Goal: Task Accomplishment & Management: Complete application form

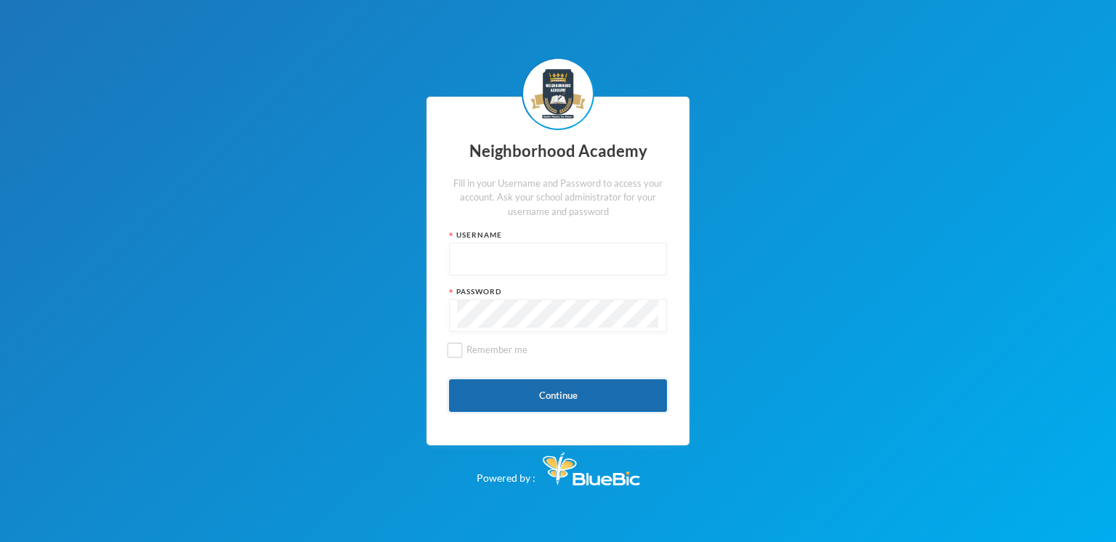
type input "nha00001"
click at [578, 397] on button "Continue" at bounding box center [558, 395] width 218 height 33
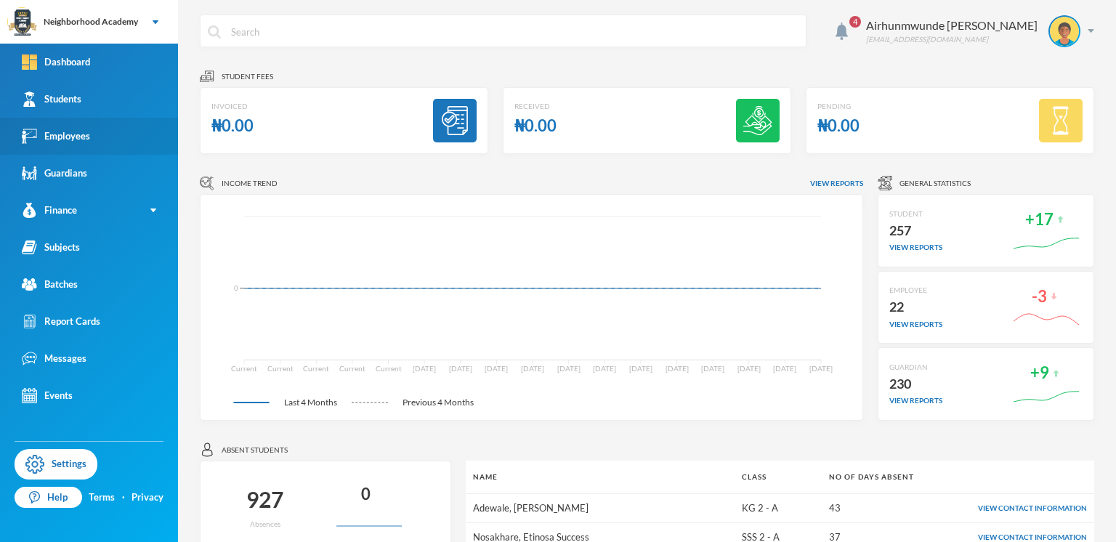
click at [64, 137] on div "Employees" at bounding box center [56, 136] width 68 height 15
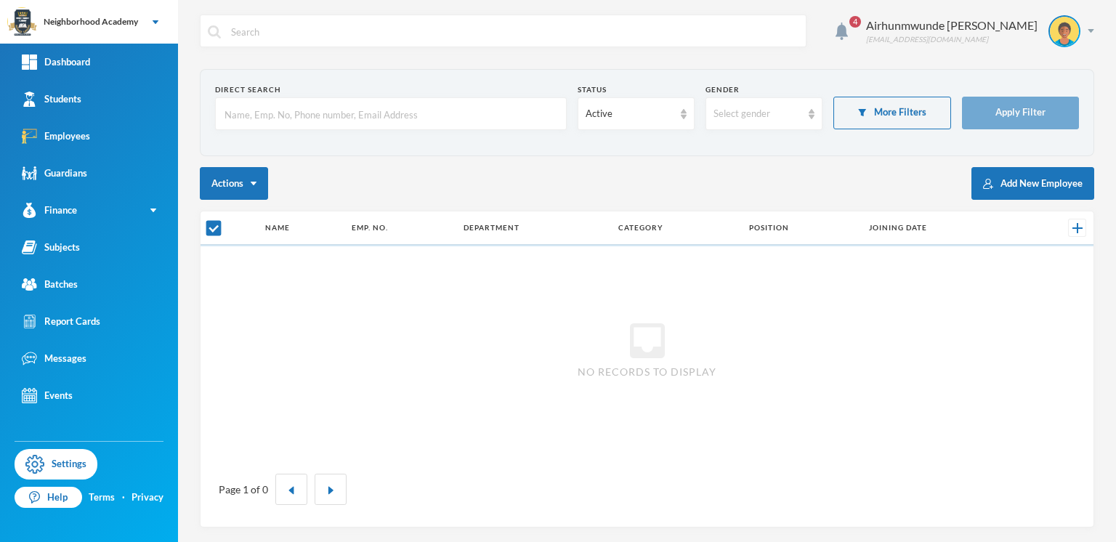
checkbox input "false"
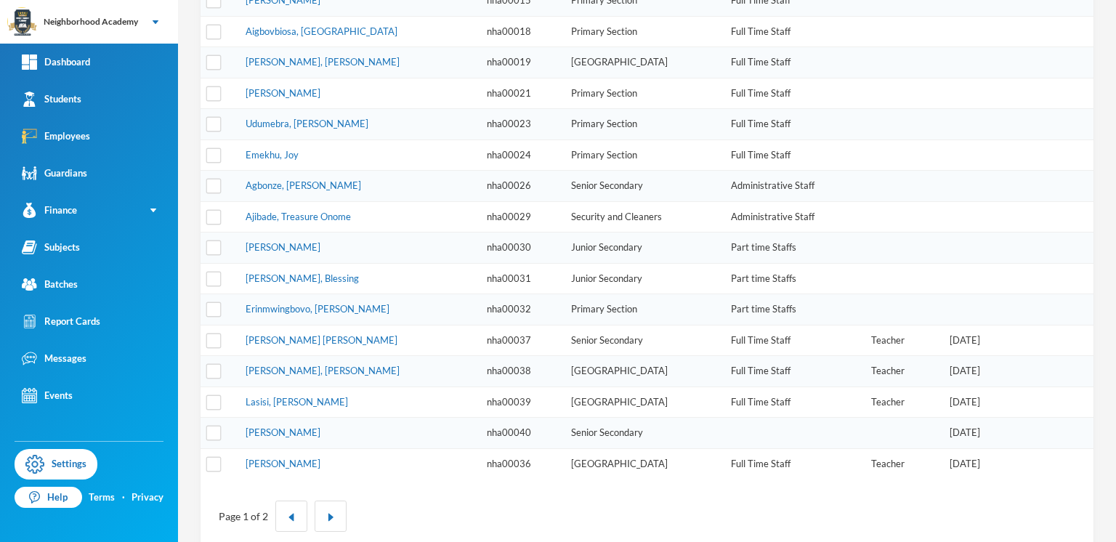
scroll to position [384, 0]
click at [335, 500] on button "button" at bounding box center [331, 515] width 32 height 31
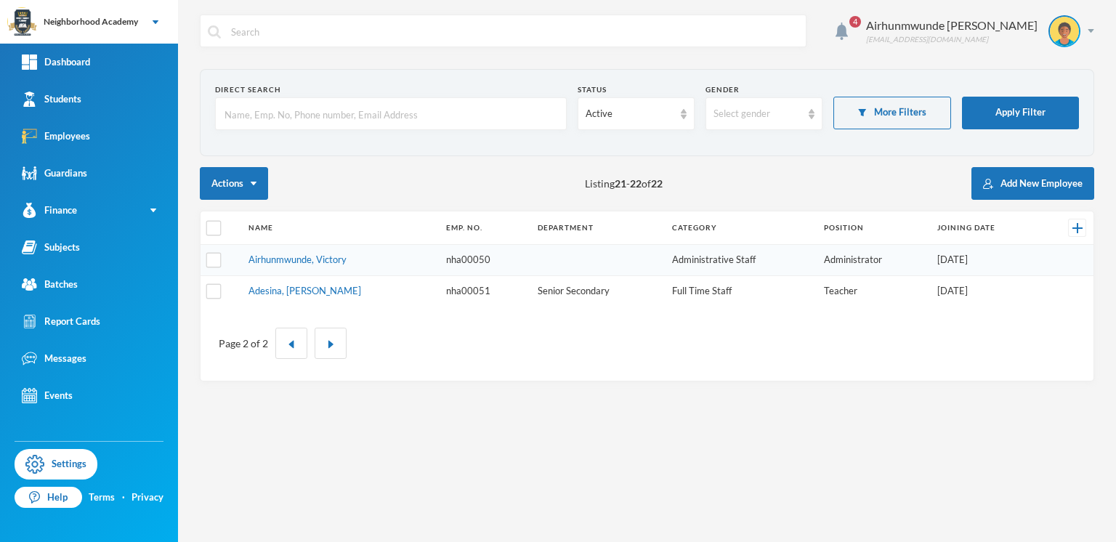
scroll to position [0, 0]
click at [1017, 182] on button "Add New Employee" at bounding box center [1033, 183] width 123 height 33
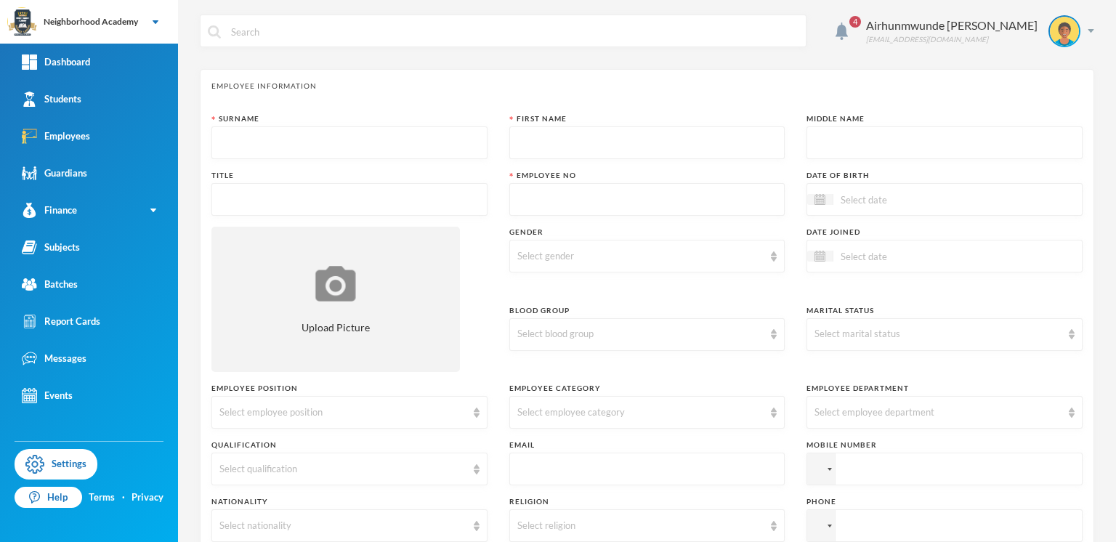
drag, startPoint x: 227, startPoint y: 135, endPoint x: 237, endPoint y: 139, distance: 10.8
click at [227, 135] on input "text" at bounding box center [349, 143] width 260 height 33
type input "Orji"
type input "[PERSON_NAME]"
type input "Teacher"
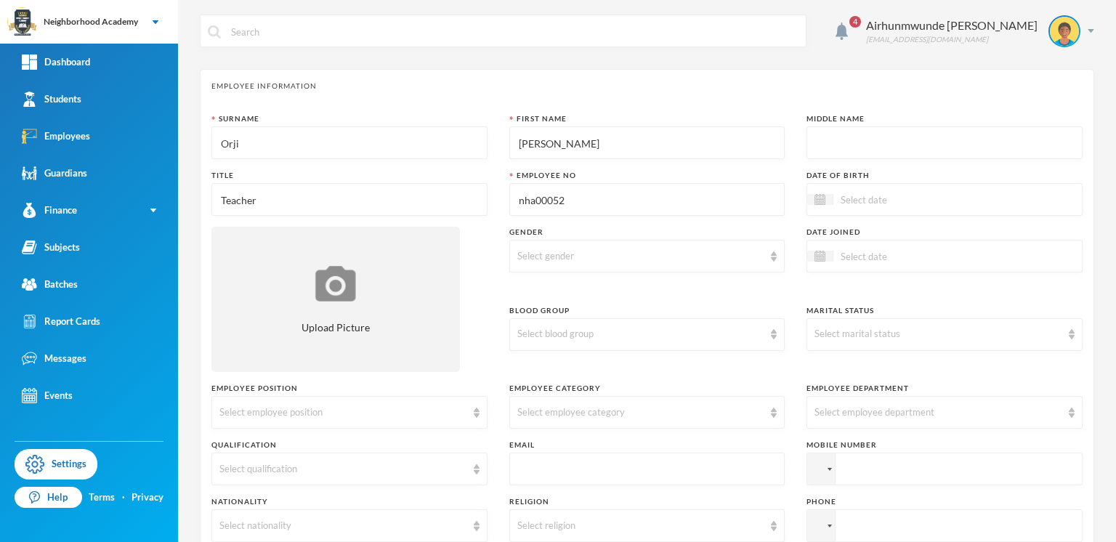
type input "nha00052"
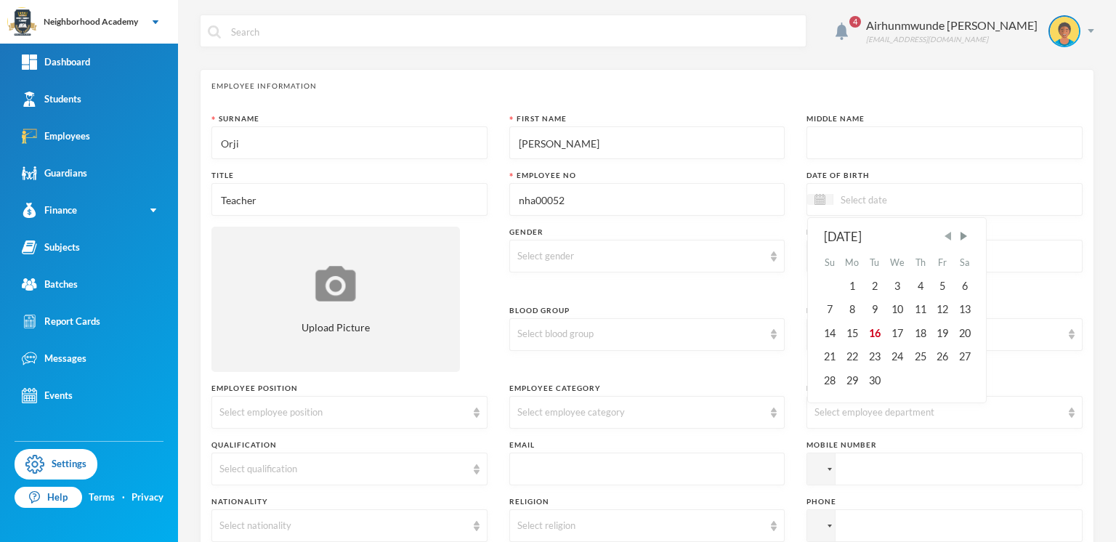
click at [944, 236] on span "Previous Month" at bounding box center [948, 236] width 13 height 13
click at [868, 380] on div "26" at bounding box center [875, 379] width 22 height 23
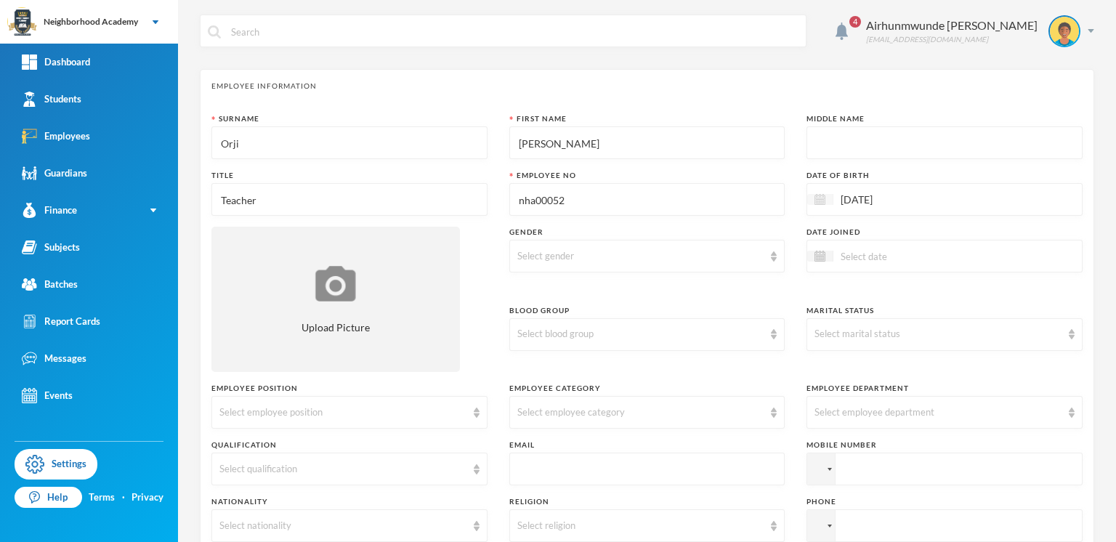
click at [815, 199] on img at bounding box center [820, 199] width 11 height 11
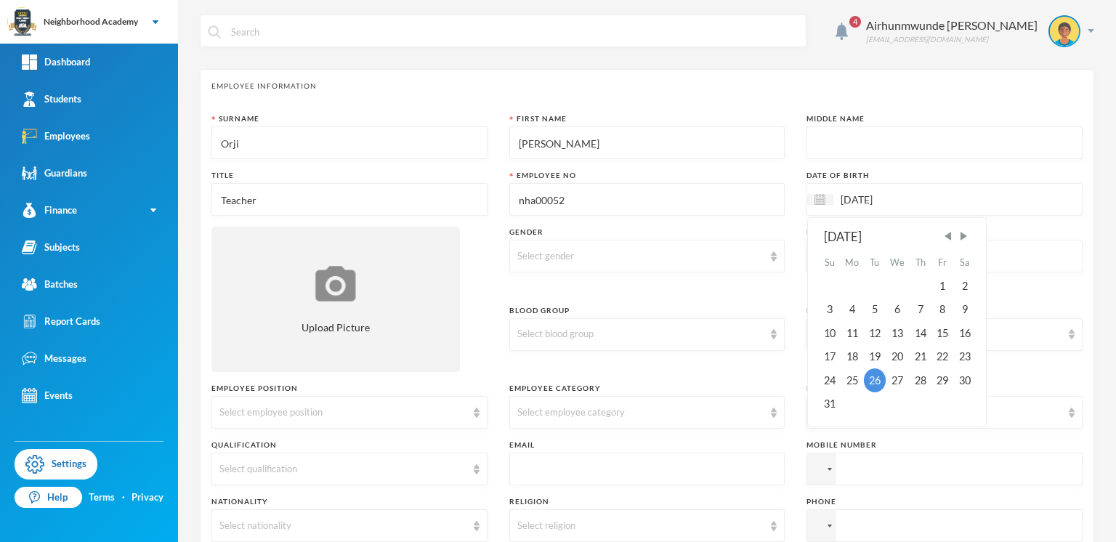
click at [889, 198] on input "[DATE]" at bounding box center [895, 199] width 122 height 17
click at [884, 195] on input "26/08/0001993" at bounding box center [895, 199] width 122 height 17
type input "[DATE]"
click at [910, 351] on div "26" at bounding box center [921, 356] width 22 height 23
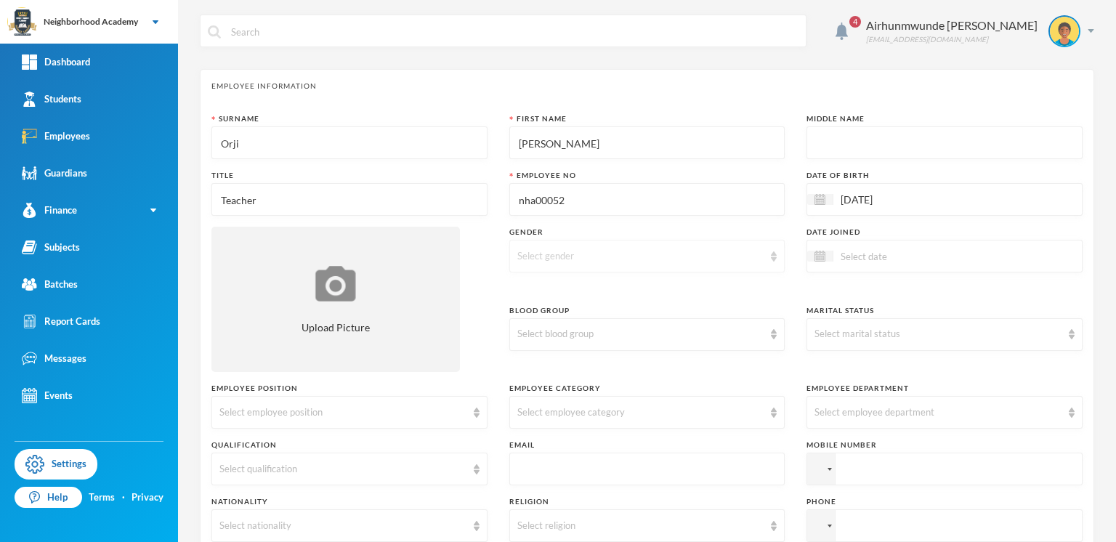
click at [543, 251] on div "Select gender" at bounding box center [640, 256] width 247 height 15
click at [541, 288] on li "[DEMOGRAPHIC_DATA]" at bounding box center [641, 287] width 272 height 23
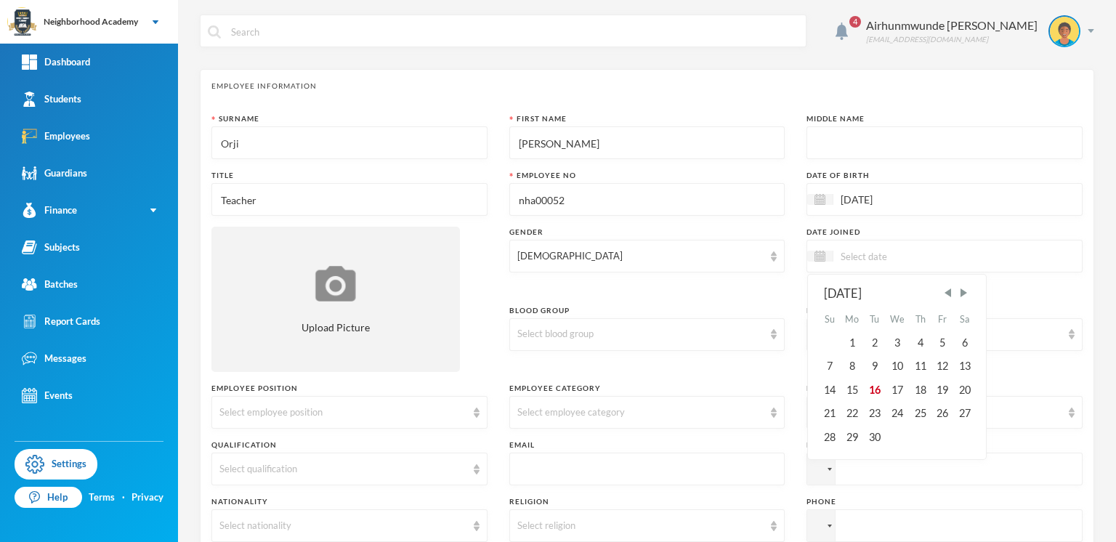
click at [865, 254] on input at bounding box center [895, 256] width 122 height 17
click at [847, 368] on div "8" at bounding box center [852, 366] width 23 height 23
type input "[DATE]"
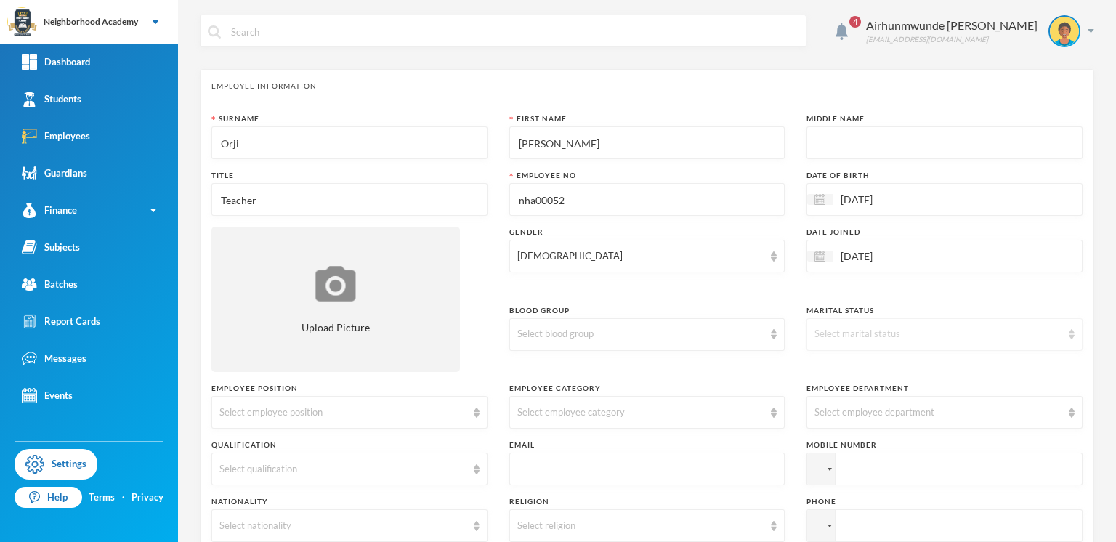
click at [1069, 331] on img at bounding box center [1072, 334] width 6 height 10
click at [834, 362] on span "Single" at bounding box center [820, 366] width 27 height 12
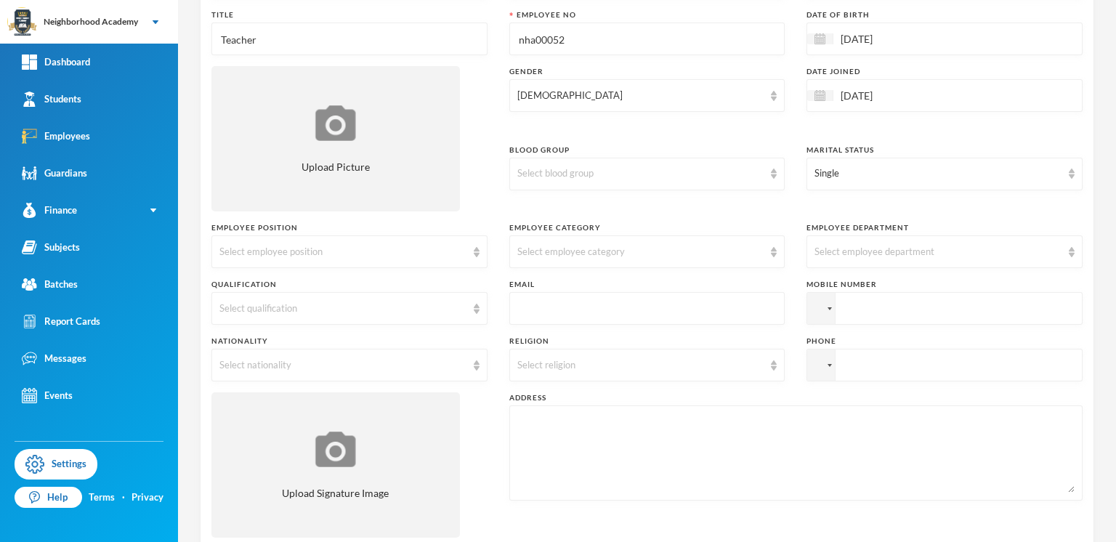
scroll to position [163, 0]
click at [267, 251] on div "Select employee position" at bounding box center [342, 250] width 247 height 15
click at [230, 283] on span "Teacher" at bounding box center [238, 281] width 36 height 12
click at [585, 251] on div "Select employee category" at bounding box center [640, 250] width 247 height 15
click at [549, 307] on span "Full Time Staff" at bounding box center [546, 304] width 65 height 12
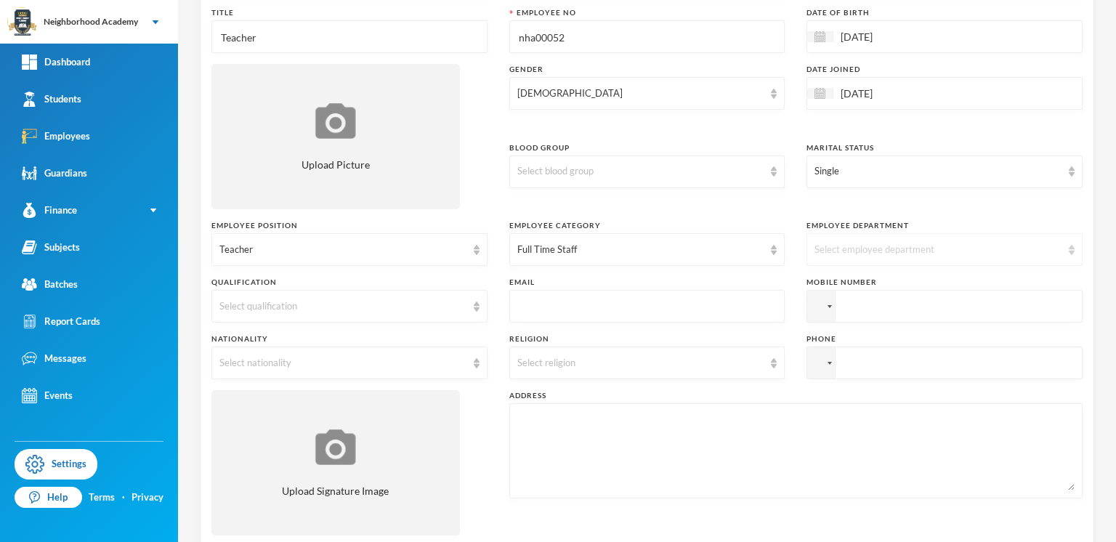
click at [1061, 255] on div "Select employee department" at bounding box center [945, 249] width 276 height 33
click at [835, 374] on span "Junior Secondary" at bounding box center [846, 374] width 78 height 12
click at [273, 309] on div "Select qualification" at bounding box center [342, 306] width 247 height 15
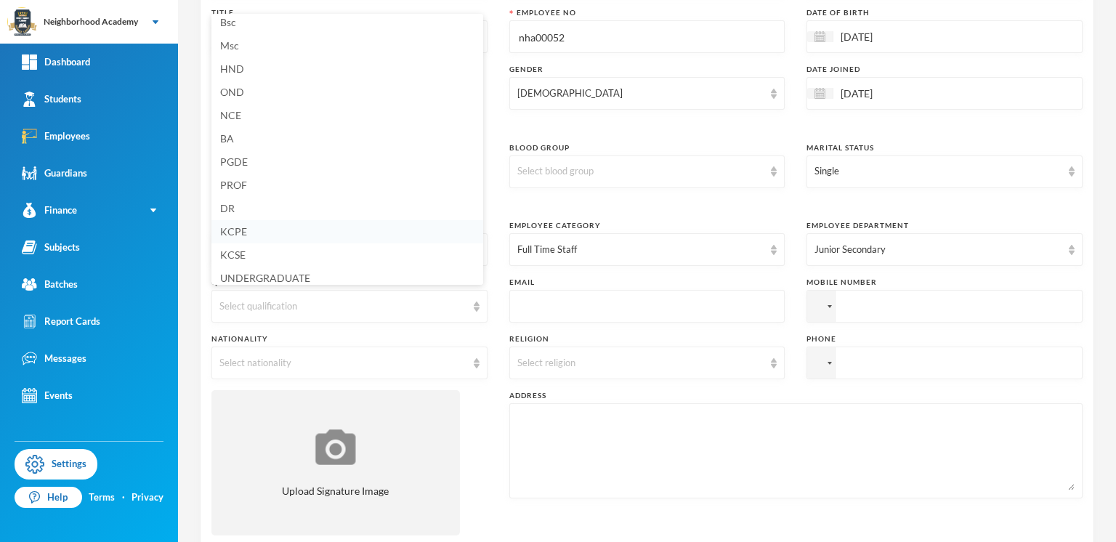
scroll to position [0, 0]
click at [233, 28] on span "Bsc" at bounding box center [228, 28] width 16 height 12
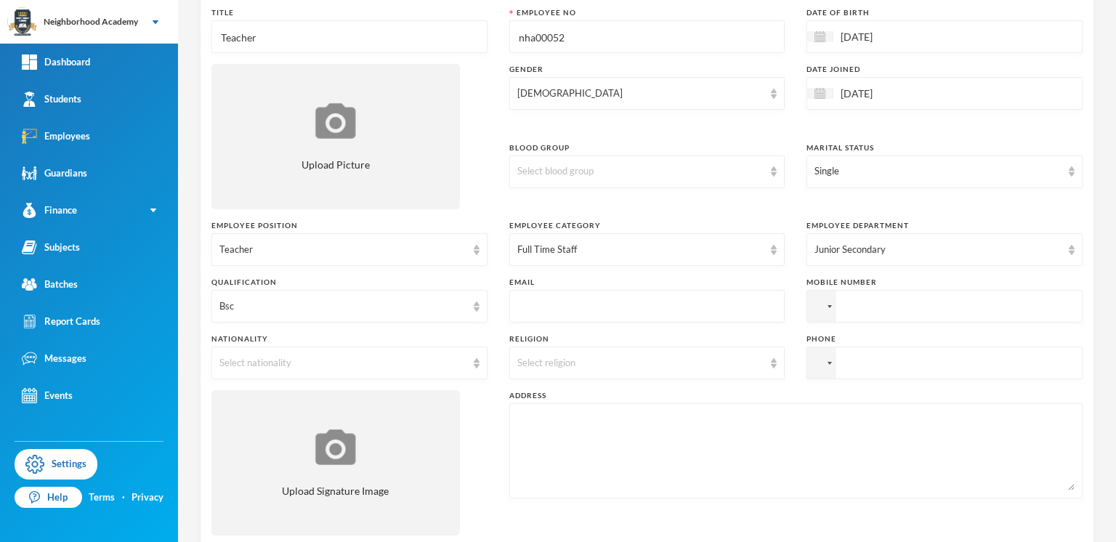
click at [528, 294] on input "text" at bounding box center [647, 307] width 260 height 33
type input "[EMAIL_ADDRESS][DOMAIN_NAME]"
click at [822, 312] on div at bounding box center [821, 306] width 28 height 31
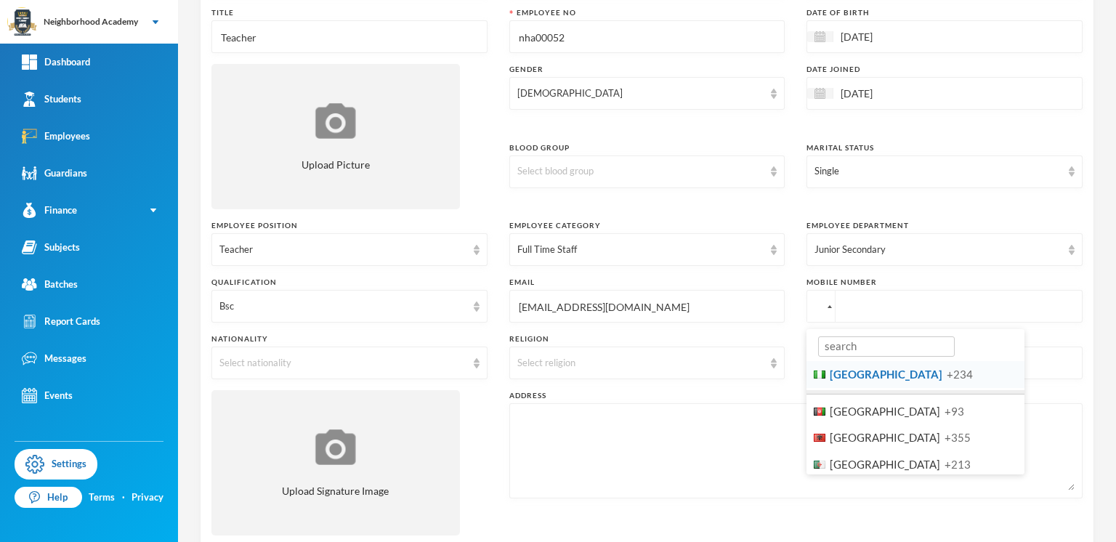
click at [830, 373] on span "[GEOGRAPHIC_DATA]" at bounding box center [886, 374] width 113 height 13
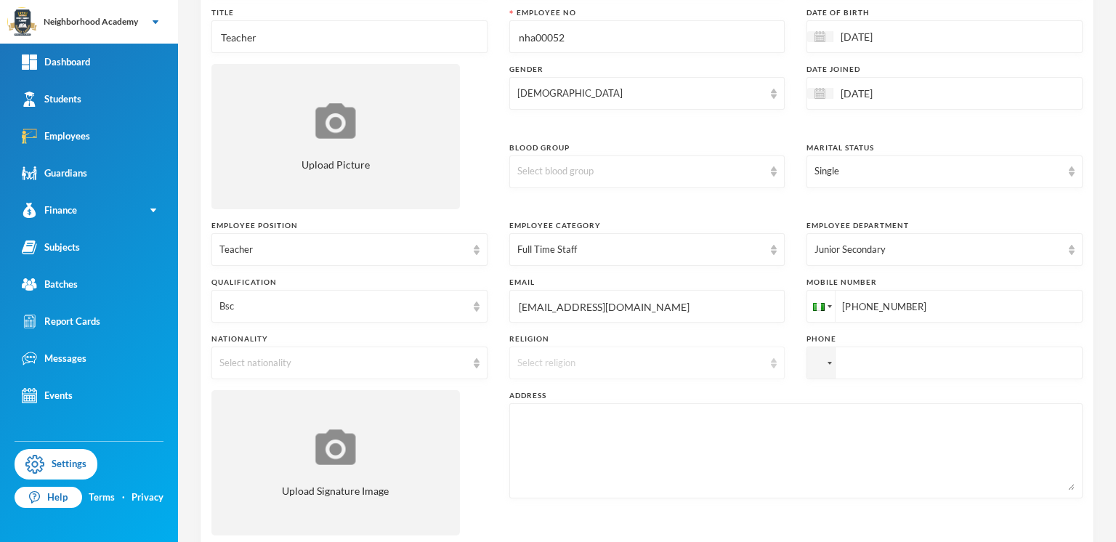
type input "[PHONE_NUMBER]"
click at [574, 365] on div "Select religion" at bounding box center [640, 363] width 247 height 15
click at [550, 393] on span "[DEMOGRAPHIC_DATA]" at bounding box center [571, 393] width 114 height 12
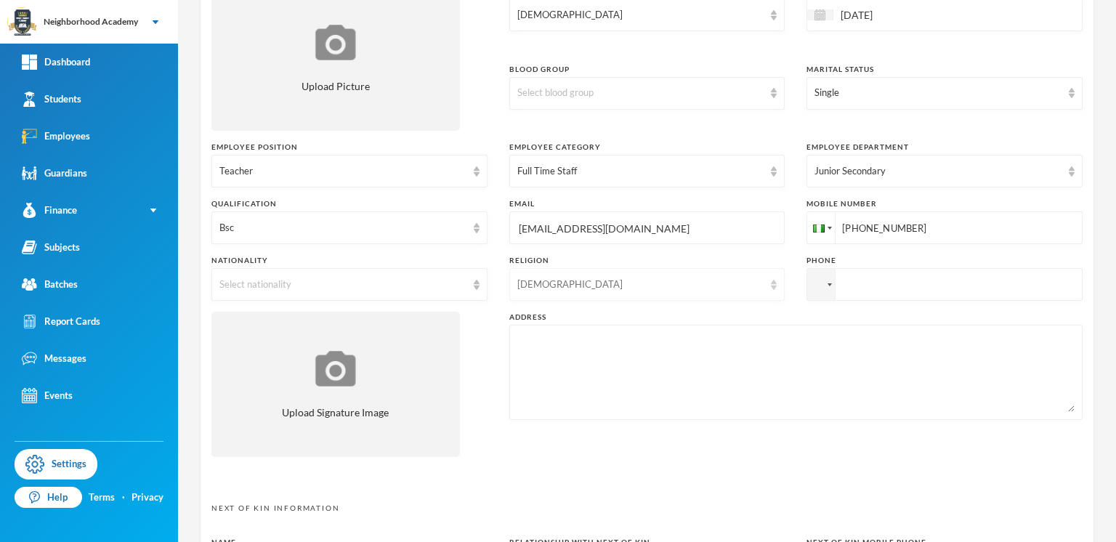
scroll to position [244, 0]
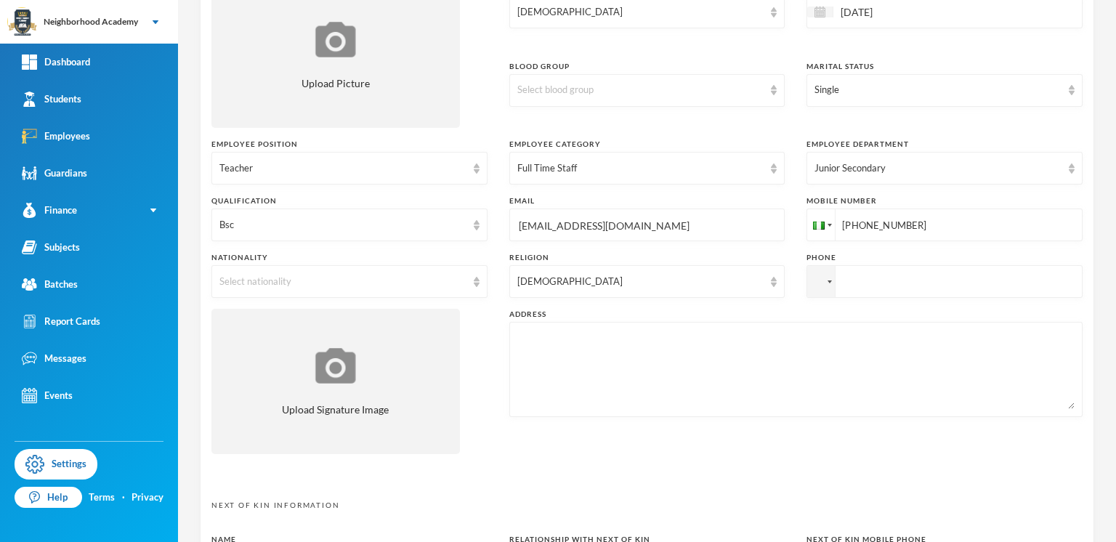
click at [554, 353] on textarea at bounding box center [795, 369] width 557 height 79
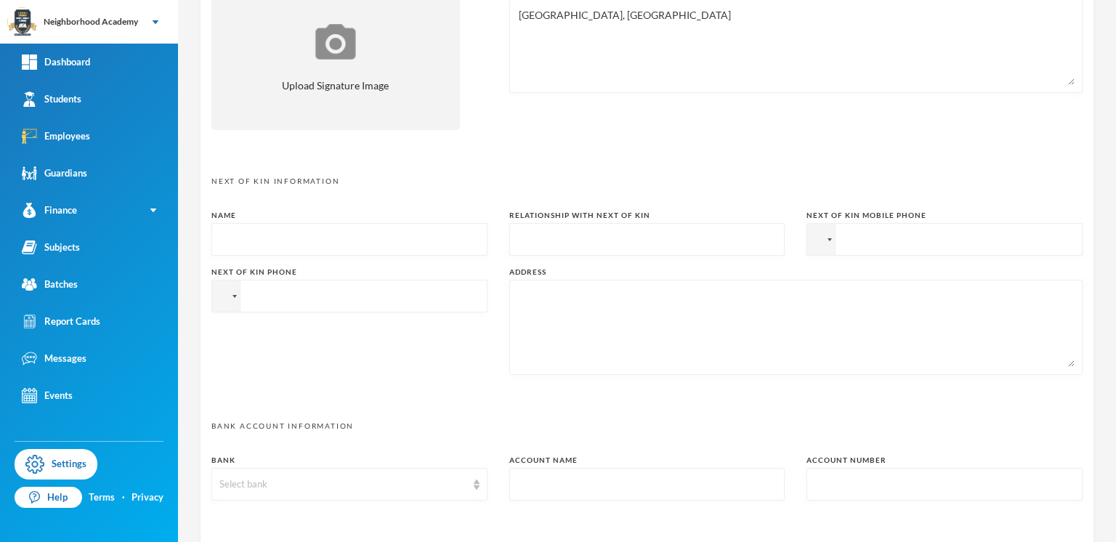
scroll to position [570, 0]
type textarea "[GEOGRAPHIC_DATA], [GEOGRAPHIC_DATA]"
click at [273, 238] on input "text" at bounding box center [349, 238] width 260 height 33
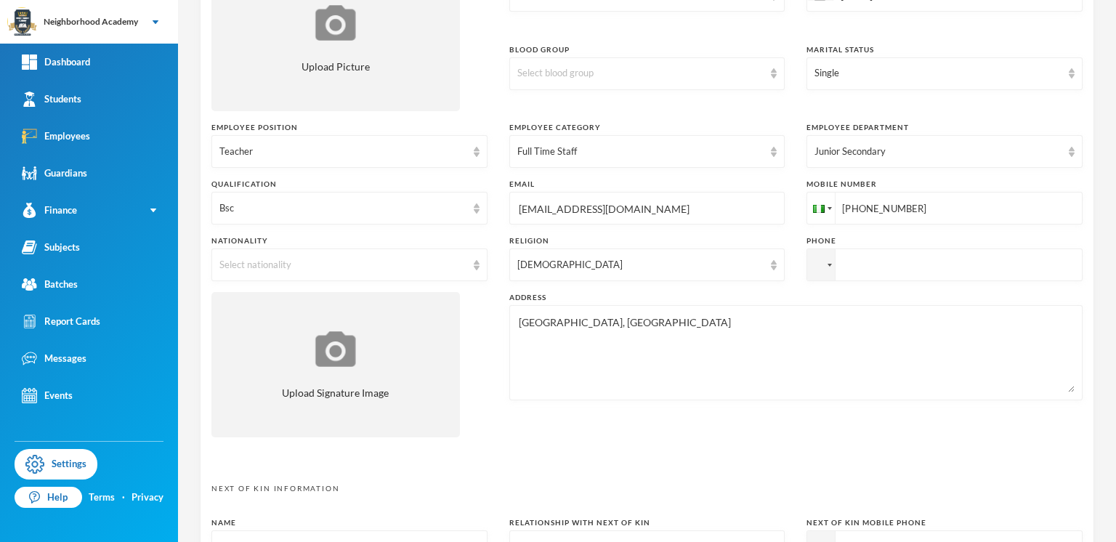
scroll to position [244, 0]
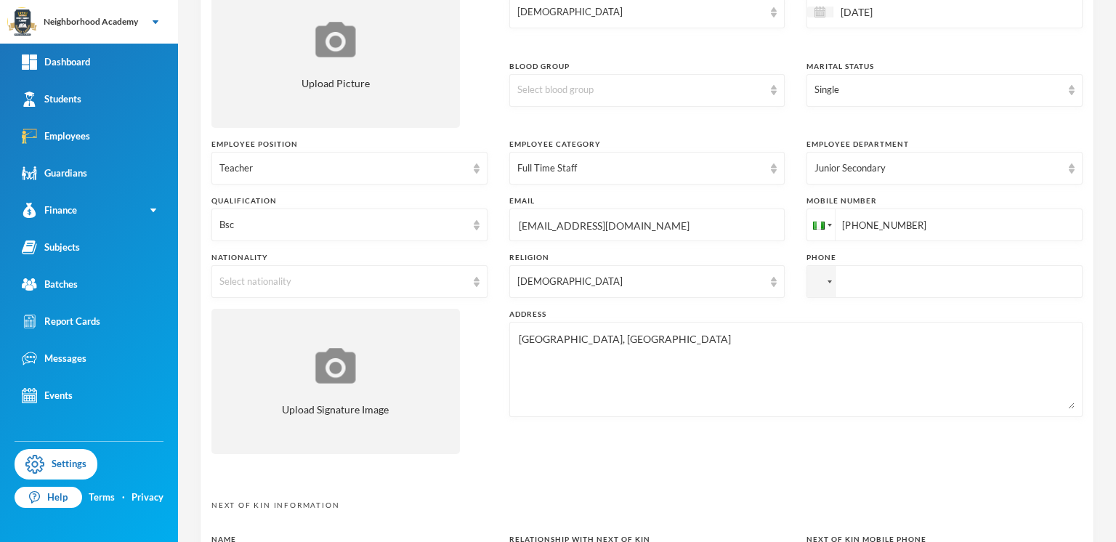
drag, startPoint x: 928, startPoint y: 221, endPoint x: 857, endPoint y: 226, distance: 70.7
click at [857, 226] on input "[PHONE_NUMBER]" at bounding box center [945, 225] width 276 height 33
type input "[PHONE_NUMBER]"
click at [262, 278] on div "Select nationality" at bounding box center [342, 282] width 247 height 15
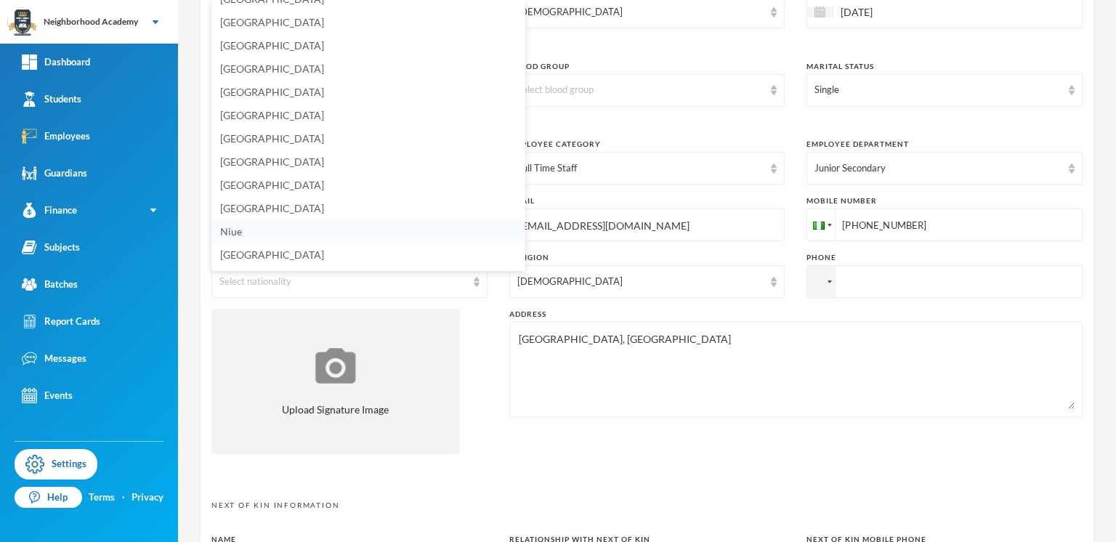
scroll to position [3508, 0]
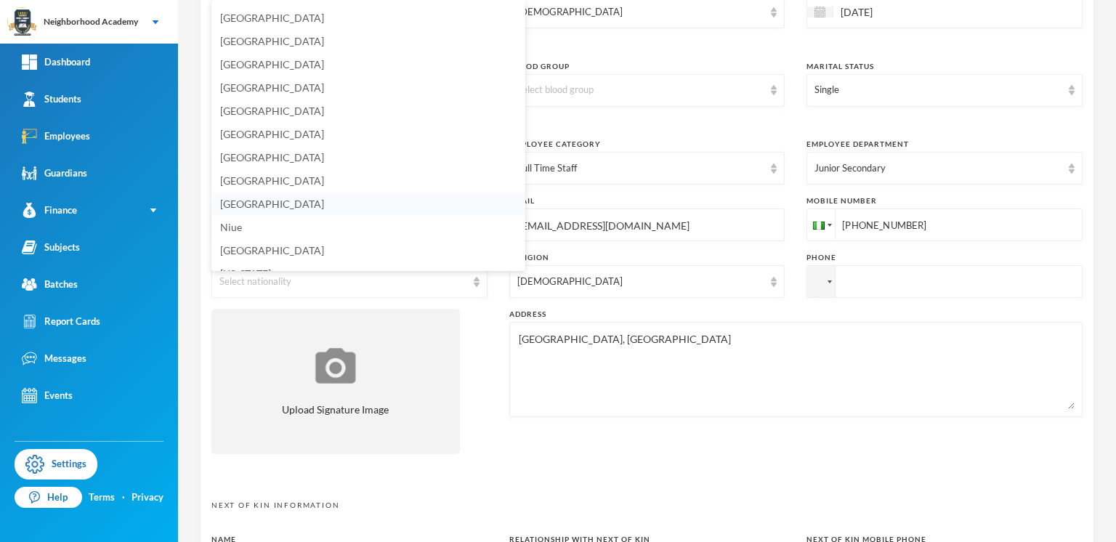
click at [255, 193] on li "[GEOGRAPHIC_DATA]" at bounding box center [368, 204] width 314 height 23
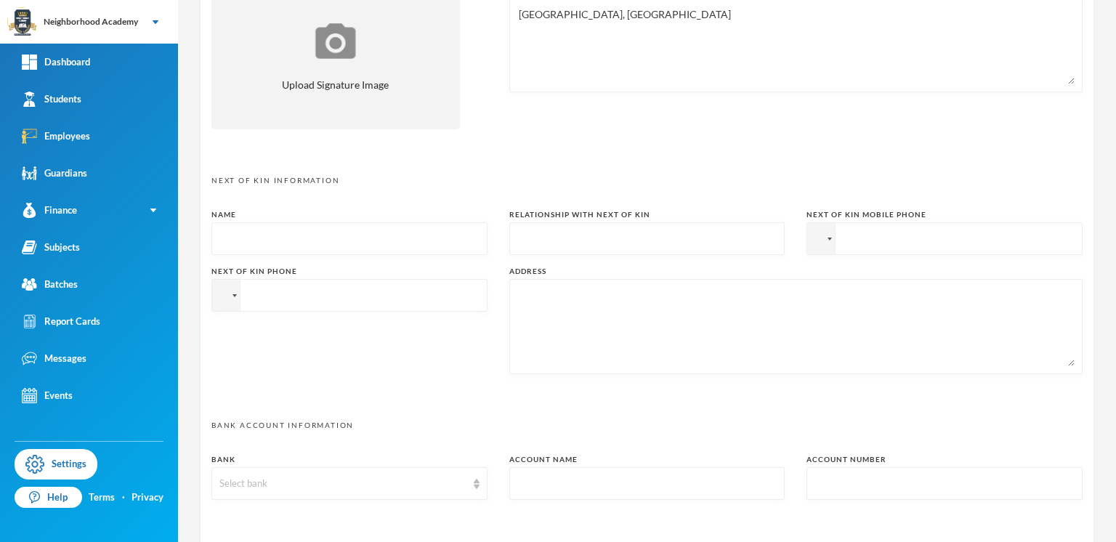
scroll to position [570, 0]
click at [302, 230] on input "text" at bounding box center [349, 238] width 260 height 33
type input "[PERSON_NAME]"
type input "Fiance"
click at [828, 237] on div at bounding box center [830, 238] width 4 height 3
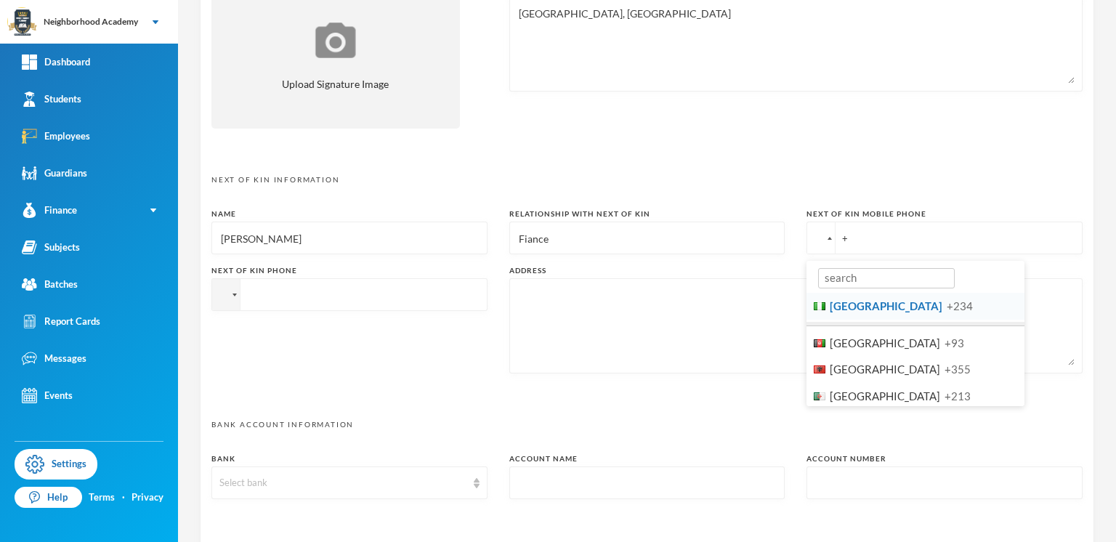
click at [853, 309] on span "[GEOGRAPHIC_DATA]" at bounding box center [886, 305] width 113 height 13
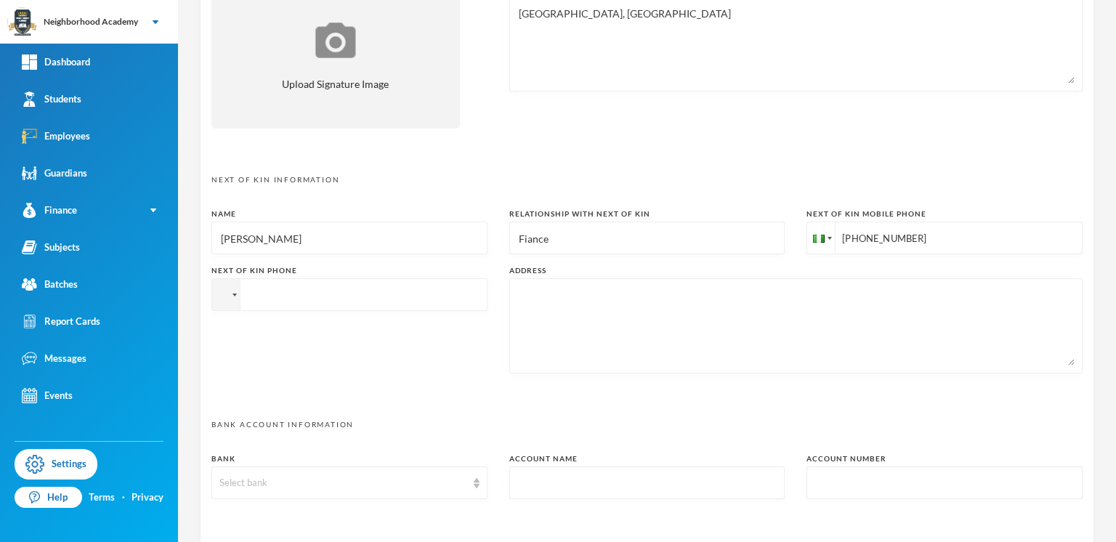
type input "[PHONE_NUMBER]"
click at [564, 295] on textarea at bounding box center [795, 325] width 557 height 79
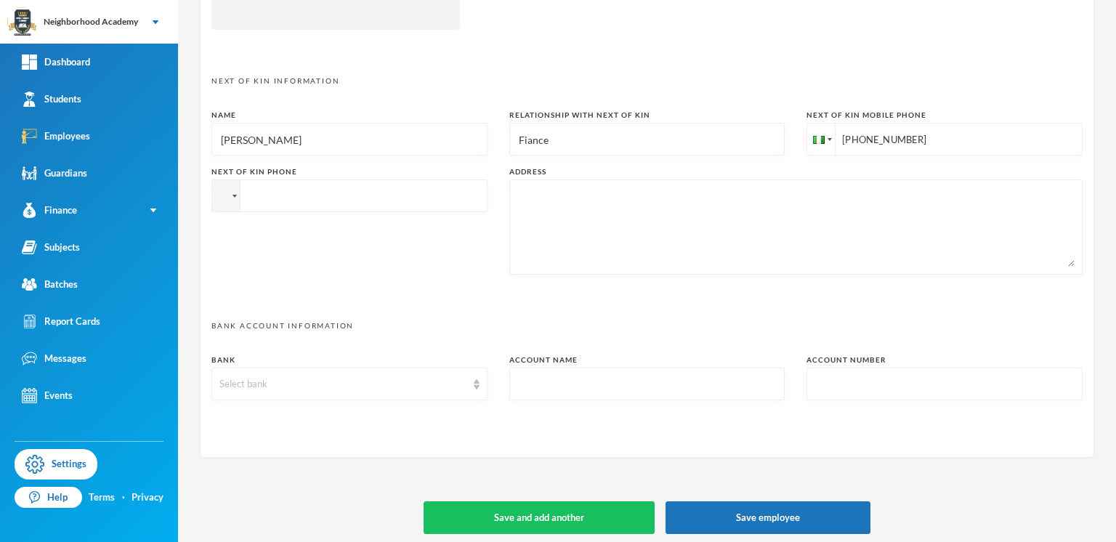
scroll to position [669, 0]
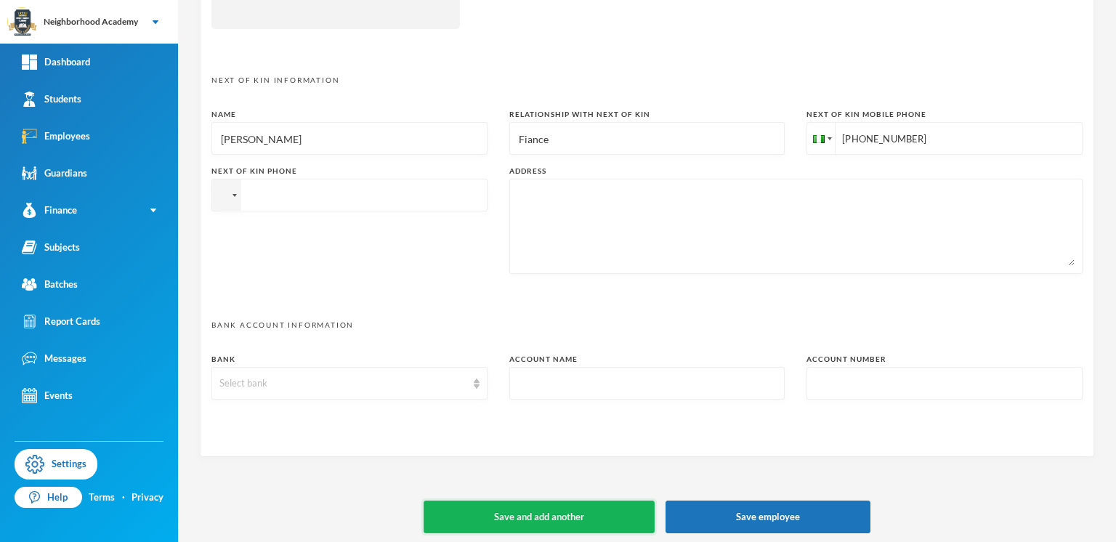
click at [564, 512] on button "Save and add another" at bounding box center [539, 517] width 231 height 33
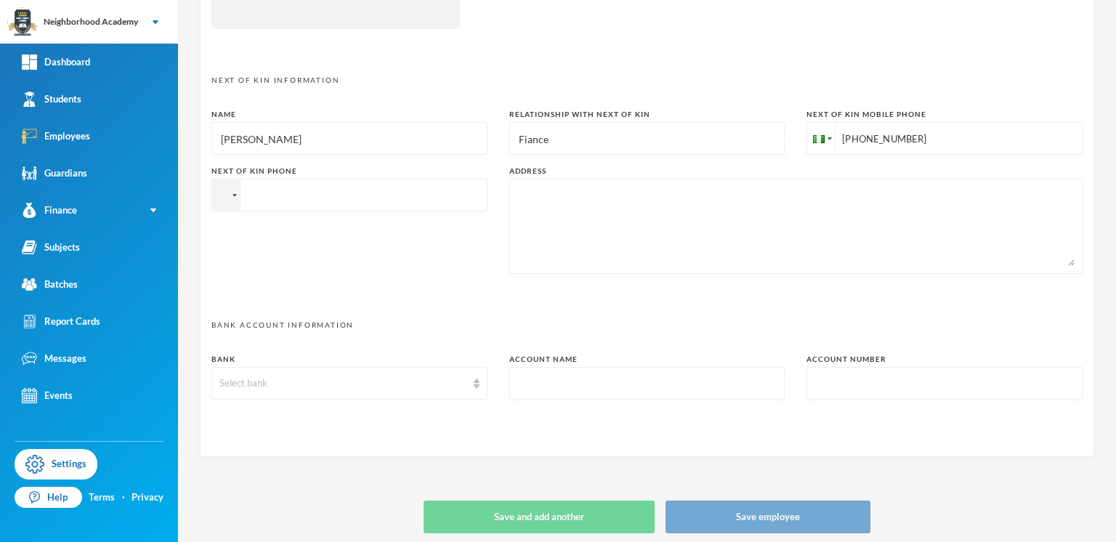
type input "+234"
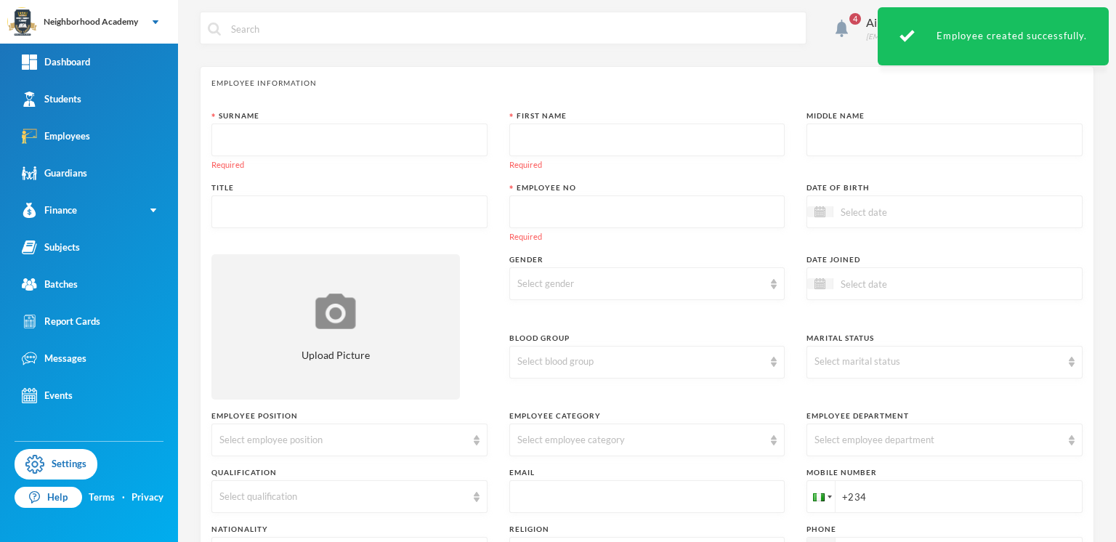
scroll to position [0, 0]
click at [302, 142] on input "text" at bounding box center [349, 143] width 260 height 33
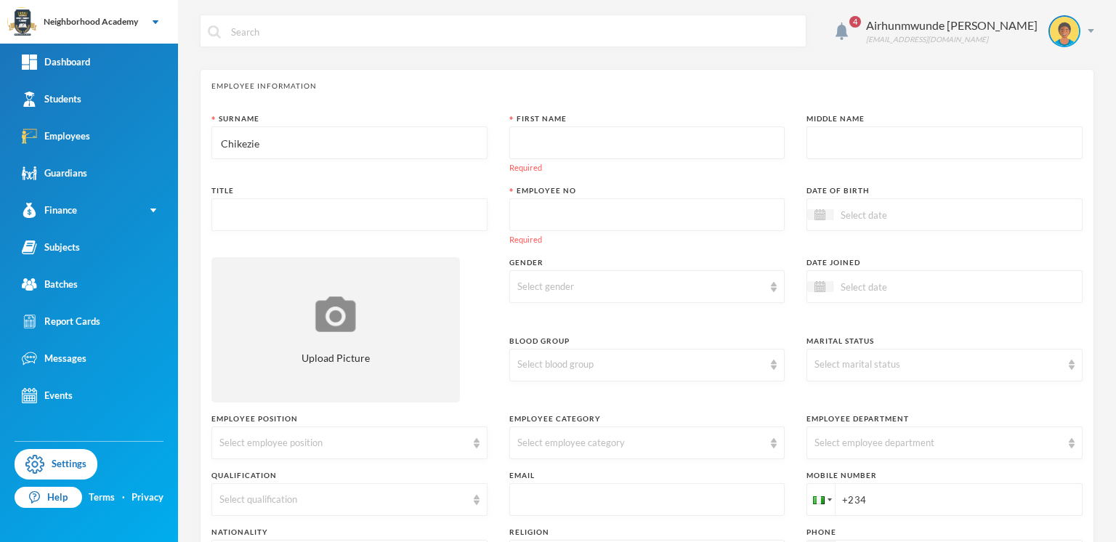
type input "Chikezie"
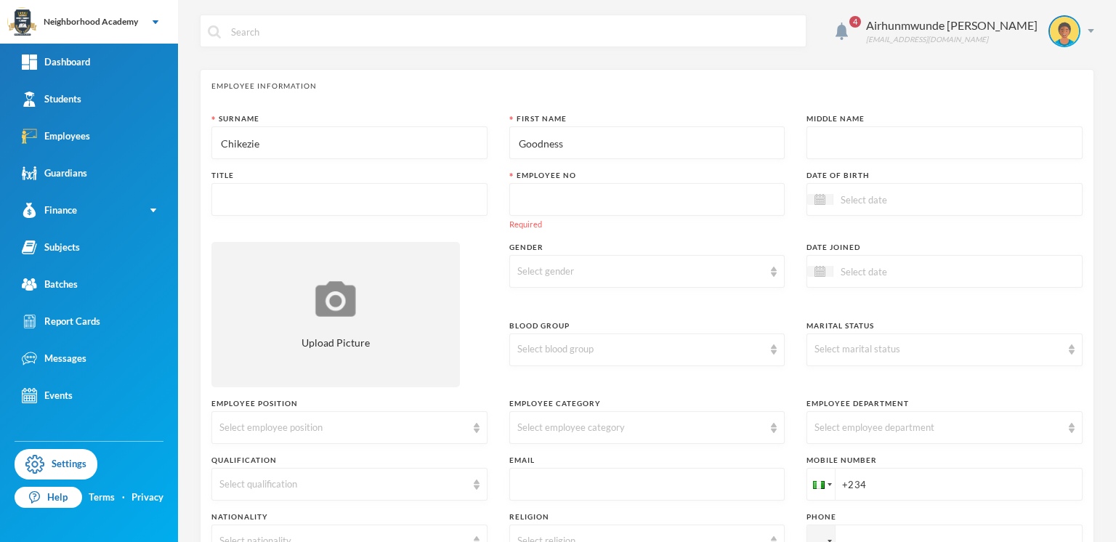
type input "Goodness"
type input "Mrs"
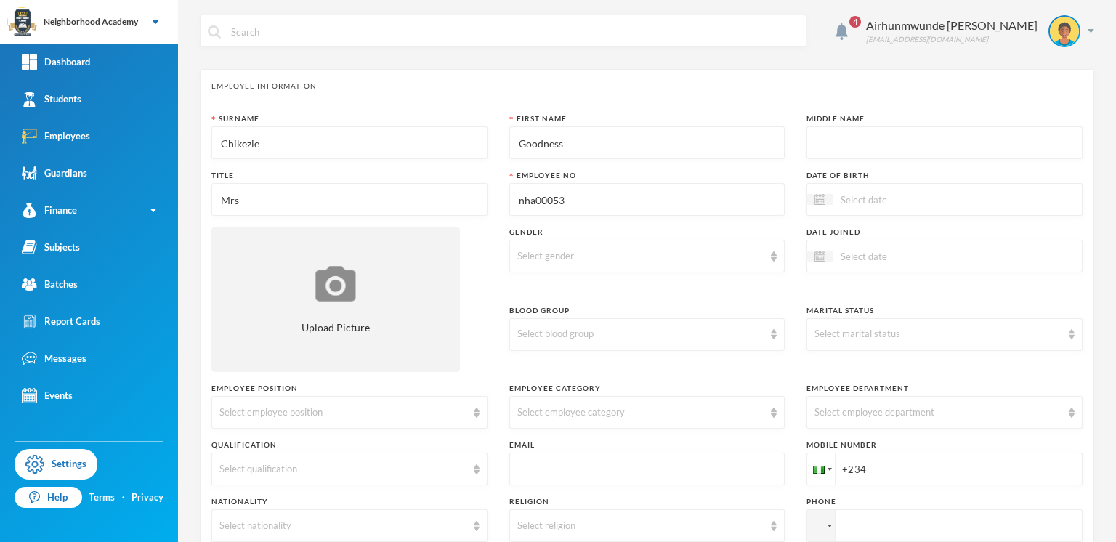
type input "nha00053"
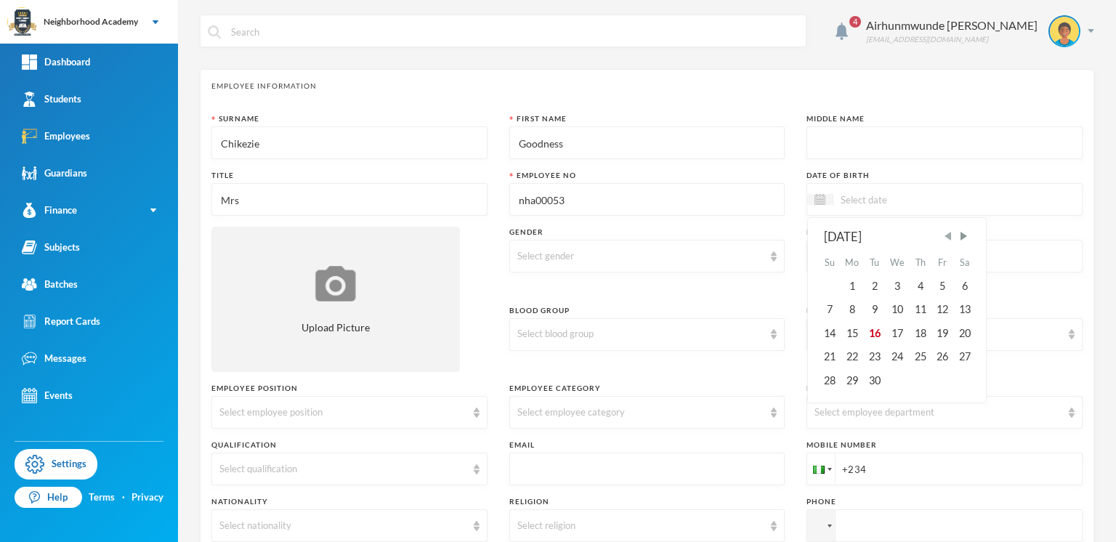
click at [942, 235] on span "Previous Month" at bounding box center [948, 236] width 13 height 13
click at [943, 235] on span "Previous Month" at bounding box center [948, 236] width 13 height 13
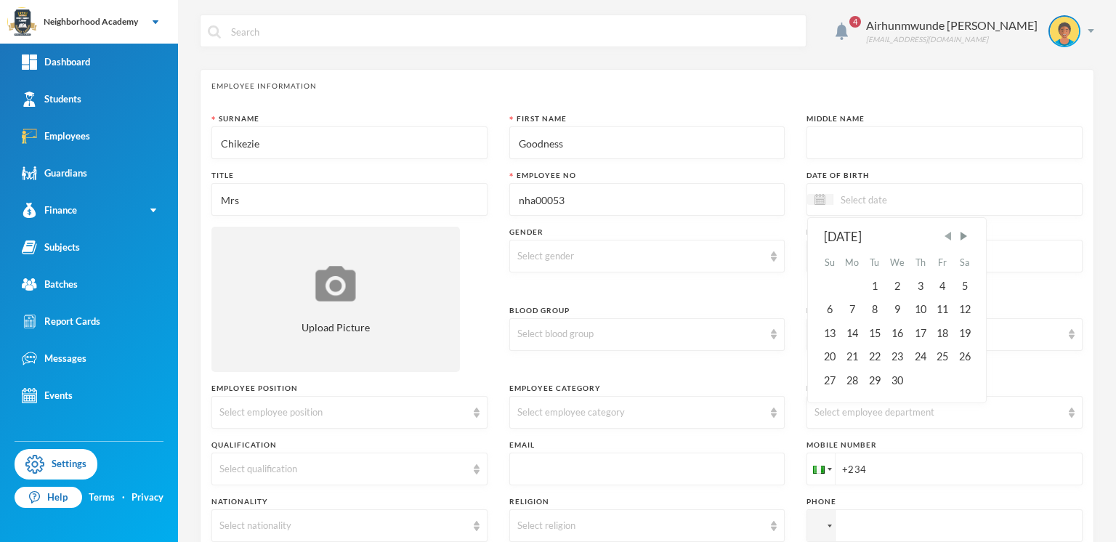
click at [943, 235] on span "Previous Month" at bounding box center [948, 236] width 13 height 13
click at [820, 309] on div "2" at bounding box center [830, 309] width 22 height 23
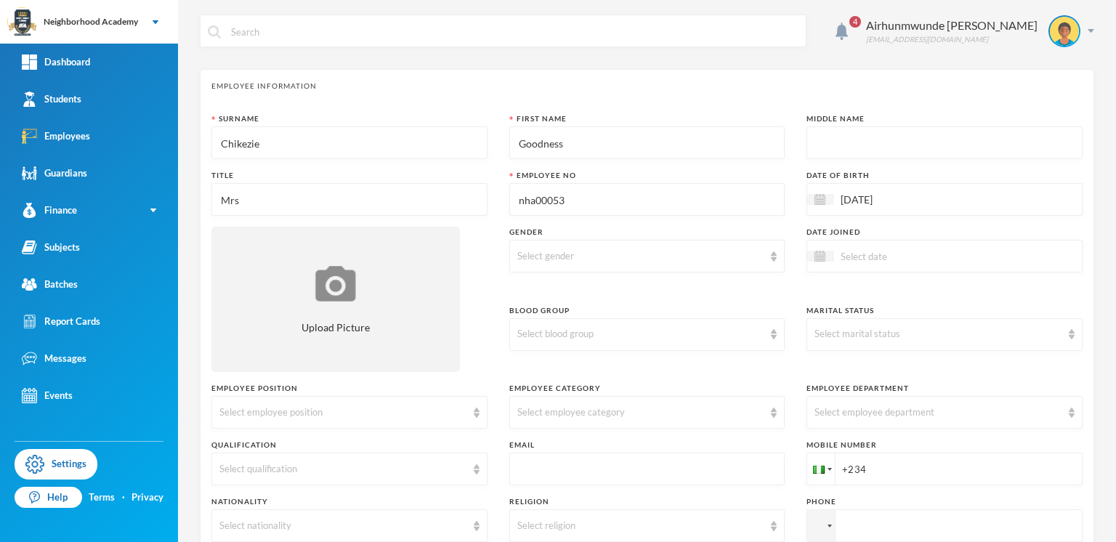
click at [891, 196] on input "[DATE]" at bounding box center [895, 199] width 122 height 17
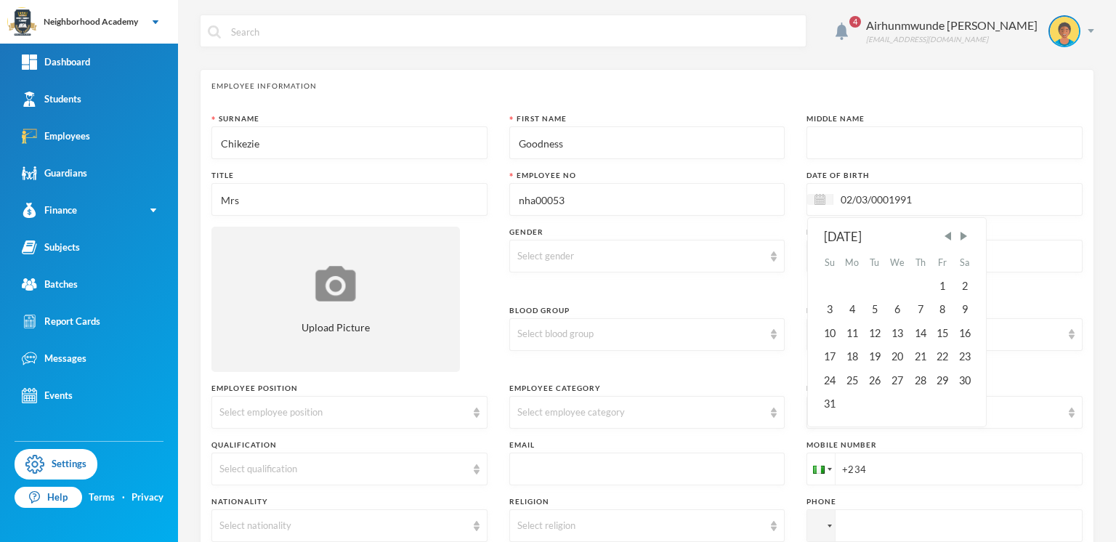
click at [883, 196] on input "02/03/0001991" at bounding box center [895, 199] width 122 height 17
type input "[DATE]"
click at [961, 289] on div "2" at bounding box center [964, 286] width 22 height 23
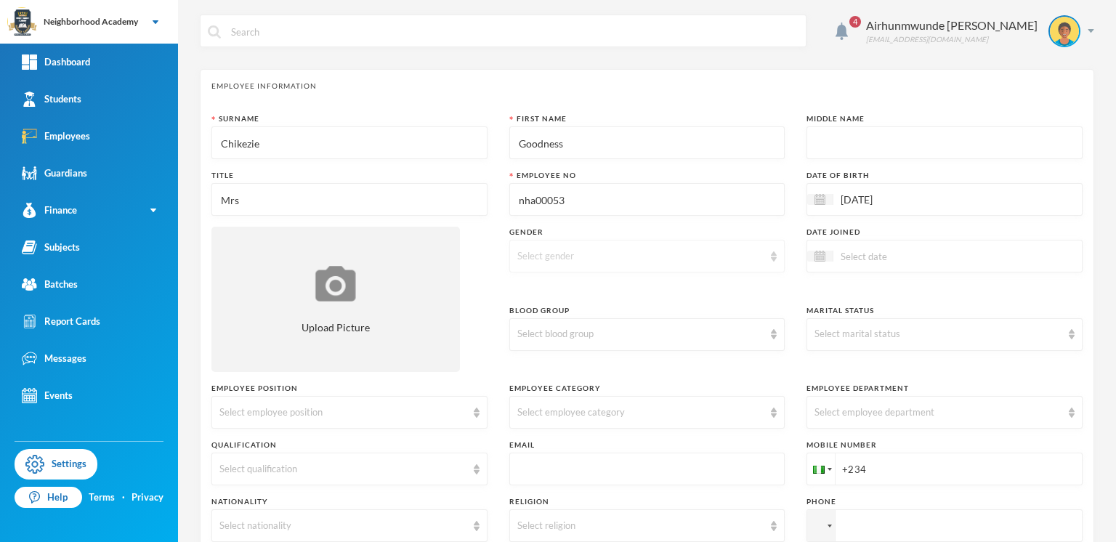
click at [545, 255] on div "Select gender" at bounding box center [640, 256] width 247 height 15
click at [549, 317] on li "[DEMOGRAPHIC_DATA]" at bounding box center [641, 310] width 272 height 23
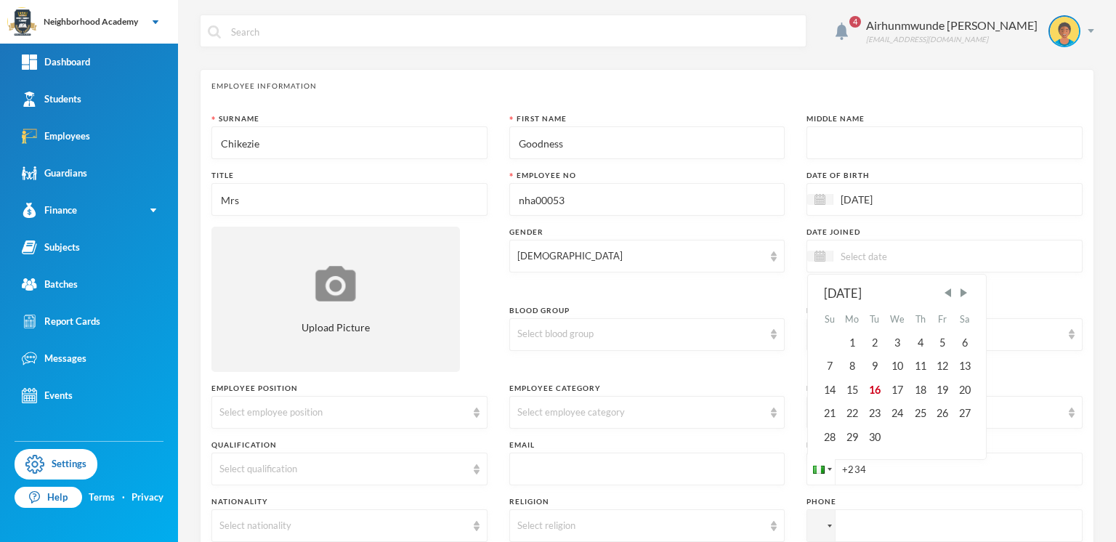
click at [852, 257] on input at bounding box center [895, 256] width 122 height 17
click at [938, 368] on div "12" at bounding box center [943, 366] width 22 height 23
type input "[DATE]"
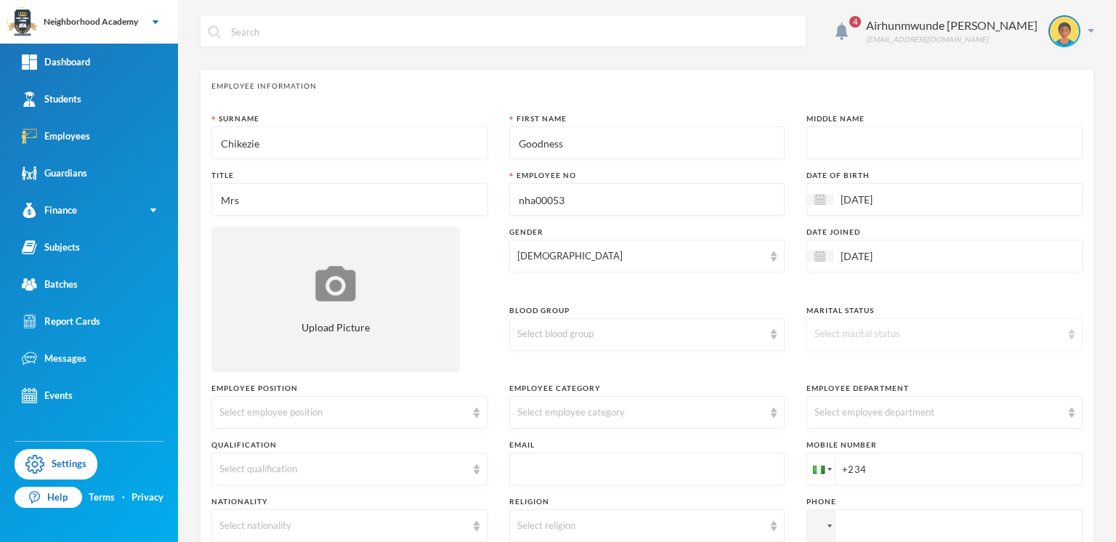
click at [1069, 333] on img at bounding box center [1072, 334] width 6 height 10
click at [834, 391] on span "Married" at bounding box center [825, 389] width 37 height 12
click at [560, 408] on div "Select employee category" at bounding box center [640, 412] width 247 height 15
click at [551, 467] on span "Full Time Staff" at bounding box center [547, 467] width 66 height 12
click at [1069, 414] on img at bounding box center [1072, 413] width 6 height 10
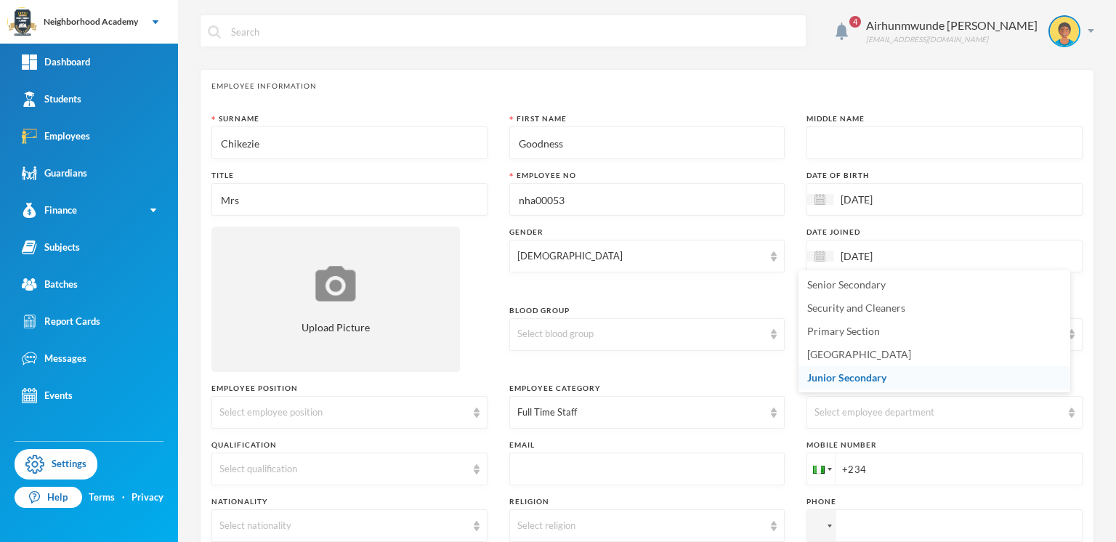
click at [860, 372] on span "Junior Secondary" at bounding box center [846, 377] width 79 height 12
click at [310, 413] on div "Select employee position" at bounding box center [342, 412] width 247 height 15
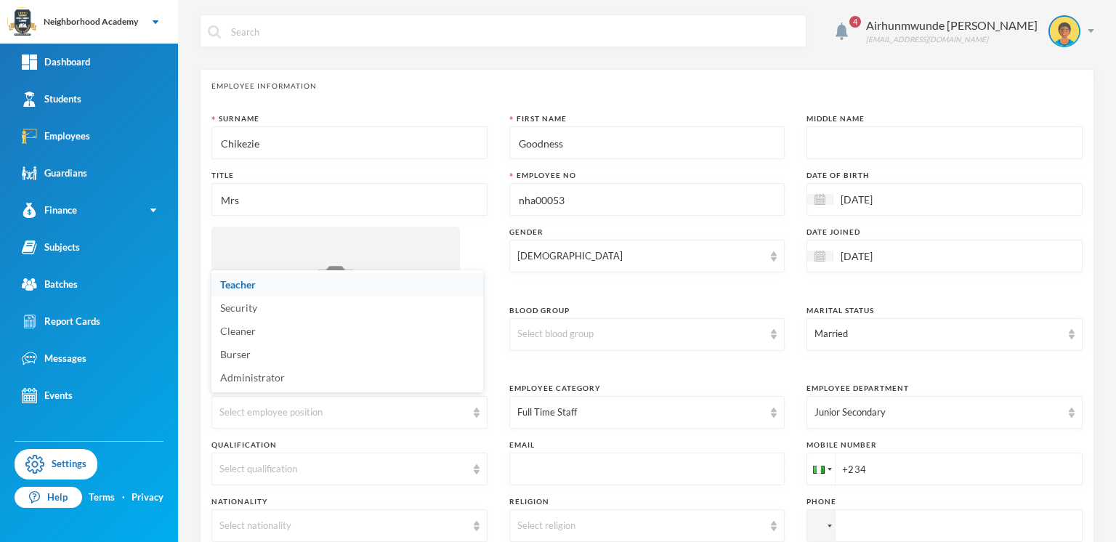
click at [248, 291] on span "Teacher" at bounding box center [238, 284] width 36 height 12
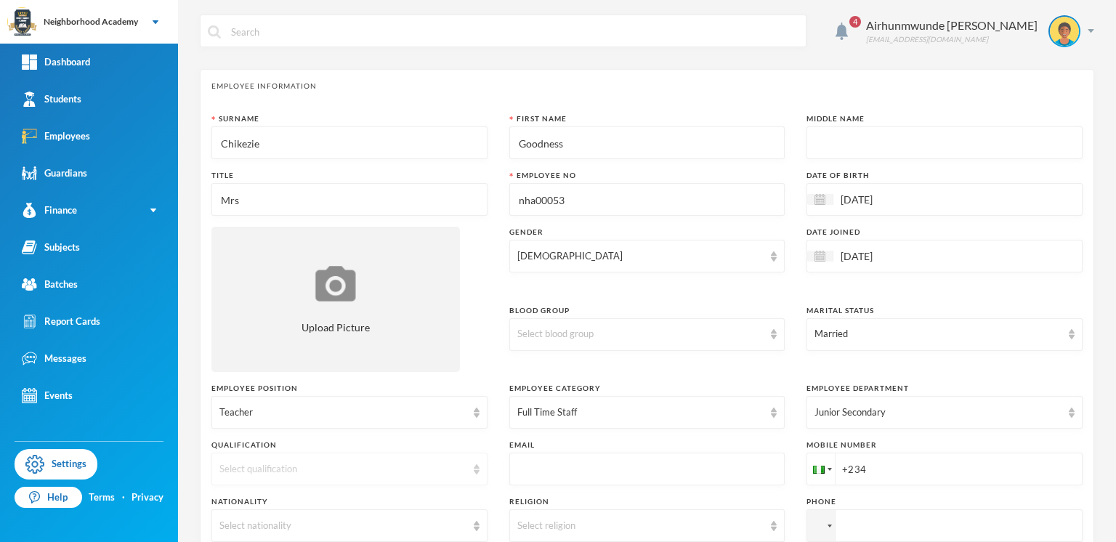
click at [278, 467] on div "Select qualification" at bounding box center [342, 469] width 247 height 15
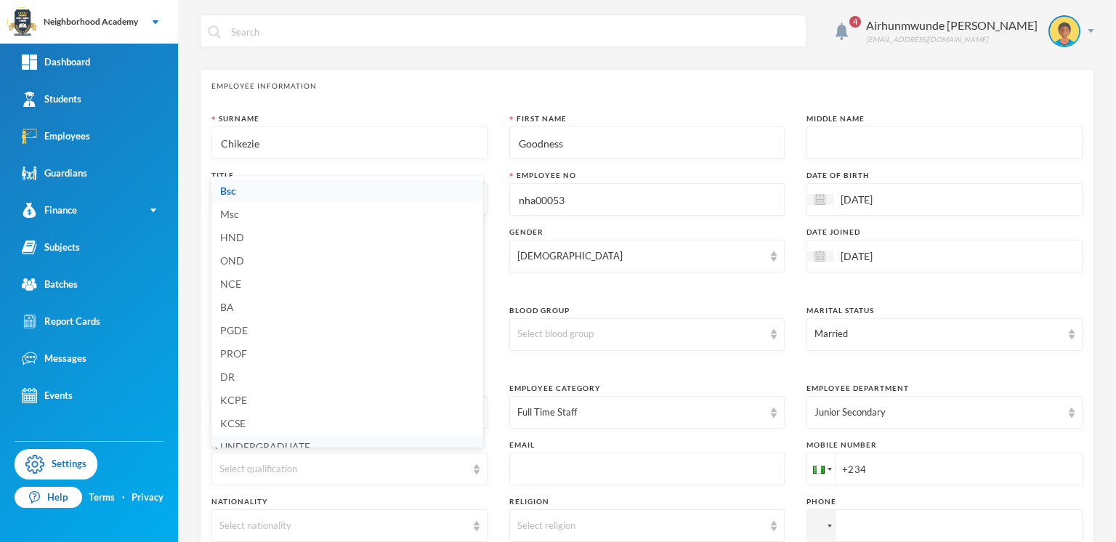
scroll to position [6, 0]
click at [248, 273] on li "NCE" at bounding box center [347, 278] width 272 height 23
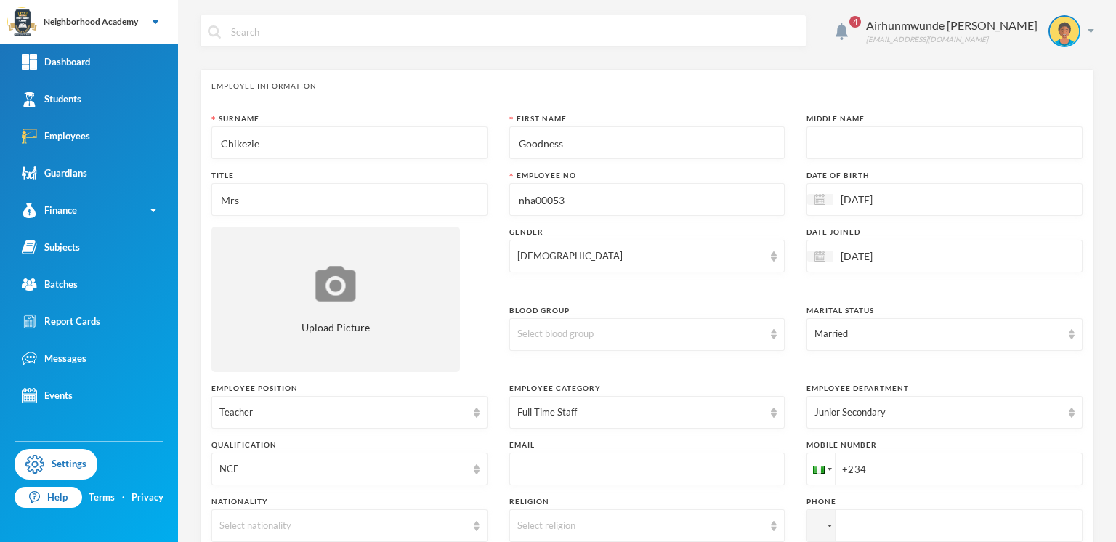
click at [552, 442] on div "Email" at bounding box center [647, 445] width 276 height 11
click at [546, 444] on div "Email" at bounding box center [647, 445] width 276 height 11
click at [523, 459] on input "text" at bounding box center [647, 469] width 260 height 33
type input "[EMAIL_ADDRESS][DOMAIN_NAME]"
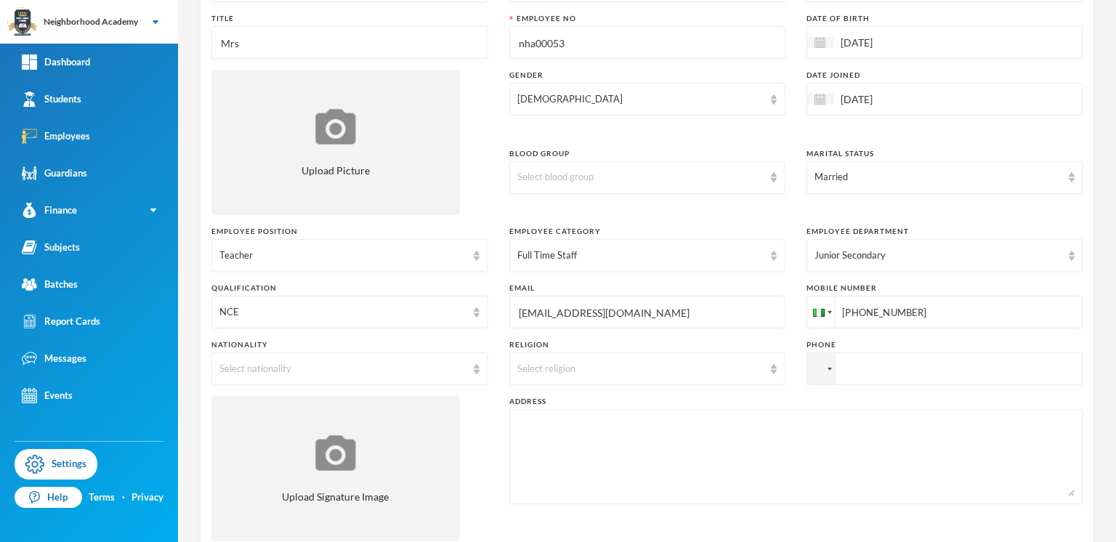
scroll to position [163, 0]
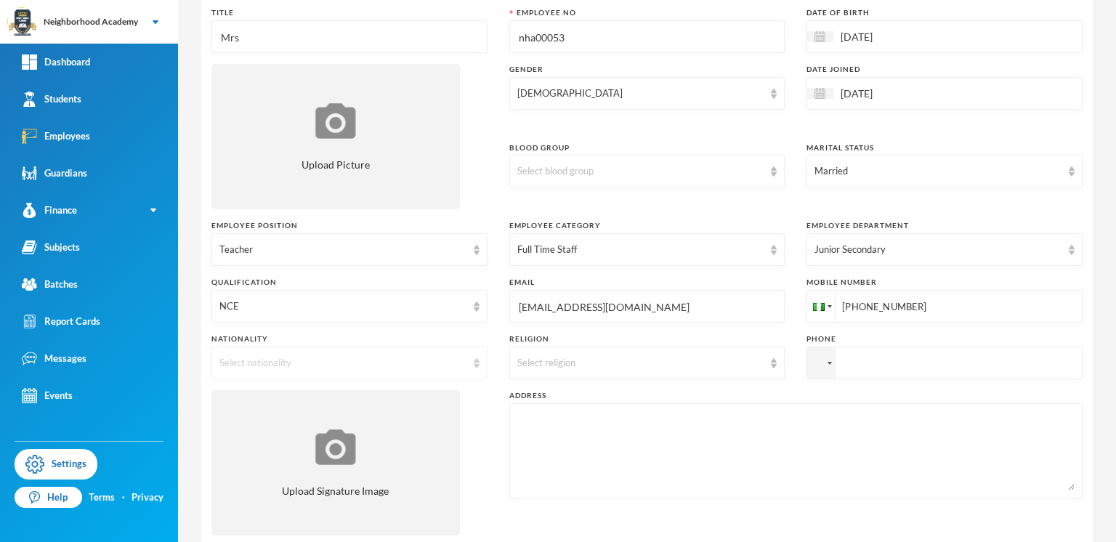
type input "[PHONE_NUMBER]"
click at [474, 360] on img at bounding box center [477, 363] width 6 height 10
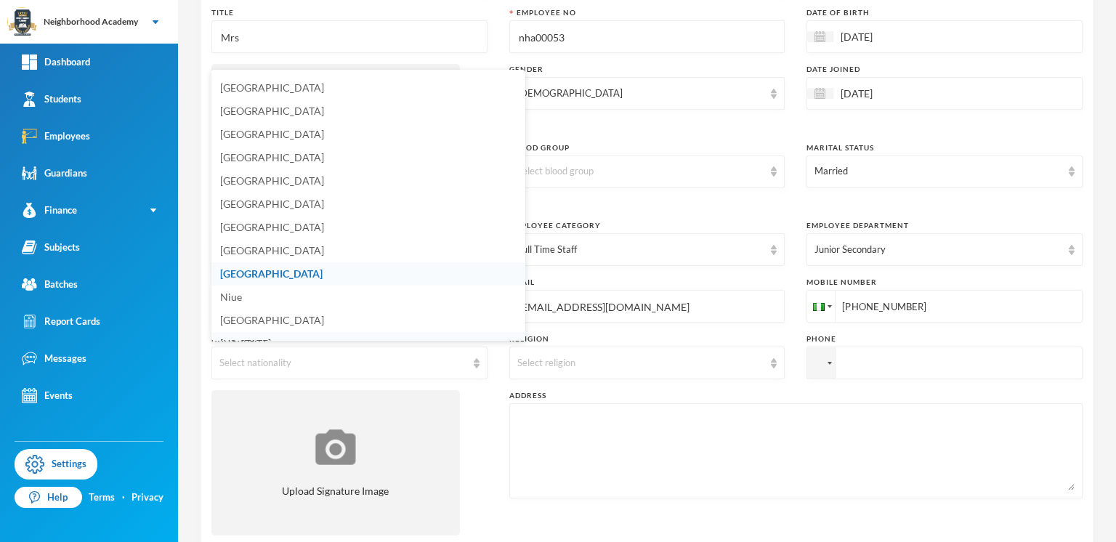
scroll to position [3520, 0]
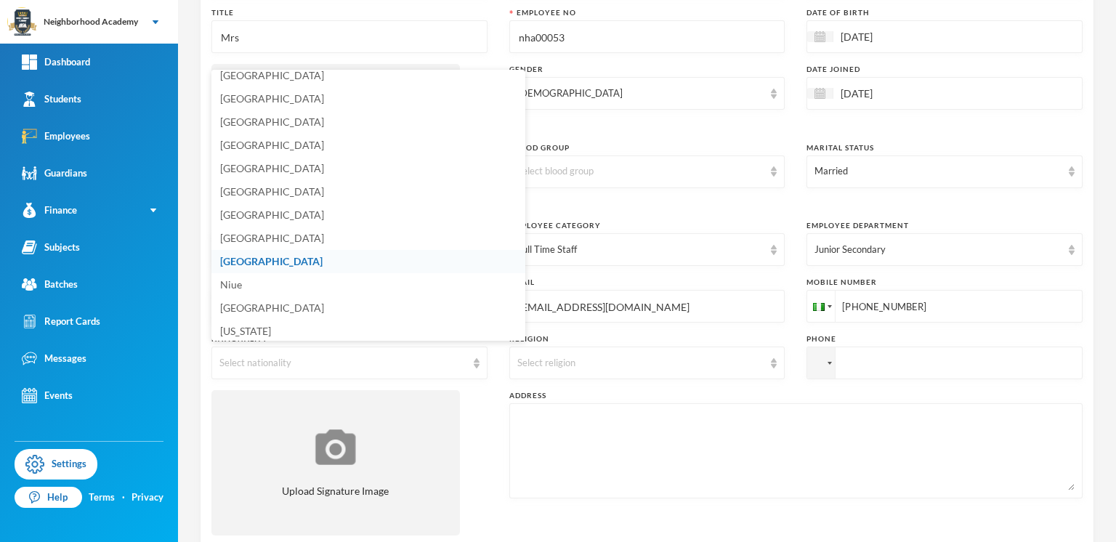
click at [257, 250] on li "[GEOGRAPHIC_DATA]" at bounding box center [368, 261] width 314 height 23
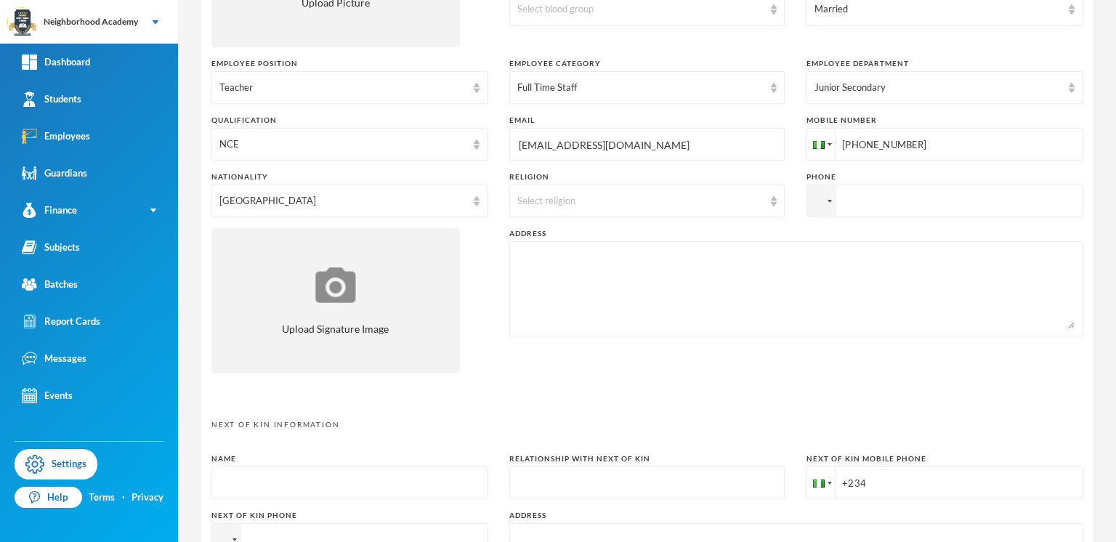
scroll to position [326, 0]
click at [532, 257] on textarea at bounding box center [795, 288] width 557 height 79
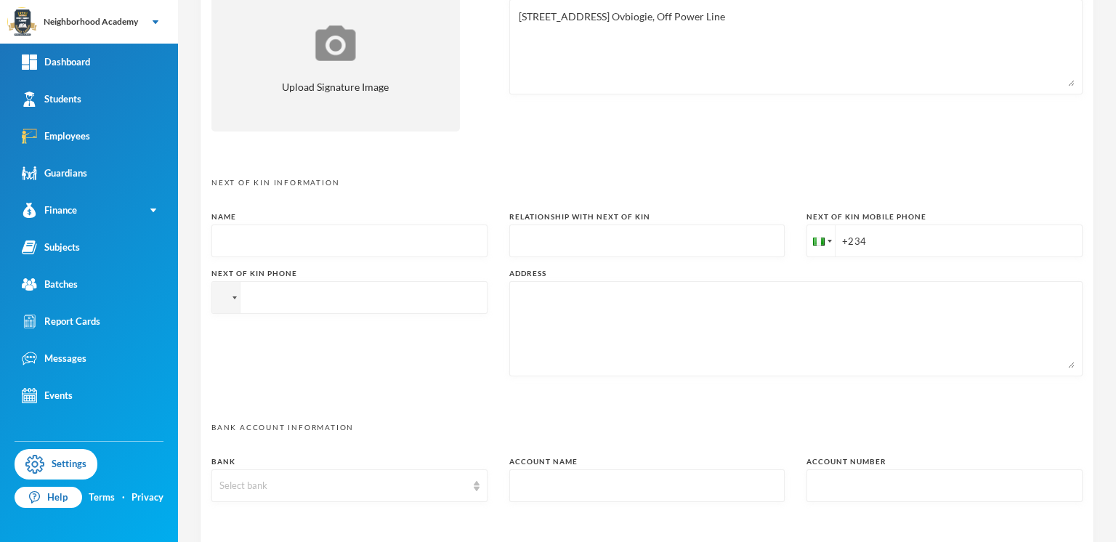
scroll to position [570, 0]
type textarea "[STREET_ADDRESS] Ovbiogie, Off Power Line"
click at [244, 230] on input "text" at bounding box center [349, 238] width 260 height 33
type input "[PERSON_NAME]"
type input "Husband"
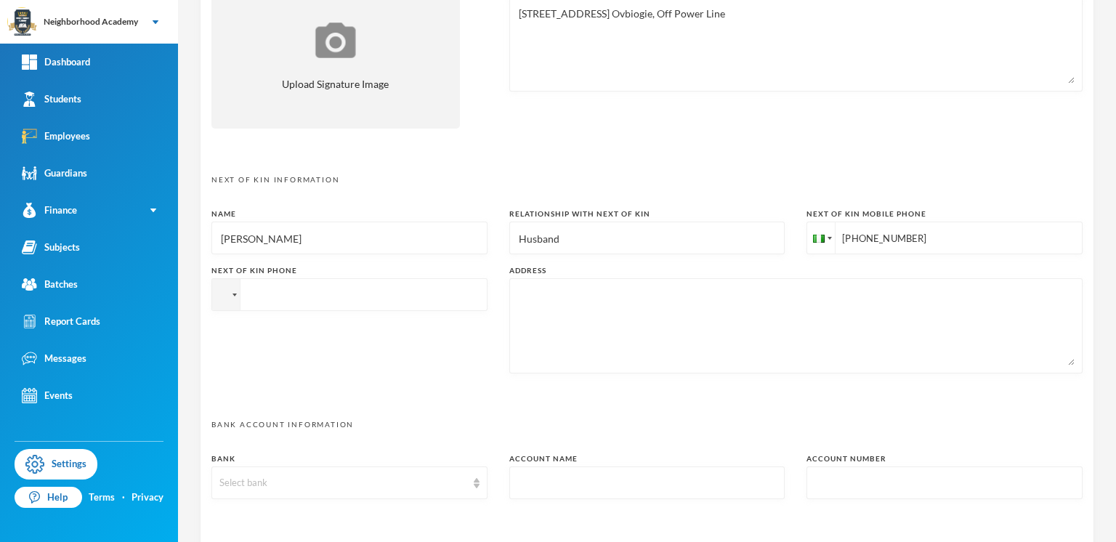
type input "[PHONE_NUMBER]"
click at [254, 292] on input "tel" at bounding box center [349, 294] width 276 height 33
click at [229, 301] on div at bounding box center [226, 294] width 28 height 31
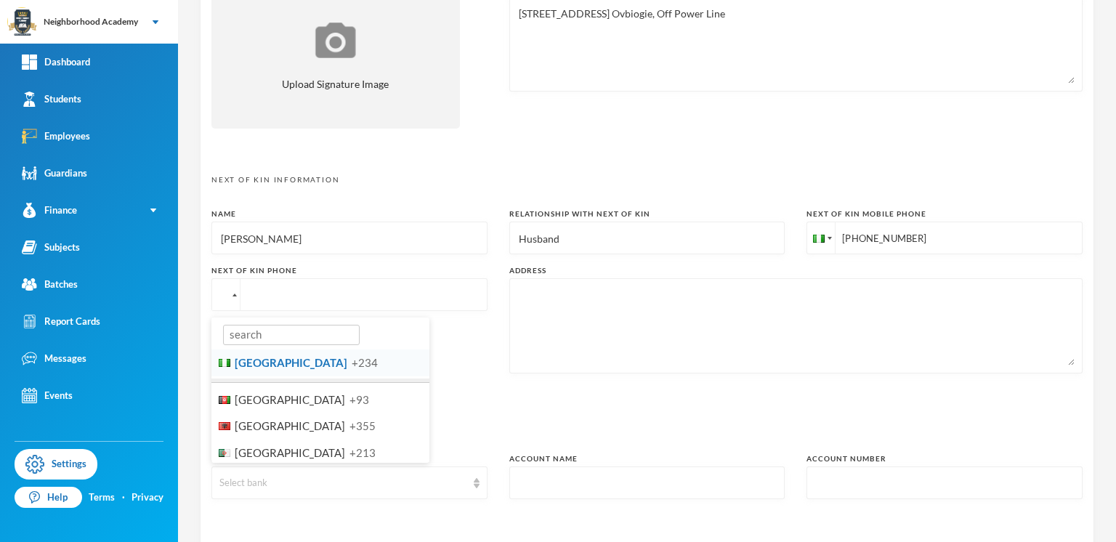
click at [247, 363] on span "[GEOGRAPHIC_DATA]" at bounding box center [291, 362] width 113 height 13
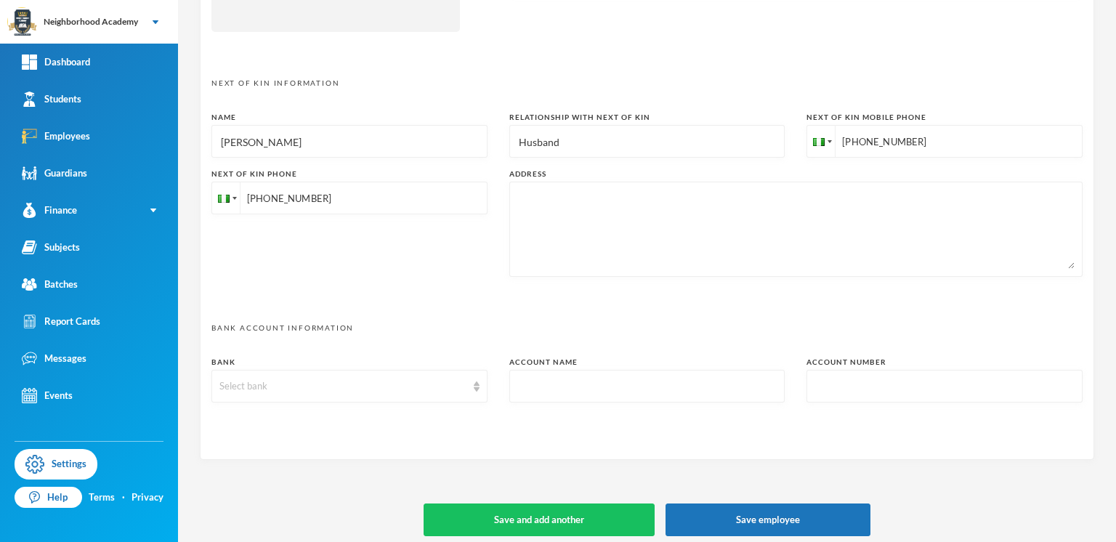
scroll to position [669, 0]
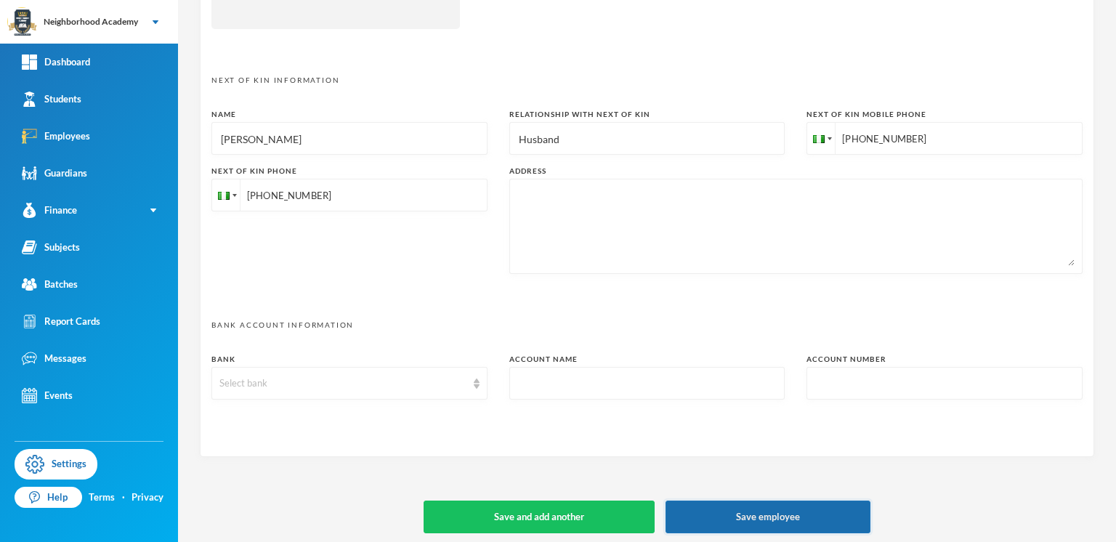
type input "[PHONE_NUMBER]"
click at [748, 513] on button "Save employee" at bounding box center [768, 517] width 205 height 33
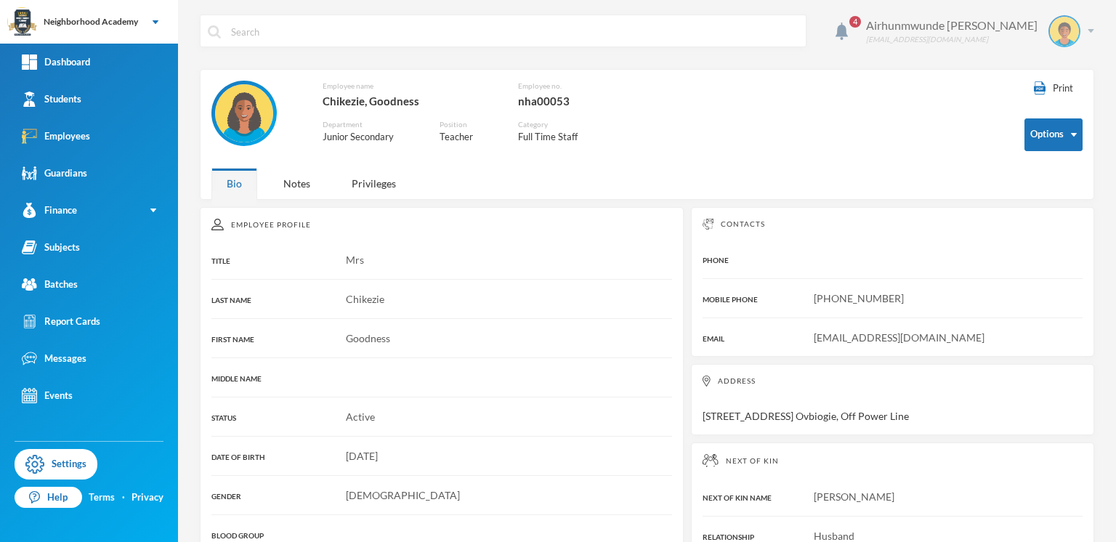
click at [1080, 27] on div "Airhunmwunde [PERSON_NAME] [PERSON_NAME][EMAIL_ADDRESS][DOMAIN_NAME]" at bounding box center [974, 31] width 239 height 32
click at [1041, 108] on button "Logout" at bounding box center [1041, 106] width 65 height 22
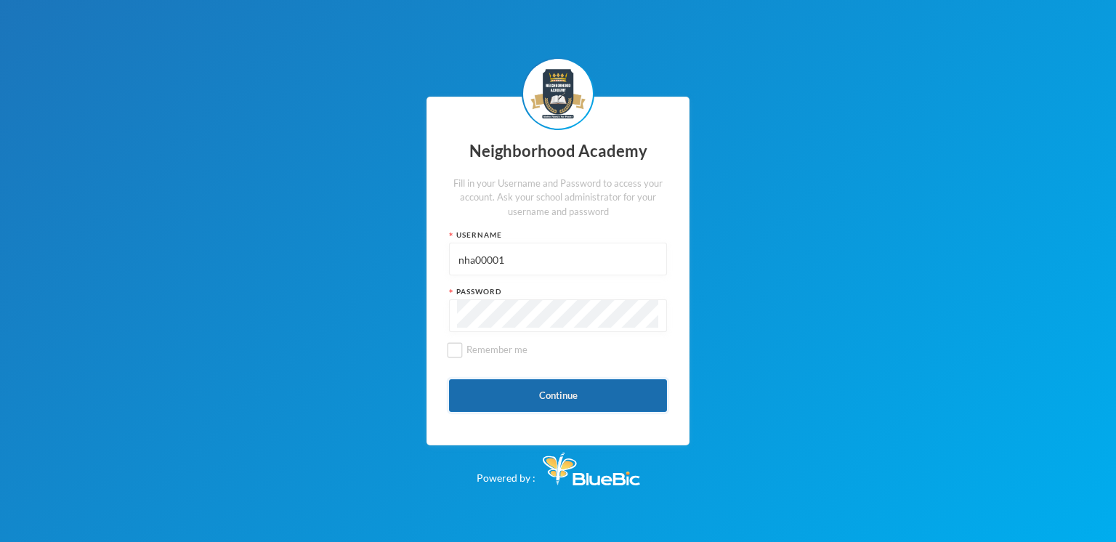
click at [552, 400] on button "Continue" at bounding box center [558, 395] width 218 height 33
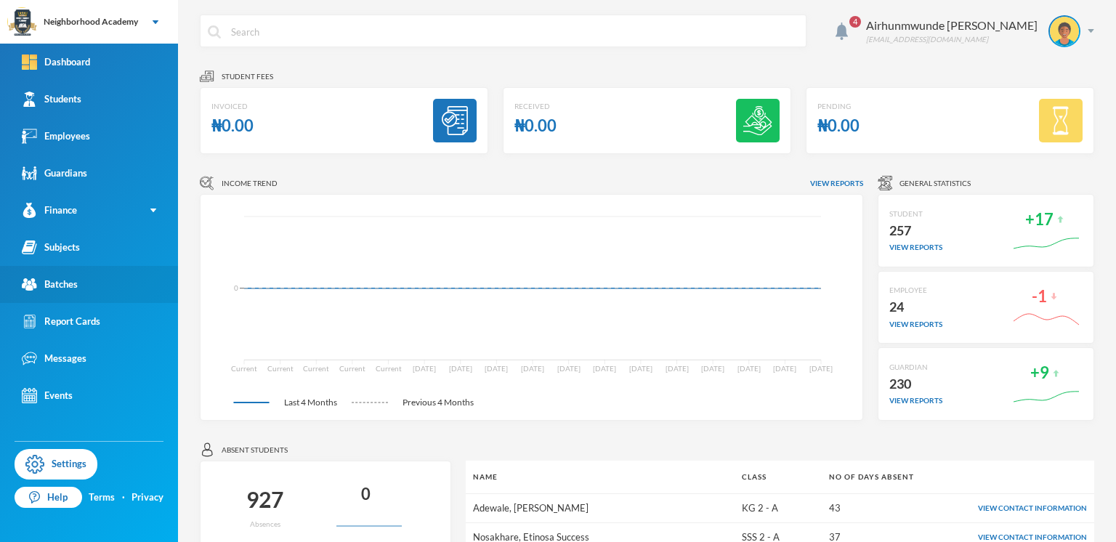
click at [59, 281] on div "Batches" at bounding box center [50, 284] width 56 height 15
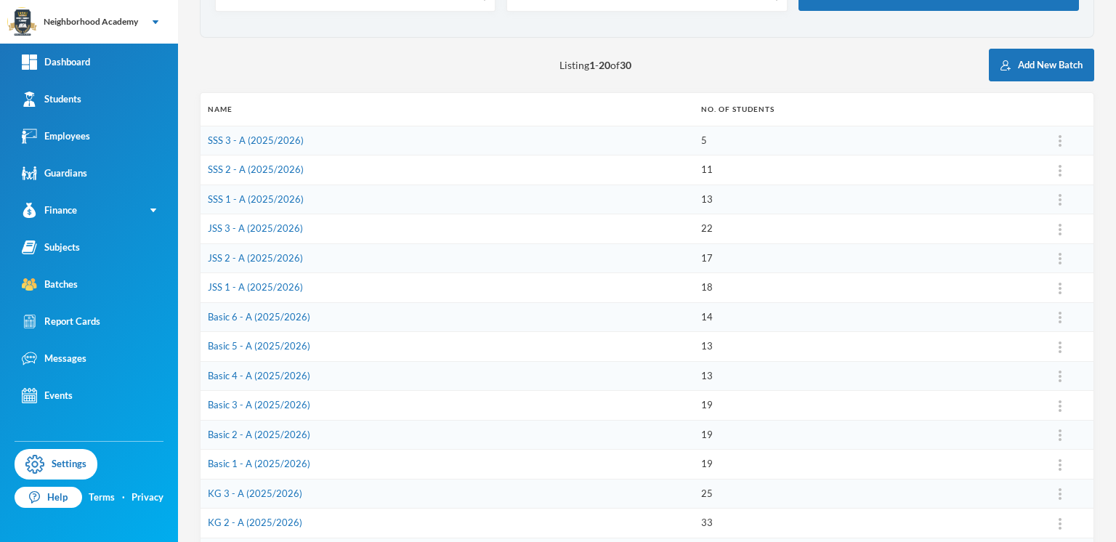
scroll to position [116, 0]
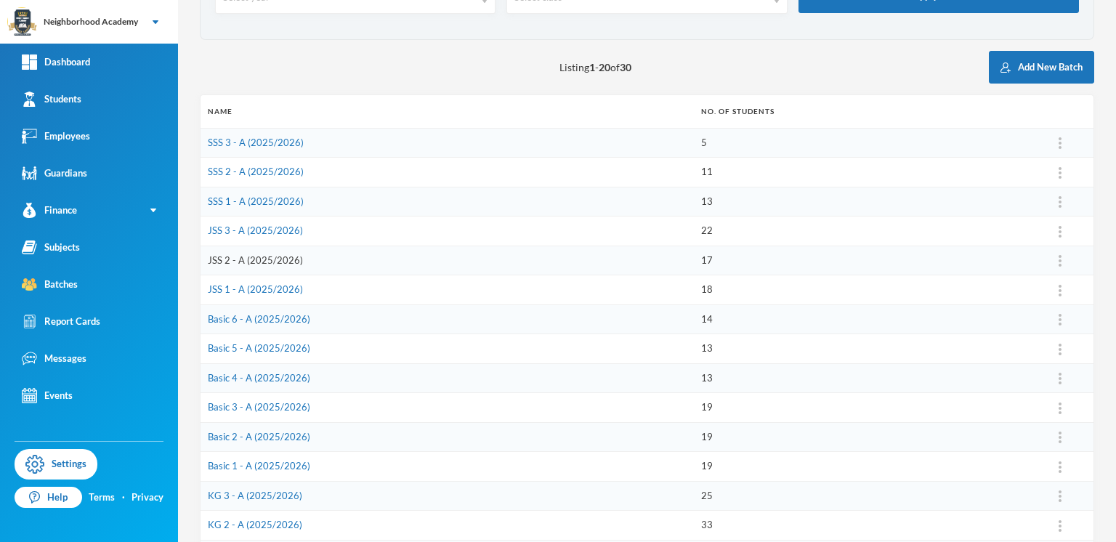
click at [270, 257] on link "JSS 2 - A (2025/2026)" at bounding box center [255, 260] width 95 height 12
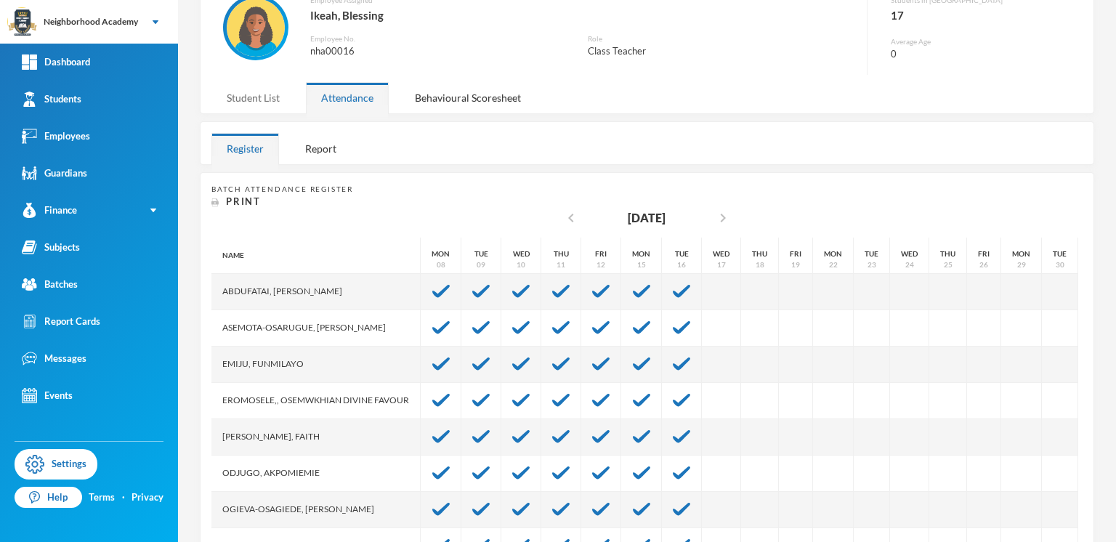
drag, startPoint x: 265, startPoint y: 92, endPoint x: 265, endPoint y: 100, distance: 8.0
click at [265, 94] on div "Student List" at bounding box center [253, 97] width 84 height 31
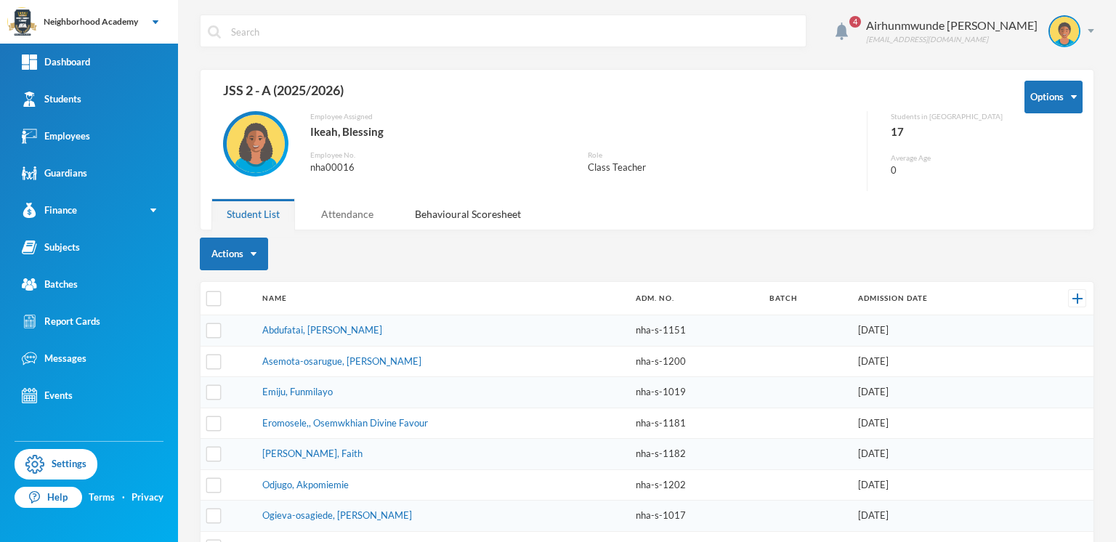
click at [366, 212] on div "Attendance" at bounding box center [347, 213] width 83 height 31
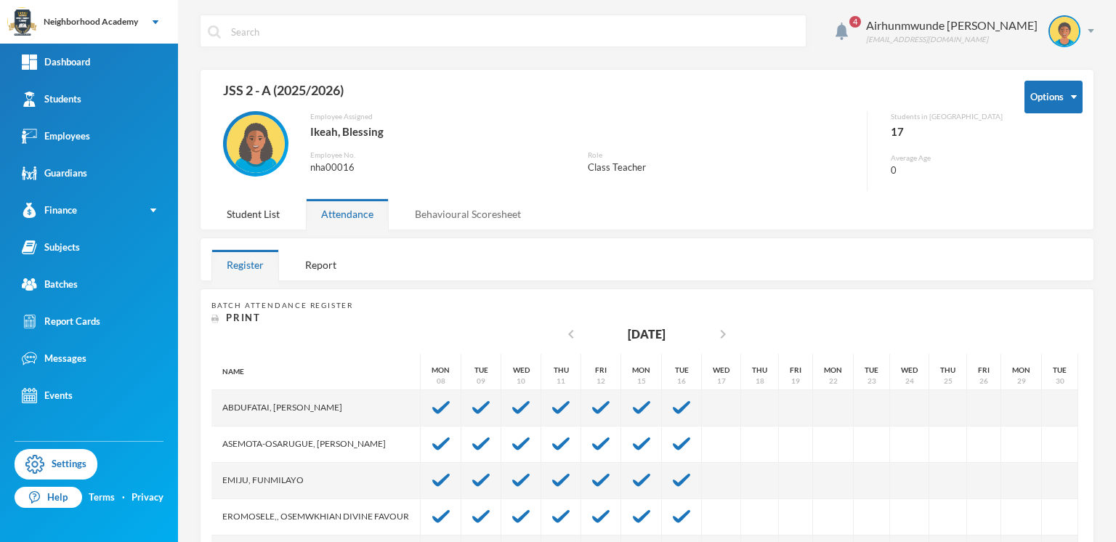
click at [448, 214] on div "Behavioural Scoresheet" at bounding box center [468, 213] width 137 height 31
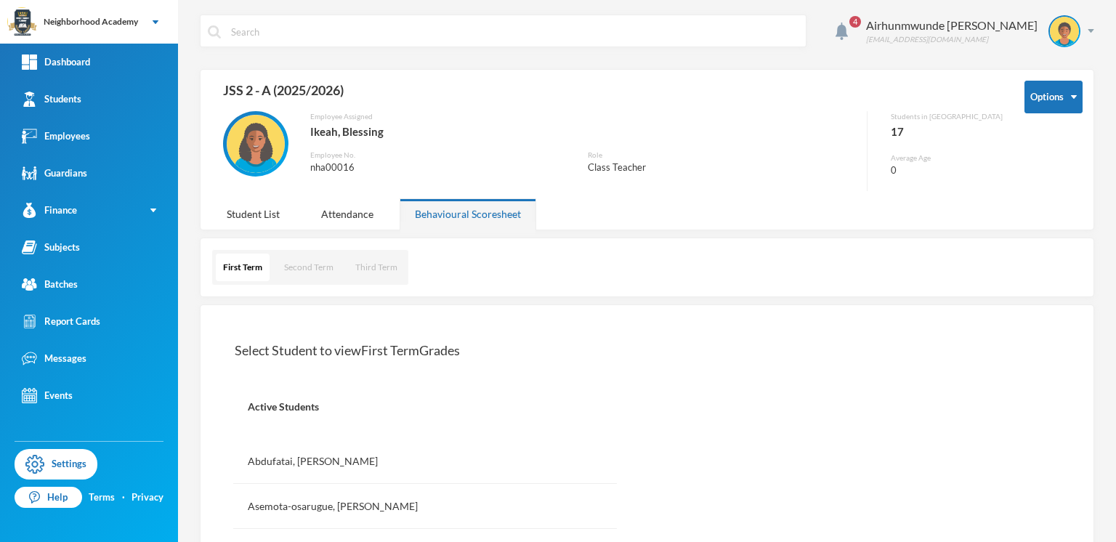
click at [637, 168] on div "Class Teacher" at bounding box center [722, 168] width 269 height 15
click at [1055, 92] on button "Options" at bounding box center [1054, 97] width 58 height 33
click at [299, 271] on button "Second Term" at bounding box center [309, 268] width 64 height 28
click at [374, 269] on button "Third Term" at bounding box center [375, 268] width 57 height 28
click at [242, 265] on button "First Term" at bounding box center [242, 268] width 53 height 28
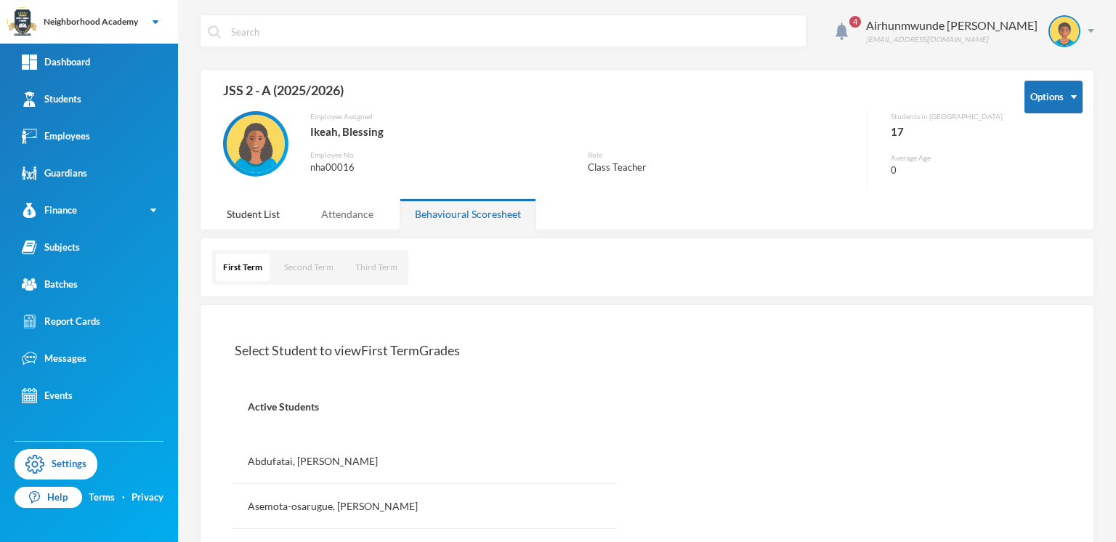
click at [353, 213] on div "Attendance" at bounding box center [347, 213] width 83 height 31
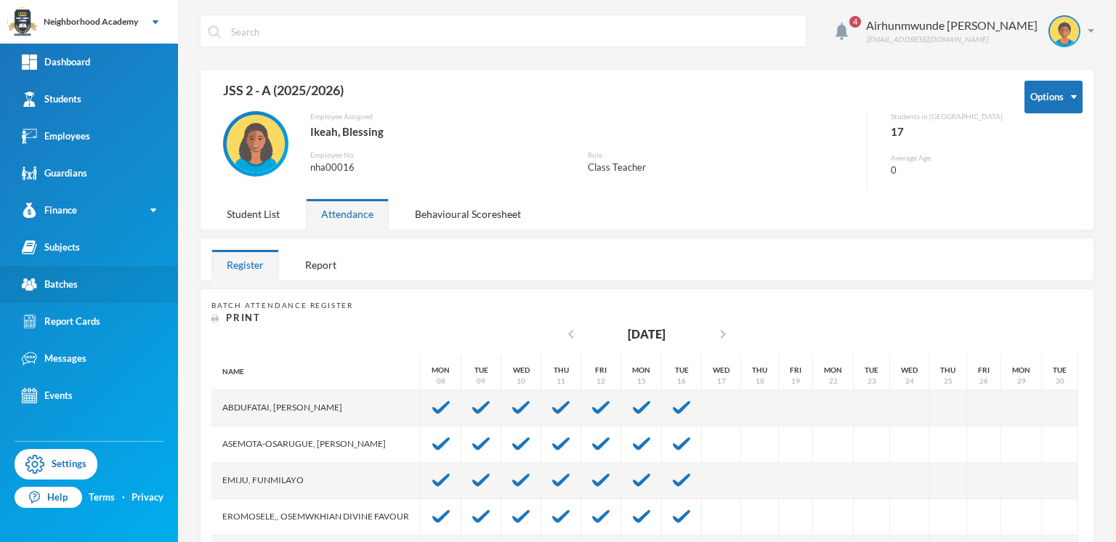
click at [68, 286] on div "Batches" at bounding box center [50, 284] width 56 height 15
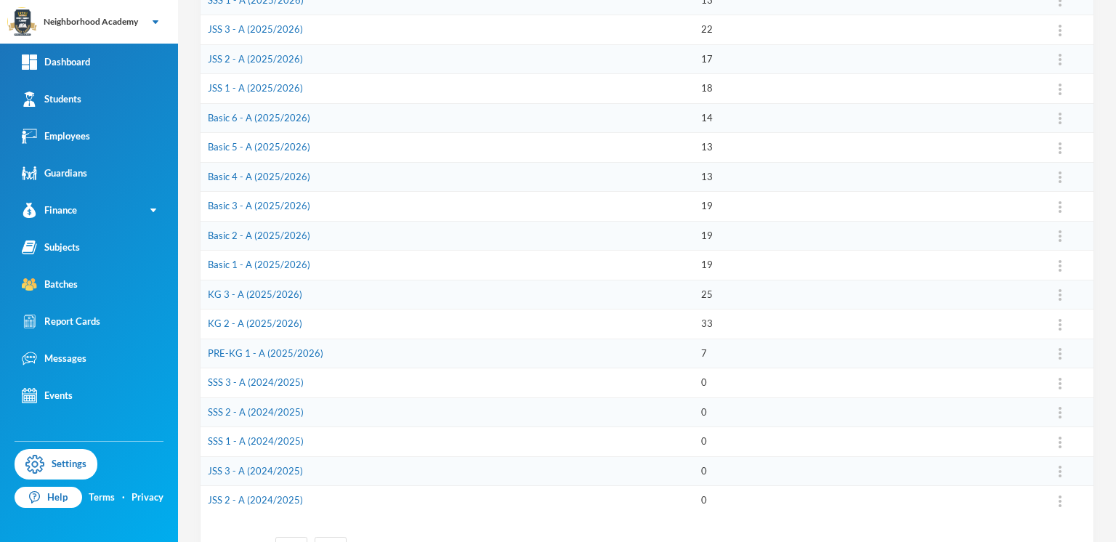
scroll to position [326, 0]
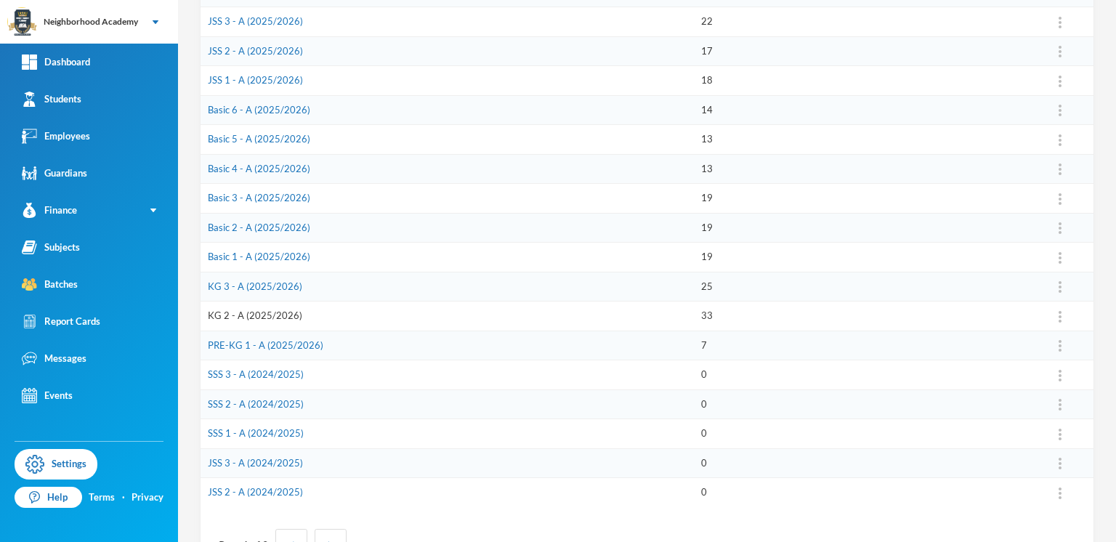
click at [250, 310] on link "KG 2 - A (2025/2026)" at bounding box center [255, 316] width 94 height 12
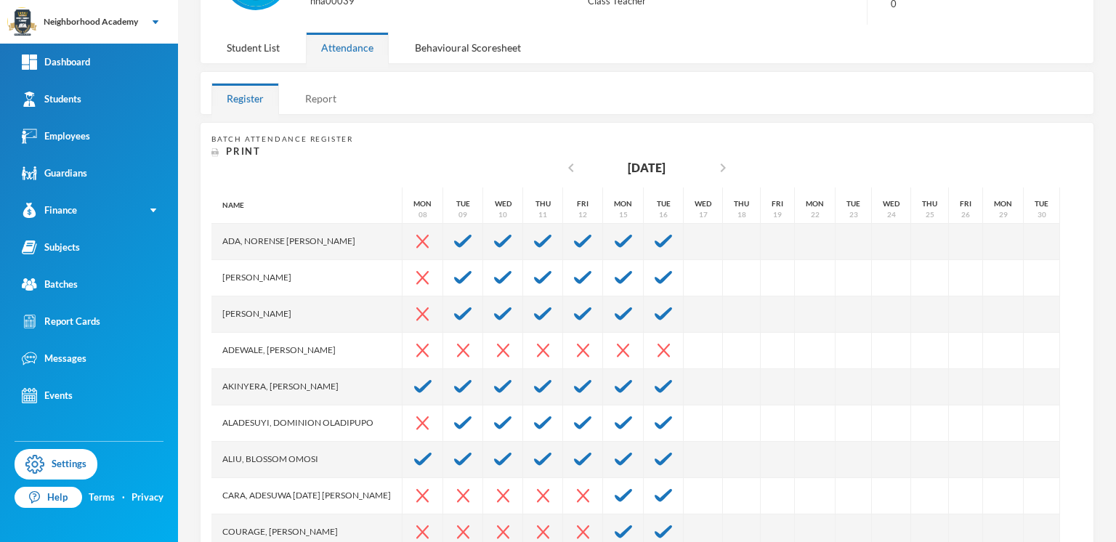
click at [323, 103] on div "Report" at bounding box center [321, 98] width 62 height 31
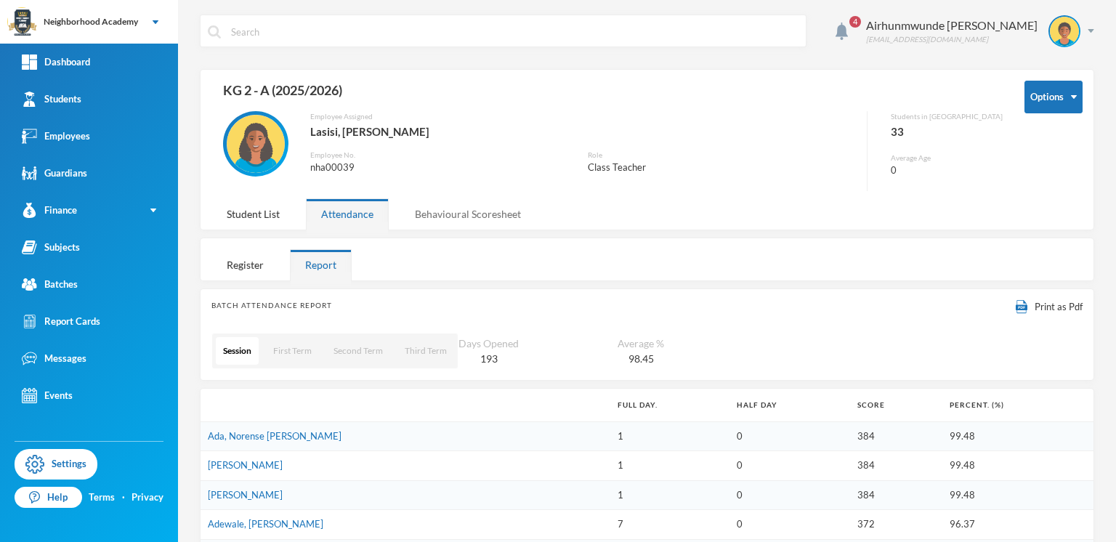
click at [482, 214] on div "Behavioural Scoresheet" at bounding box center [468, 213] width 137 height 31
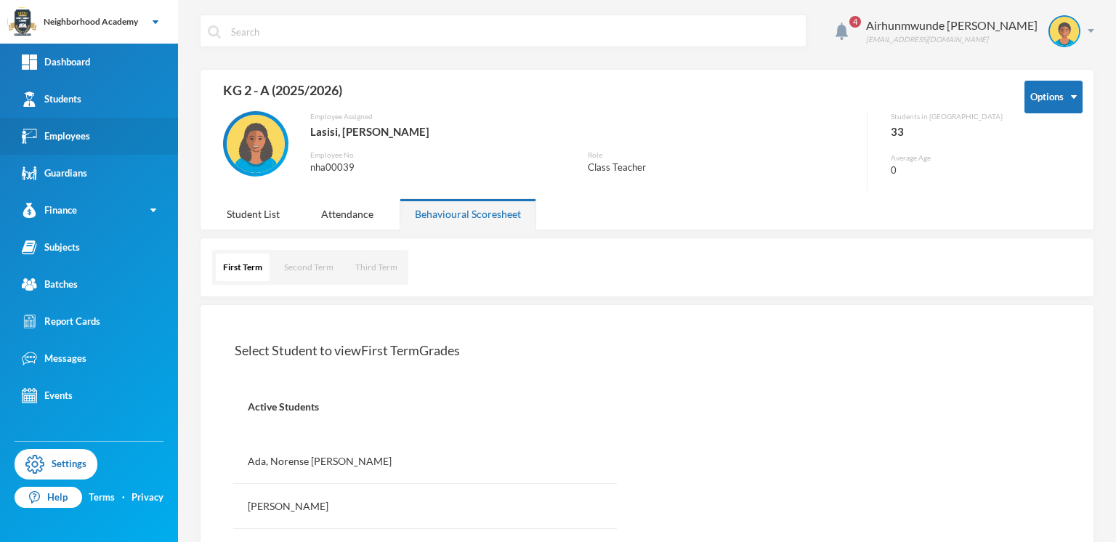
click at [81, 134] on div "Employees" at bounding box center [56, 136] width 68 height 15
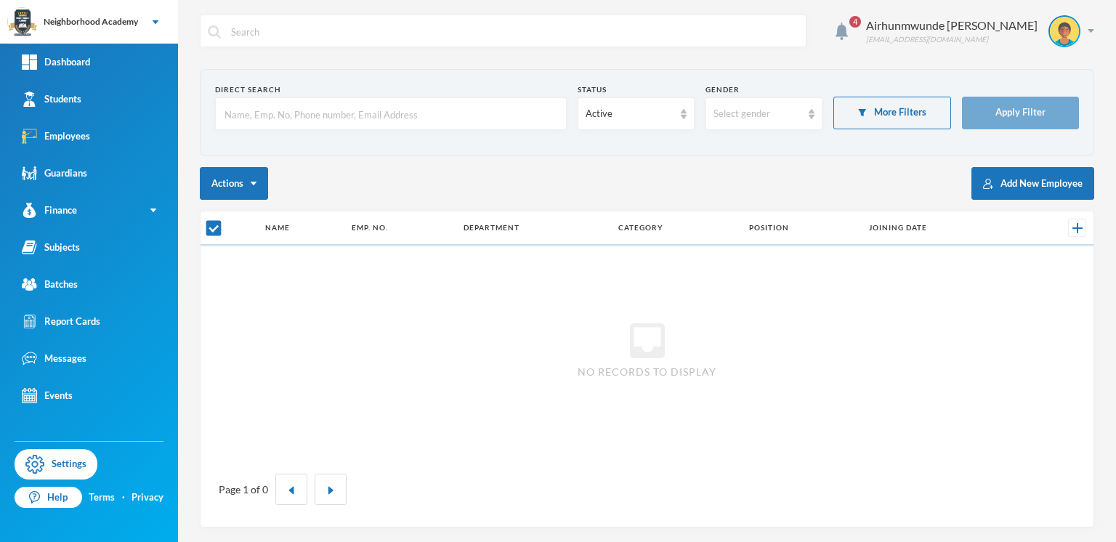
checkbox input "false"
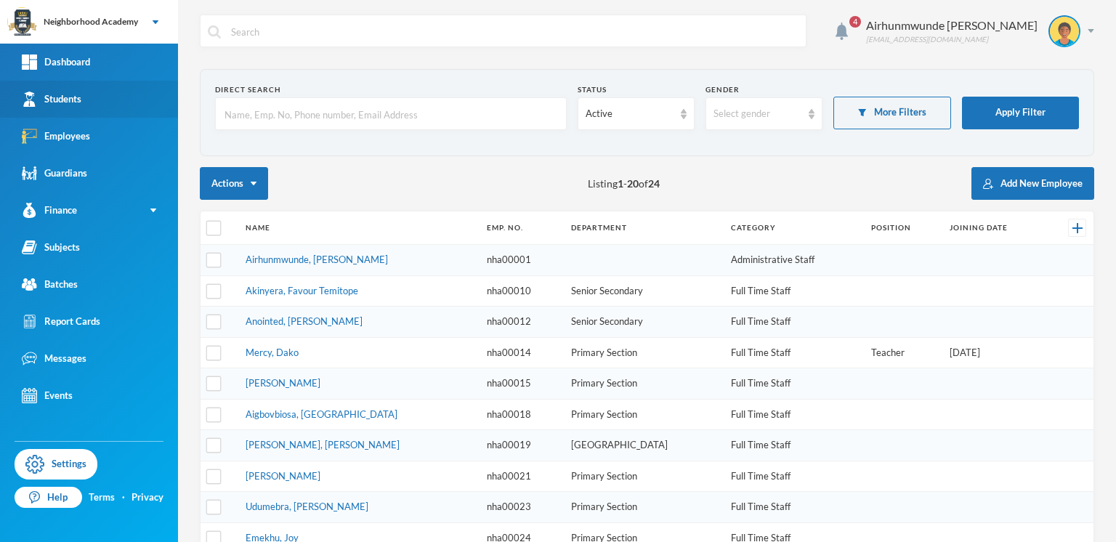
click at [68, 100] on div "Students" at bounding box center [52, 99] width 60 height 15
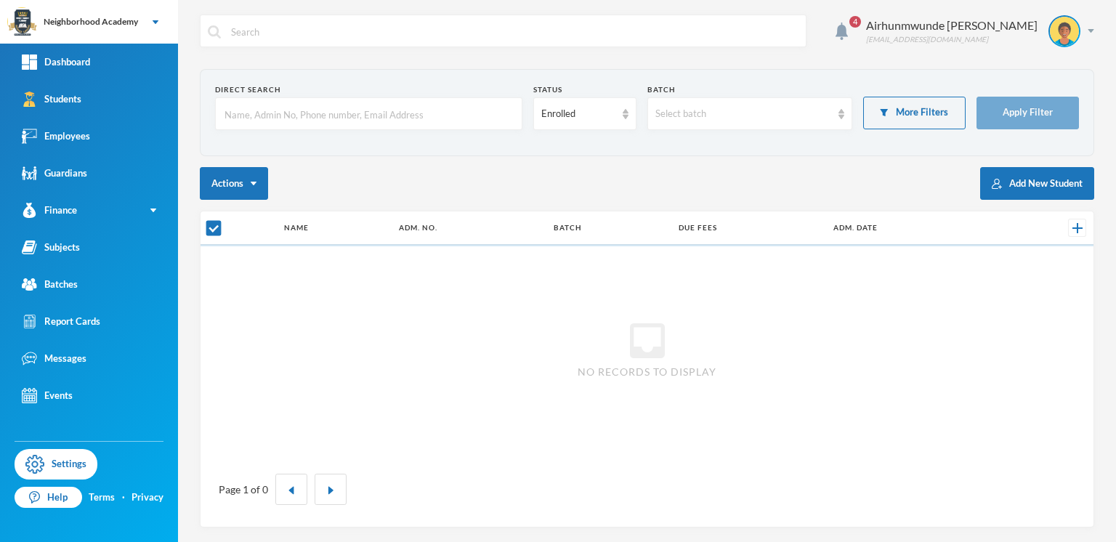
checkbox input "false"
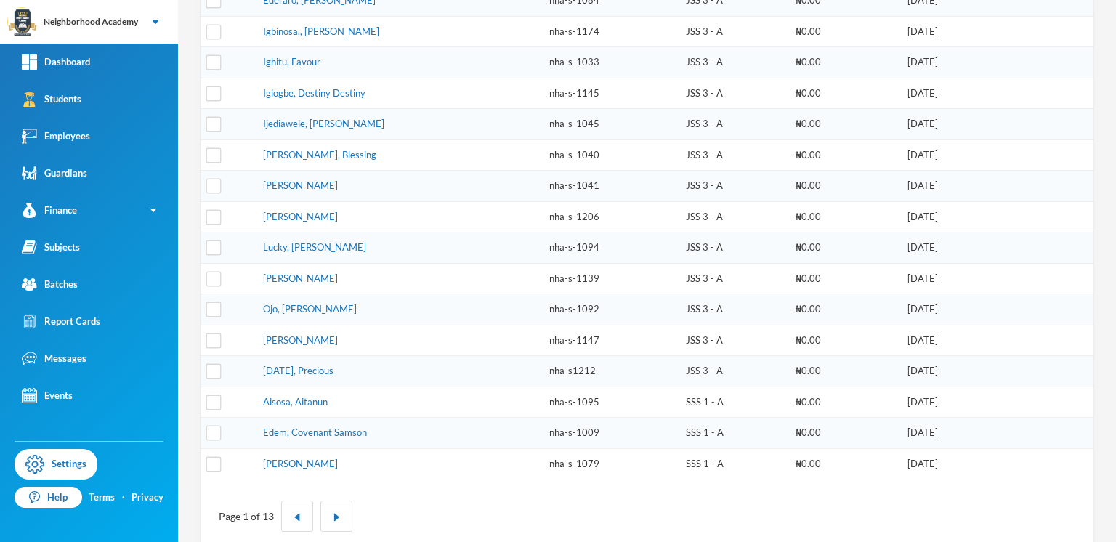
scroll to position [384, 0]
click at [342, 500] on button "button" at bounding box center [336, 515] width 32 height 31
click at [334, 512] on img "button" at bounding box center [336, 516] width 9 height 9
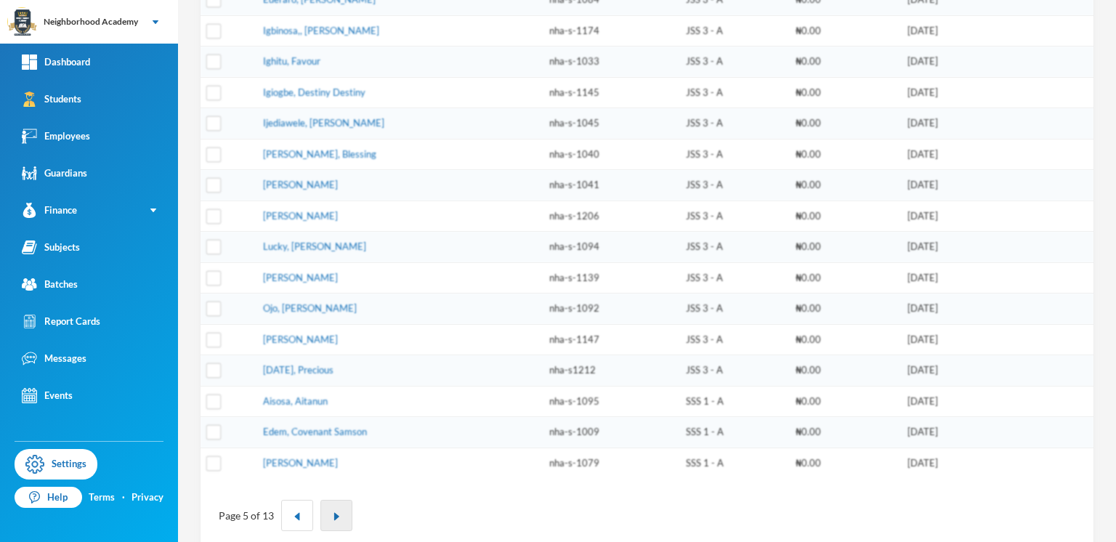
click at [334, 512] on img "button" at bounding box center [336, 516] width 9 height 9
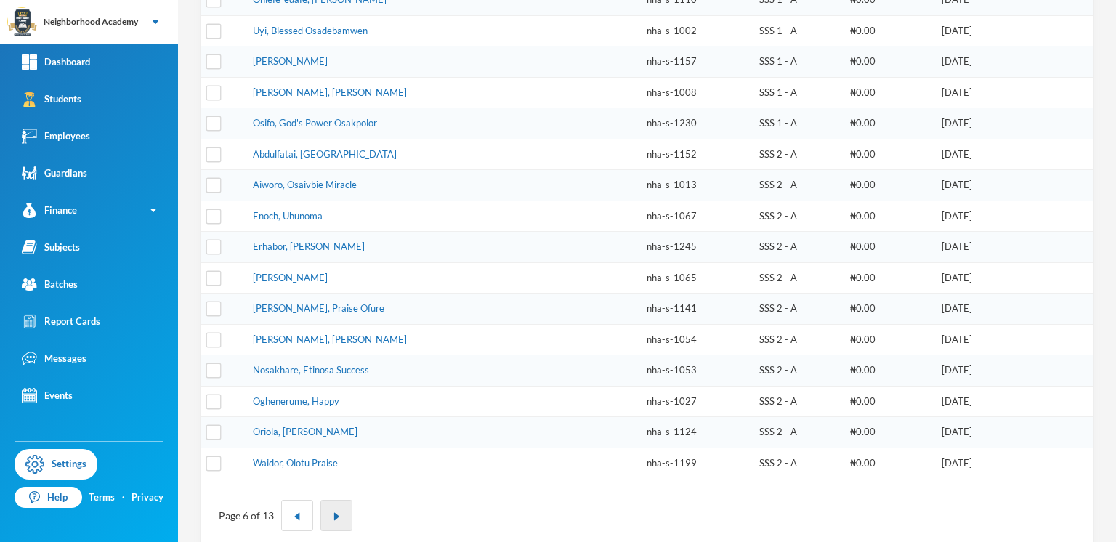
click at [334, 512] on img "button" at bounding box center [336, 516] width 9 height 9
click at [334, 500] on button "button" at bounding box center [342, 515] width 32 height 31
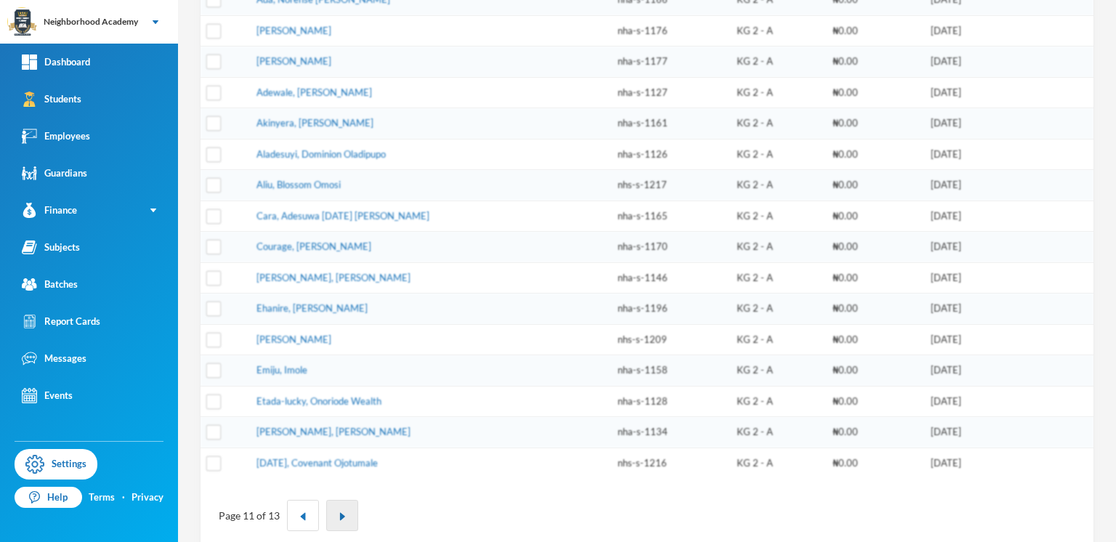
click at [334, 500] on button "button" at bounding box center [342, 515] width 32 height 31
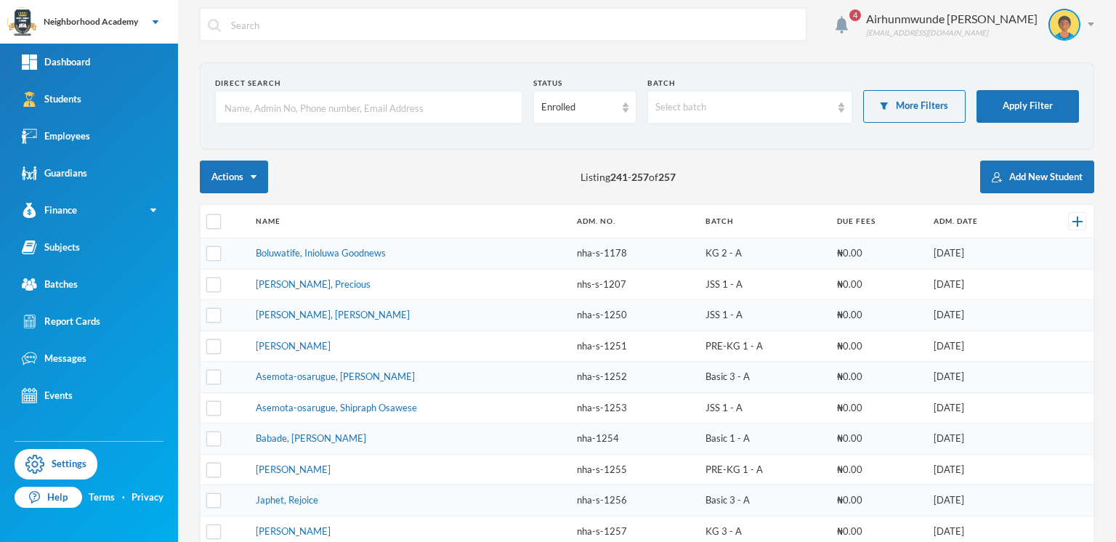
scroll to position [0, 0]
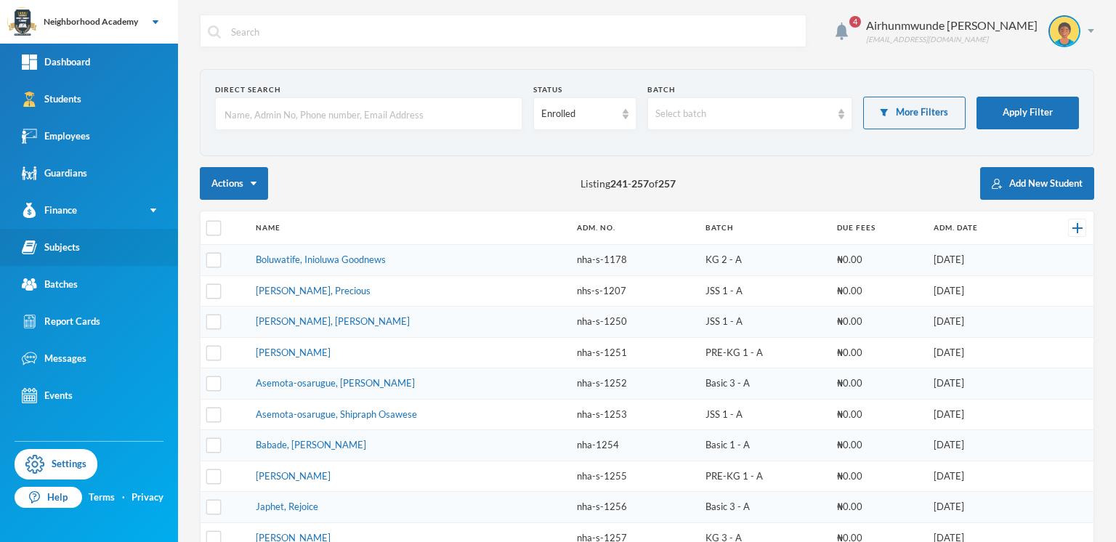
click at [70, 246] on div "Subjects" at bounding box center [51, 247] width 58 height 15
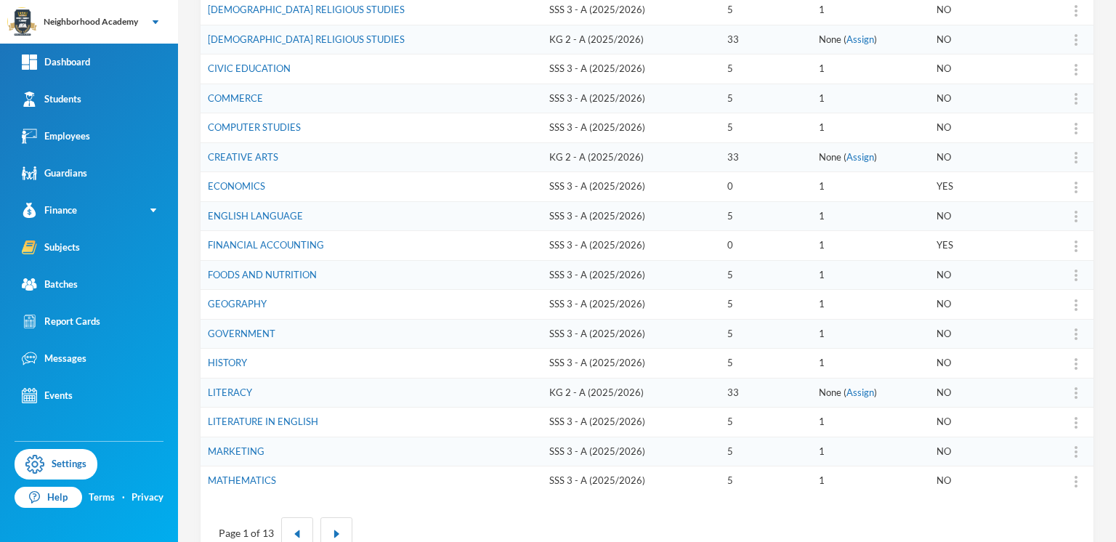
scroll to position [360, 0]
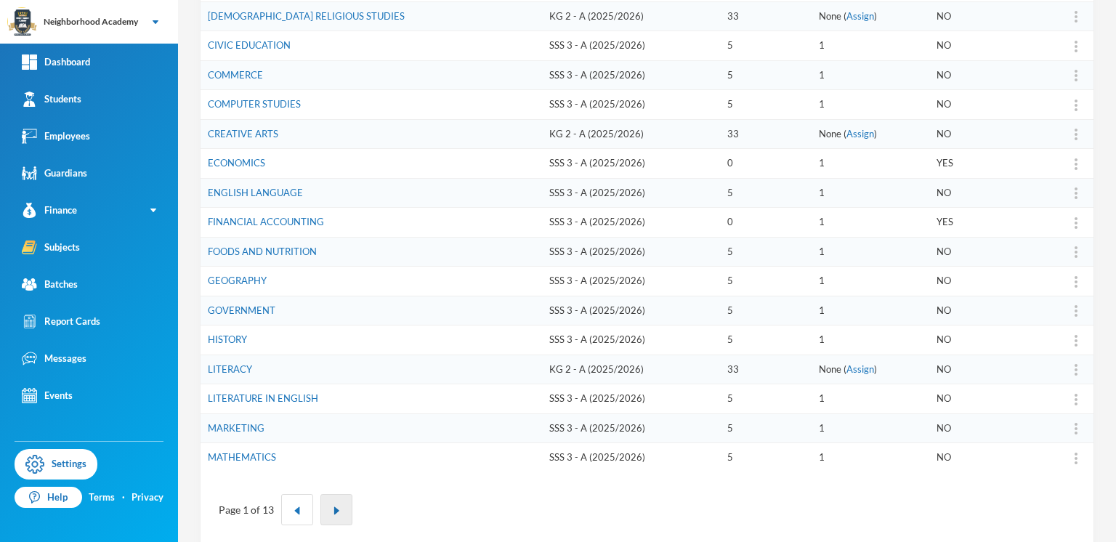
click at [335, 506] on img "button" at bounding box center [336, 510] width 9 height 9
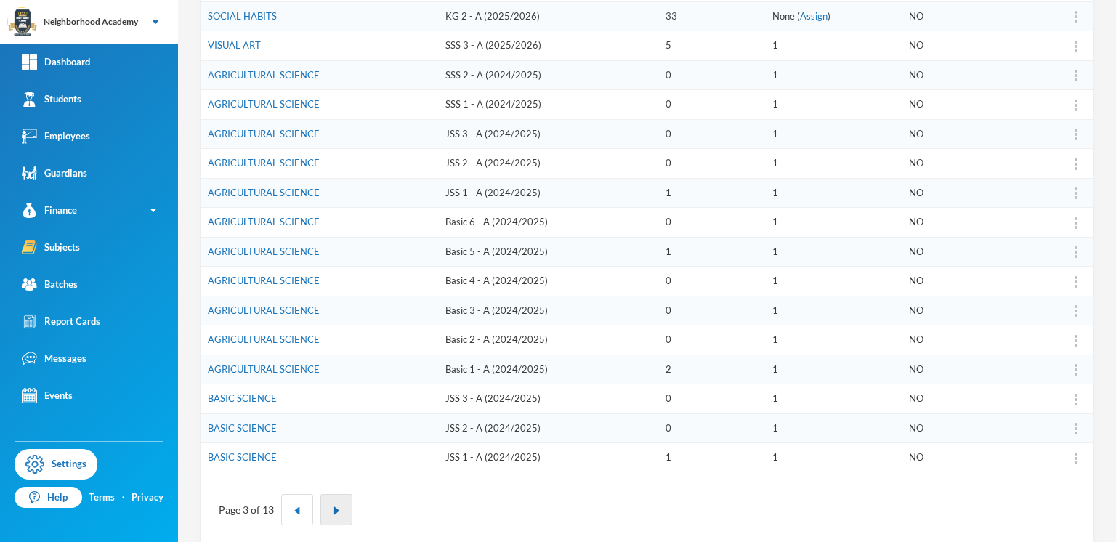
click at [335, 506] on img "button" at bounding box center [336, 510] width 9 height 9
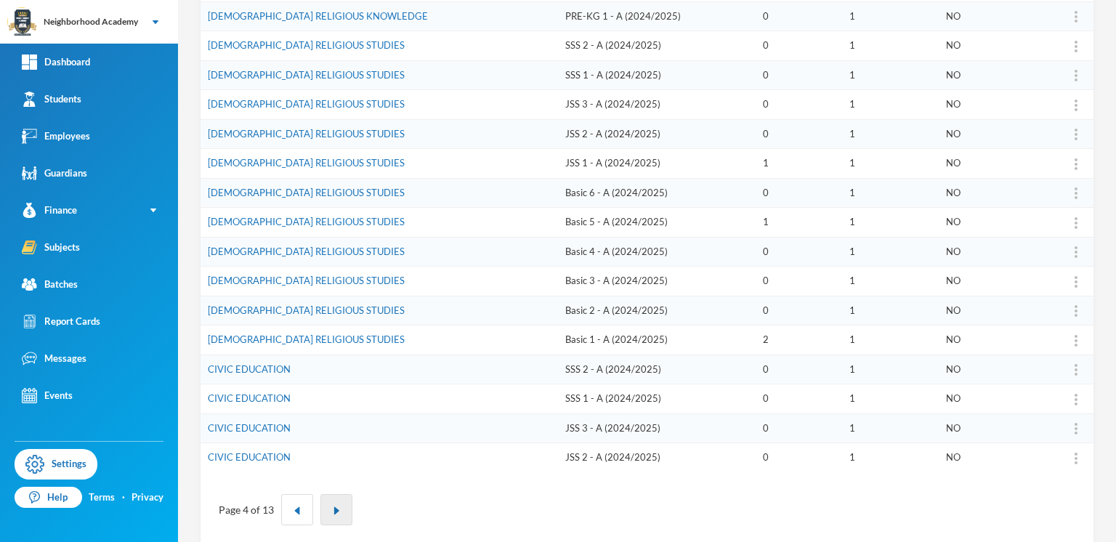
click at [335, 506] on img "button" at bounding box center [336, 510] width 9 height 9
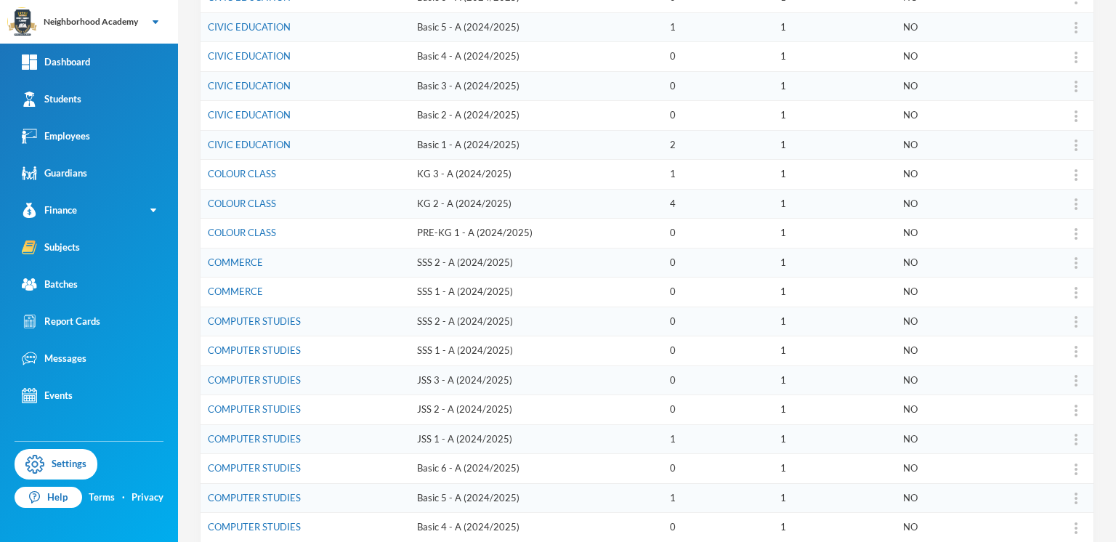
scroll to position [279, 0]
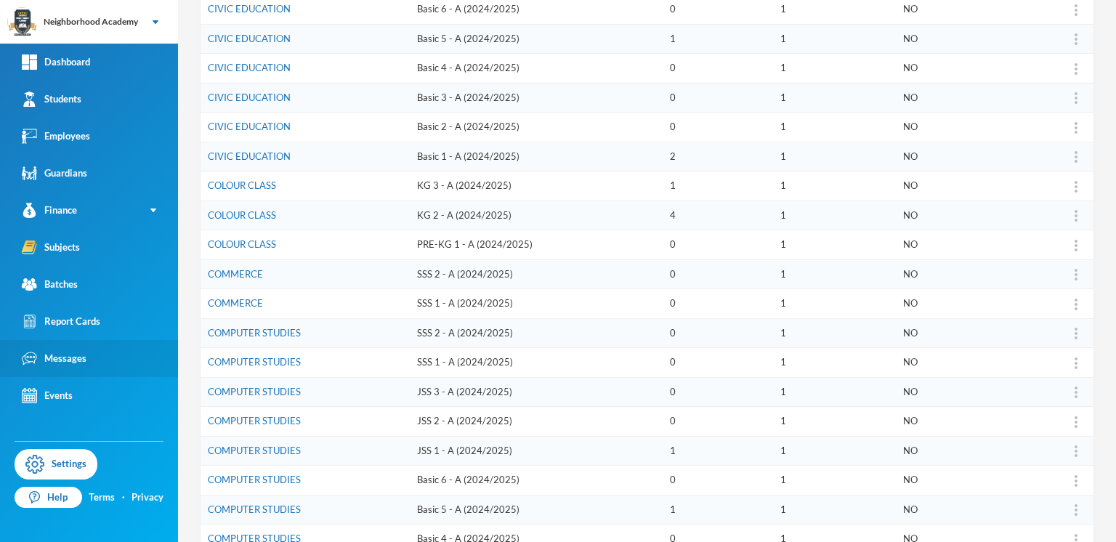
click at [62, 361] on div "Messages" at bounding box center [54, 358] width 65 height 15
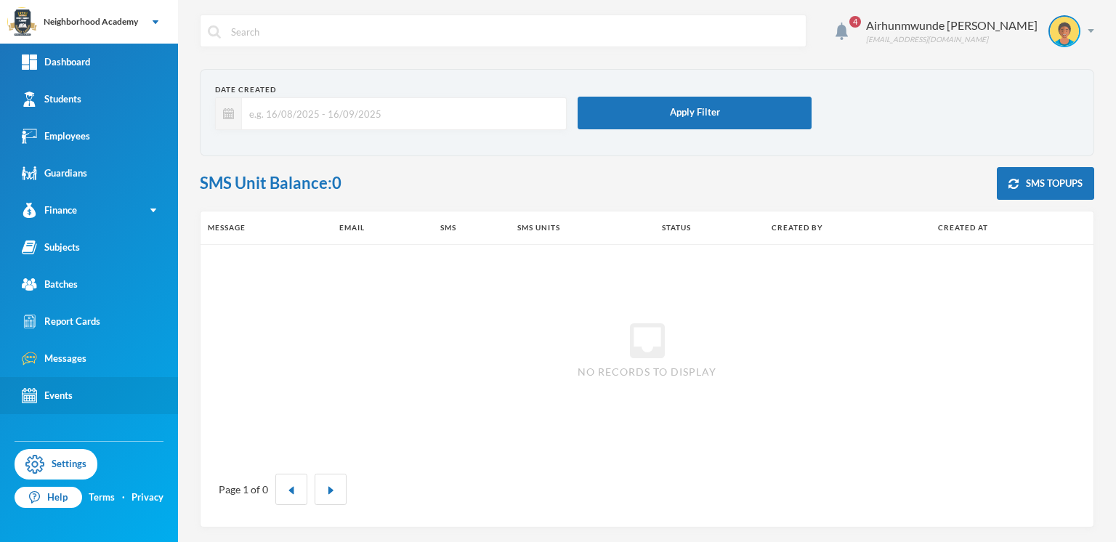
click at [60, 397] on div "Events" at bounding box center [47, 395] width 51 height 15
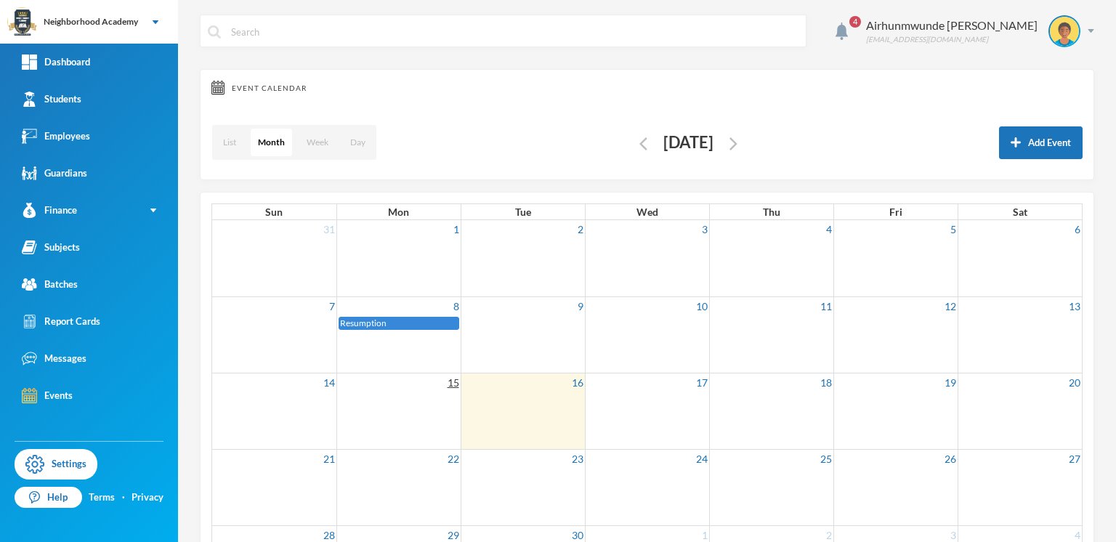
click at [446, 388] on link "15" at bounding box center [453, 383] width 15 height 18
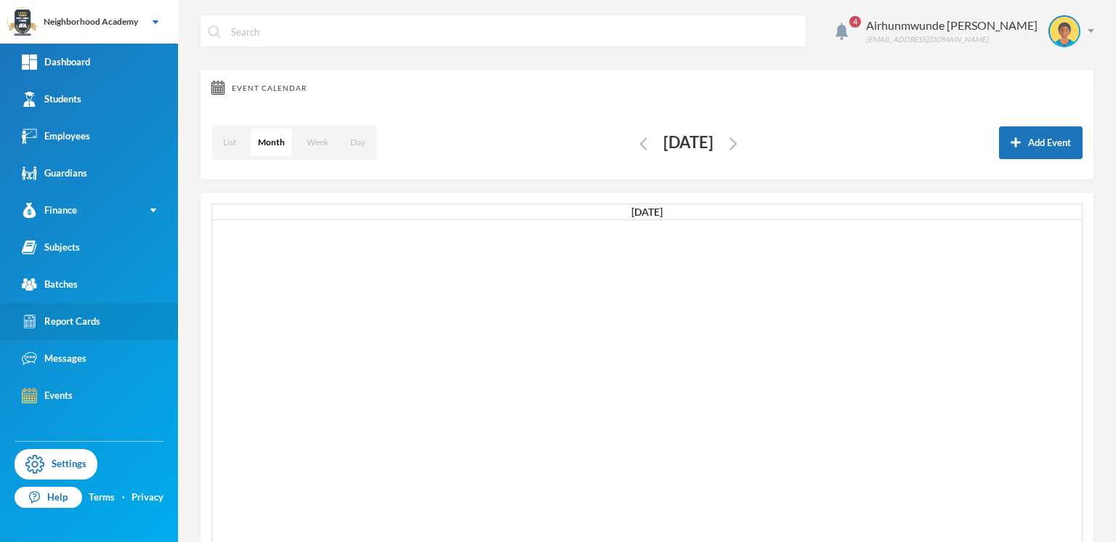
click at [89, 324] on div "Report Cards" at bounding box center [61, 321] width 78 height 15
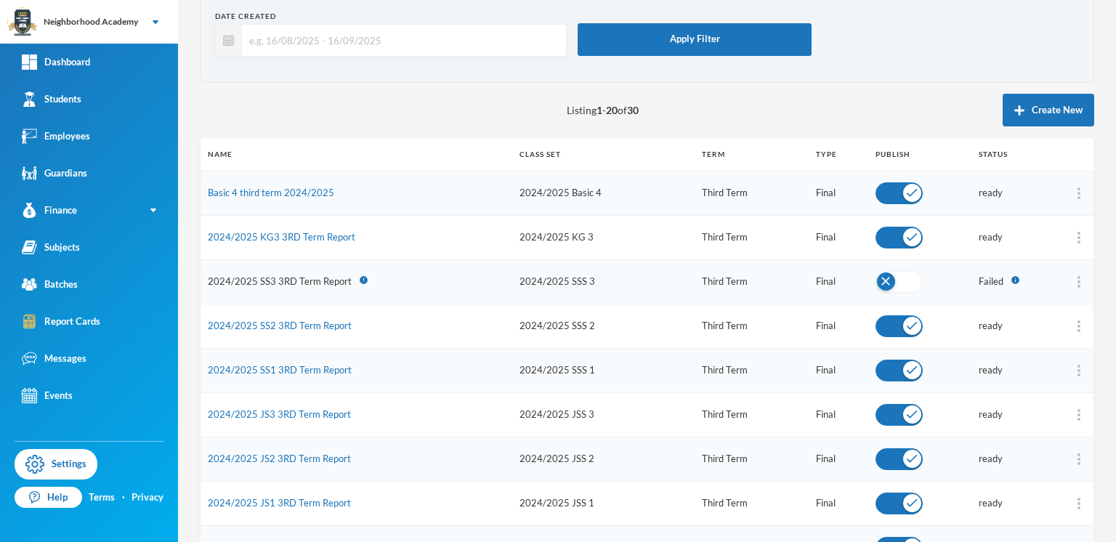
scroll to position [81, 0]
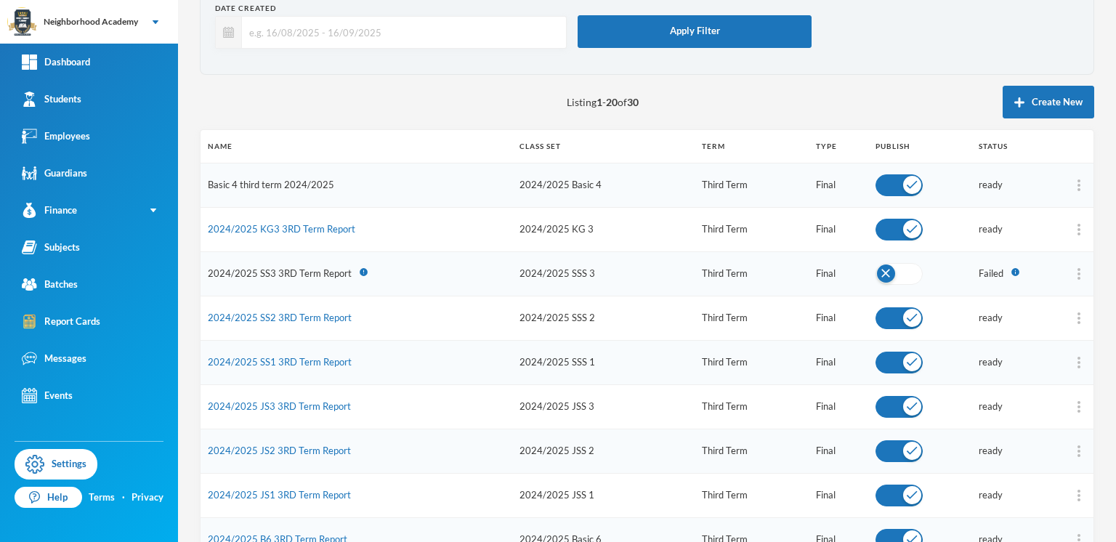
click at [299, 187] on link "Basic 4 third term 2024/2025" at bounding box center [271, 185] width 126 height 12
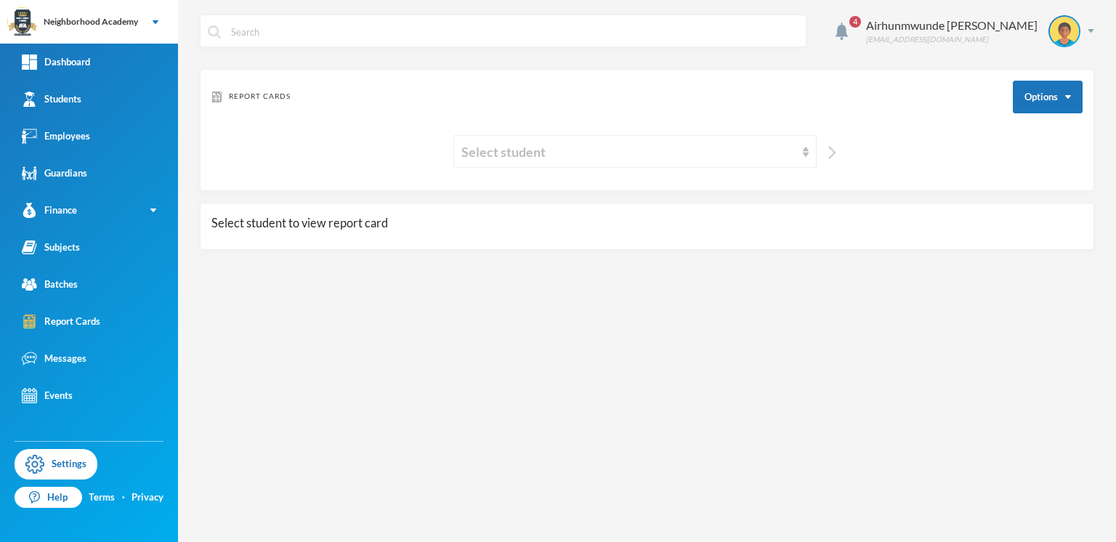
click at [831, 154] on img "button" at bounding box center [832, 152] width 8 height 13
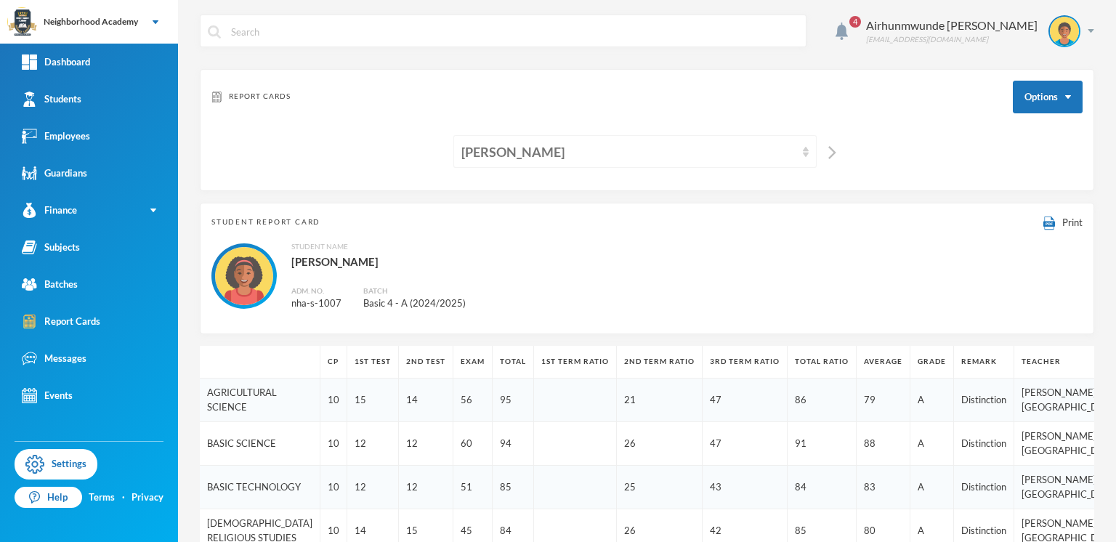
click at [802, 148] on div "[PERSON_NAME]" at bounding box center [634, 151] width 363 height 33
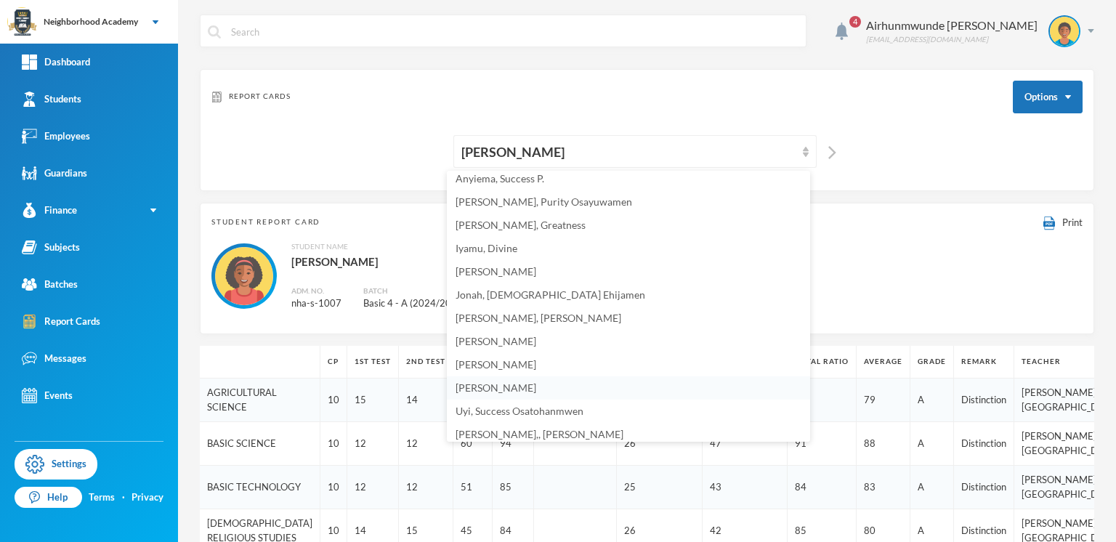
scroll to position [33, 0]
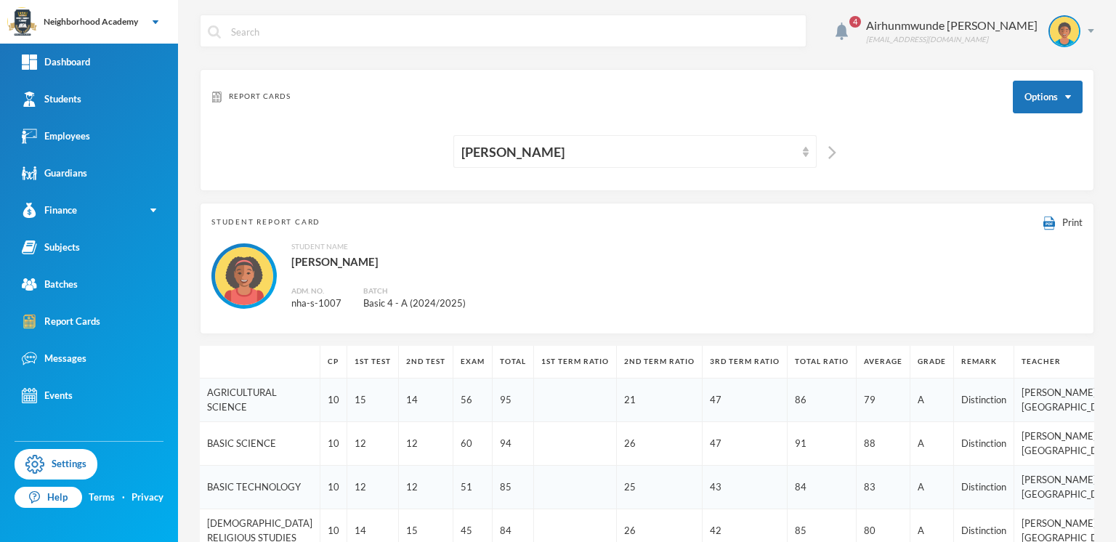
click at [897, 161] on div "[PERSON_NAME]" at bounding box center [646, 151] width 871 height 33
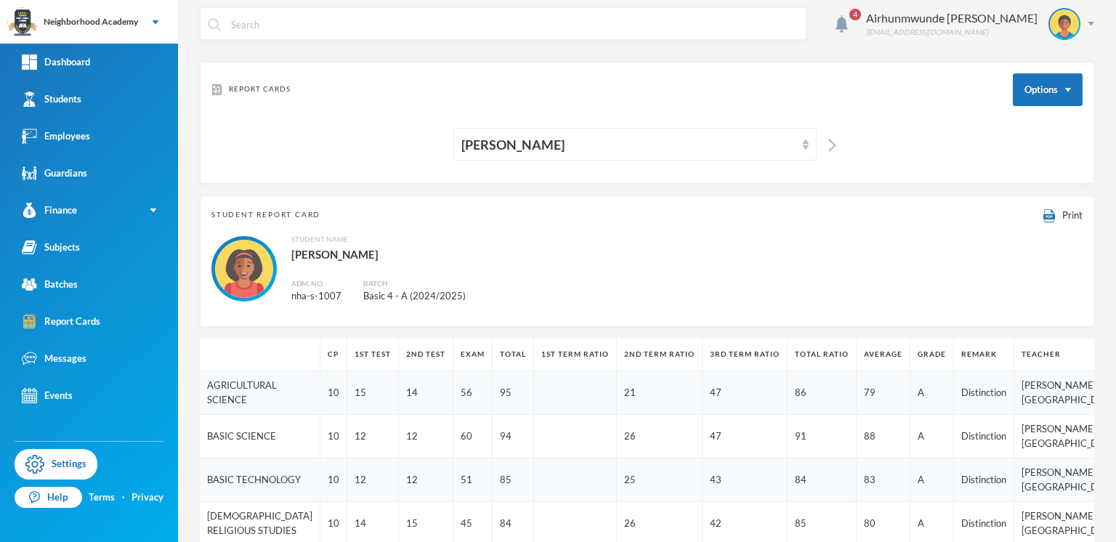
scroll to position [0, 0]
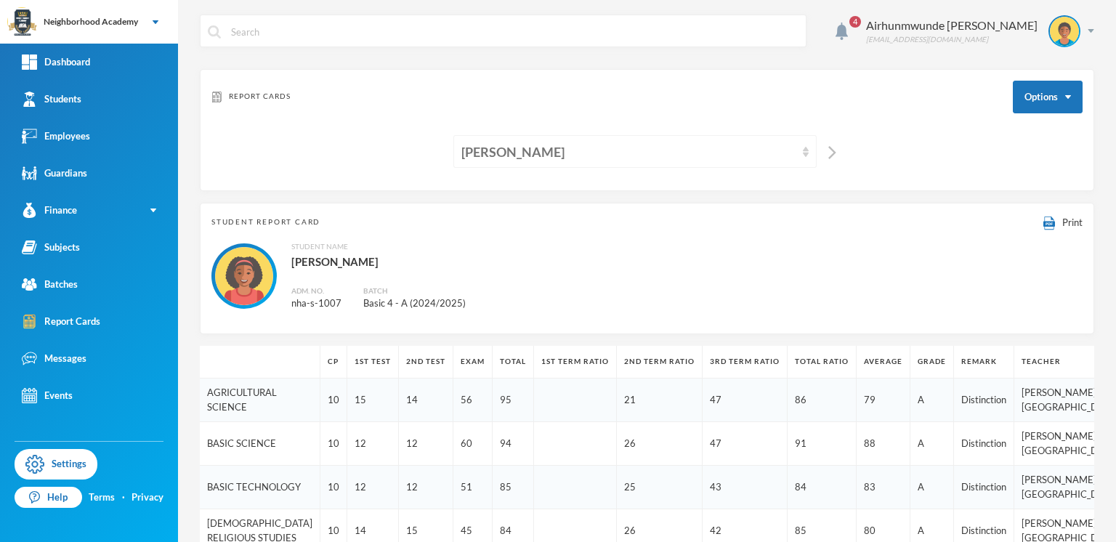
click at [803, 152] on img at bounding box center [806, 152] width 6 height 10
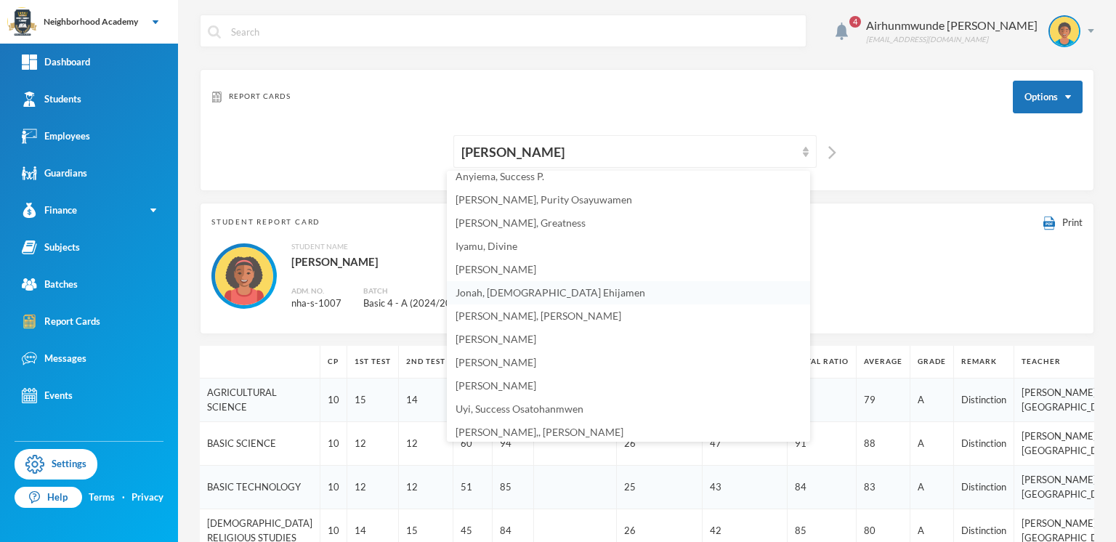
scroll to position [33, 0]
click at [514, 382] on span "[PERSON_NAME]" at bounding box center [496, 385] width 81 height 12
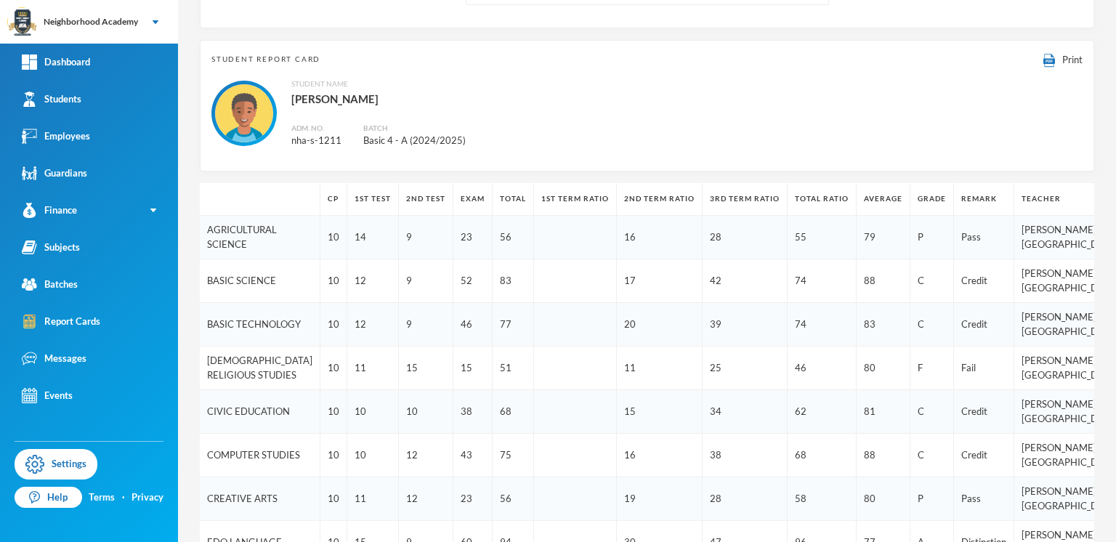
scroll to position [244, 0]
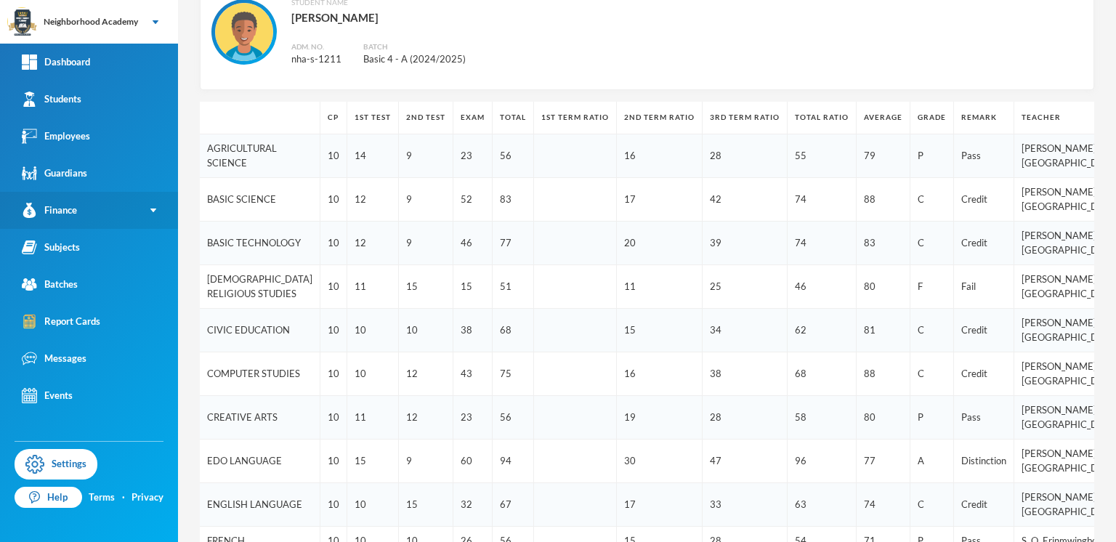
click at [76, 212] on div "Finance" at bounding box center [49, 210] width 55 height 15
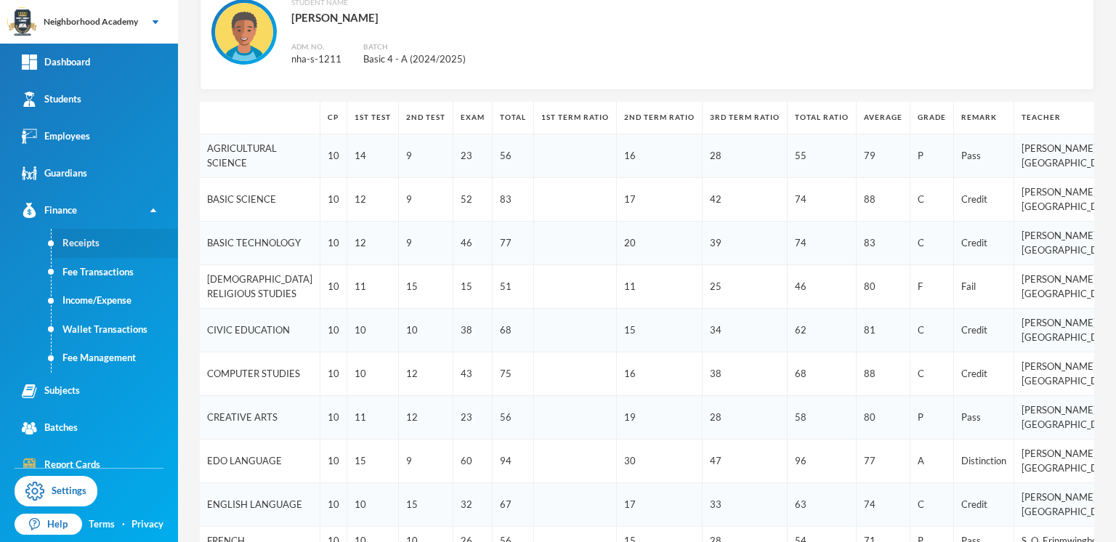
click at [92, 243] on link "Receipts" at bounding box center [115, 243] width 126 height 29
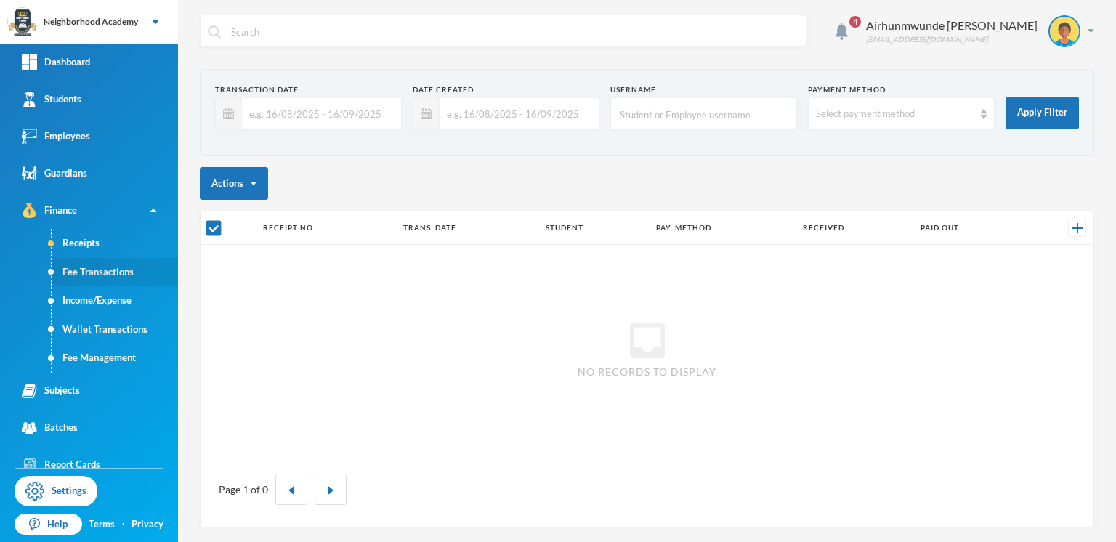
click at [96, 269] on link "Fee Transactions" at bounding box center [115, 272] width 126 height 29
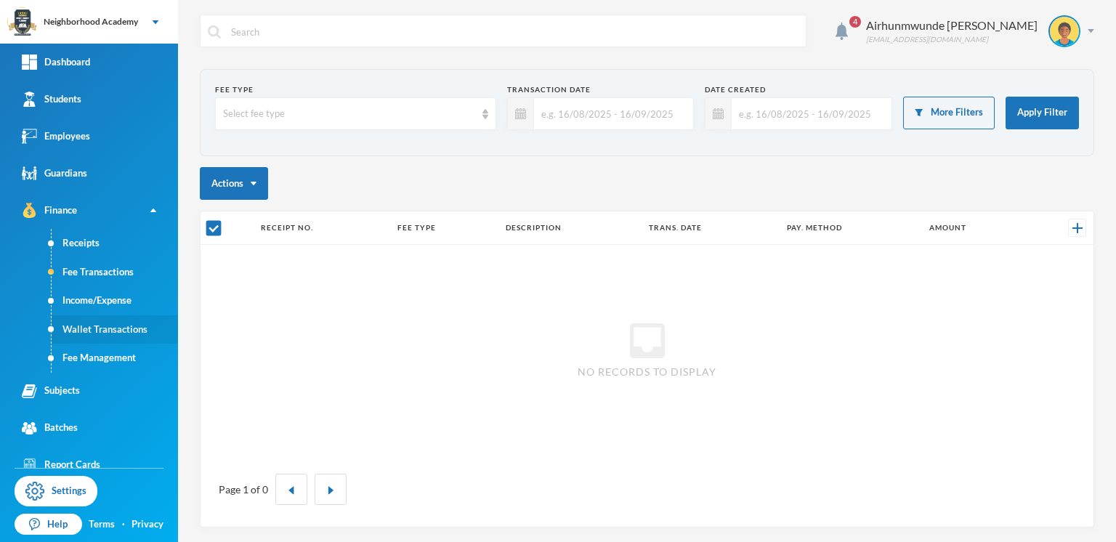
click at [129, 324] on link "Wallet Transactions" at bounding box center [115, 329] width 126 height 29
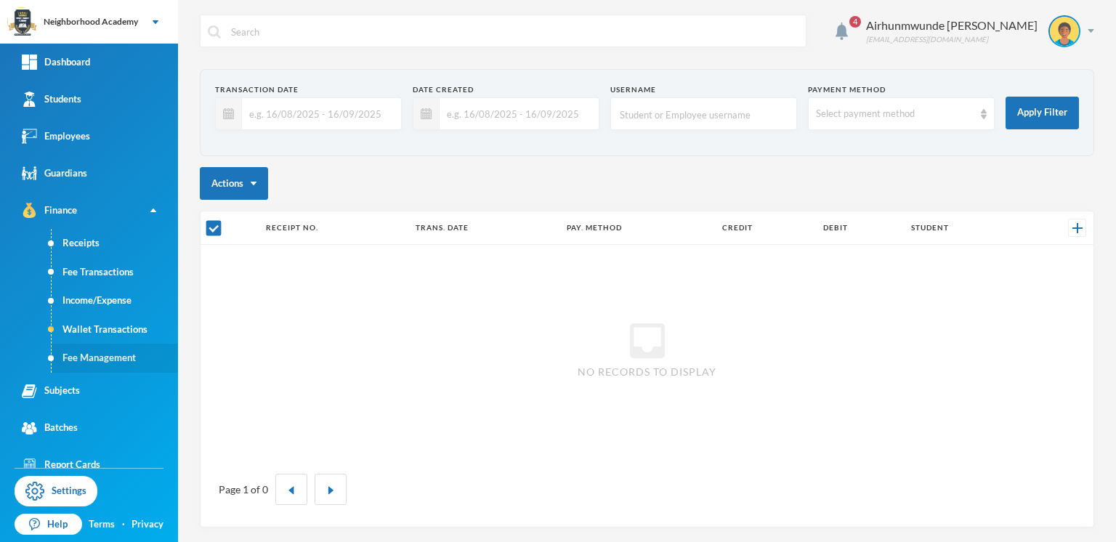
click at [108, 365] on link "Fee Management" at bounding box center [115, 358] width 126 height 29
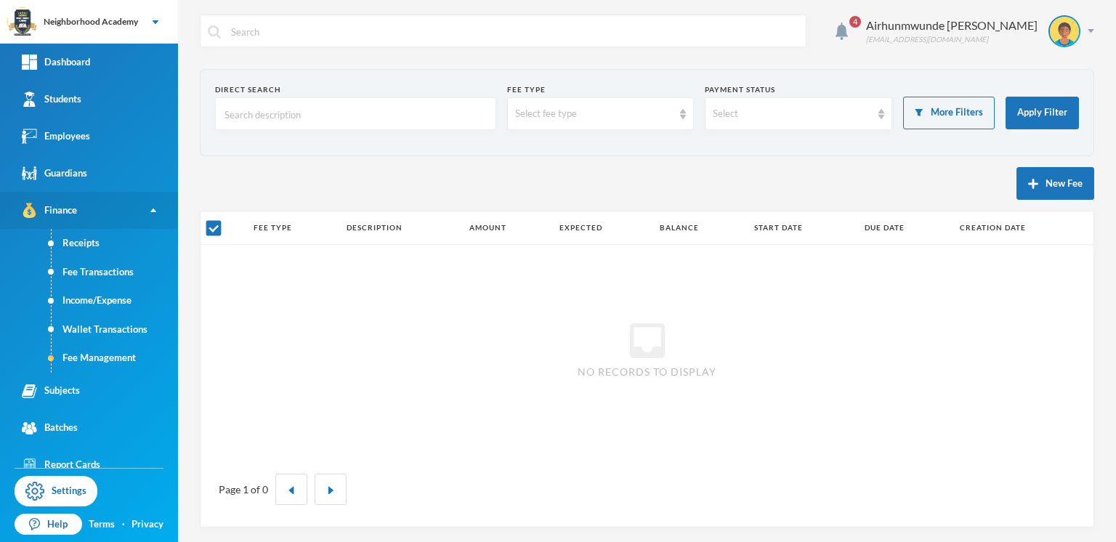
click at [47, 214] on div "Finance" at bounding box center [49, 210] width 55 height 15
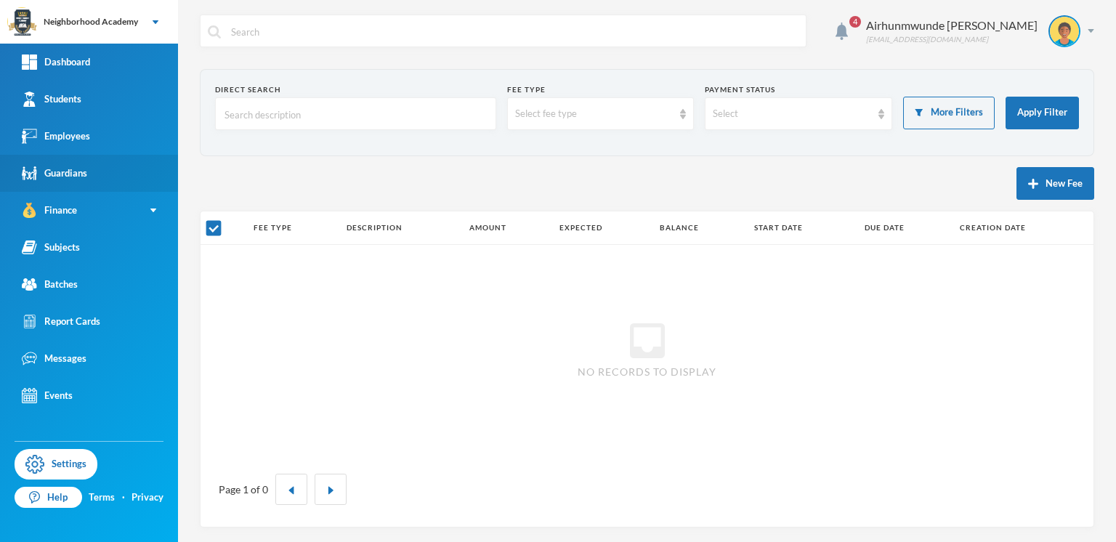
click at [60, 172] on div "Guardians" at bounding box center [54, 173] width 65 height 15
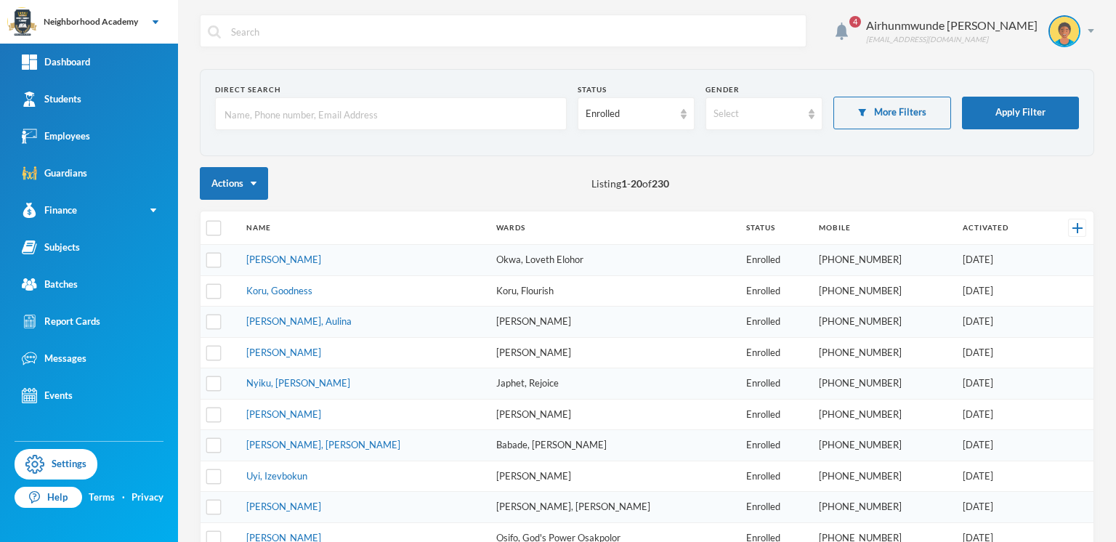
checkbox input "false"
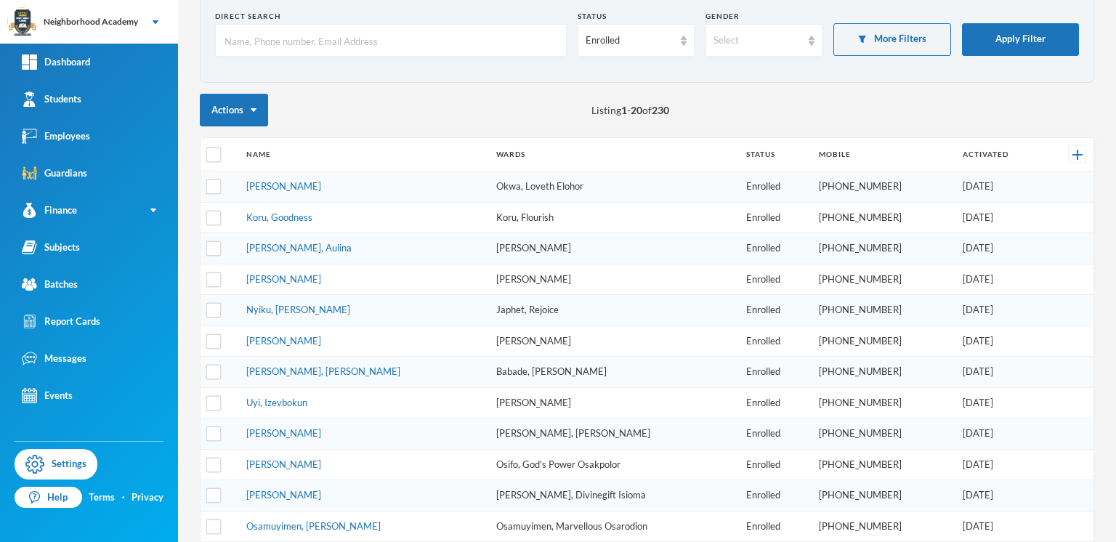
scroll to position [58, 0]
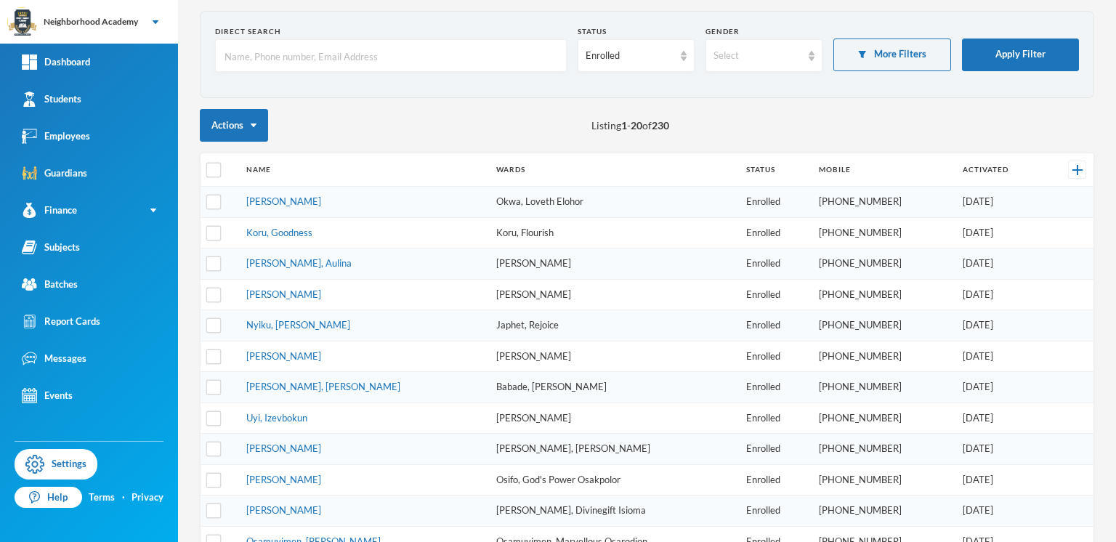
click at [291, 206] on td "[PERSON_NAME]" at bounding box center [364, 202] width 250 height 31
click at [294, 203] on link "[PERSON_NAME]" at bounding box center [283, 201] width 75 height 12
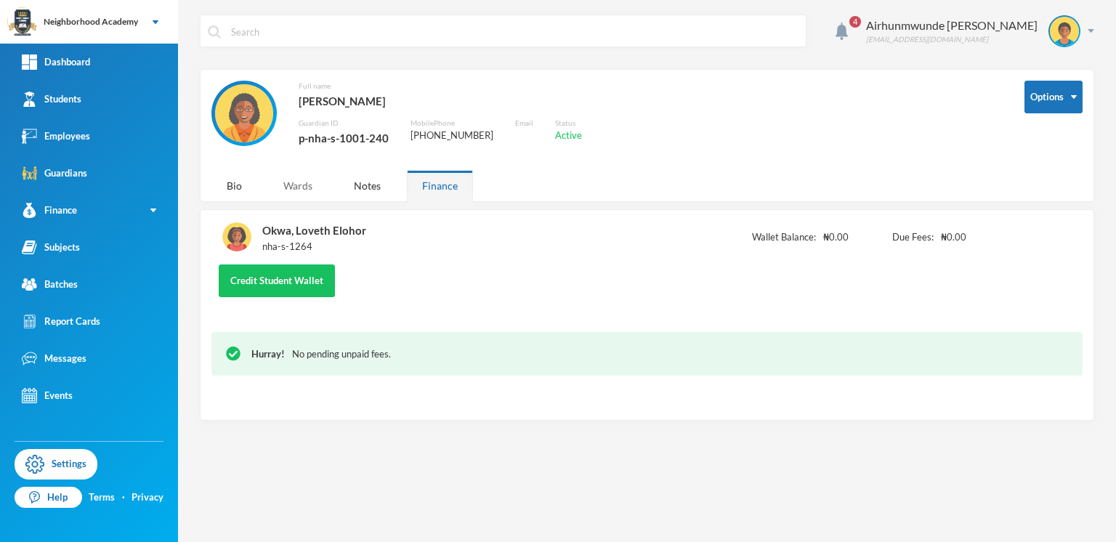
click at [294, 181] on div "Wards" at bounding box center [298, 185] width 60 height 31
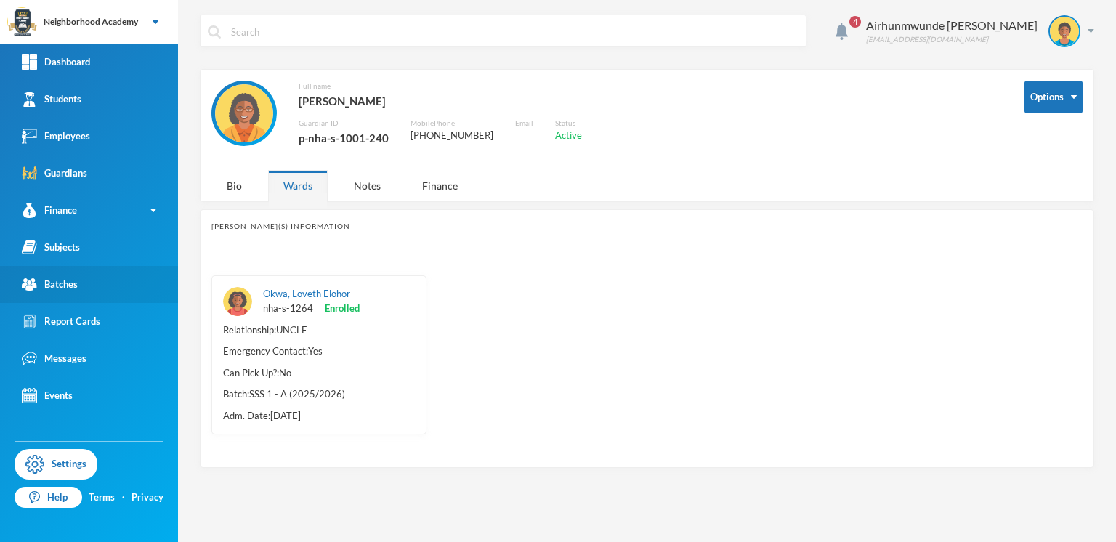
click at [73, 289] on div "Batches" at bounding box center [50, 284] width 56 height 15
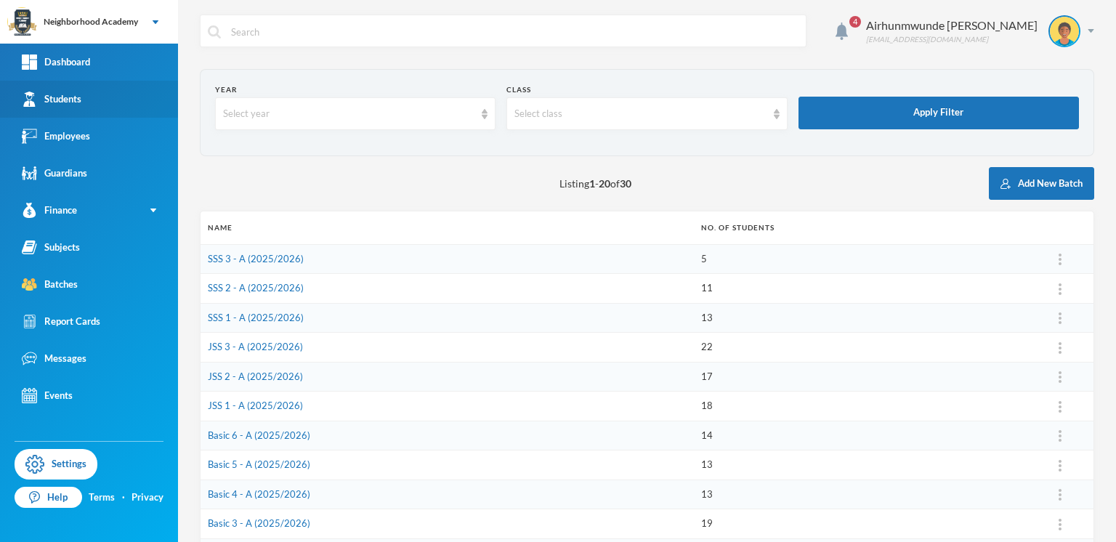
click at [57, 106] on div "Students" at bounding box center [52, 99] width 60 height 15
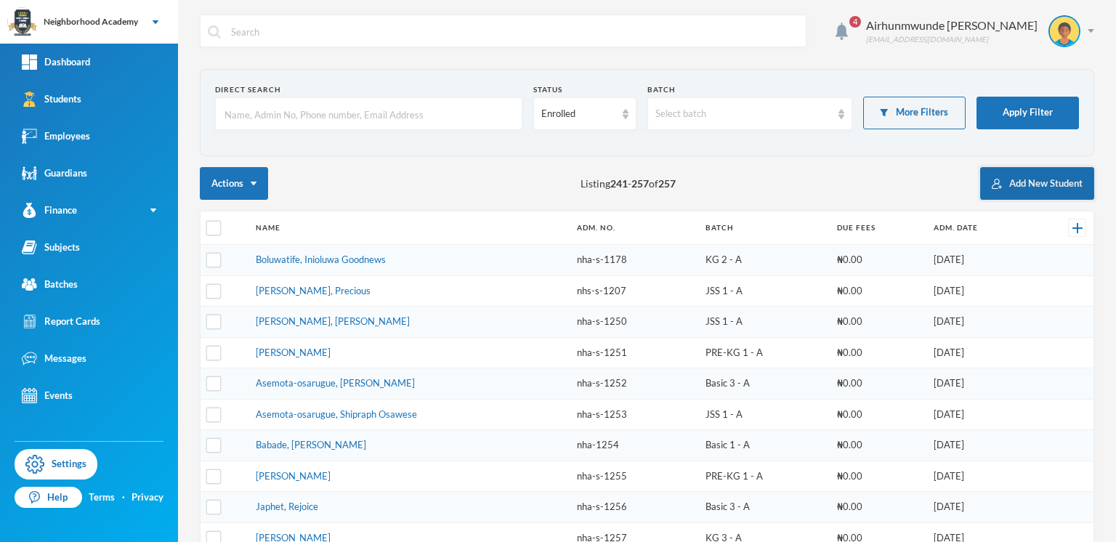
click at [1035, 185] on button "Add New Student" at bounding box center [1037, 183] width 114 height 33
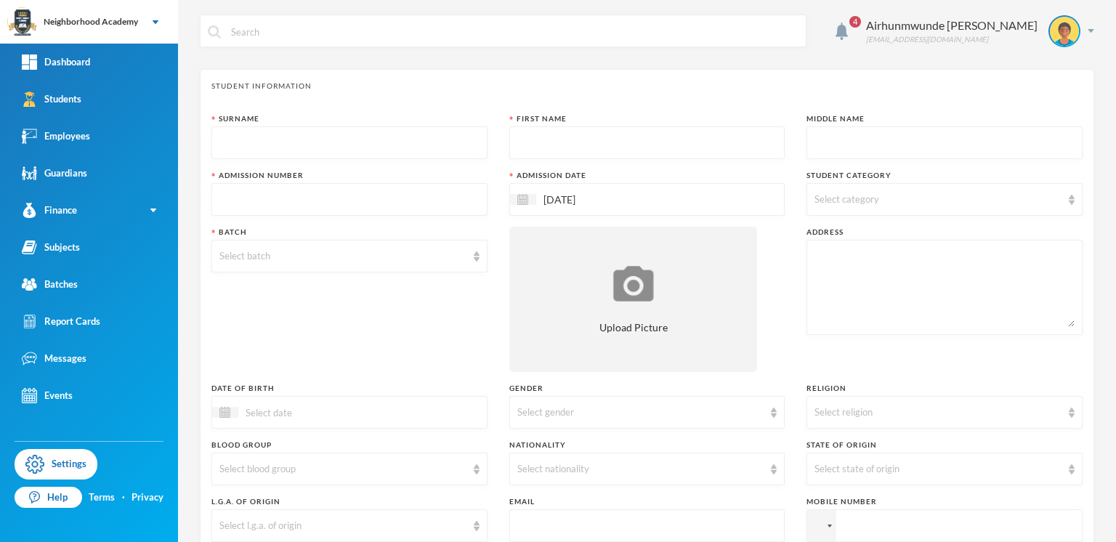
click at [269, 140] on input "text" at bounding box center [349, 143] width 260 height 33
click at [308, 140] on input "Efosa [PERSON_NAME]" at bounding box center [349, 143] width 260 height 33
type input "Efosa"
type input "[PERSON_NAME]"
type input "nha-s-1265"
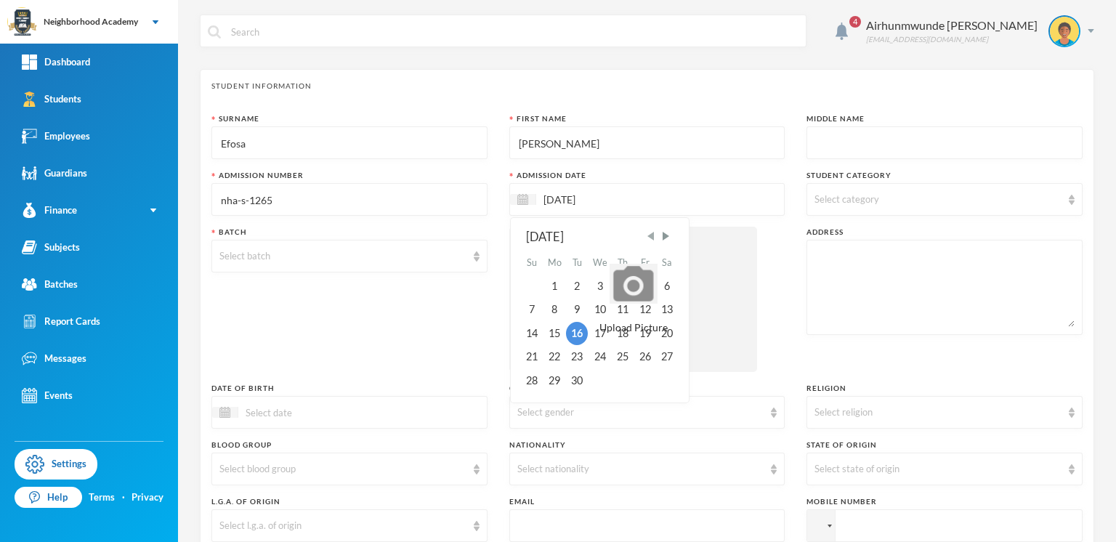
click at [654, 238] on span "Previous Month" at bounding box center [650, 236] width 13 height 13
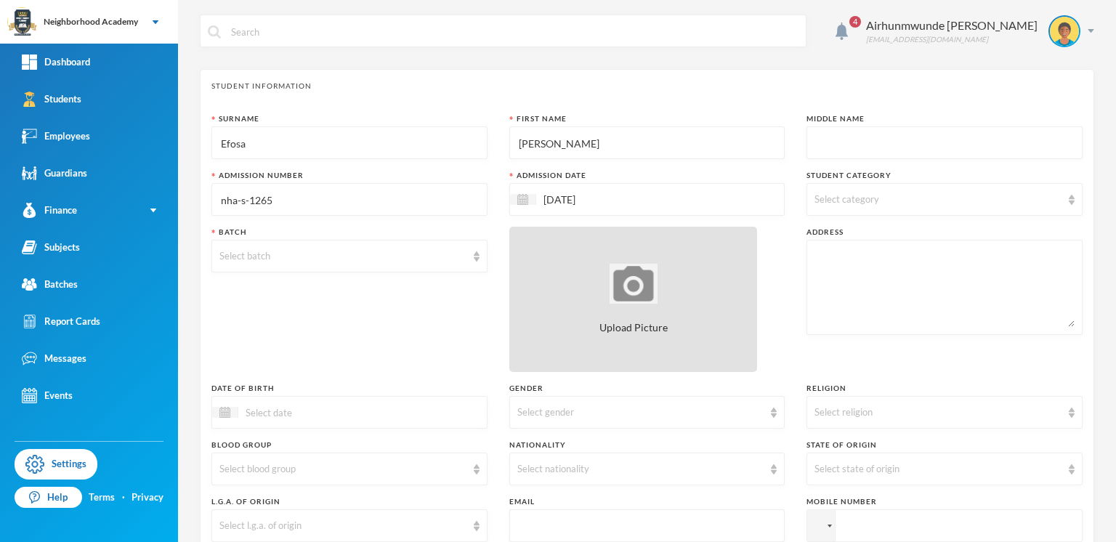
click at [642, 332] on span "Upload Picture" at bounding box center [634, 327] width 68 height 15
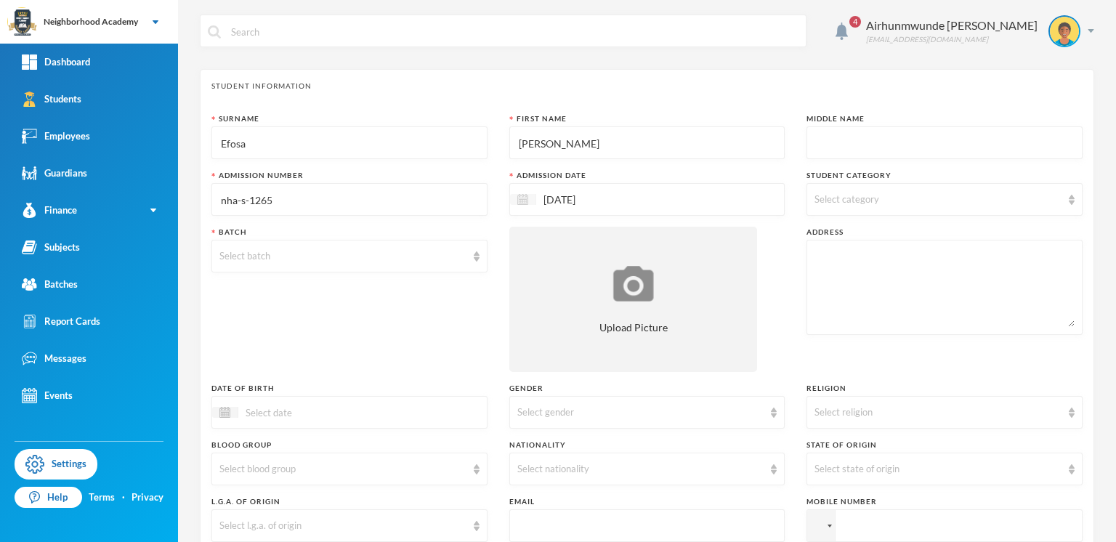
click at [523, 195] on img at bounding box center [522, 199] width 11 height 11
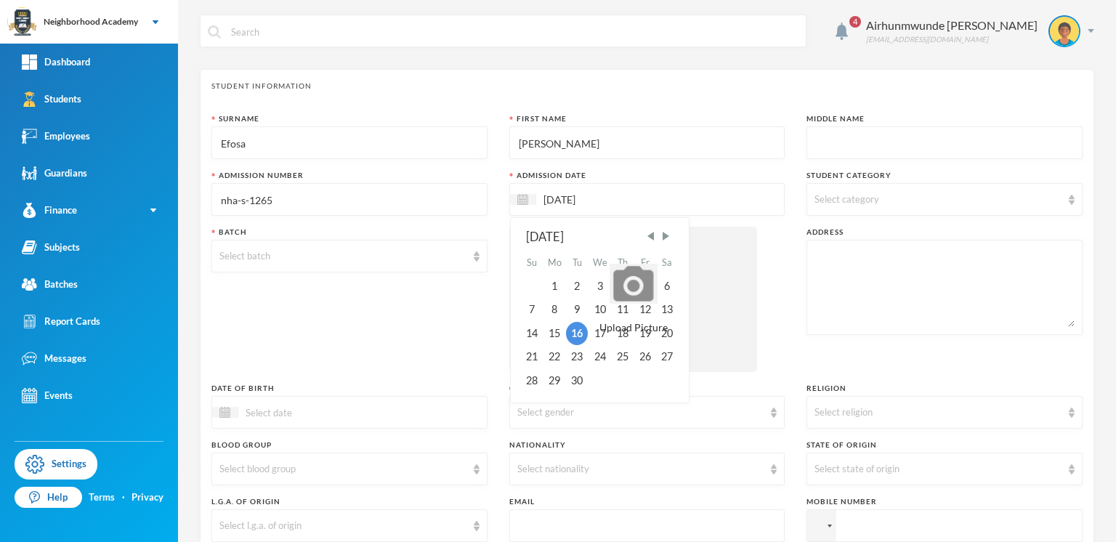
drag, startPoint x: 626, startPoint y: 225, endPoint x: 658, endPoint y: 193, distance: 44.7
click at [658, 193] on div "[DATE] [DATE] Su Mo Tu We Th Fr Sa 1 2 3 4 5 6 7 8 9 10 11 12 13 14 15 16 17 18…" at bounding box center [647, 199] width 276 height 33
click at [554, 334] on div "15" at bounding box center [554, 333] width 23 height 23
type input "[DATE]"
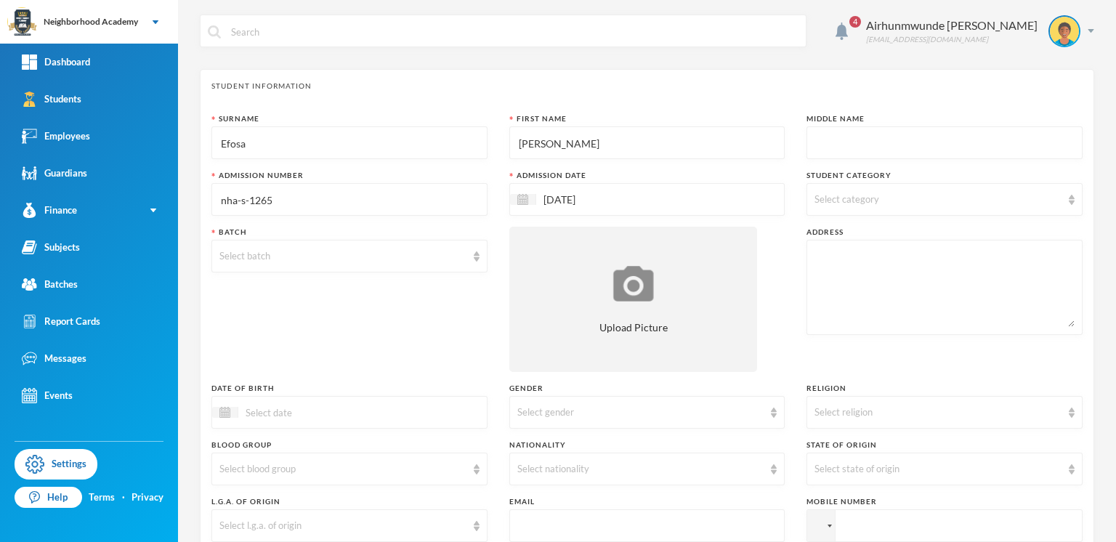
click at [824, 199] on span "Select category" at bounding box center [847, 199] width 65 height 12
click at [867, 237] on span "Day Students" at bounding box center [856, 235] width 71 height 12
click at [823, 237] on input "Day Students" at bounding box center [815, 235] width 15 height 15
checkbox input "true"
click at [259, 251] on div "Select batch" at bounding box center [342, 256] width 247 height 15
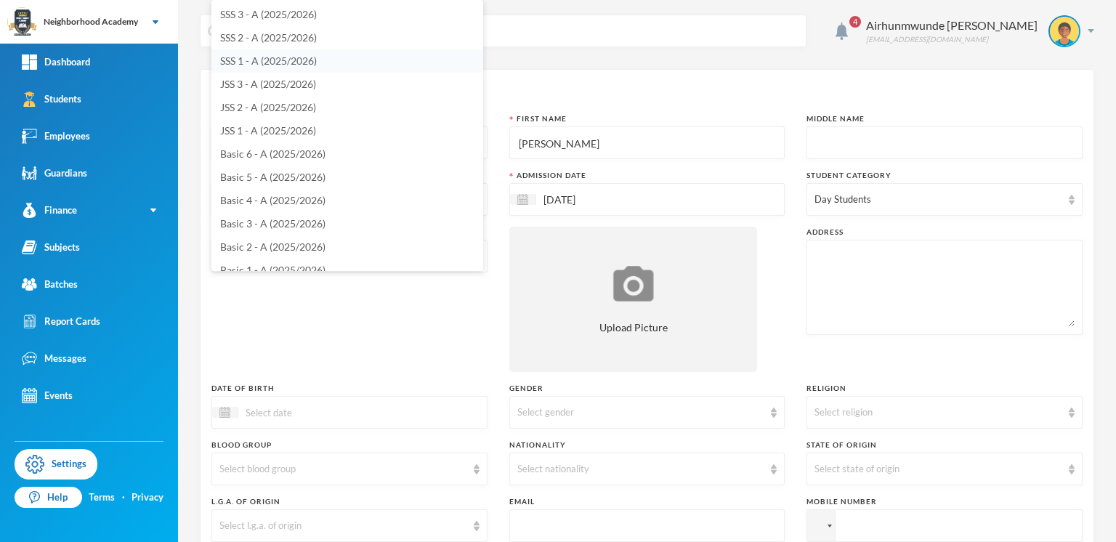
click at [276, 60] on span "SSS 1 - A (2025/2026)" at bounding box center [268, 61] width 97 height 12
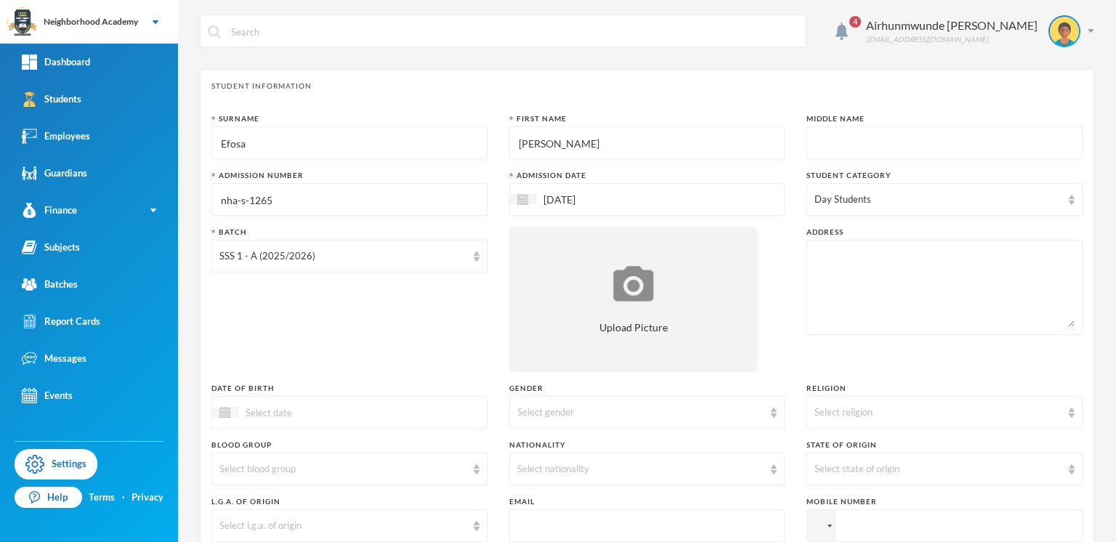
click at [819, 251] on textarea at bounding box center [945, 287] width 260 height 79
type textarea "Iyowa community"
click at [283, 416] on input at bounding box center [299, 412] width 122 height 17
click at [537, 413] on div "Select gender" at bounding box center [640, 412] width 247 height 15
click at [532, 467] on span "[DEMOGRAPHIC_DATA]" at bounding box center [571, 467] width 114 height 12
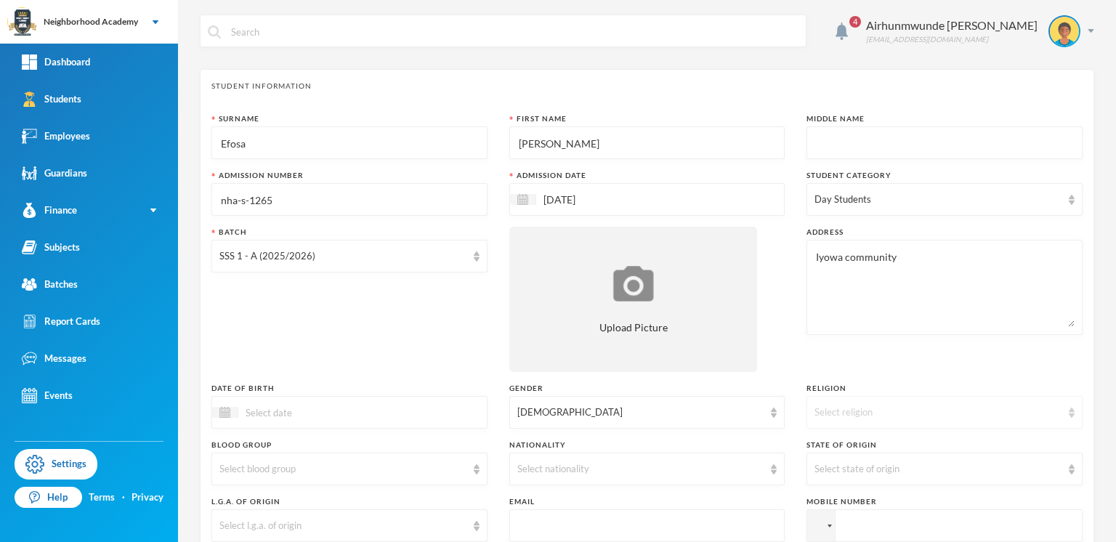
click at [847, 408] on div "Select religion" at bounding box center [938, 412] width 247 height 15
click at [663, 440] on div "Nationality" at bounding box center [647, 445] width 276 height 11
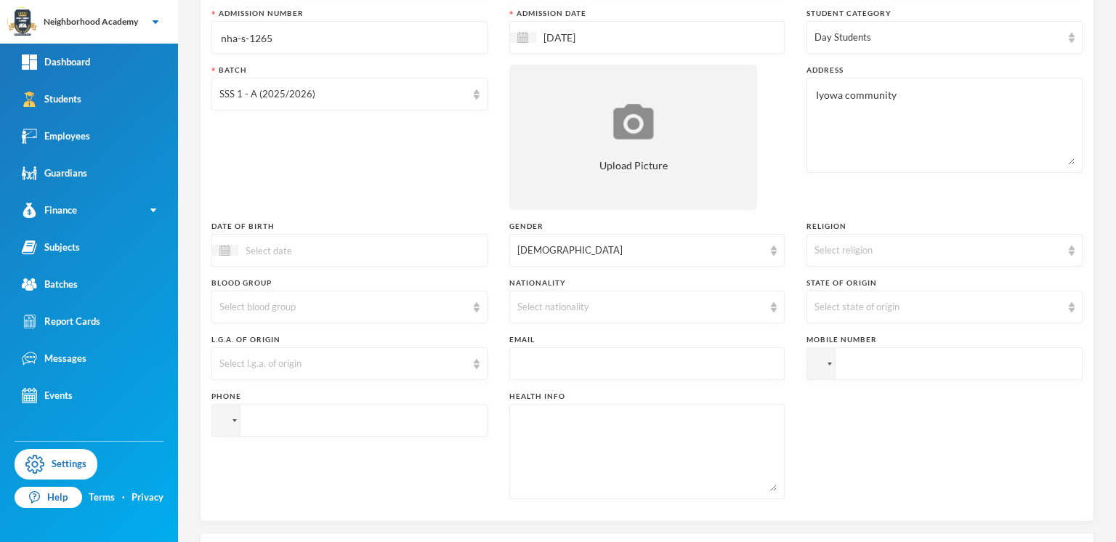
scroll to position [163, 0]
click at [770, 304] on div "Select nationality" at bounding box center [647, 306] width 276 height 33
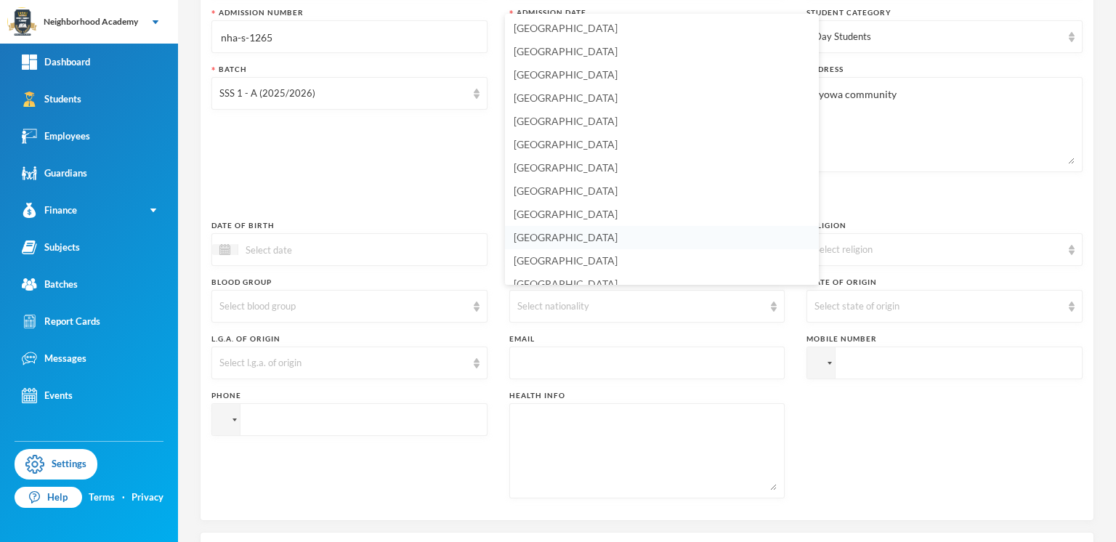
scroll to position [3419, 0]
click at [536, 300] on span "[GEOGRAPHIC_DATA]" at bounding box center [566, 306] width 104 height 12
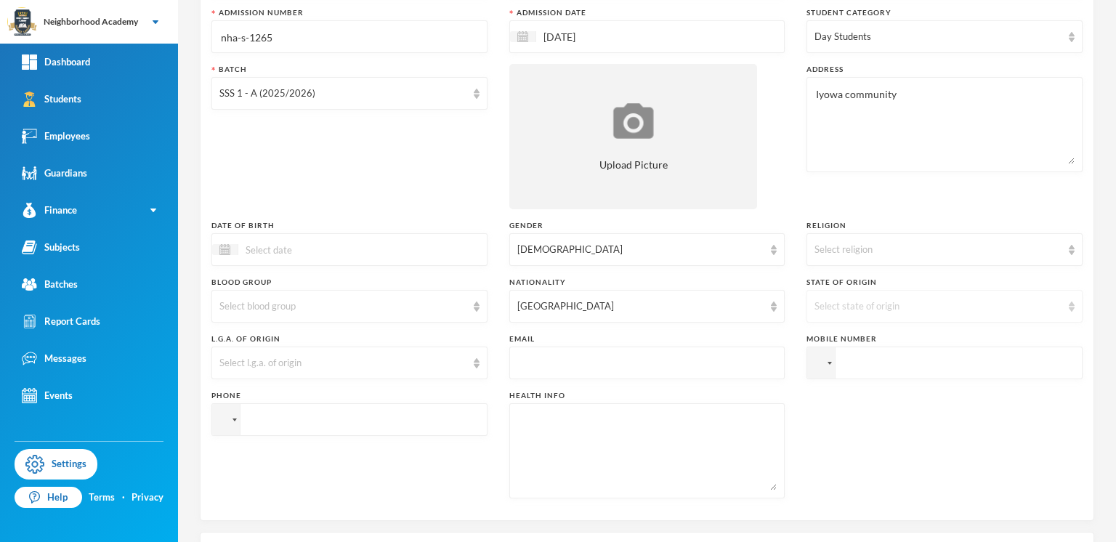
click at [837, 304] on div "Select state of origin" at bounding box center [938, 306] width 247 height 15
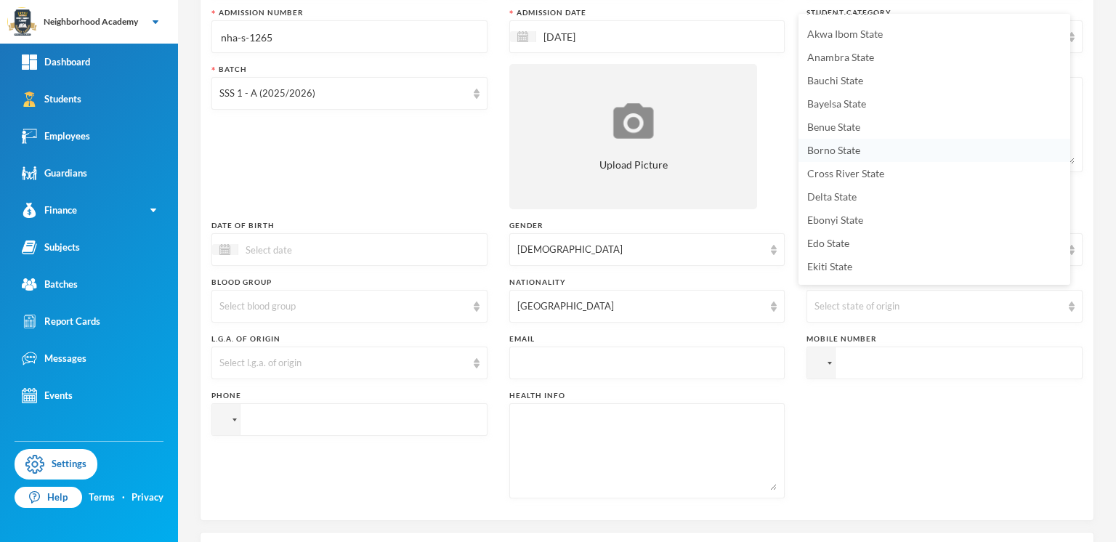
scroll to position [81, 0]
click at [826, 200] on span "Edo State" at bounding box center [828, 202] width 42 height 12
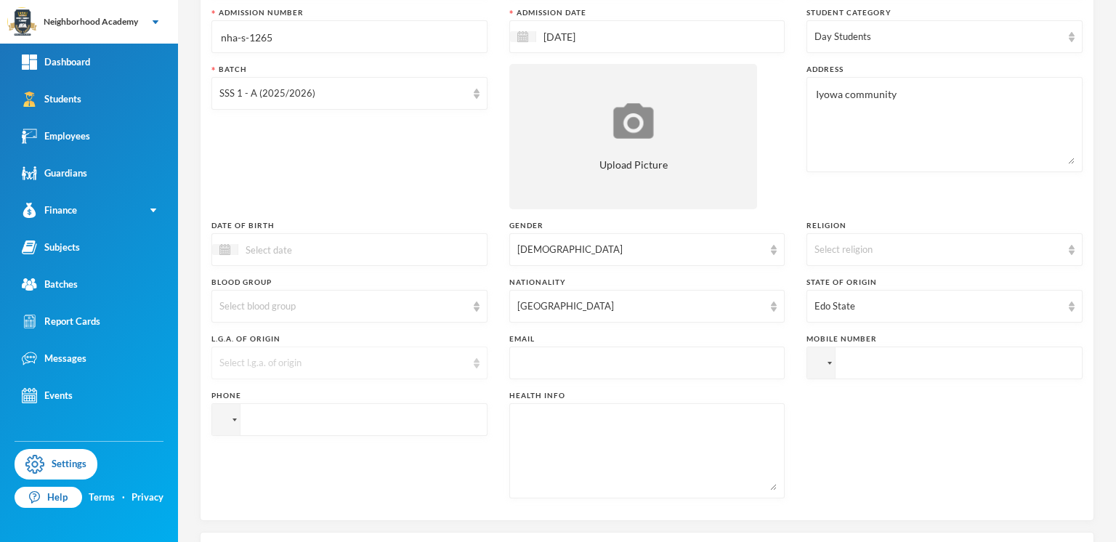
click at [267, 362] on div "Select l.g.a. of origin" at bounding box center [342, 363] width 247 height 15
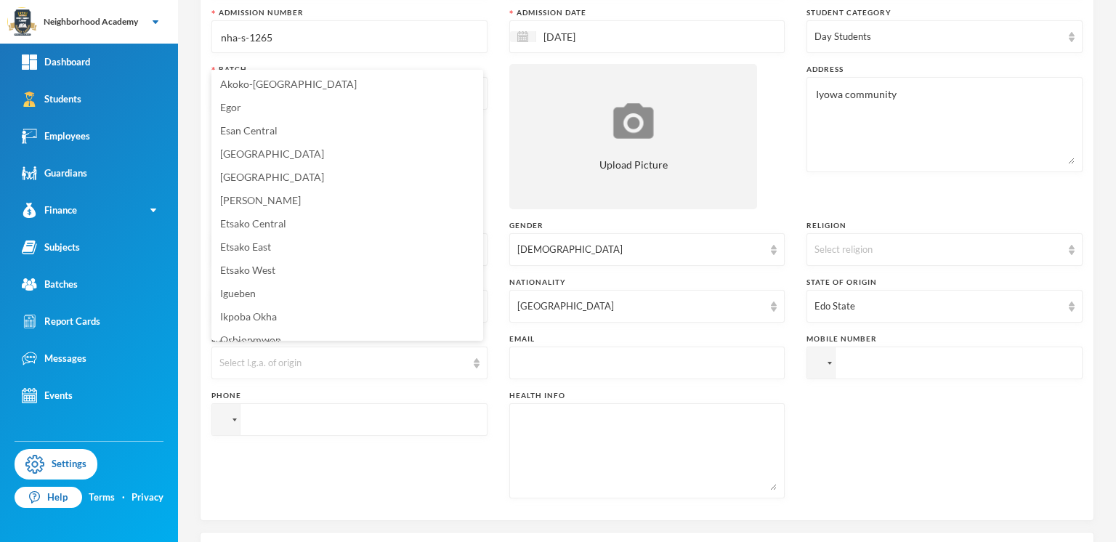
drag, startPoint x: 475, startPoint y: 407, endPoint x: 480, endPoint y: 414, distance: 8.9
click at [480, 414] on input "tel" at bounding box center [349, 419] width 276 height 33
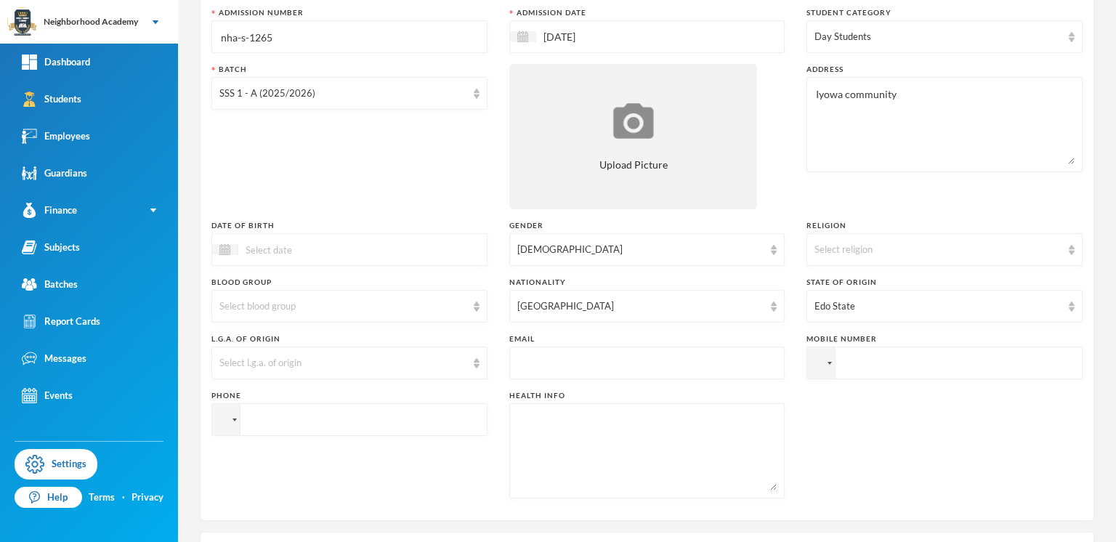
click at [790, 470] on div "Surname [PERSON_NAME] First Name [PERSON_NAME] Middle Name Admission Number nha…" at bounding box center [646, 230] width 871 height 559
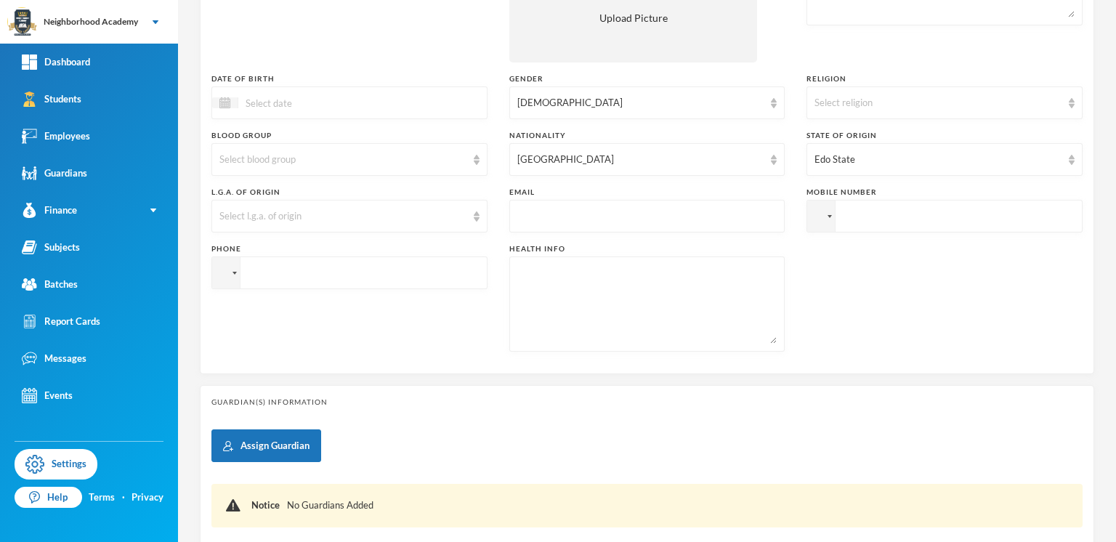
scroll to position [326, 0]
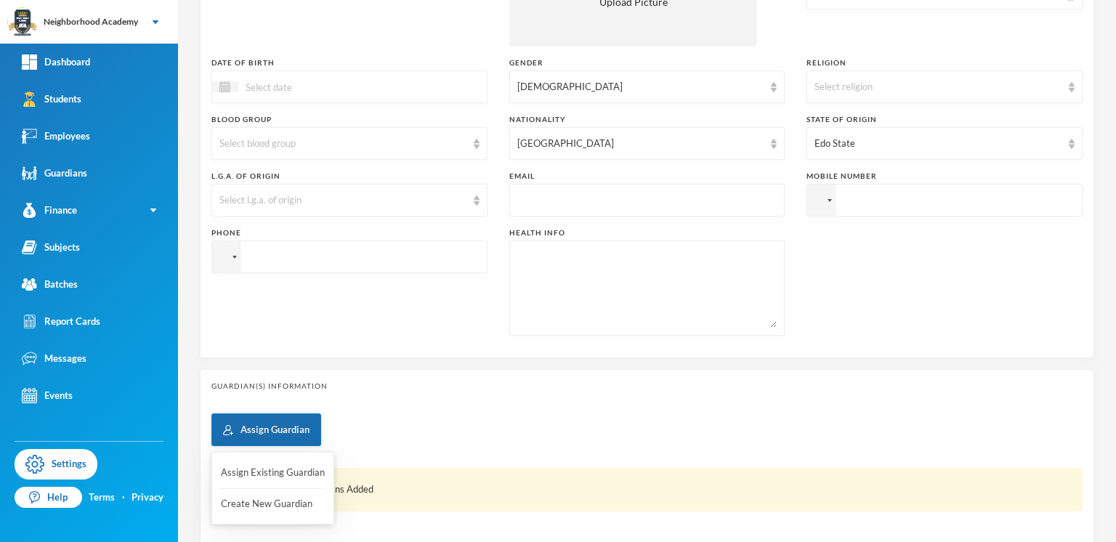
click at [279, 421] on button "Assign Guardian" at bounding box center [266, 429] width 110 height 33
click at [267, 504] on button "Create New Guardian" at bounding box center [272, 504] width 107 height 26
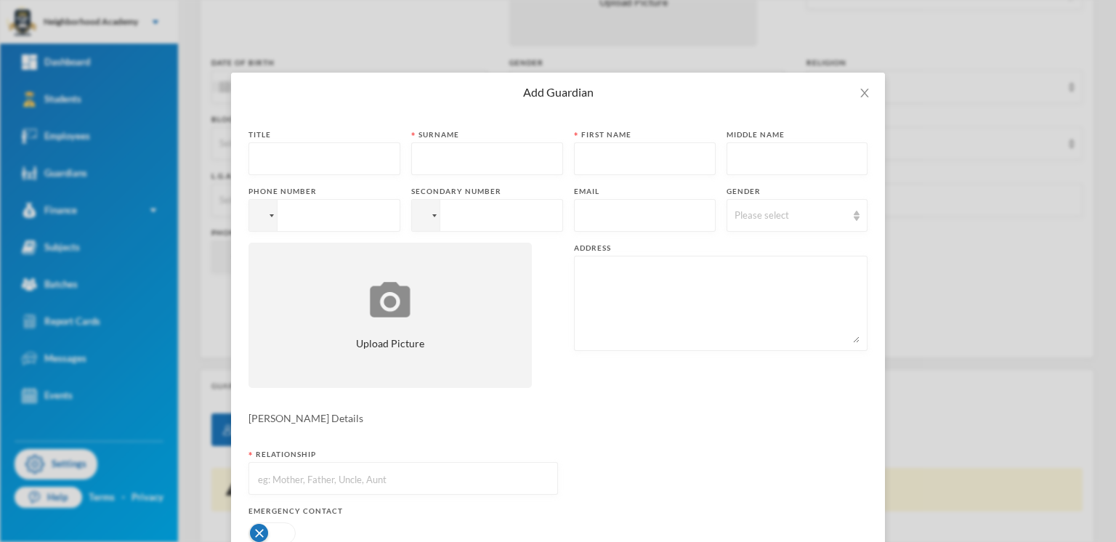
click at [273, 165] on input "text" at bounding box center [325, 159] width 136 height 33
drag, startPoint x: 477, startPoint y: 162, endPoint x: 395, endPoint y: 162, distance: 81.4
click at [395, 162] on div "Title Surname [PERSON_NAME] First name Middle name Phone number Secondary numbe…" at bounding box center [558, 264] width 619 height 270
type input "Efosa"
type input "Edamwen"
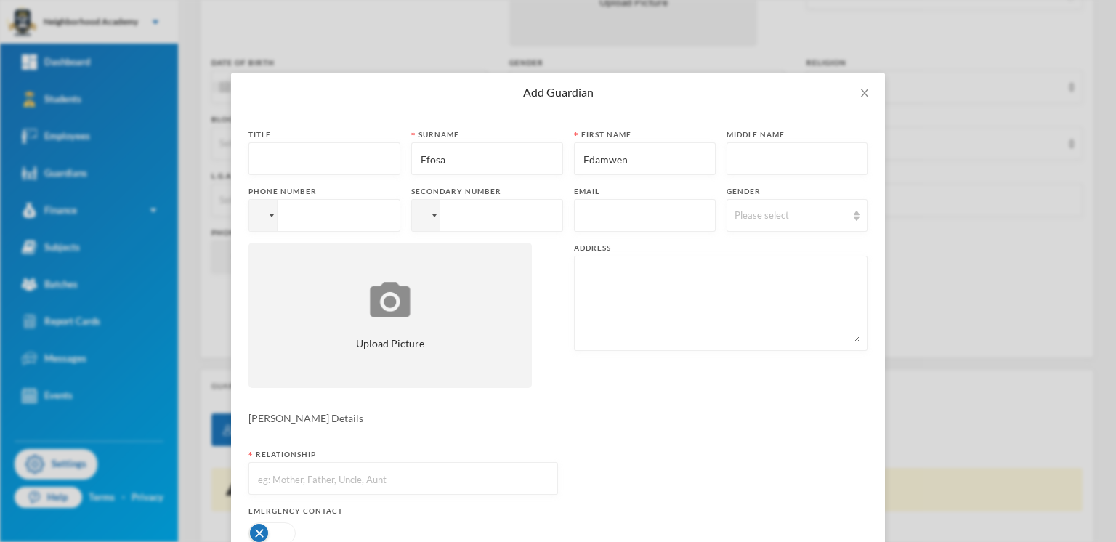
click at [267, 156] on input "text" at bounding box center [325, 159] width 136 height 33
type input "Nrs"
click at [262, 219] on div at bounding box center [263, 215] width 28 height 31
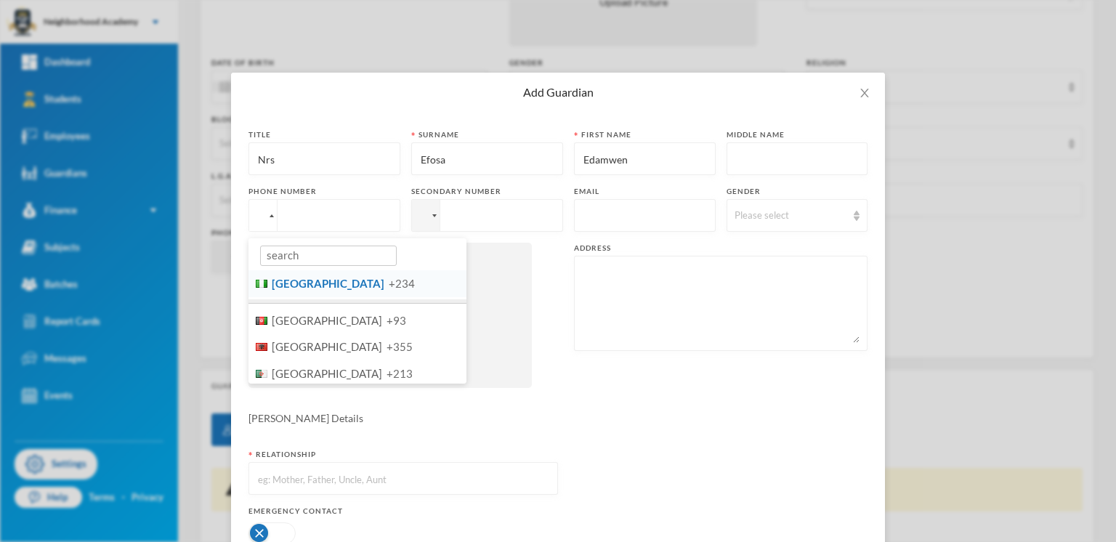
click at [304, 289] on li "Nigeria +234" at bounding box center [358, 283] width 218 height 27
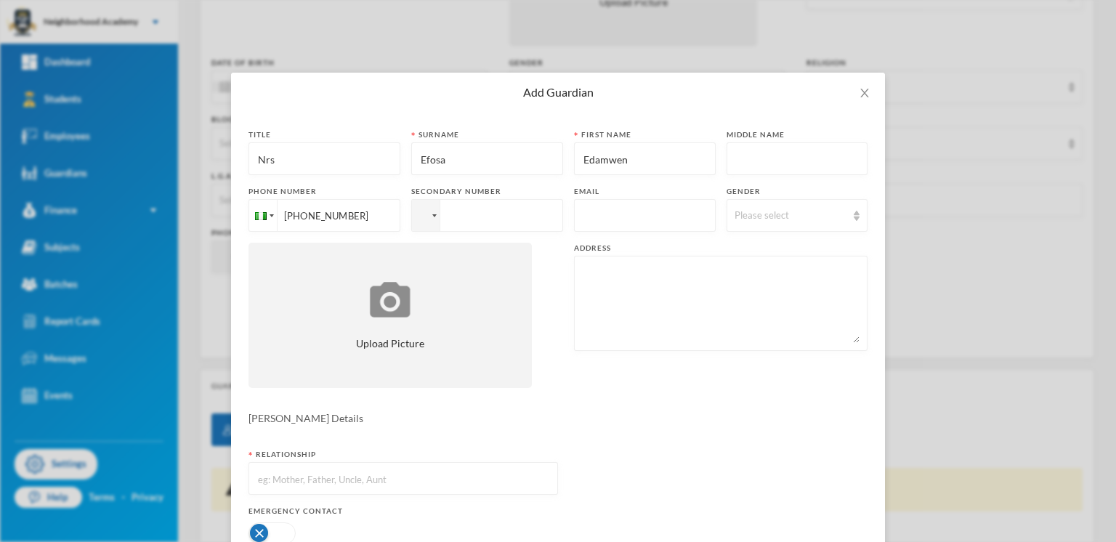
type input "[PHONE_NUMBER]"
click at [472, 218] on input "tel" at bounding box center [487, 215] width 152 height 33
click at [854, 216] on img at bounding box center [857, 216] width 6 height 10
click at [747, 272] on span "[DEMOGRAPHIC_DATA]" at bounding box center [780, 271] width 114 height 12
click at [575, 260] on div at bounding box center [721, 303] width 294 height 95
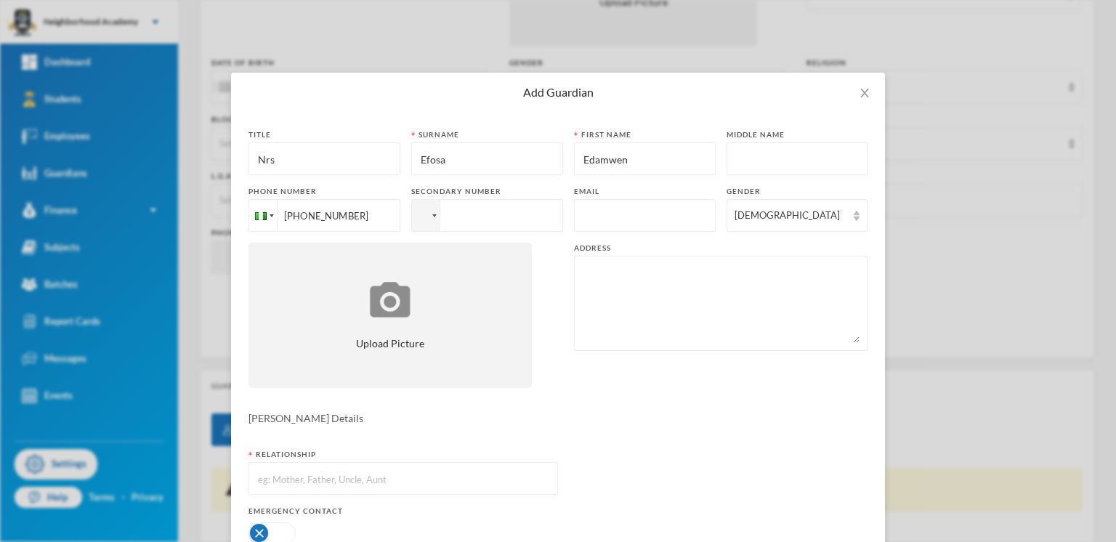
click at [582, 276] on textarea at bounding box center [721, 303] width 278 height 79
type textarea "Behind Ezomo Iyowa Community"
click at [613, 385] on div "Title Nrs Surname [PERSON_NAME] First name Edamwen Middle name Phone number [PH…" at bounding box center [558, 264] width 619 height 270
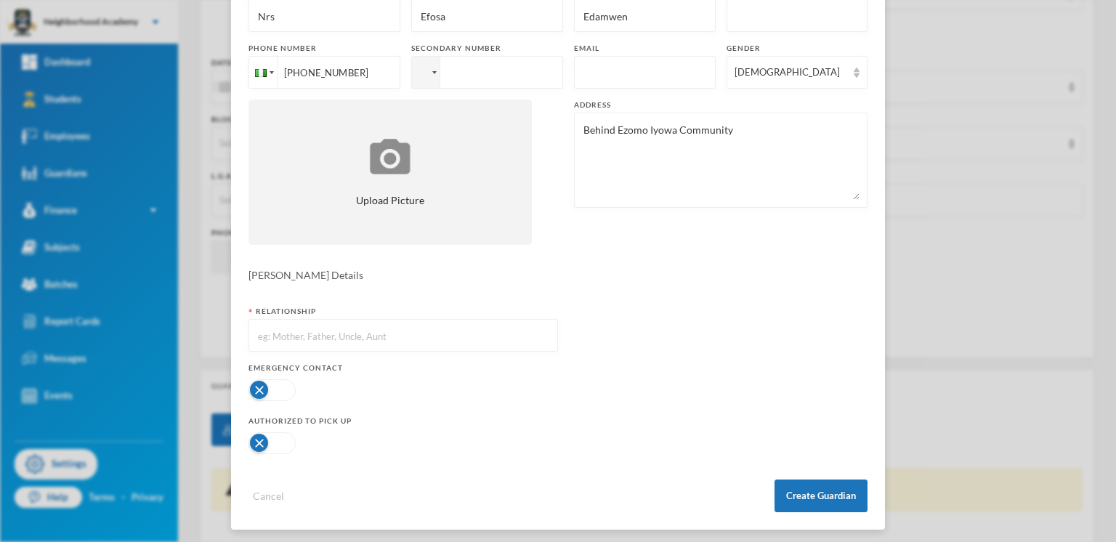
scroll to position [145, 0]
click at [298, 330] on input "text" at bounding box center [404, 334] width 294 height 33
type input "Mother"
click at [257, 387] on button "button" at bounding box center [272, 388] width 47 height 22
click at [797, 494] on button "Create Guardian" at bounding box center [821, 493] width 93 height 33
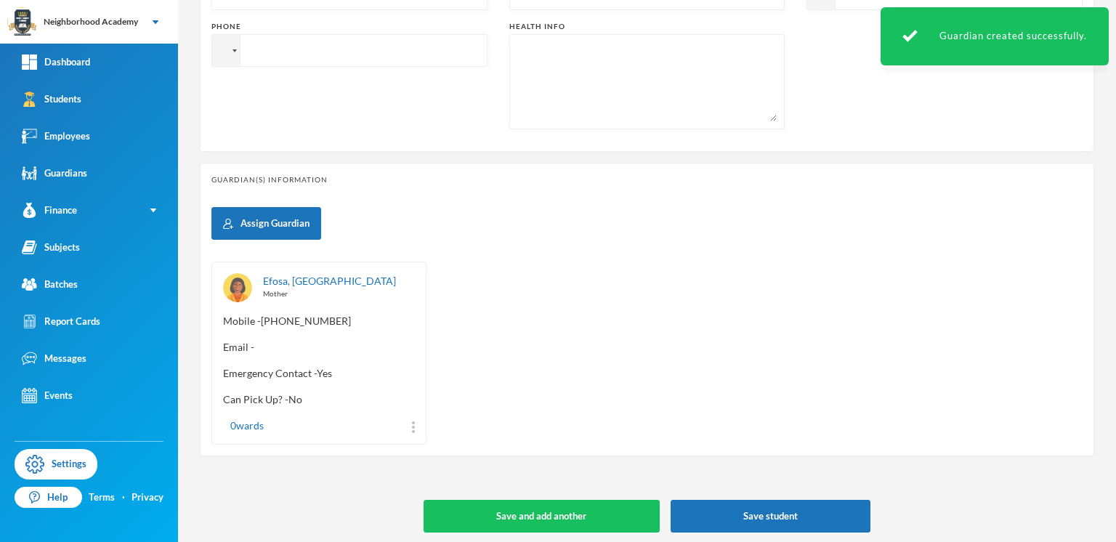
scroll to position [532, 0]
click at [536, 511] on button "Save and add another" at bounding box center [542, 516] width 236 height 33
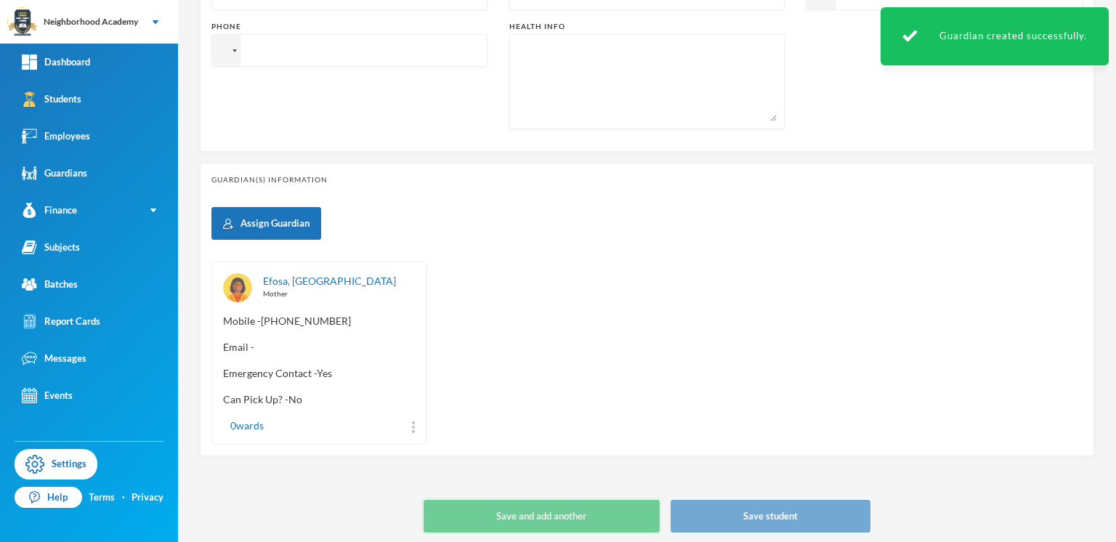
type input "[DATE]"
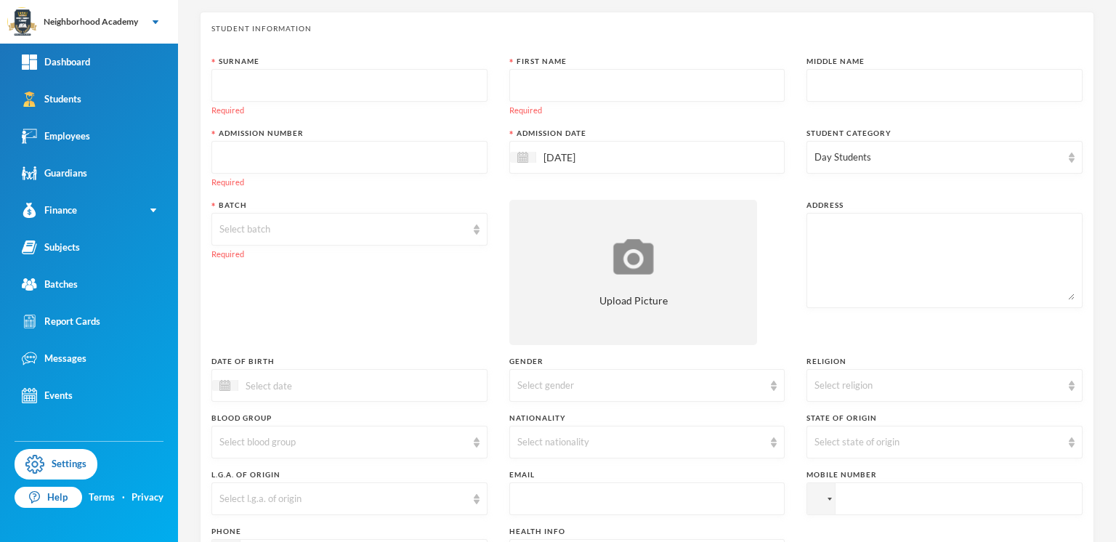
scroll to position [0, 0]
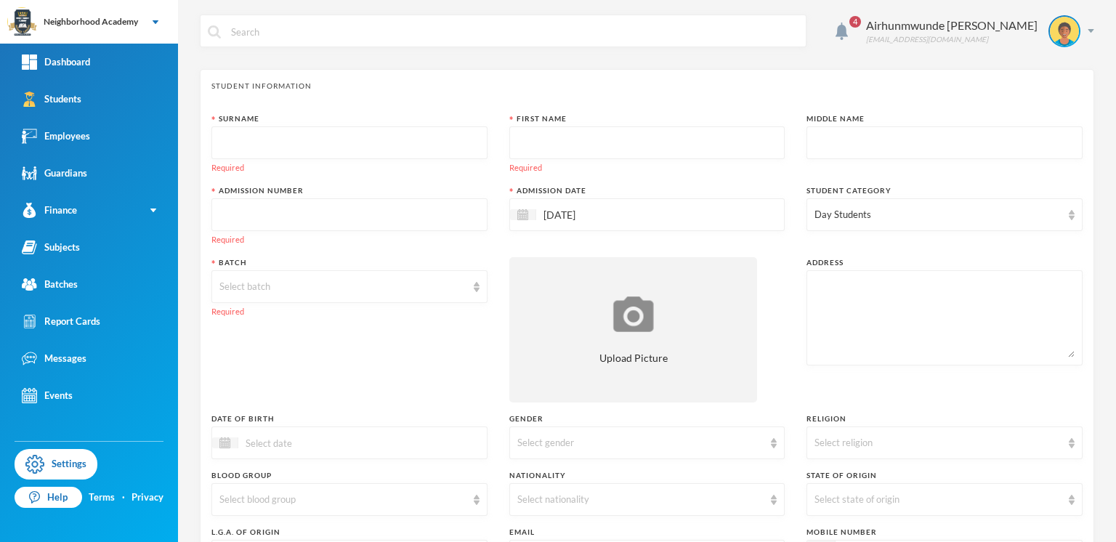
drag, startPoint x: 259, startPoint y: 124, endPoint x: 270, endPoint y: 136, distance: 16.0
click at [259, 124] on div "Surname Required" at bounding box center [349, 143] width 276 height 61
drag, startPoint x: 273, startPoint y: 137, endPoint x: 282, endPoint y: 140, distance: 9.9
click at [273, 139] on input "text" at bounding box center [349, 143] width 260 height 33
type input "[PERSON_NAME]"
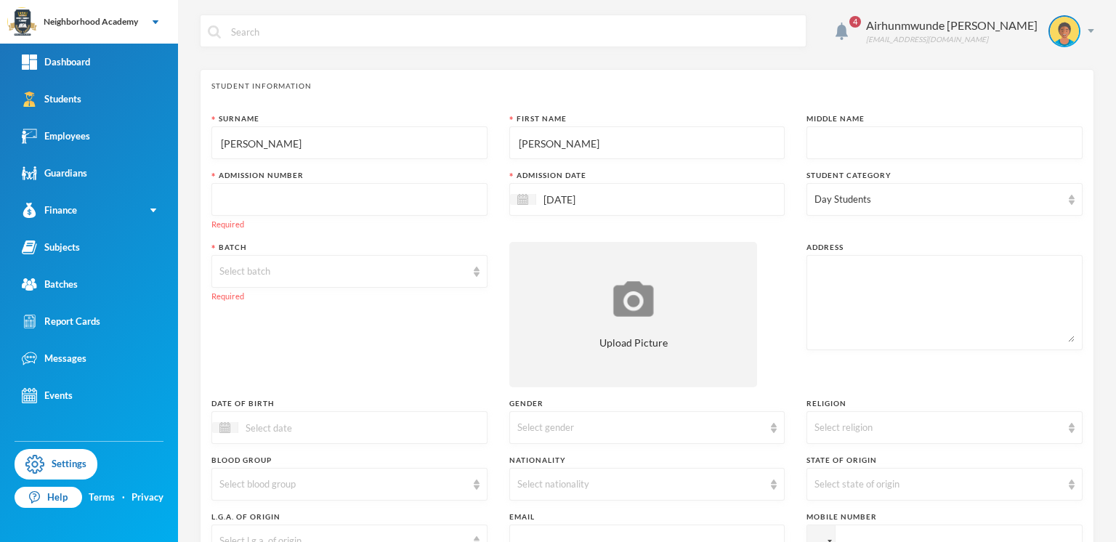
type input "[PERSON_NAME]"
type input "Wealth"
click at [270, 195] on input "text" at bounding box center [349, 200] width 260 height 33
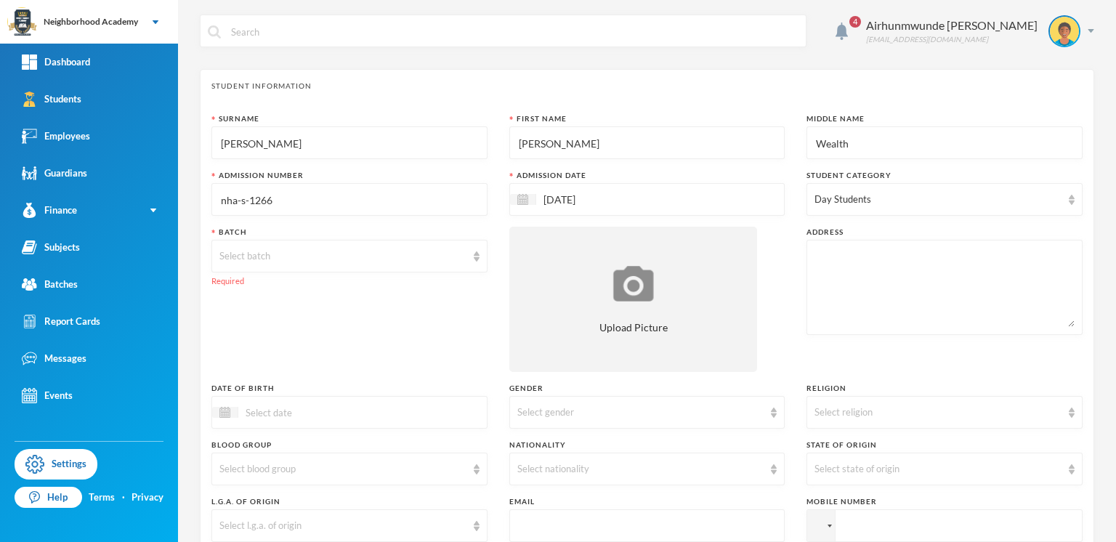
type input "nha-s-1266"
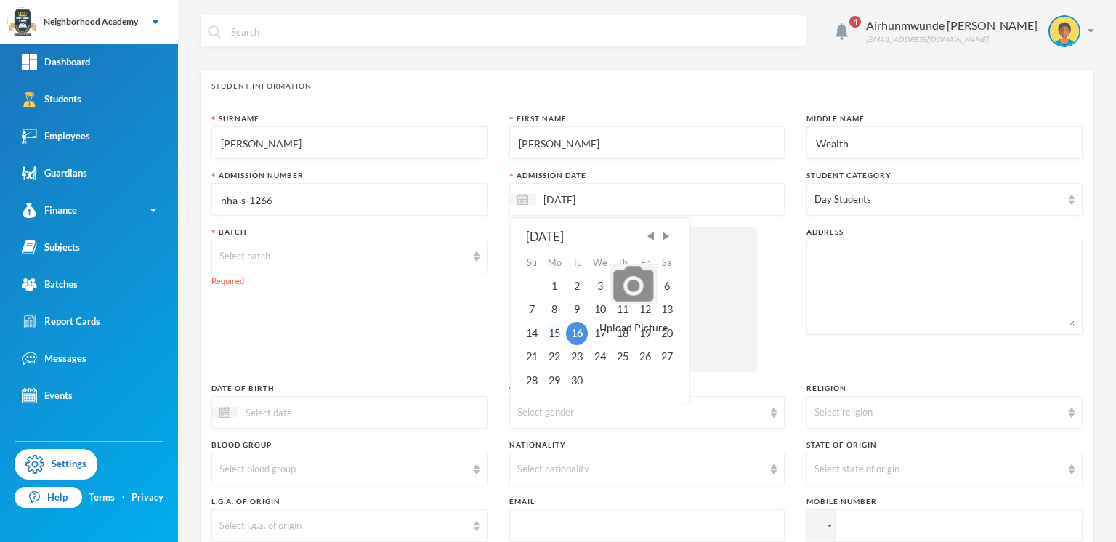
click at [552, 331] on div "15" at bounding box center [554, 333] width 23 height 23
type input "[DATE]"
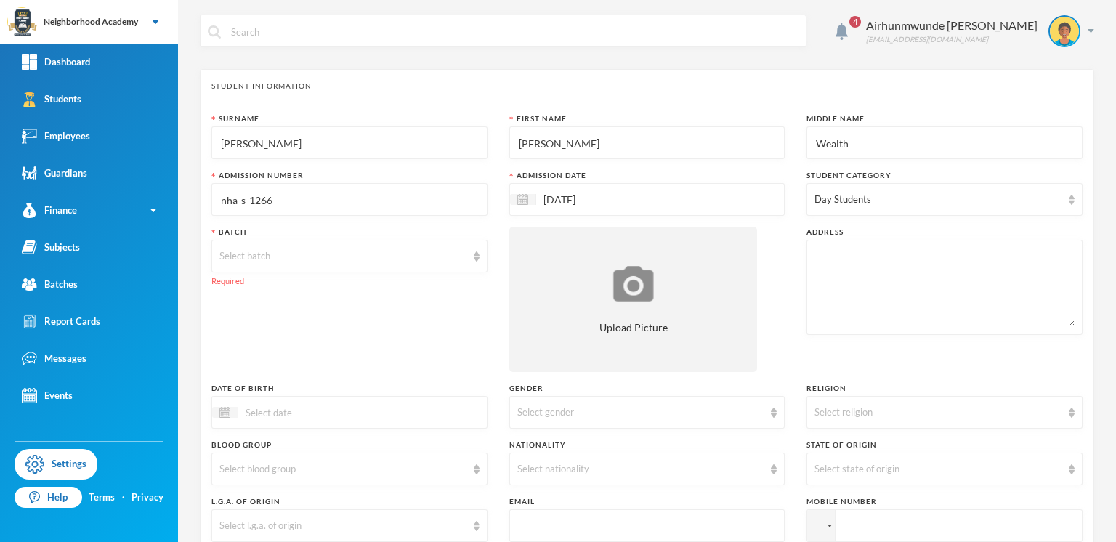
click at [1069, 202] on img at bounding box center [1072, 200] width 6 height 10
click at [891, 234] on span "Day Students" at bounding box center [856, 235] width 71 height 12
click at [823, 234] on input "Day Students" at bounding box center [815, 235] width 15 height 15
checkbox input "false"
click at [863, 278] on textarea at bounding box center [945, 287] width 260 height 79
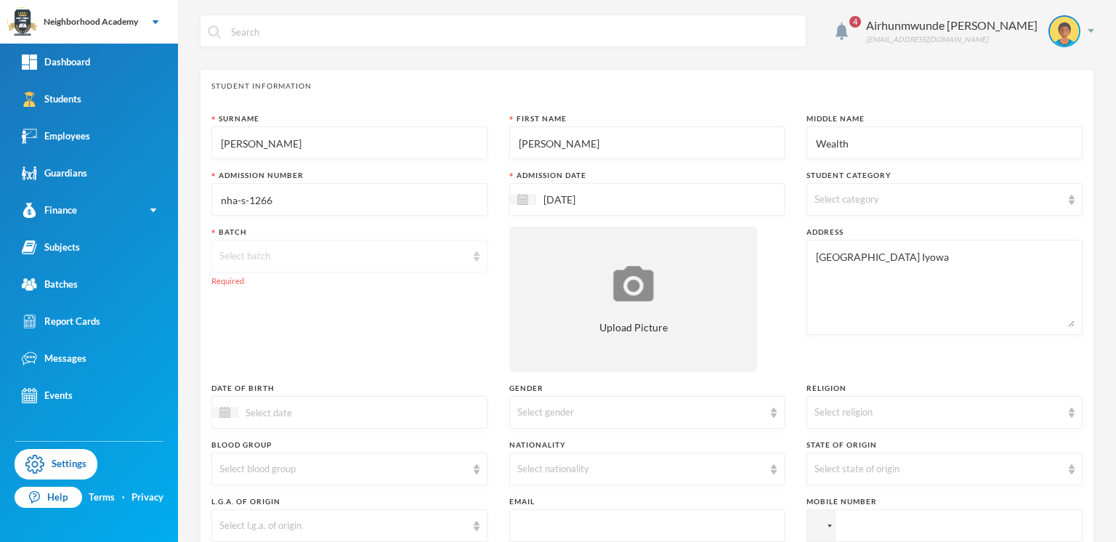
type textarea "[GEOGRAPHIC_DATA] Iyowa"
click at [310, 259] on div "Select batch" at bounding box center [342, 256] width 247 height 15
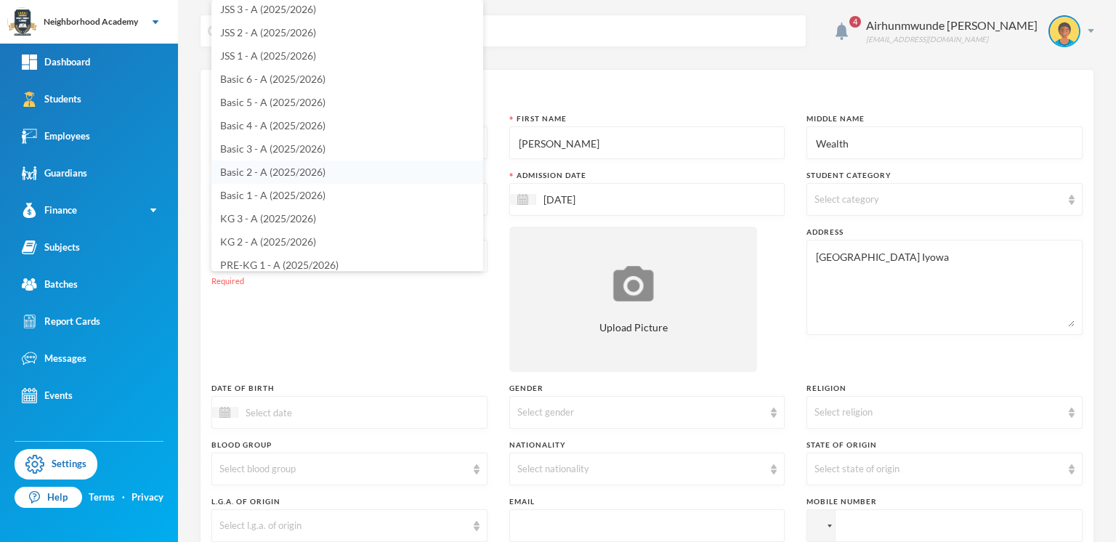
scroll to position [78, 0]
click at [298, 257] on span "PRE-KG 1 - A (2025/2026)" at bounding box center [279, 261] width 118 height 12
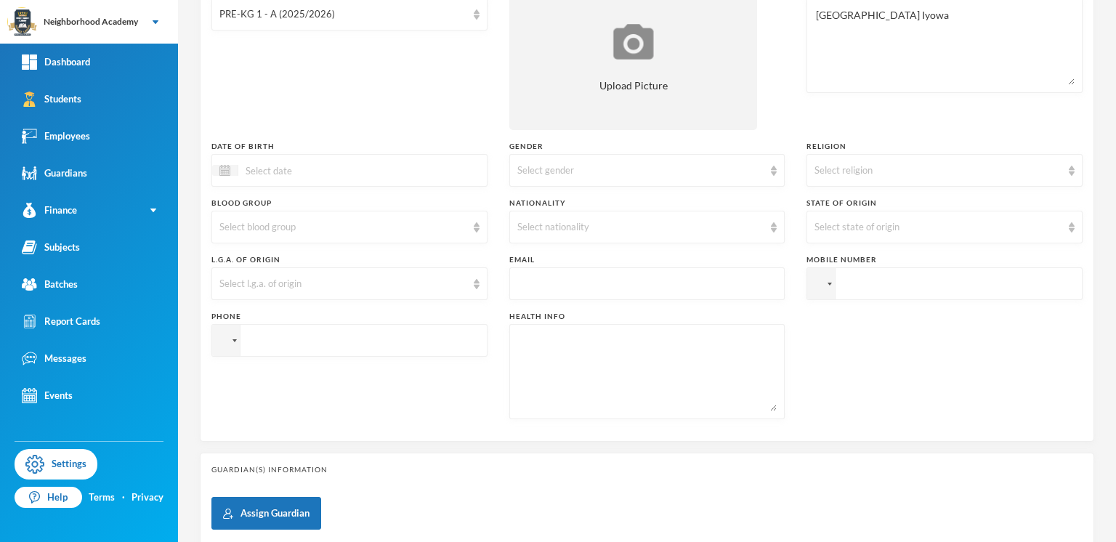
scroll to position [244, 0]
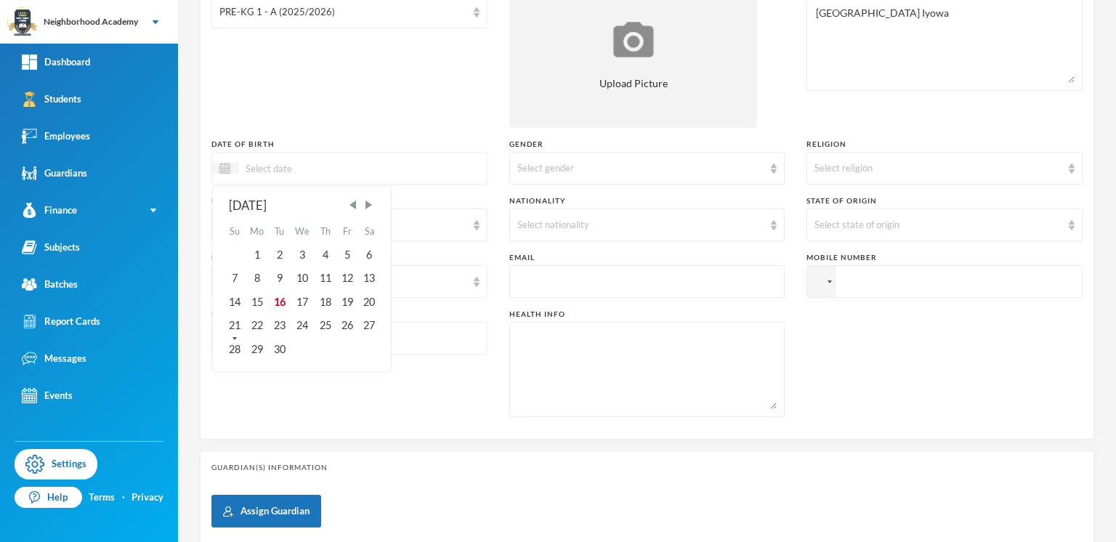
click at [273, 167] on input at bounding box center [299, 168] width 122 height 17
click at [353, 205] on span "Previous Month" at bounding box center [353, 204] width 13 height 13
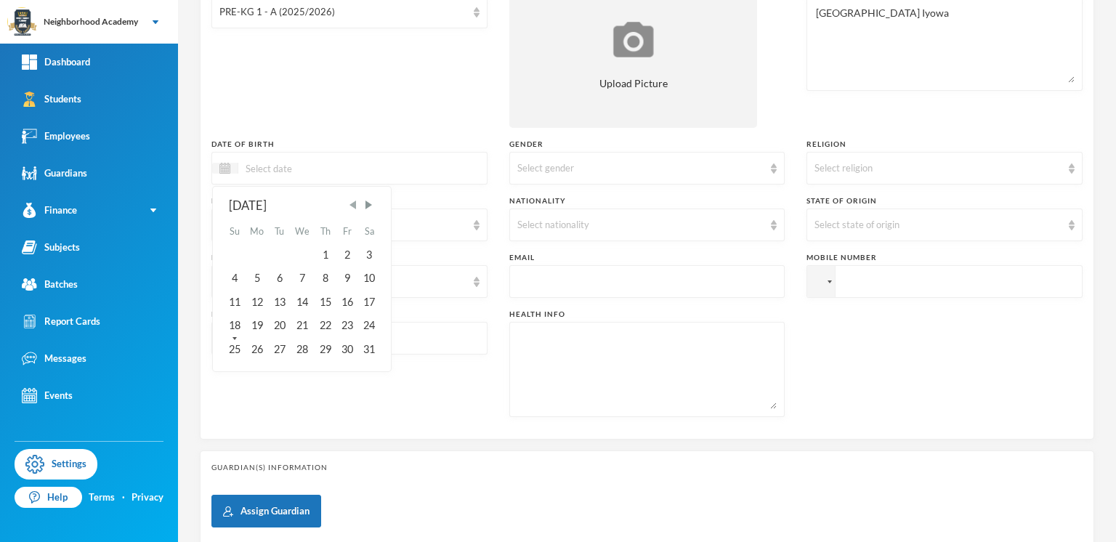
click at [353, 205] on span "Previous Month" at bounding box center [353, 204] width 13 height 13
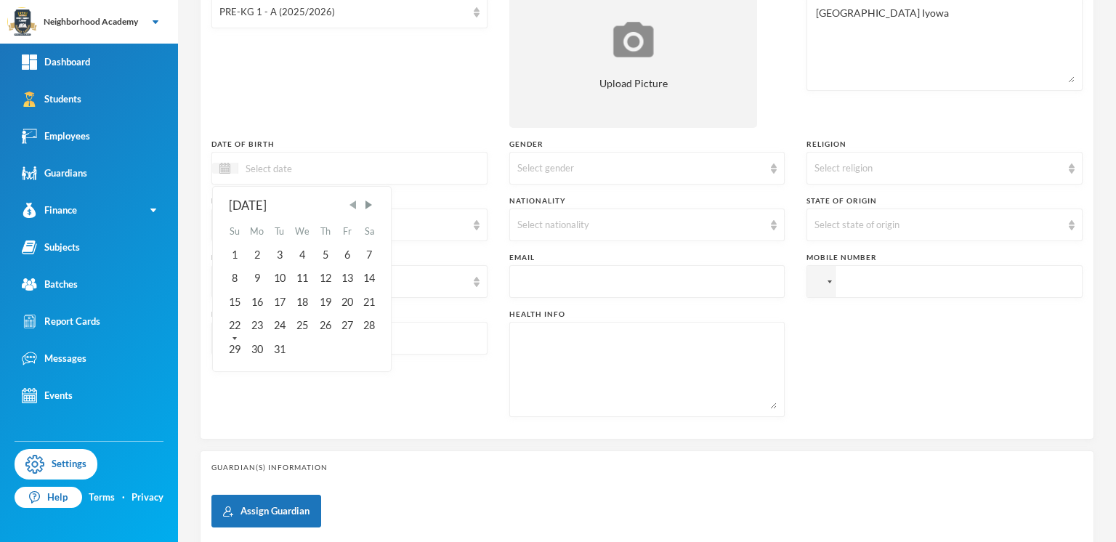
click at [353, 205] on span "Previous Month" at bounding box center [353, 204] width 13 height 13
click at [284, 318] on div "22" at bounding box center [279, 325] width 22 height 23
click at [284, 167] on input "22/10/02022" at bounding box center [299, 168] width 122 height 17
type input "[DATE]"
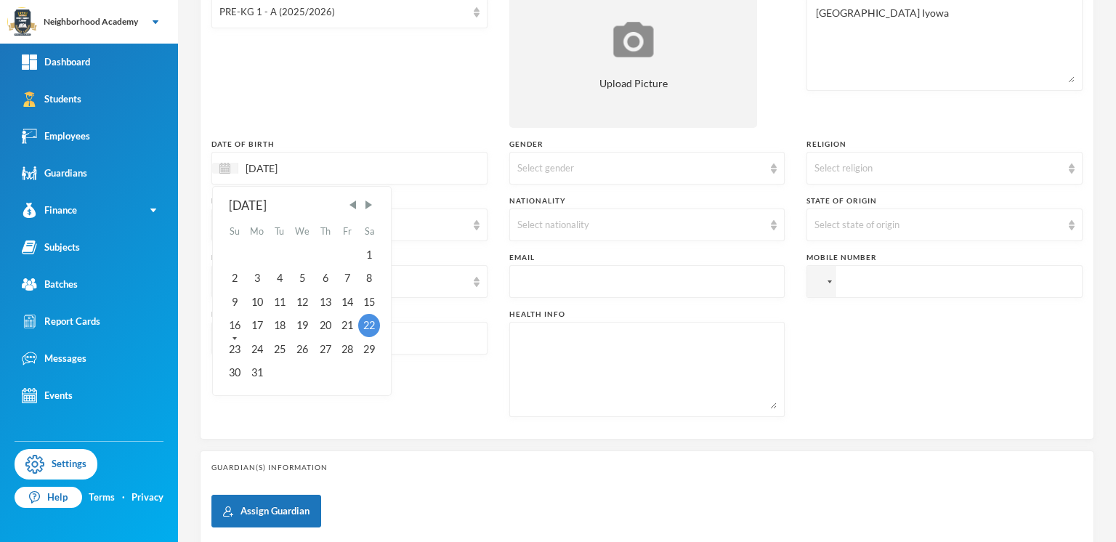
drag, startPoint x: 370, startPoint y: 323, endPoint x: 408, endPoint y: 320, distance: 38.6
click at [371, 324] on div "22" at bounding box center [369, 325] width 22 height 23
click at [771, 164] on img at bounding box center [774, 169] width 6 height 10
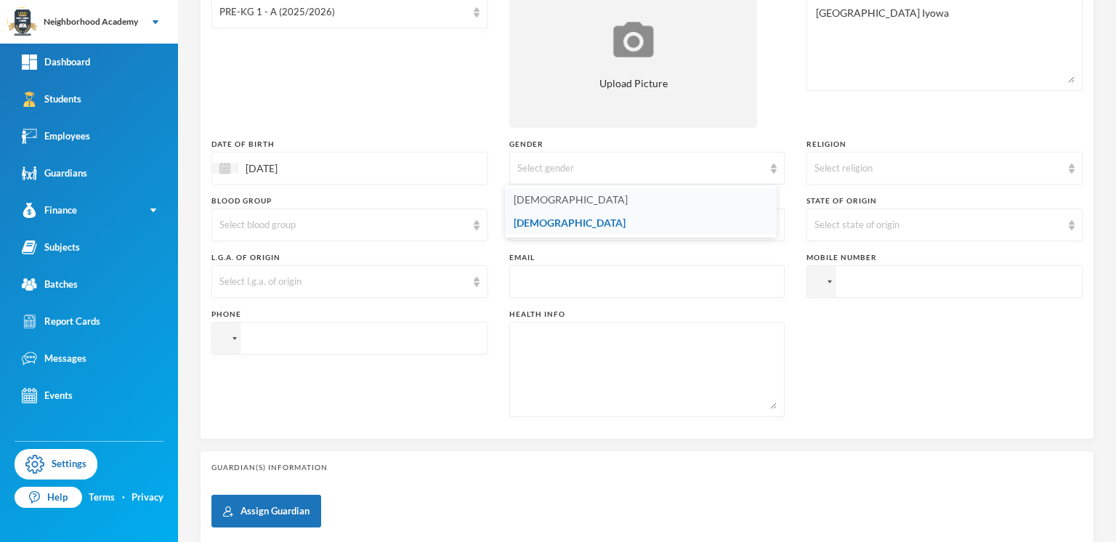
click at [532, 201] on span "[DEMOGRAPHIC_DATA]" at bounding box center [571, 199] width 114 height 12
click at [1054, 225] on div "Select state of origin" at bounding box center [945, 225] width 276 height 33
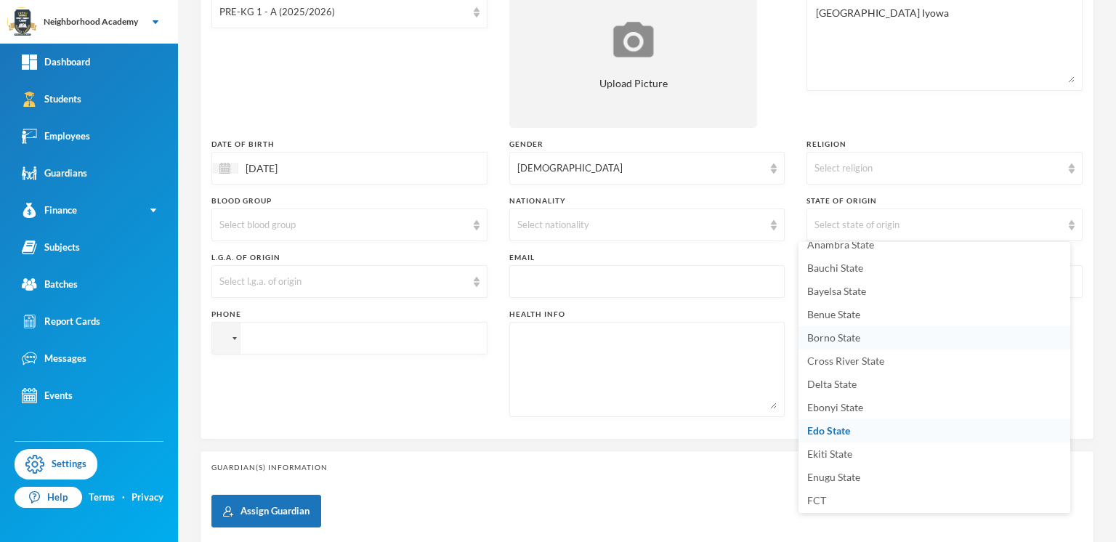
scroll to position [71, 0]
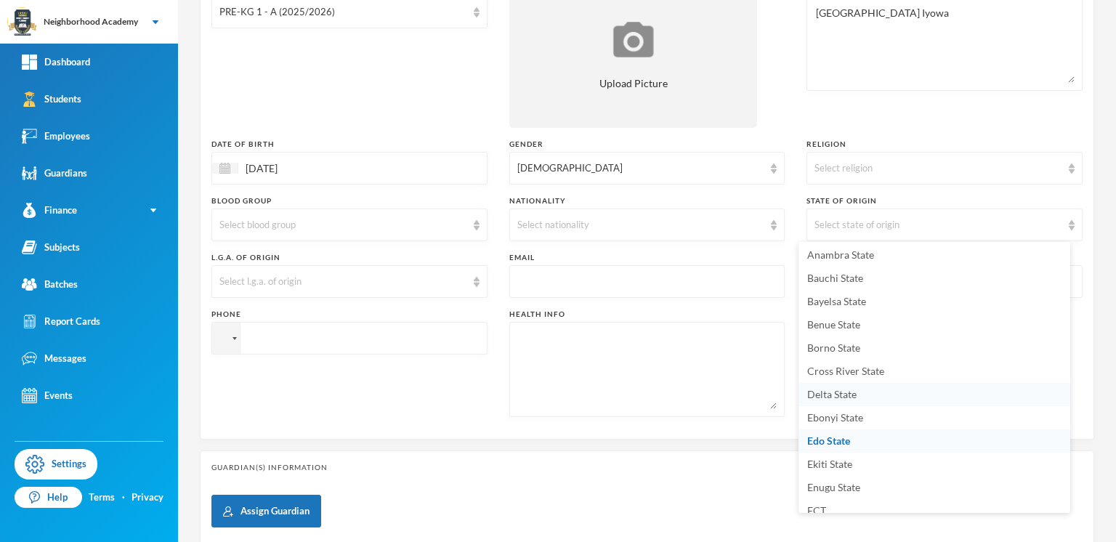
click at [822, 388] on span "Delta State" at bounding box center [831, 394] width 49 height 12
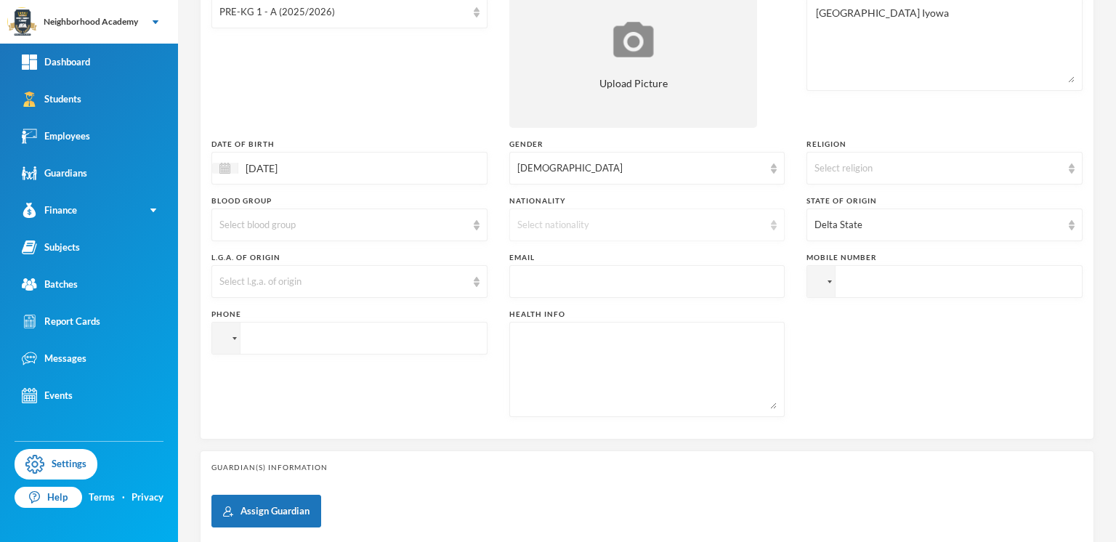
click at [529, 222] on div "Select nationality" at bounding box center [640, 225] width 247 height 15
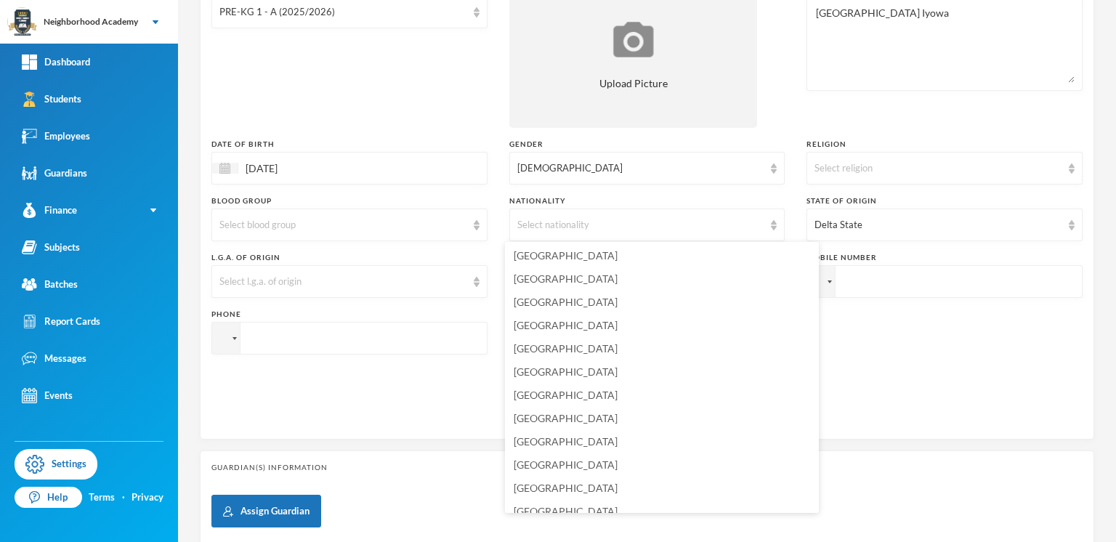
click at [532, 528] on span "[GEOGRAPHIC_DATA]" at bounding box center [565, 534] width 102 height 12
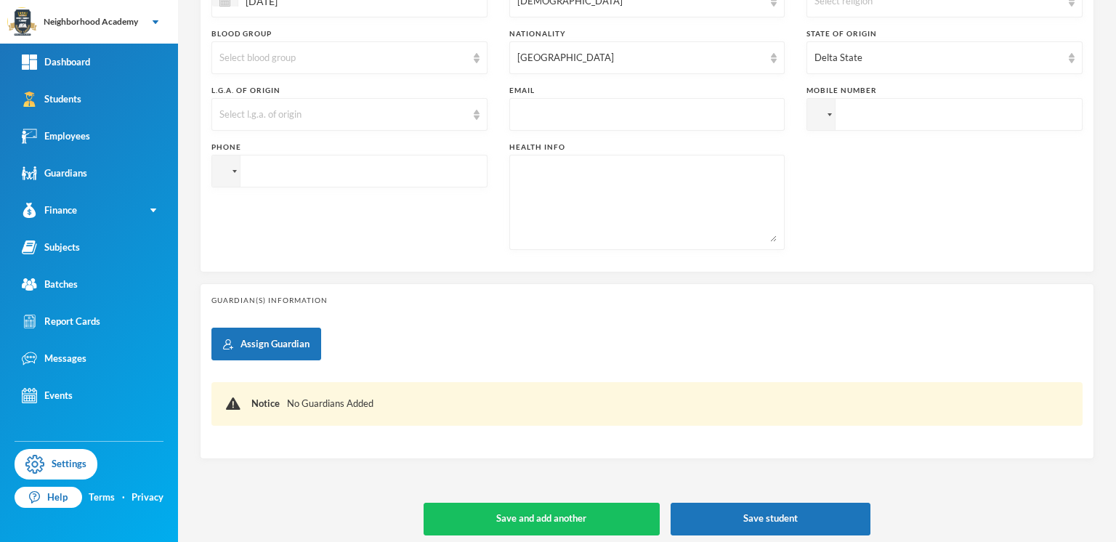
scroll to position [414, 0]
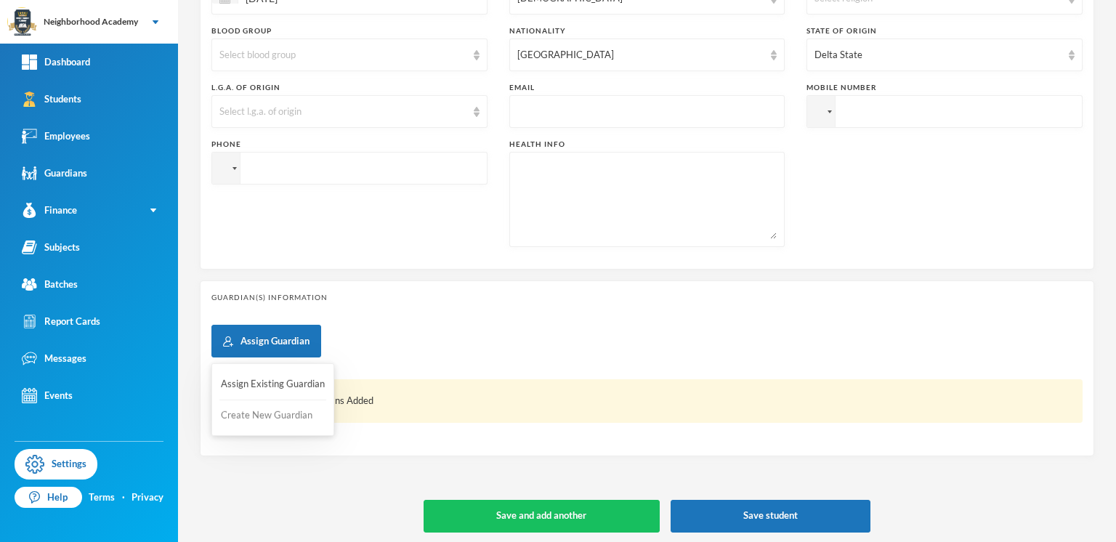
click at [253, 415] on button "Create New Guardian" at bounding box center [272, 416] width 107 height 26
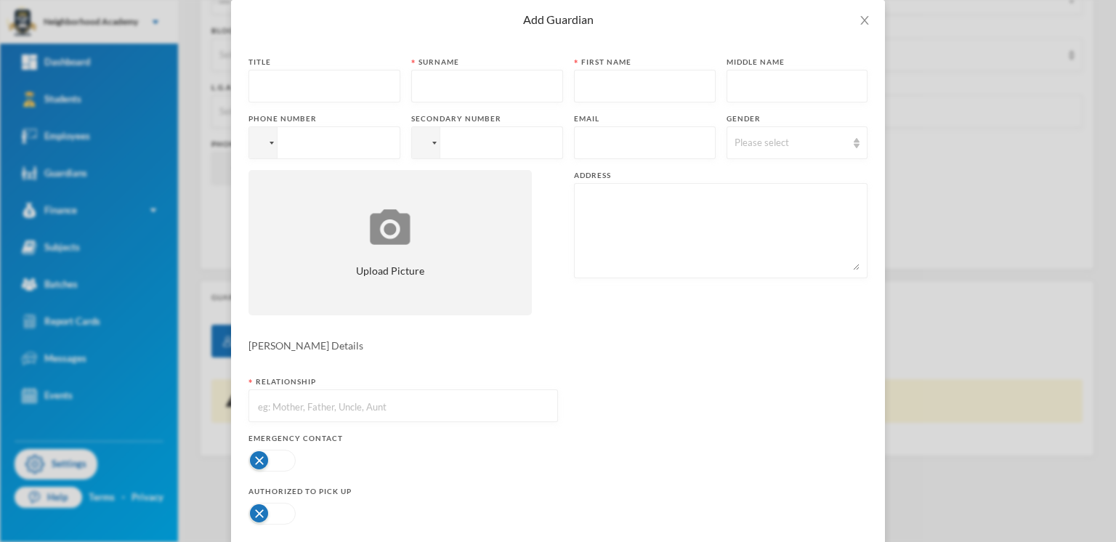
click at [462, 83] on input "text" at bounding box center [487, 86] width 136 height 33
type input "Avanrenren"
type input "Loveth"
click at [259, 141] on div at bounding box center [261, 144] width 12 height 8
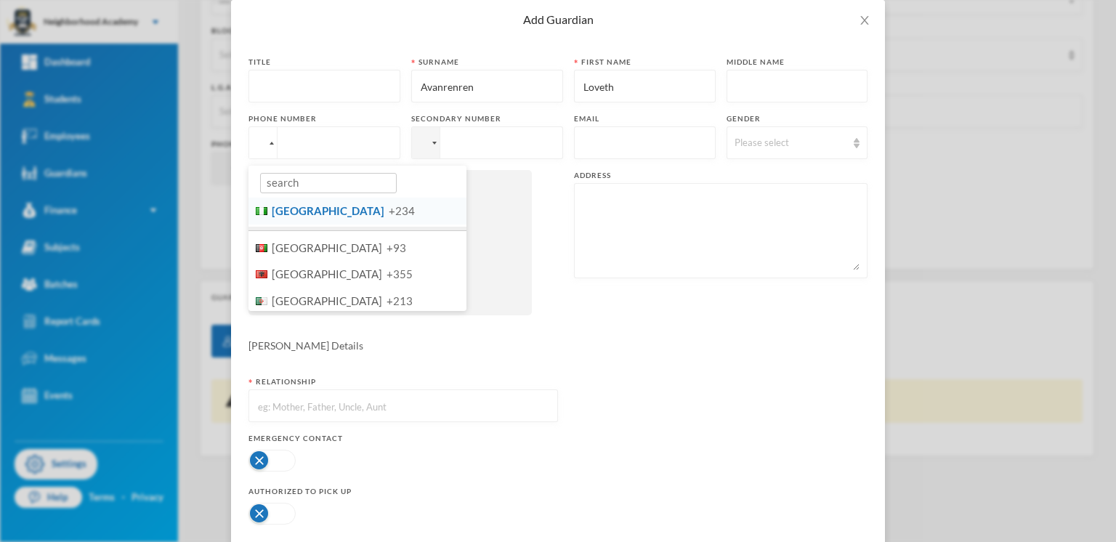
click at [288, 214] on span "[GEOGRAPHIC_DATA]" at bounding box center [328, 210] width 113 height 13
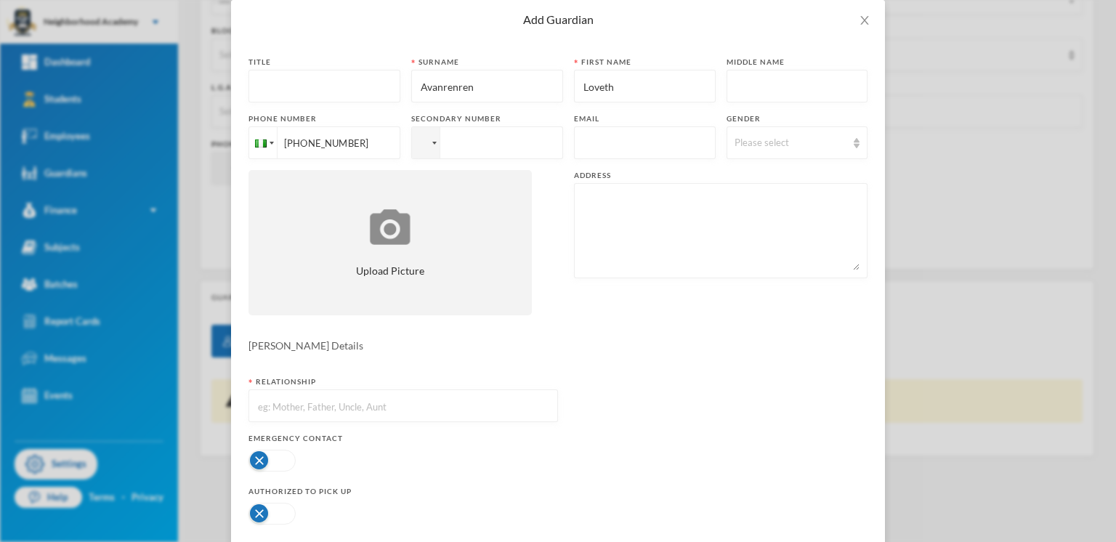
type input "[PHONE_NUMBER]"
click at [844, 147] on div "Please select" at bounding box center [798, 142] width 142 height 33
click at [752, 199] on span "[DEMOGRAPHIC_DATA]" at bounding box center [780, 198] width 114 height 12
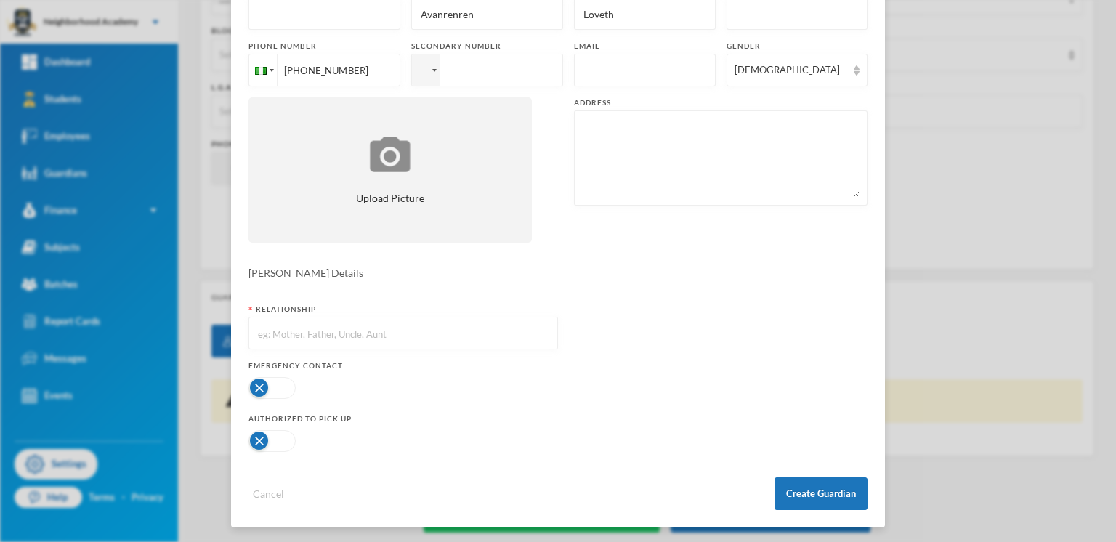
click at [249, 384] on button "button" at bounding box center [272, 388] width 47 height 22
click at [249, 436] on button "button" at bounding box center [272, 441] width 47 height 22
click at [817, 488] on button "Create Guardian" at bounding box center [821, 493] width 93 height 33
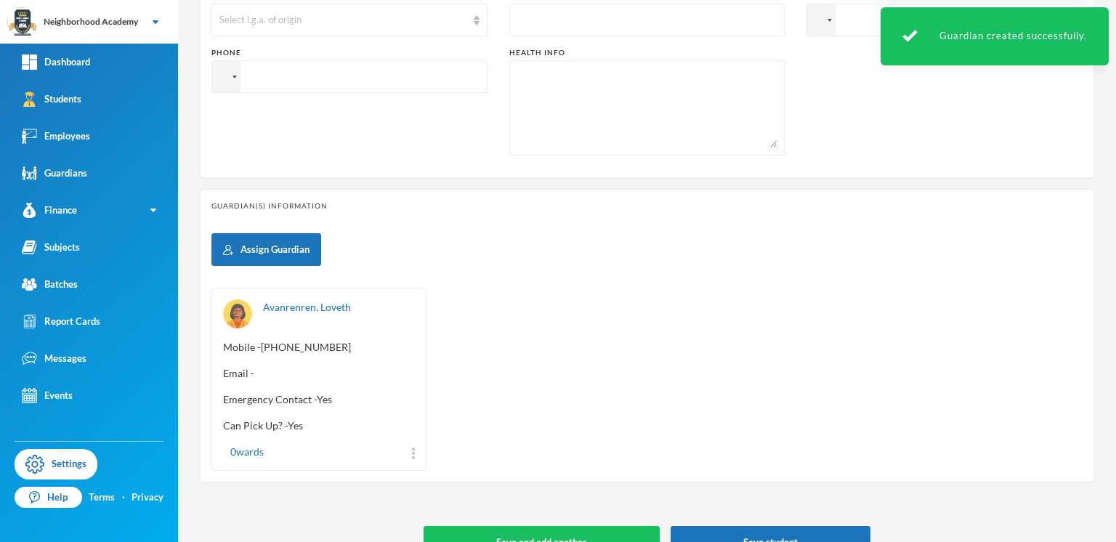
scroll to position [532, 0]
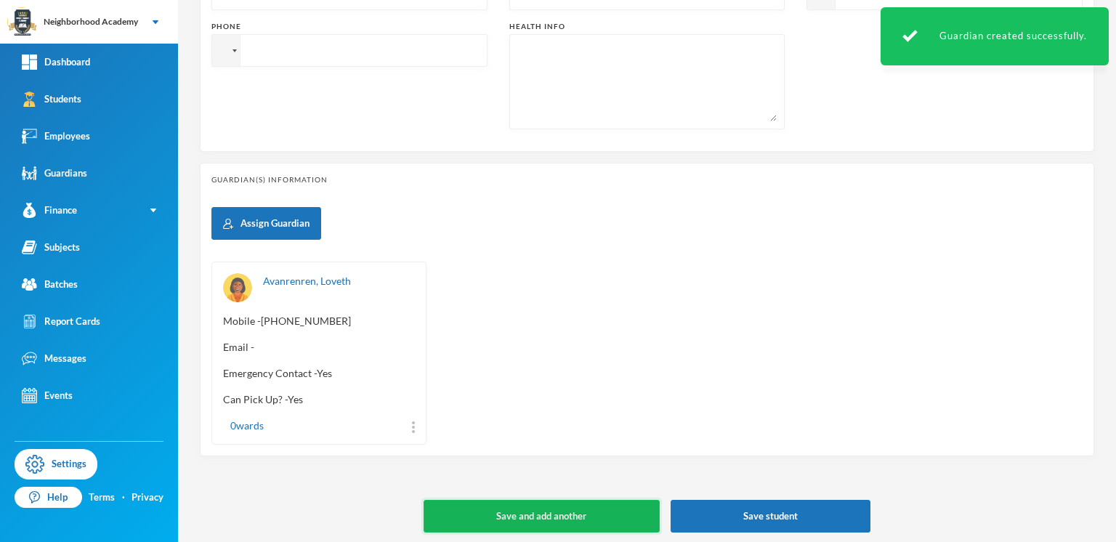
click at [571, 508] on button "Save and add another" at bounding box center [542, 516] width 236 height 33
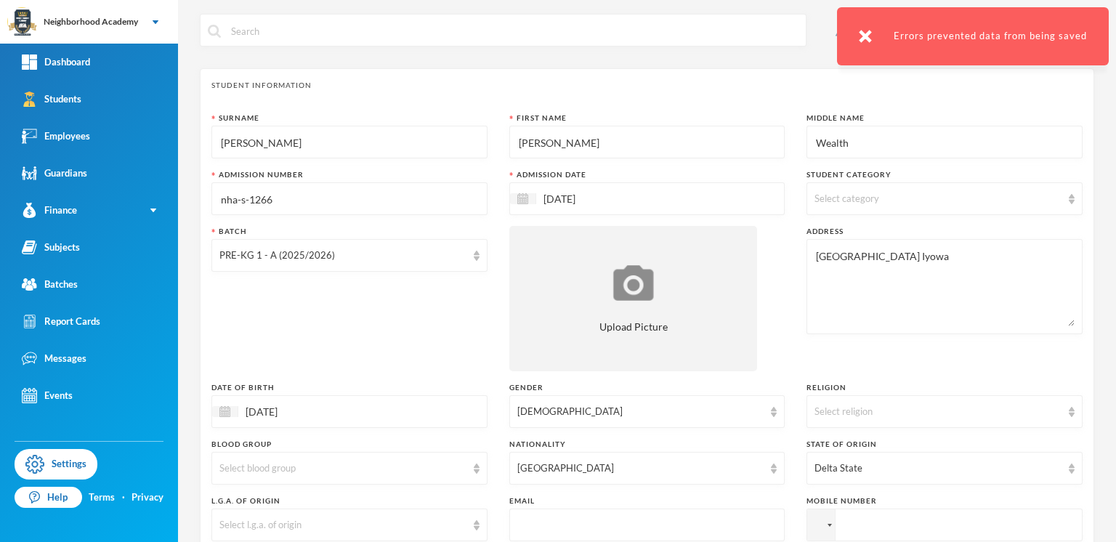
scroll to position [0, 0]
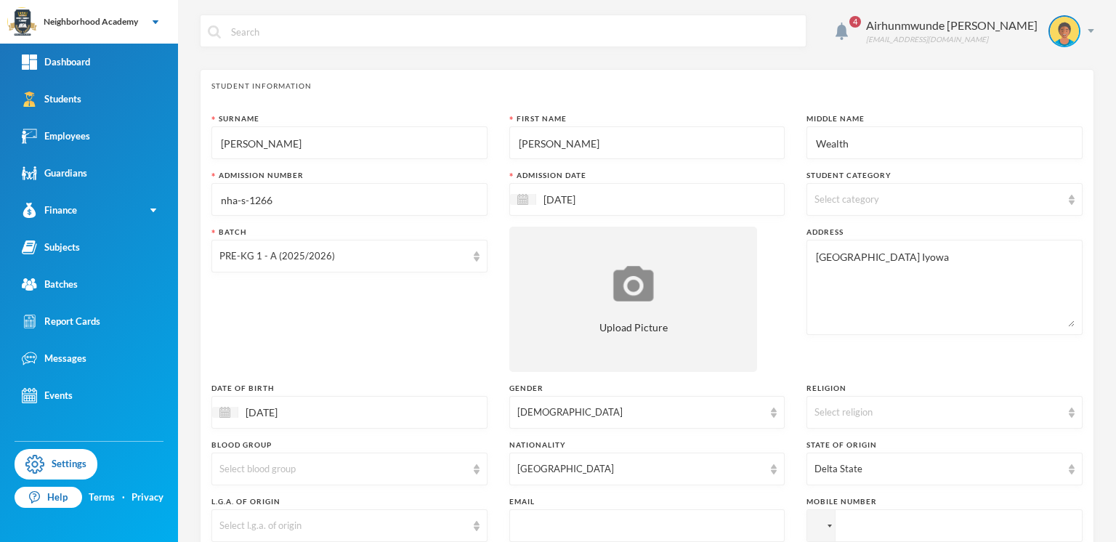
click at [1063, 200] on div "Select category" at bounding box center [945, 199] width 276 height 33
click at [857, 240] on span "Day Students" at bounding box center [856, 235] width 71 height 12
click at [823, 240] on input "Day Students" at bounding box center [815, 235] width 15 height 15
checkbox input "true"
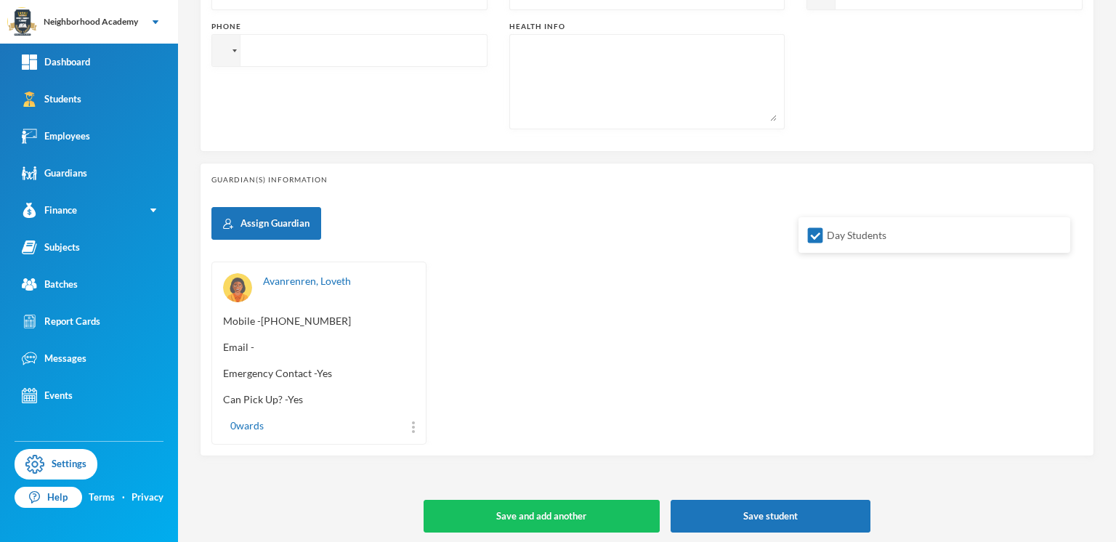
scroll to position [532, 0]
click at [505, 507] on button "Save and add another" at bounding box center [542, 516] width 236 height 33
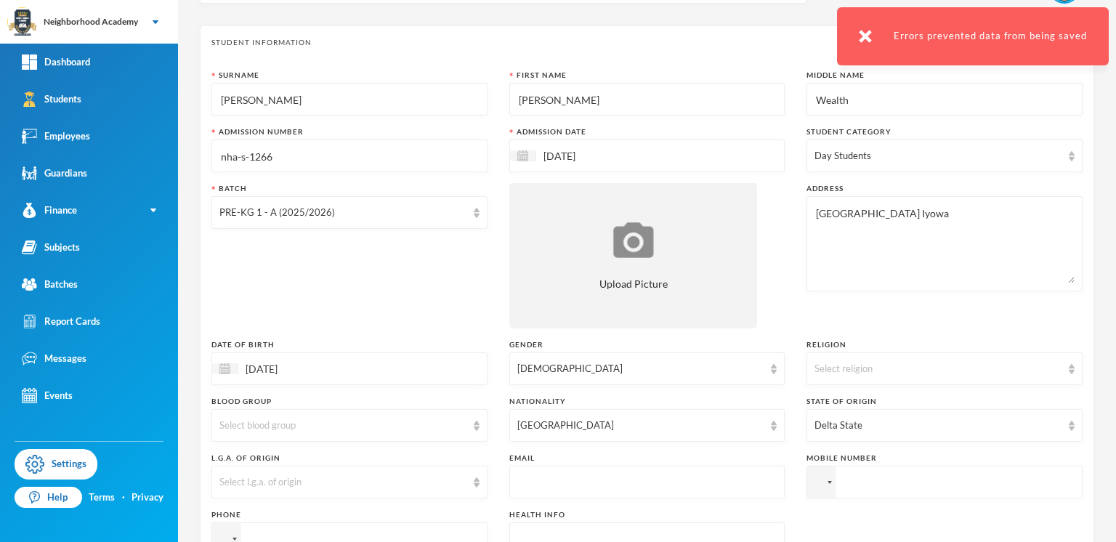
scroll to position [0, 0]
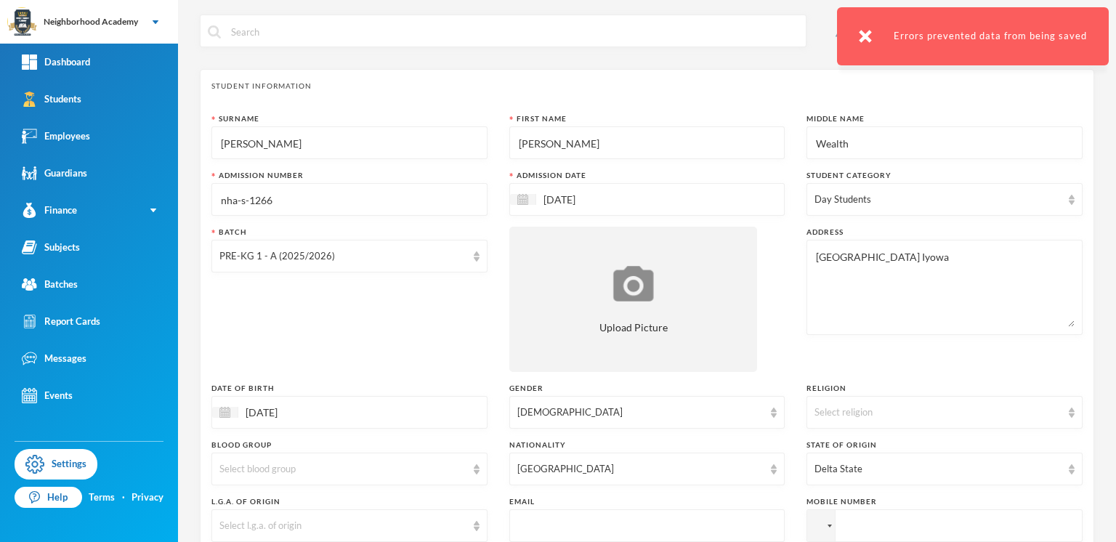
click at [826, 307] on textarea "[GEOGRAPHIC_DATA] Iyowa" at bounding box center [945, 287] width 260 height 79
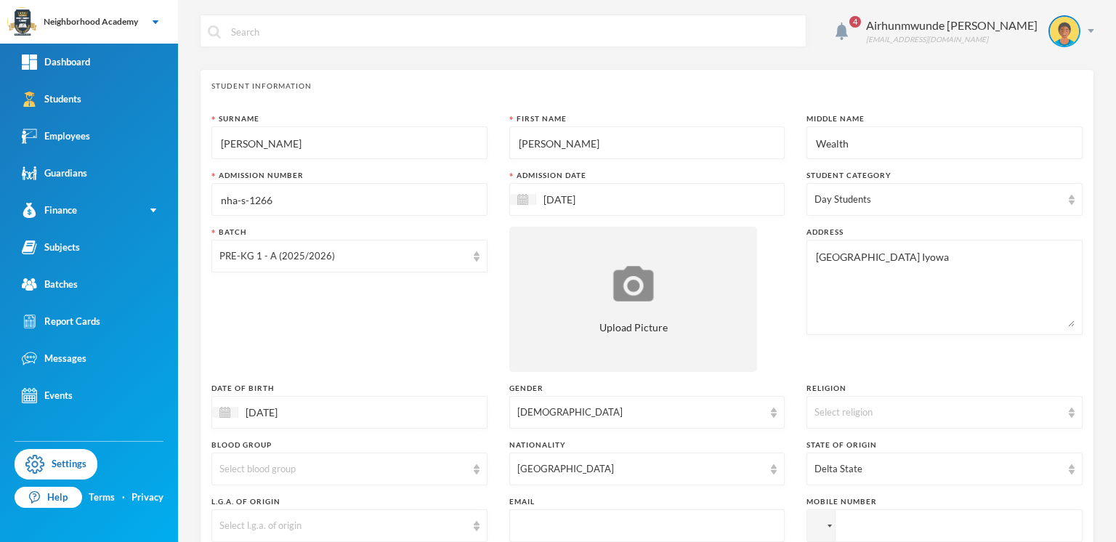
click at [549, 148] on input "[PERSON_NAME]" at bounding box center [647, 143] width 260 height 33
drag, startPoint x: 554, startPoint y: 144, endPoint x: 496, endPoint y: 137, distance: 59.2
click at [496, 137] on div "Surname [PERSON_NAME] First Name [PERSON_NAME] Middle Name Wealth Admission Num…" at bounding box center [646, 392] width 871 height 559
type input "Wealth"
click at [859, 140] on input "Wealth" at bounding box center [945, 143] width 260 height 33
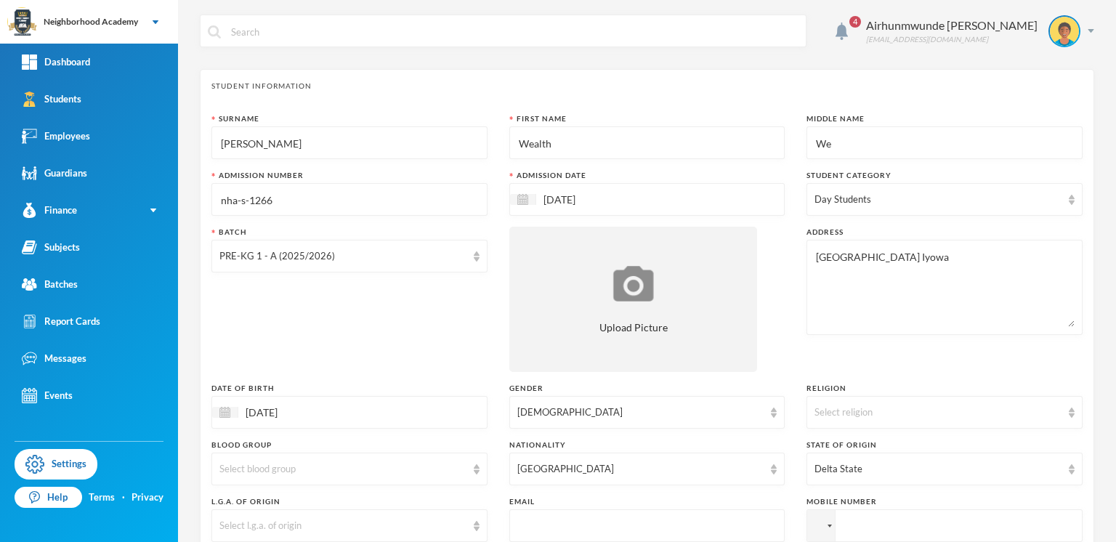
type input "W"
click at [467, 264] on div "PRE-KG 1 - A (2025/2026)" at bounding box center [349, 256] width 276 height 33
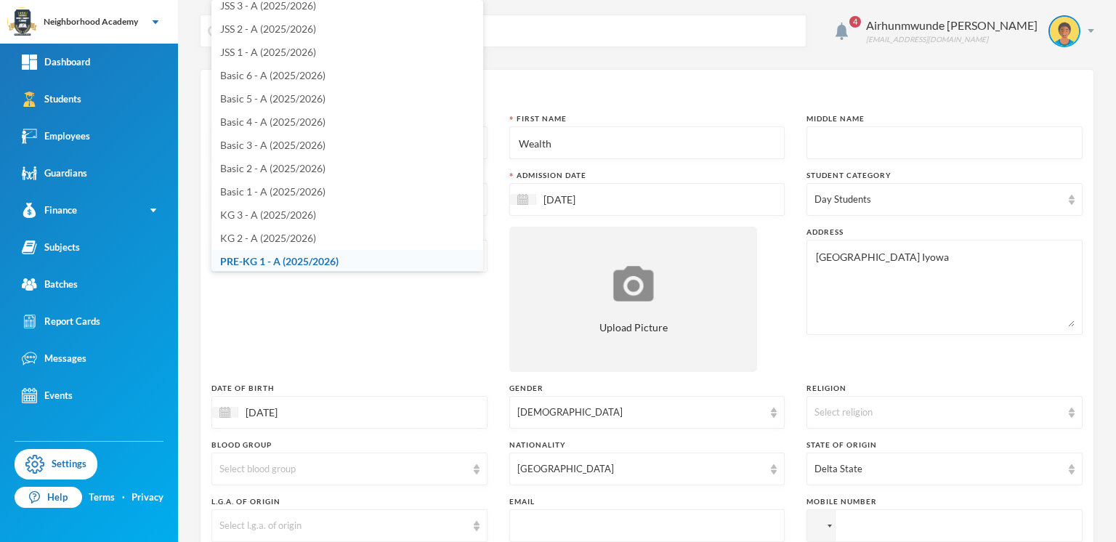
click at [314, 255] on span "PRE-KG 1 - A (2025/2026)" at bounding box center [279, 261] width 118 height 12
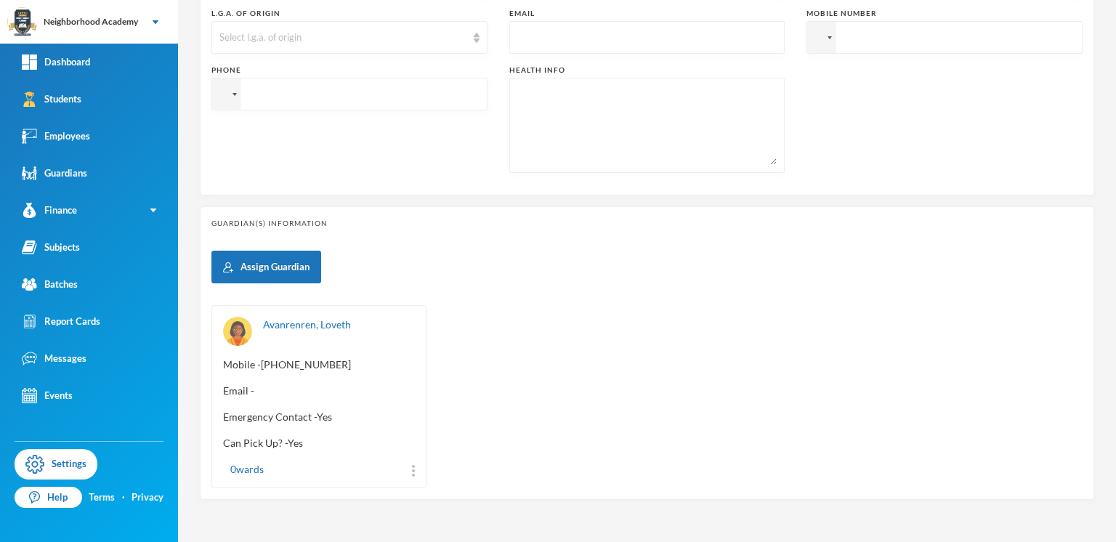
scroll to position [532, 0]
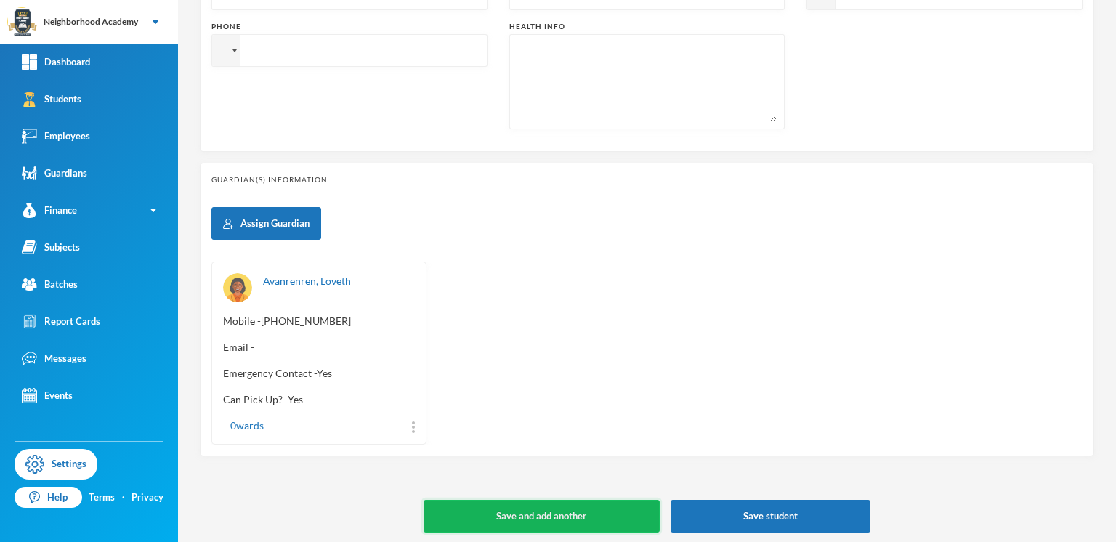
click at [574, 509] on button "Save and add another" at bounding box center [542, 516] width 236 height 33
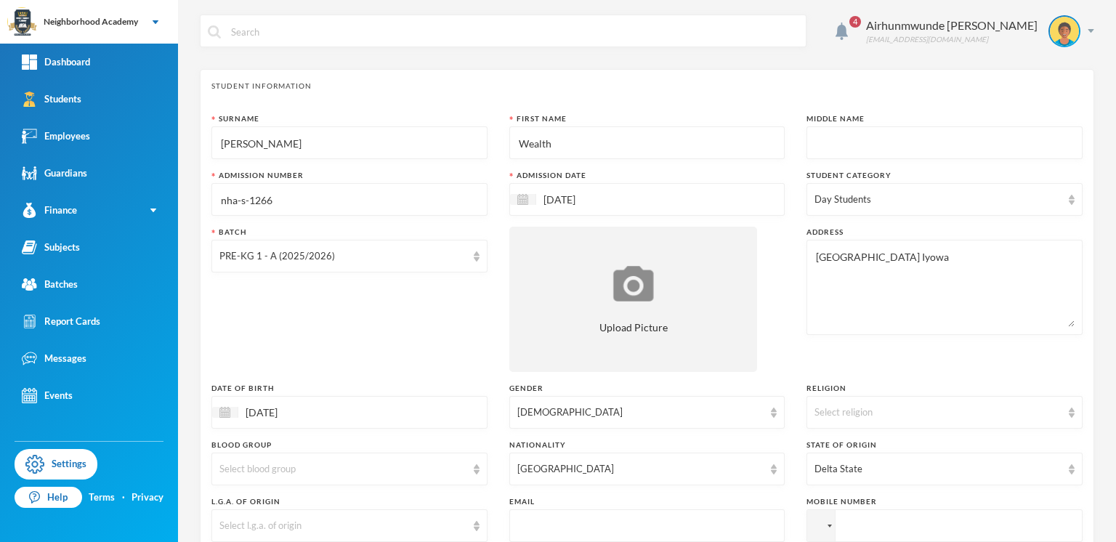
scroll to position [0, 0]
click at [282, 200] on input "nha-s-1266" at bounding box center [349, 200] width 260 height 33
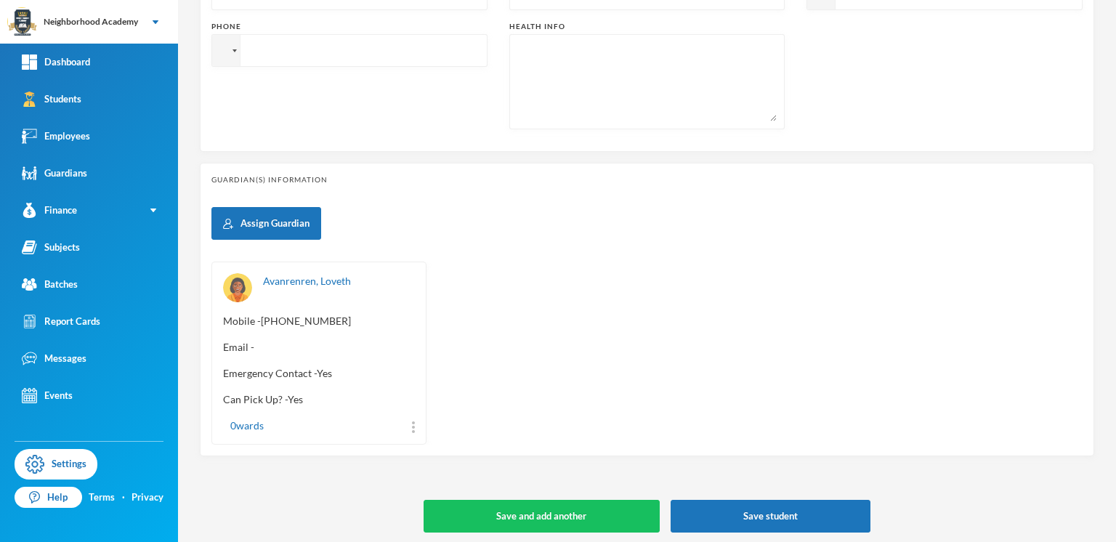
scroll to position [532, 0]
click at [576, 512] on button "Save and add another" at bounding box center [542, 516] width 236 height 33
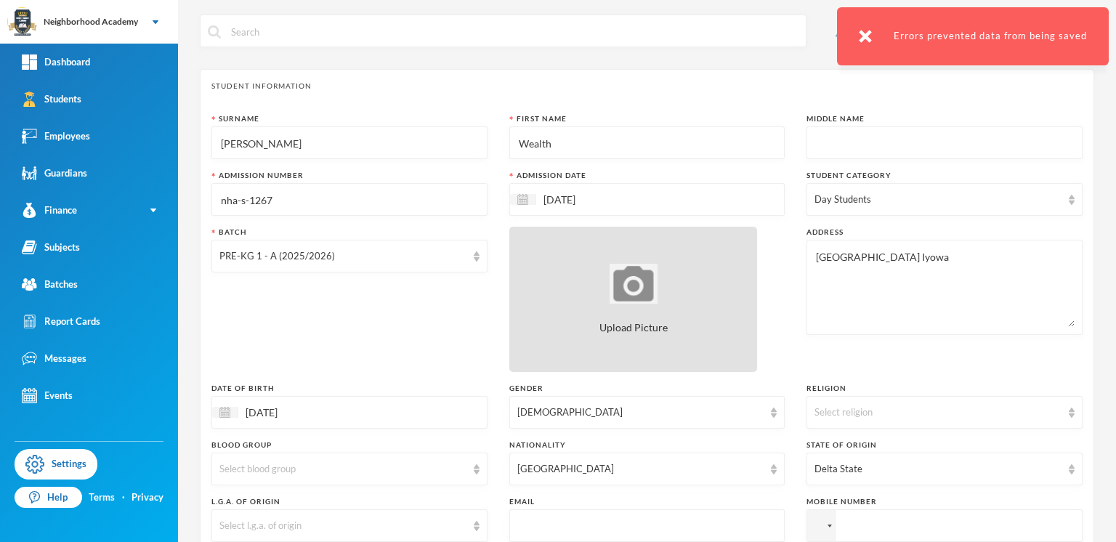
scroll to position [0, 0]
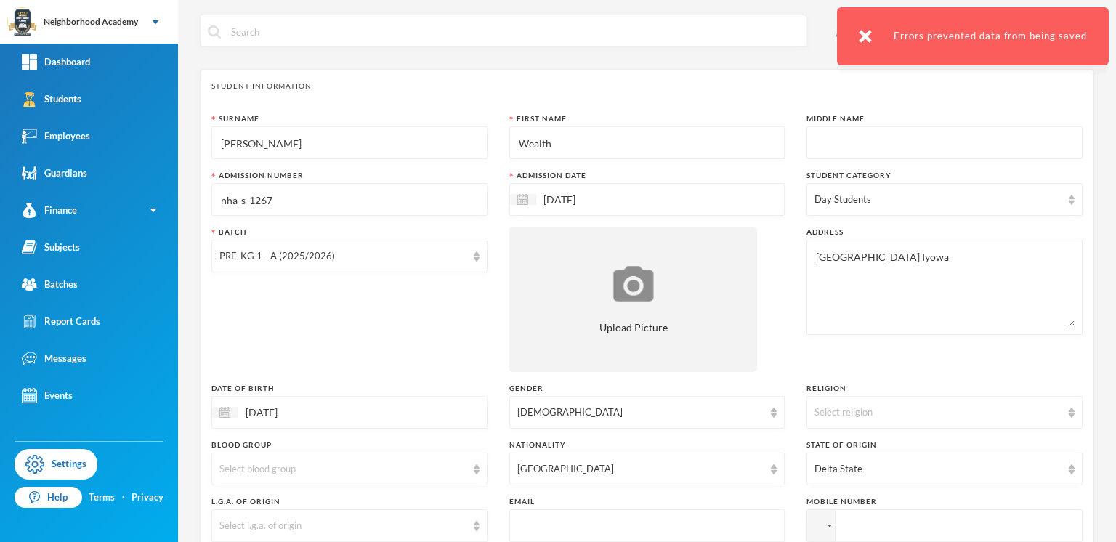
drag, startPoint x: 288, startPoint y: 203, endPoint x: 293, endPoint y: 198, distance: 7.7
click at [289, 201] on input "nha-s-1267" at bounding box center [349, 200] width 260 height 33
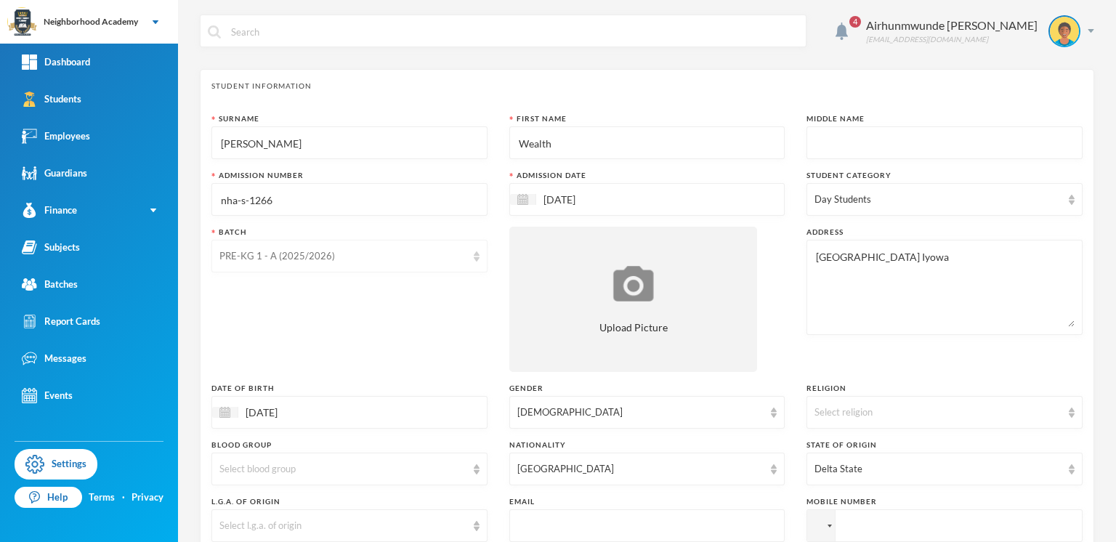
type input "nha-s-1266"
click at [374, 249] on div "PRE-KG 1 - A (2025/2026)" at bounding box center [342, 256] width 247 height 15
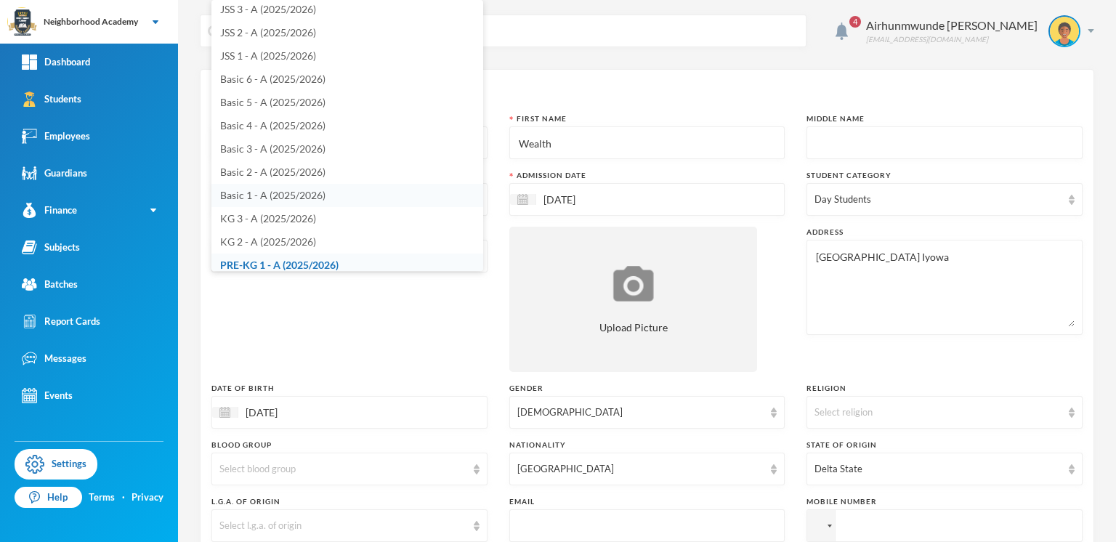
scroll to position [78, 0]
click at [314, 255] on span "PRE-KG 1 - A (2025/2026)" at bounding box center [279, 261] width 118 height 12
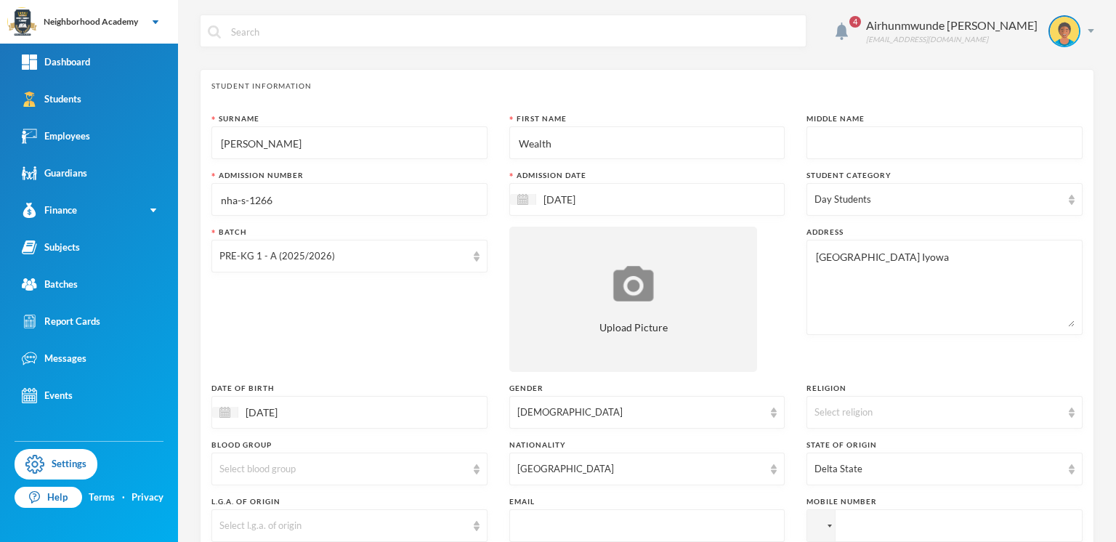
click at [788, 304] on div "Surname [PERSON_NAME] First Name Wealth Middle Name Admission Number nha-s-1266…" at bounding box center [646, 392] width 871 height 559
click at [822, 275] on textarea "[GEOGRAPHIC_DATA] Iyowa" at bounding box center [945, 287] width 260 height 79
click at [815, 139] on input "text" at bounding box center [945, 143] width 260 height 33
click at [861, 17] on span "4" at bounding box center [855, 22] width 12 height 12
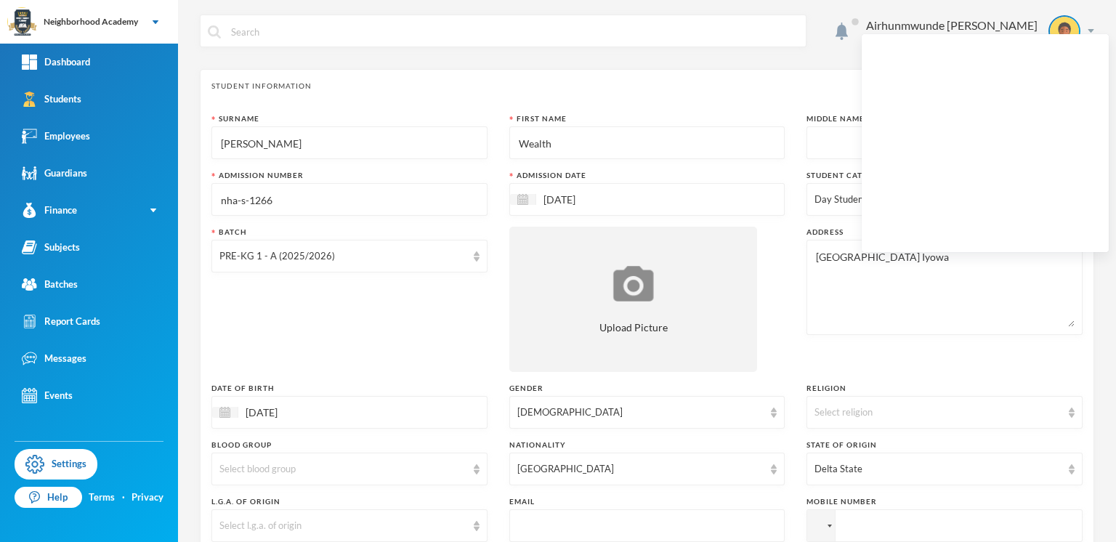
click at [843, 57] on div "Airhunmwunde [PERSON_NAME] [PERSON_NAME][EMAIL_ADDRESS][DOMAIN_NAME]" at bounding box center [647, 42] width 895 height 55
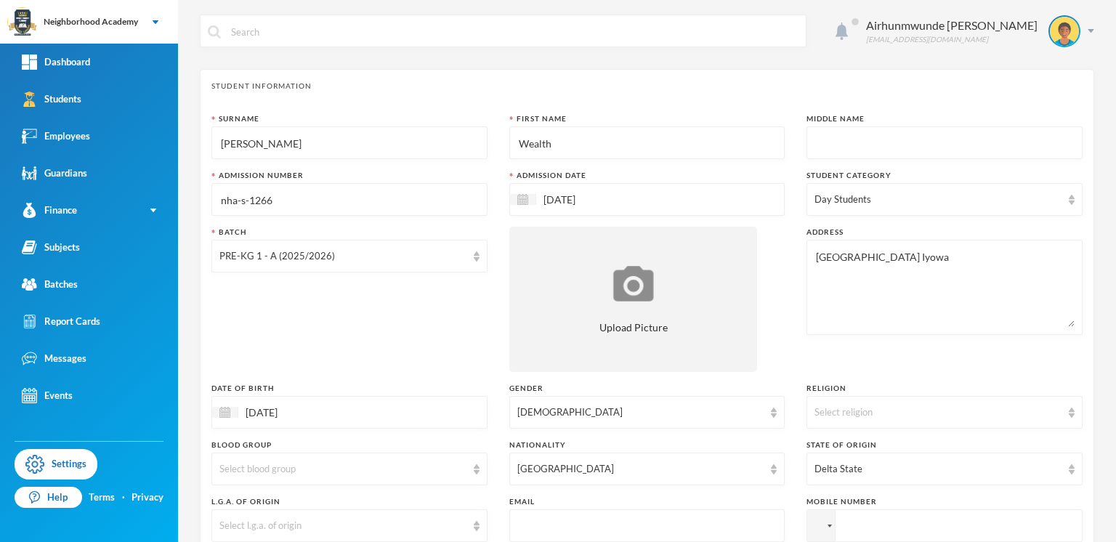
click at [848, 33] on img at bounding box center [842, 31] width 12 height 17
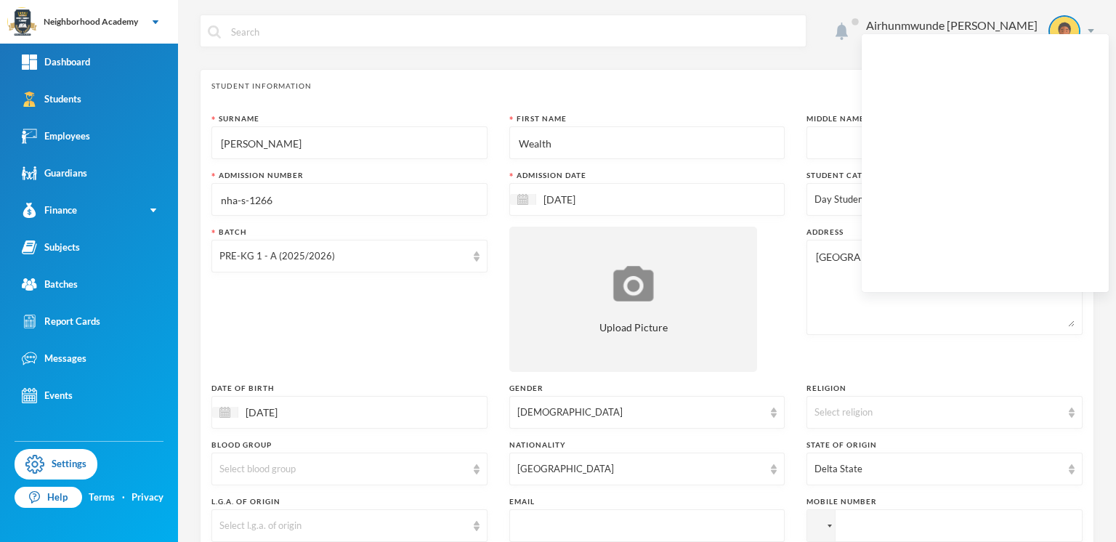
click at [848, 25] on img at bounding box center [842, 31] width 12 height 17
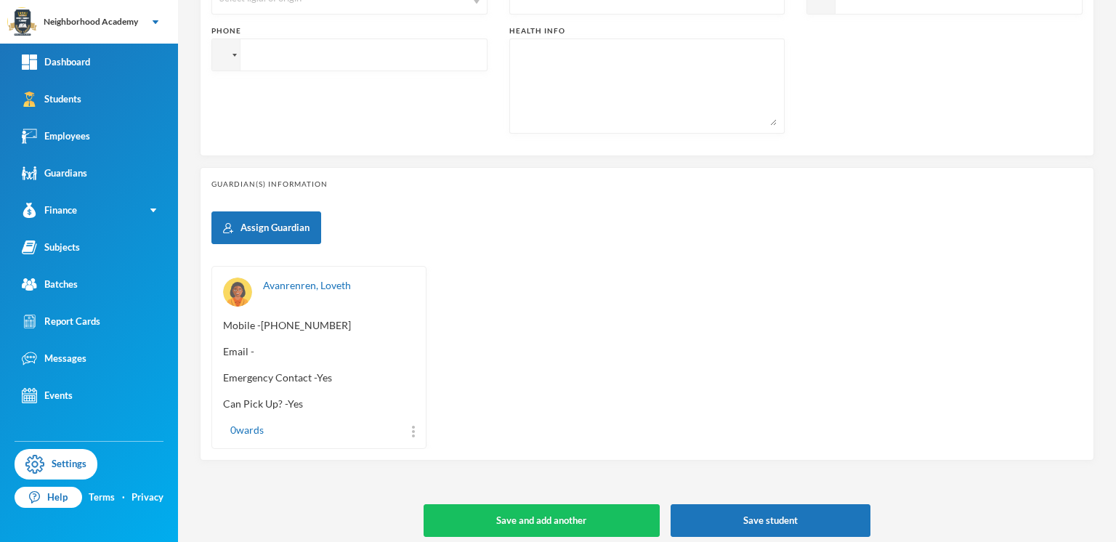
scroll to position [532, 0]
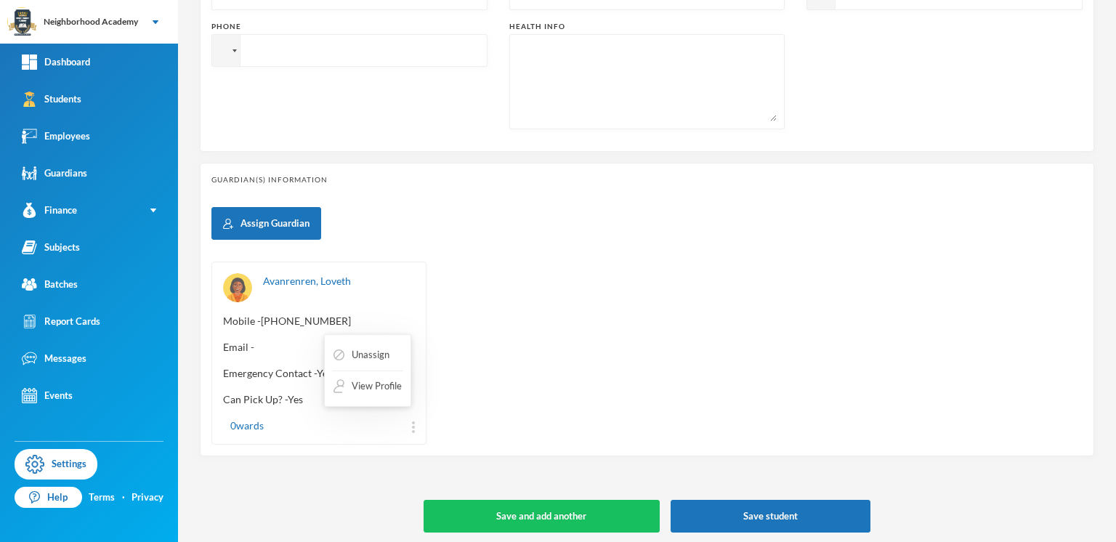
click at [412, 424] on img at bounding box center [413, 427] width 3 height 12
click at [384, 387] on button "View Profile" at bounding box center [367, 387] width 71 height 26
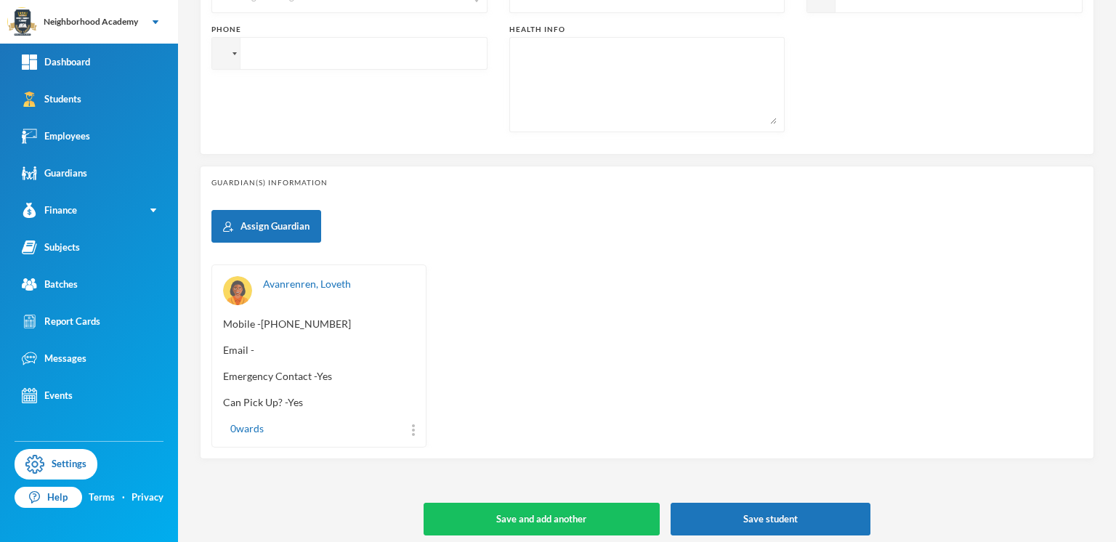
scroll to position [532, 0]
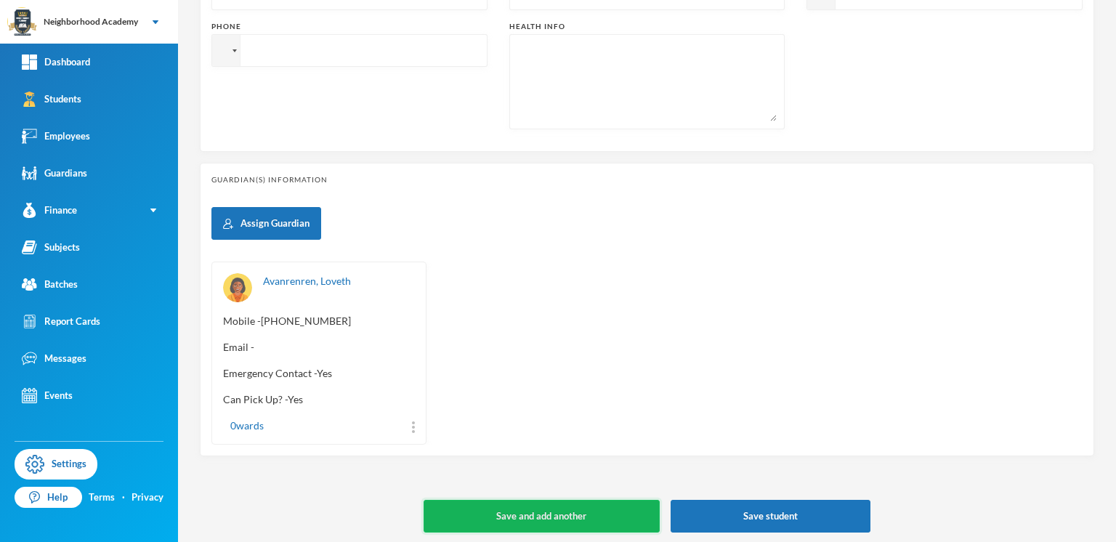
click at [570, 513] on button "Save and add another" at bounding box center [542, 516] width 236 height 33
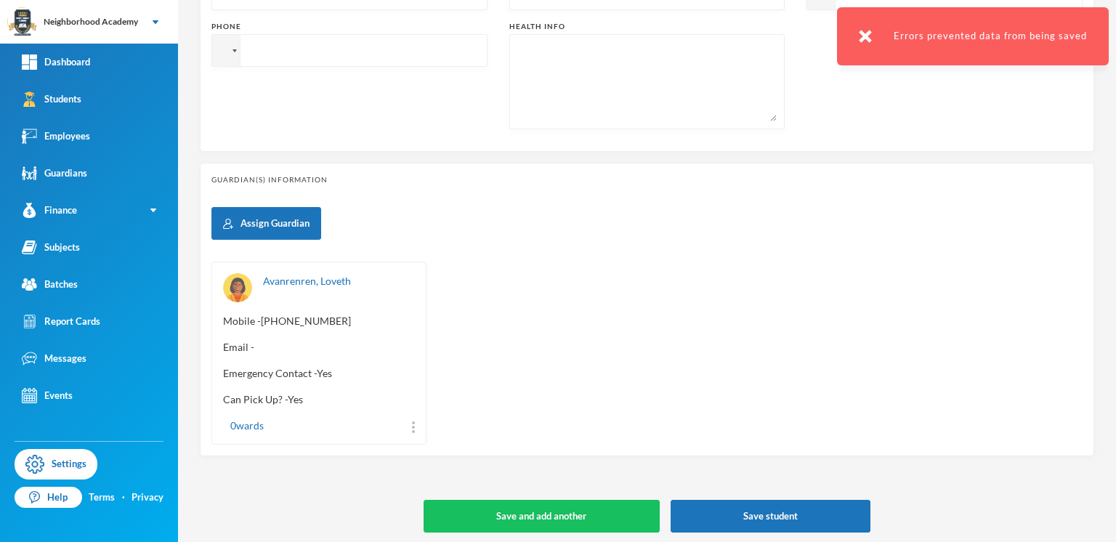
click at [711, 324] on div "Avanrenren, Loveth Mobile - [PHONE_NUMBER] Email - Emergency Contact - Yes Can …" at bounding box center [646, 353] width 871 height 183
drag, startPoint x: 868, startPoint y: 33, endPoint x: 840, endPoint y: 98, distance: 70.3
click at [866, 36] on img at bounding box center [865, 36] width 13 height 13
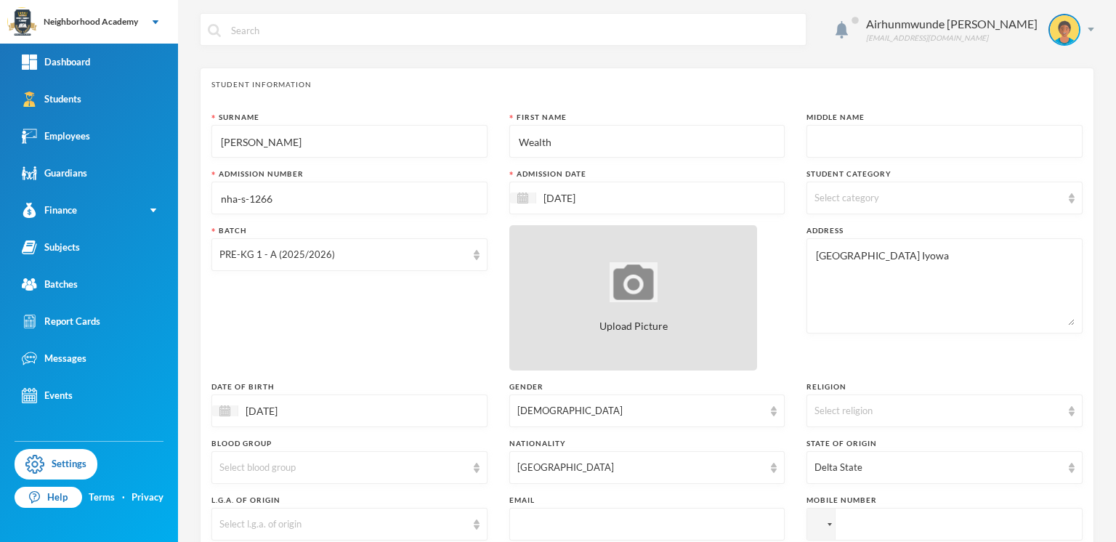
scroll to position [0, 0]
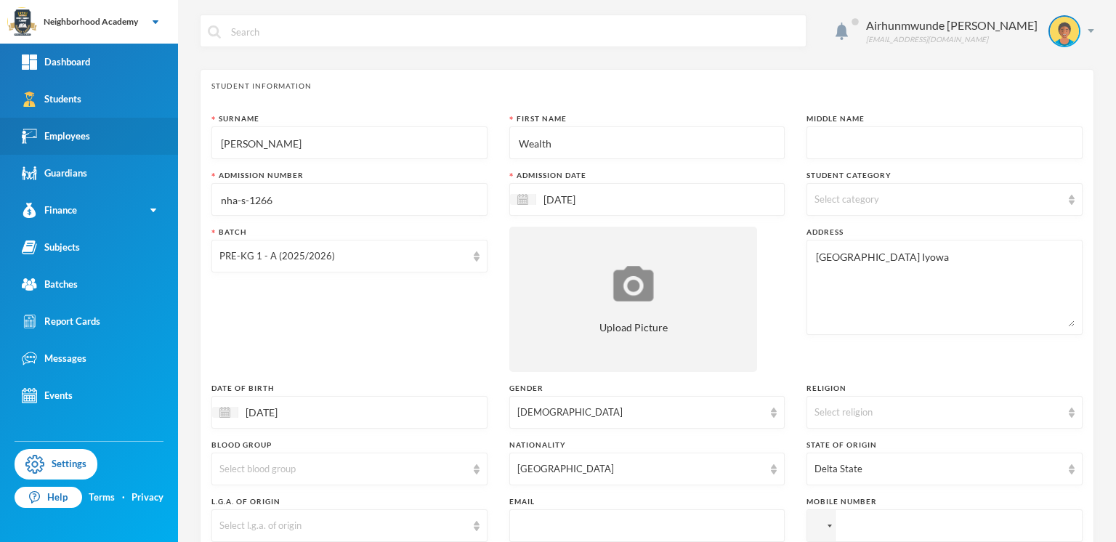
drag, startPoint x: 281, startPoint y: 141, endPoint x: 174, endPoint y: 147, distance: 107.0
click at [170, 147] on div "Neighborhood Academy Your Bluebic Account Neighborhood Academy Add a New School…" at bounding box center [558, 271] width 1116 height 542
type input "[PERSON_NAME]"
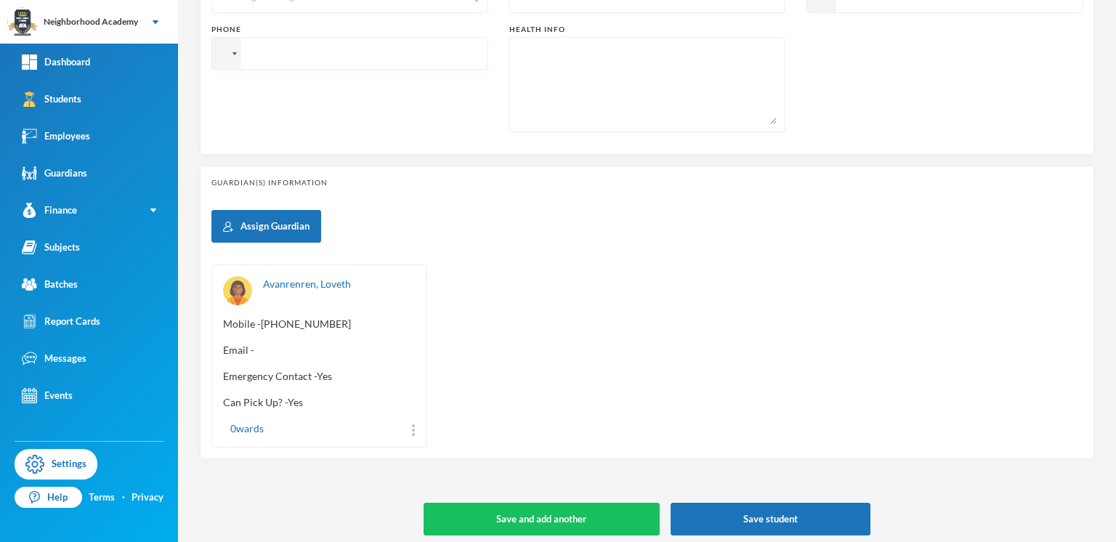
scroll to position [532, 0]
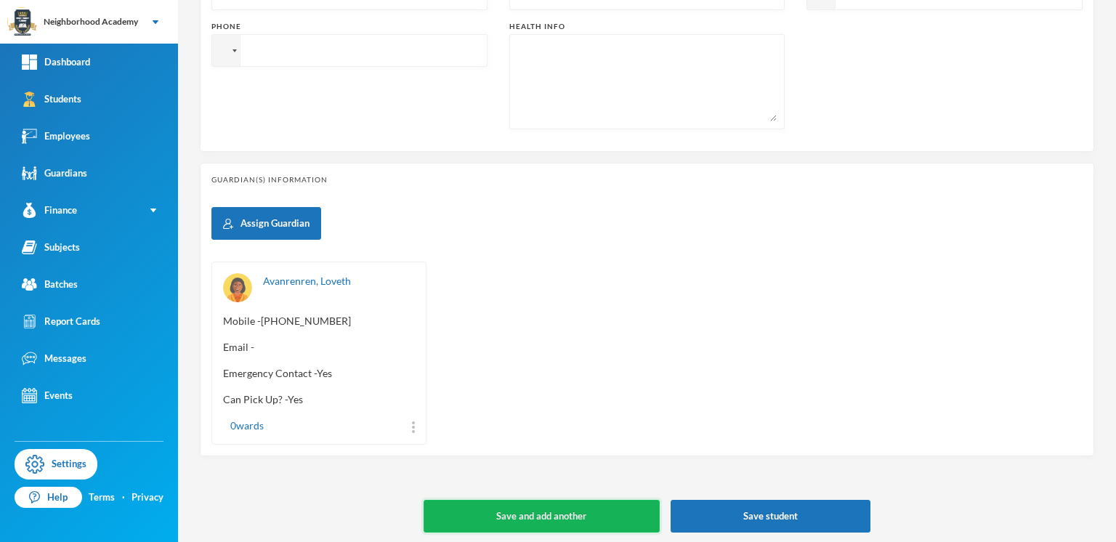
click at [586, 505] on button "Save and add another" at bounding box center [542, 516] width 236 height 33
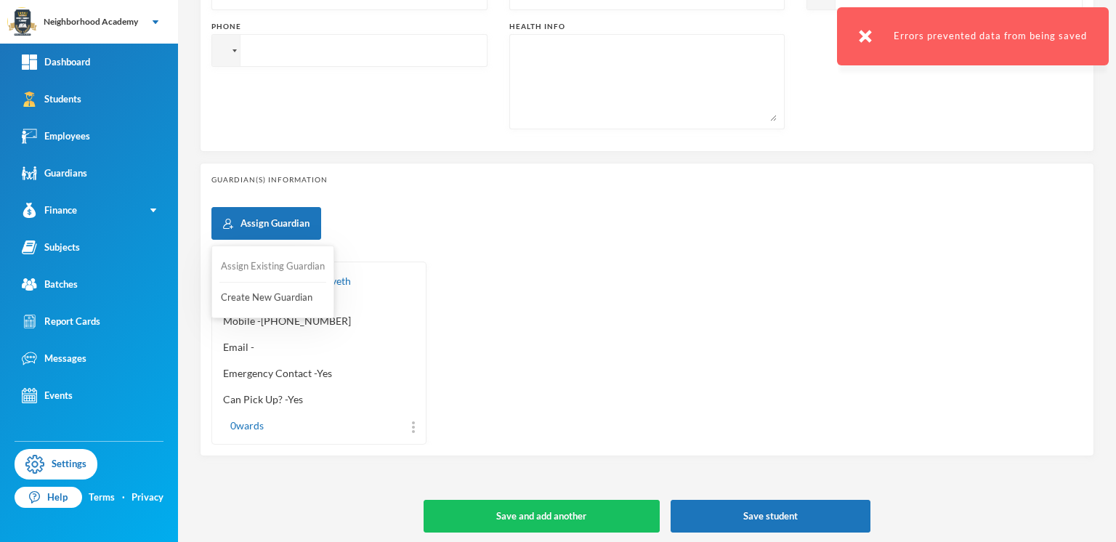
click at [284, 269] on button "Assign Existing Guardian" at bounding box center [272, 267] width 107 height 26
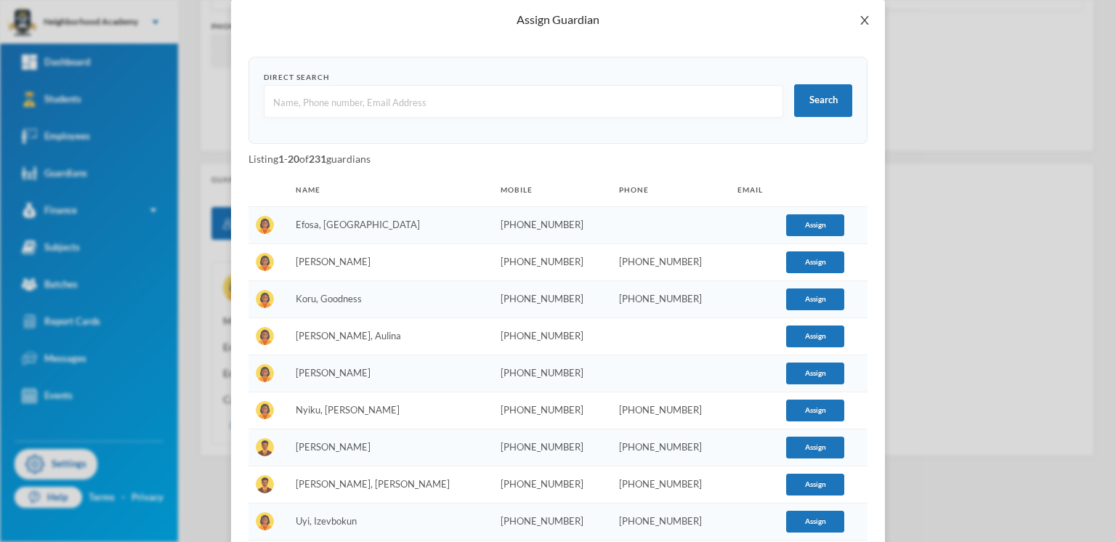
click at [859, 19] on icon "icon: close" at bounding box center [865, 21] width 12 height 12
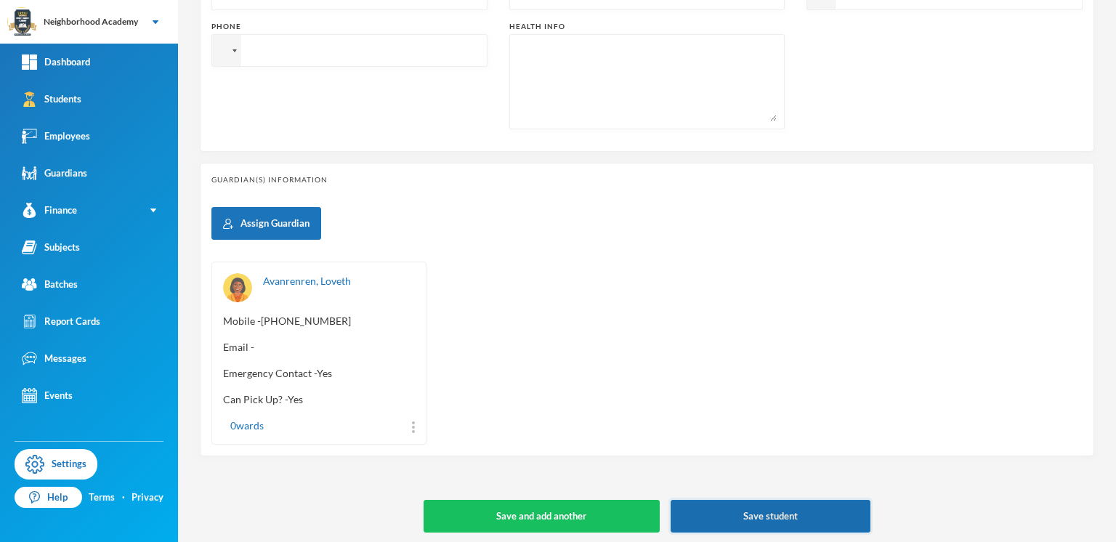
click at [759, 513] on button "Save student" at bounding box center [771, 516] width 201 height 33
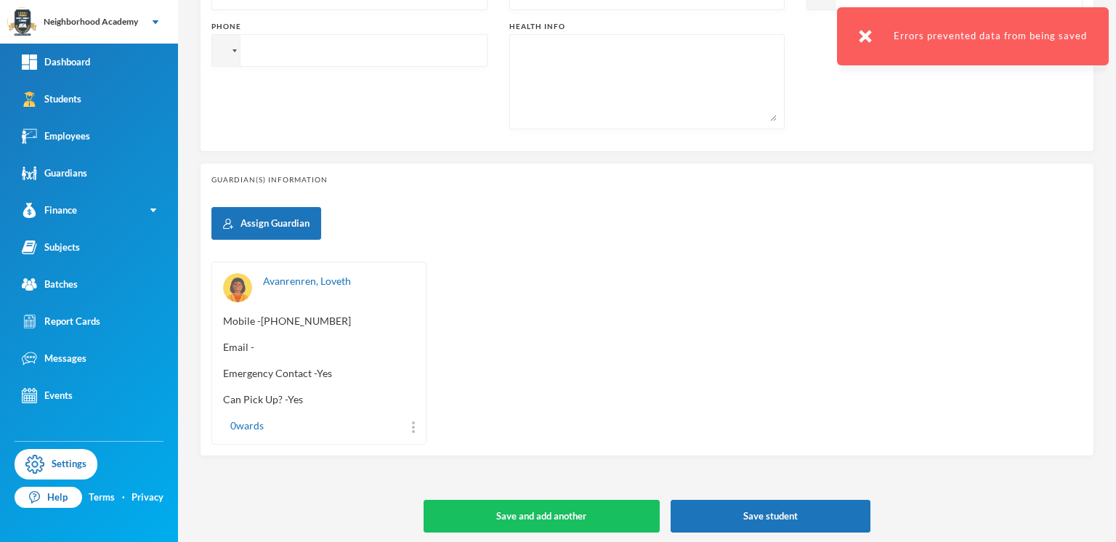
click at [932, 224] on div "Assign Guardian [PERSON_NAME], Loveth Mobile - [PHONE_NUMBER] Email - Emergency…" at bounding box center [646, 326] width 871 height 238
click at [61, 94] on div "Students" at bounding box center [52, 99] width 60 height 15
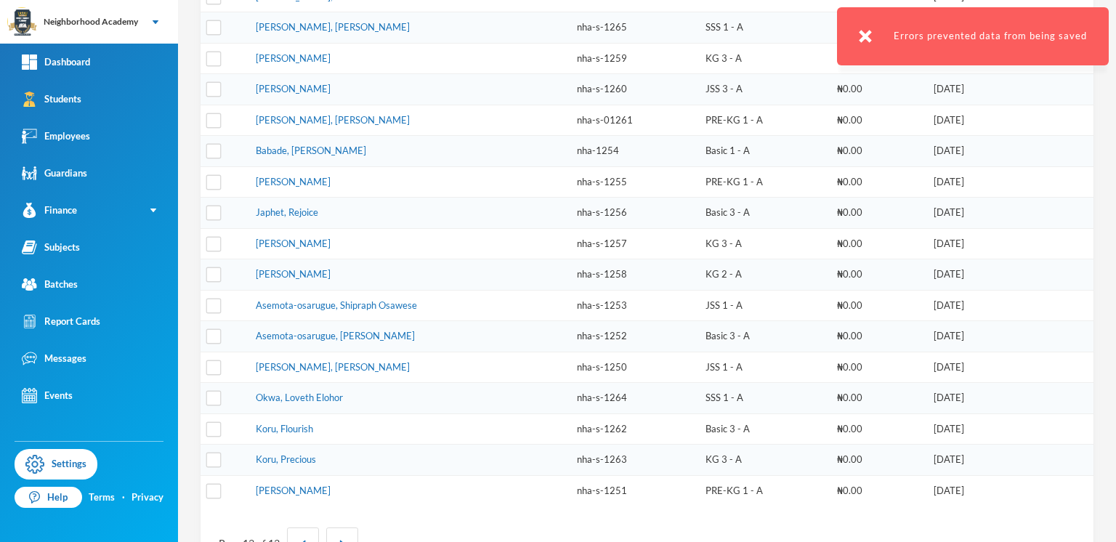
scroll to position [324, 0]
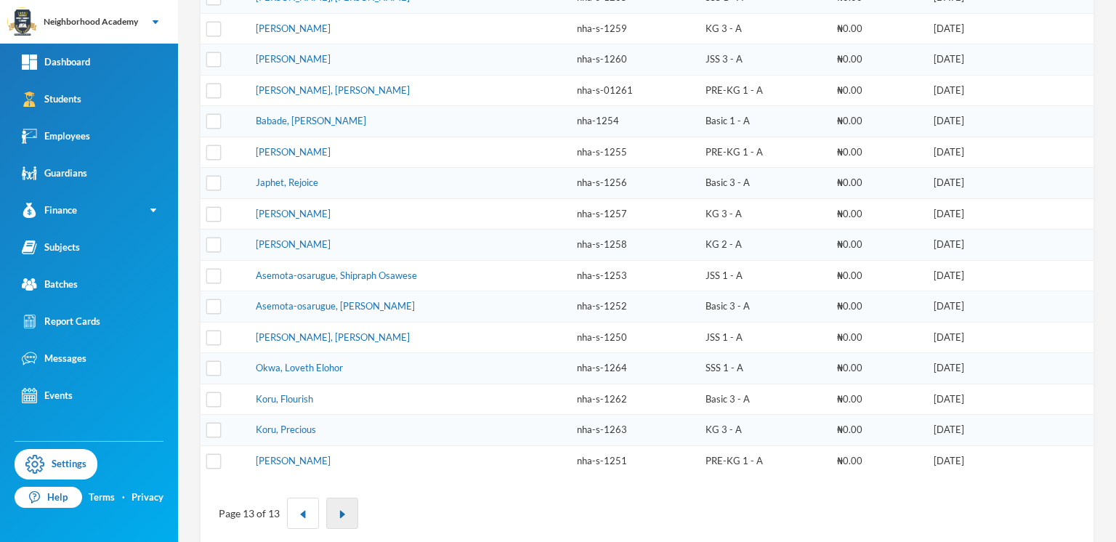
click at [341, 510] on img "button" at bounding box center [342, 514] width 9 height 9
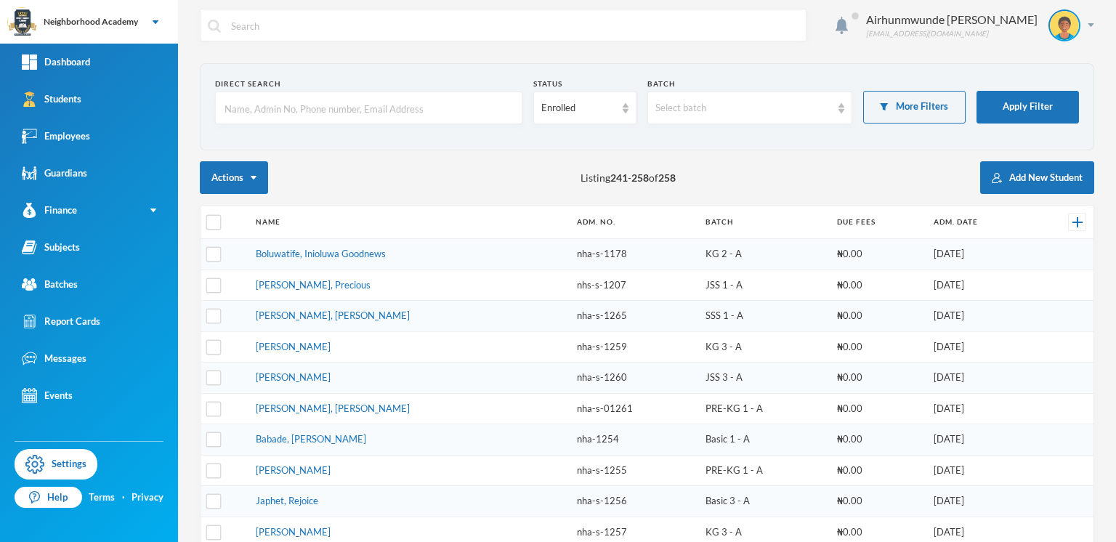
scroll to position [0, 0]
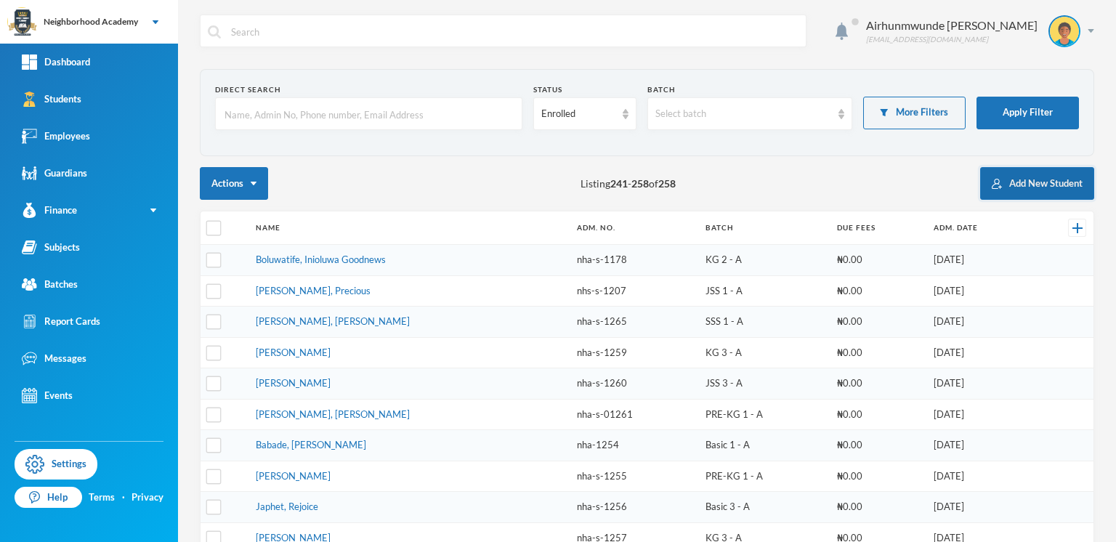
click at [1003, 189] on button "Add New Student" at bounding box center [1037, 183] width 114 height 33
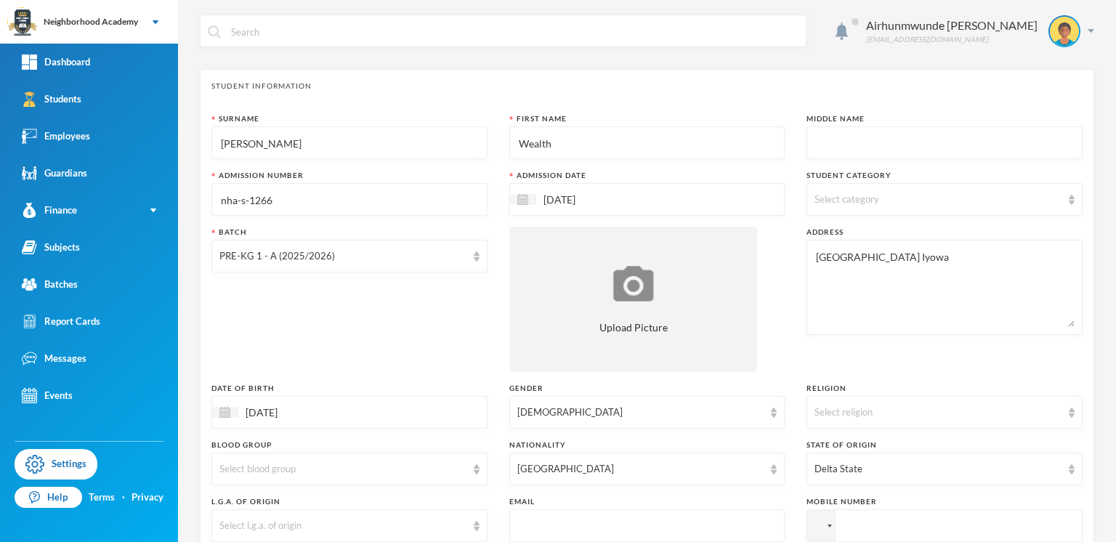
click at [343, 206] on input "nha-s-1266" at bounding box center [349, 200] width 260 height 33
click at [250, 196] on input "nha-s-1266" at bounding box center [349, 200] width 260 height 33
type input "nha-s-1266"
click at [839, 206] on div "Select category" at bounding box center [945, 199] width 276 height 33
click at [897, 242] on label "Day Students" at bounding box center [935, 234] width 250 height 15
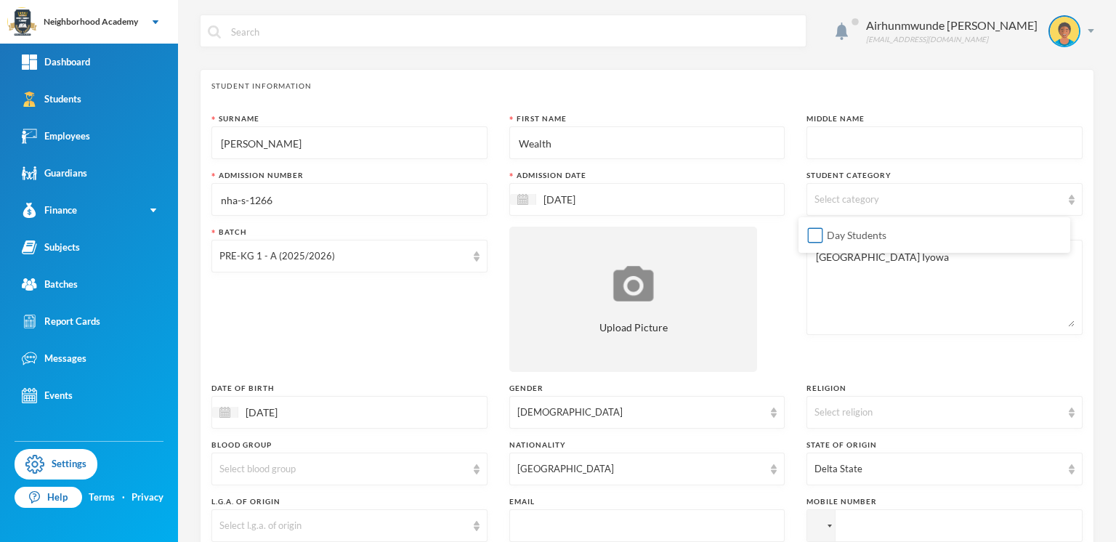
click at [823, 242] on input "Day Students" at bounding box center [815, 235] width 15 height 15
checkbox input "true"
click at [683, 142] on input "Wealth" at bounding box center [647, 143] width 260 height 33
drag, startPoint x: 802, startPoint y: 138, endPoint x: 806, endPoint y: 145, distance: 7.9
click at [807, 144] on div at bounding box center [945, 142] width 276 height 33
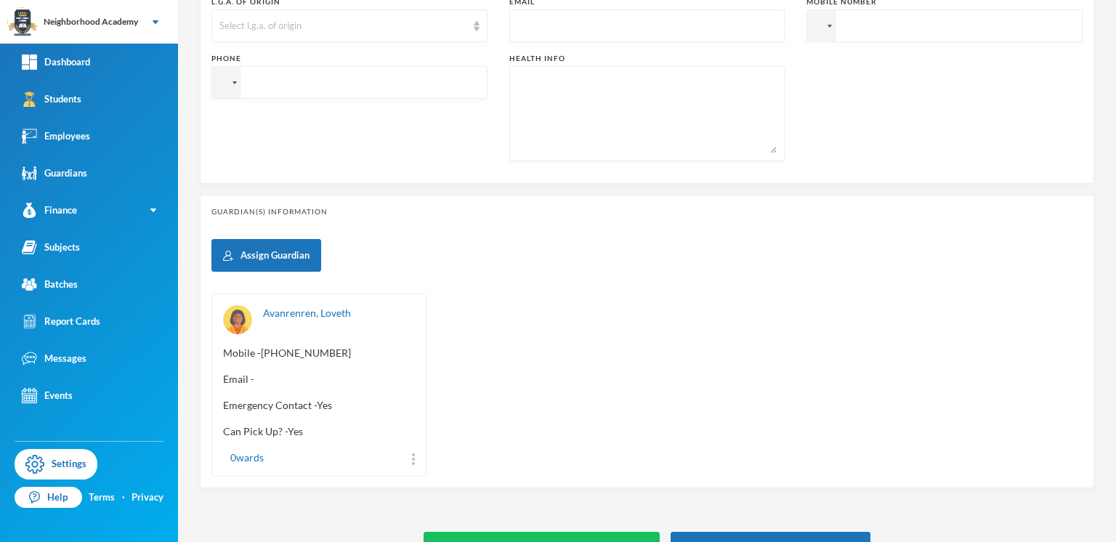
scroll to position [532, 0]
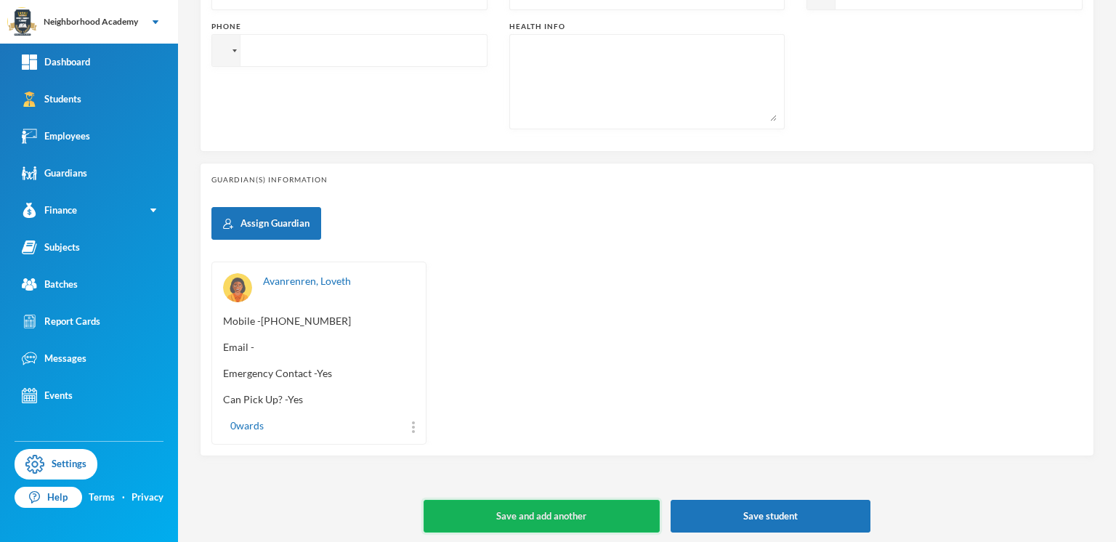
click at [545, 509] on button "Save and add another" at bounding box center [542, 516] width 236 height 33
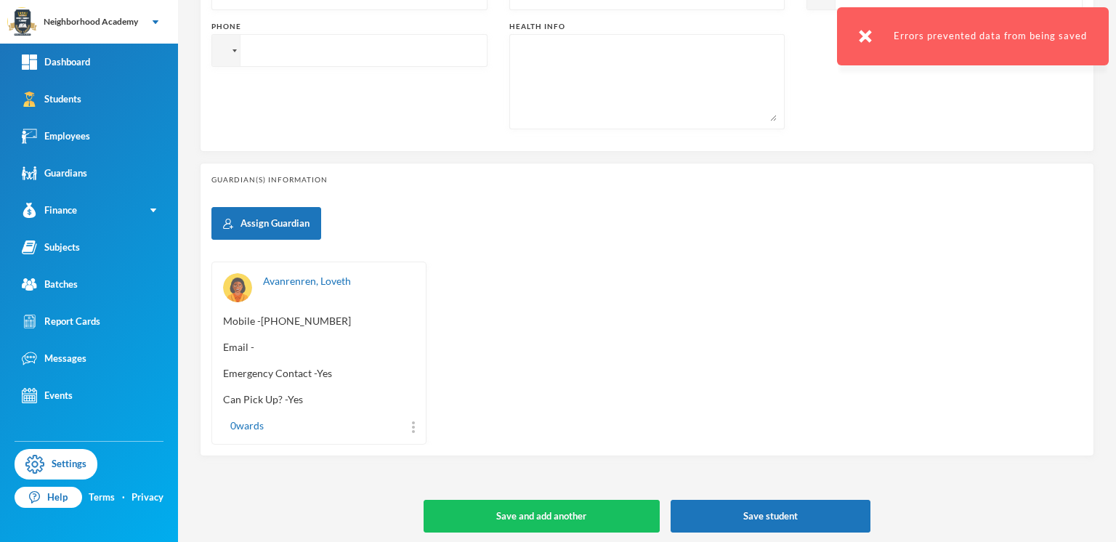
click at [872, 36] on img at bounding box center [865, 36] width 13 height 13
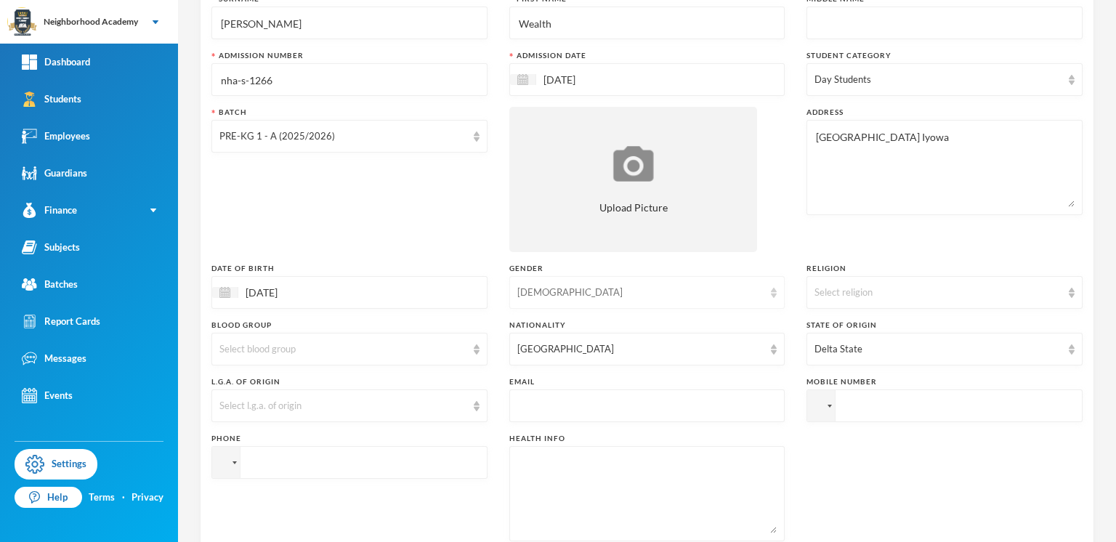
scroll to position [0, 0]
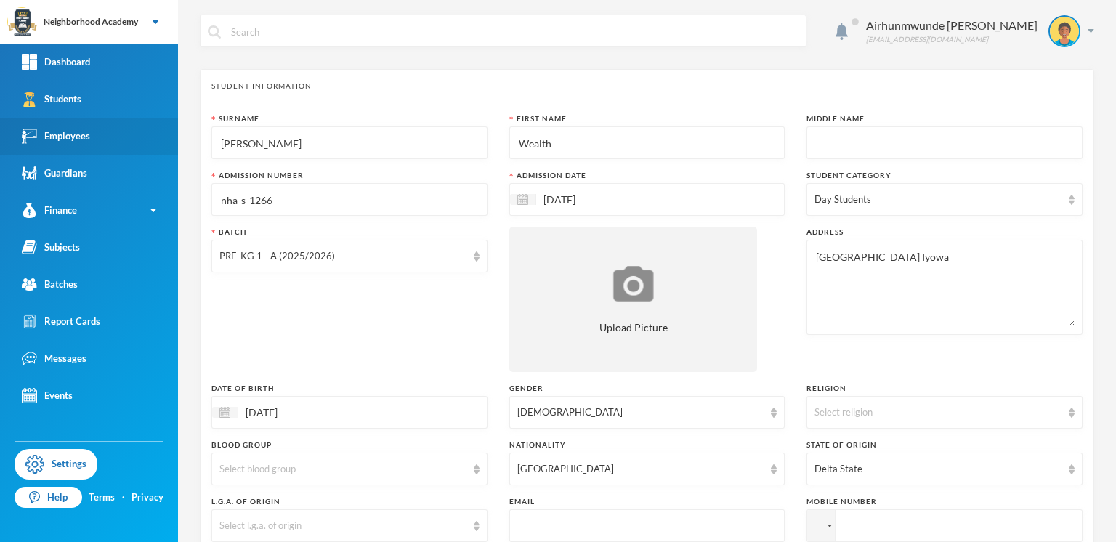
drag, startPoint x: 267, startPoint y: 149, endPoint x: 154, endPoint y: 147, distance: 112.7
click at [154, 147] on div "Neighborhood Academy Your Bluebic Account Neighborhood Academy Add a New School…" at bounding box center [558, 271] width 1116 height 542
type input "Omoariagbon"
type input "O"
type input "Prosper"
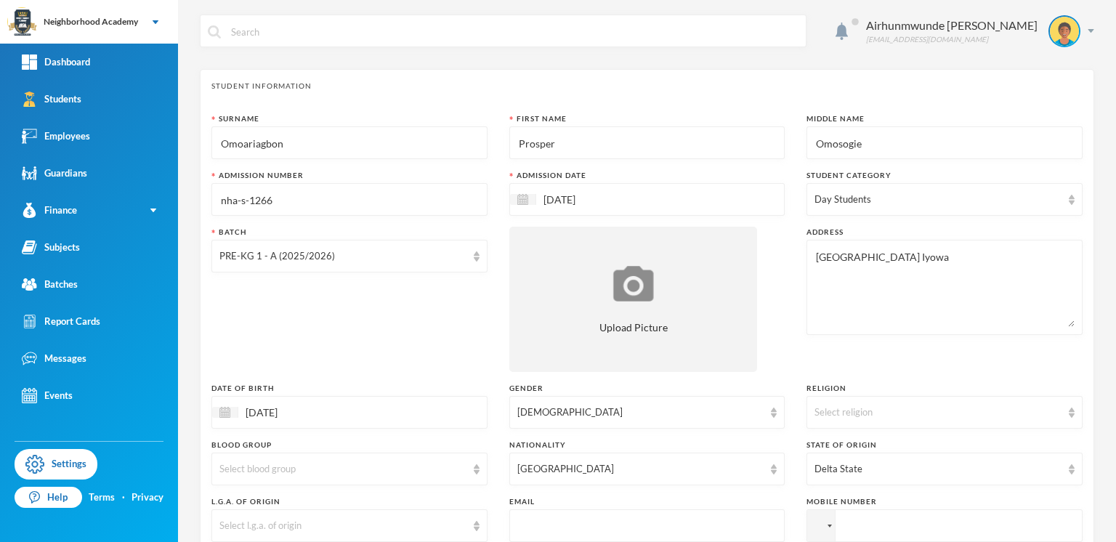
type input "Omosogie"
type input "nha-s-1267"
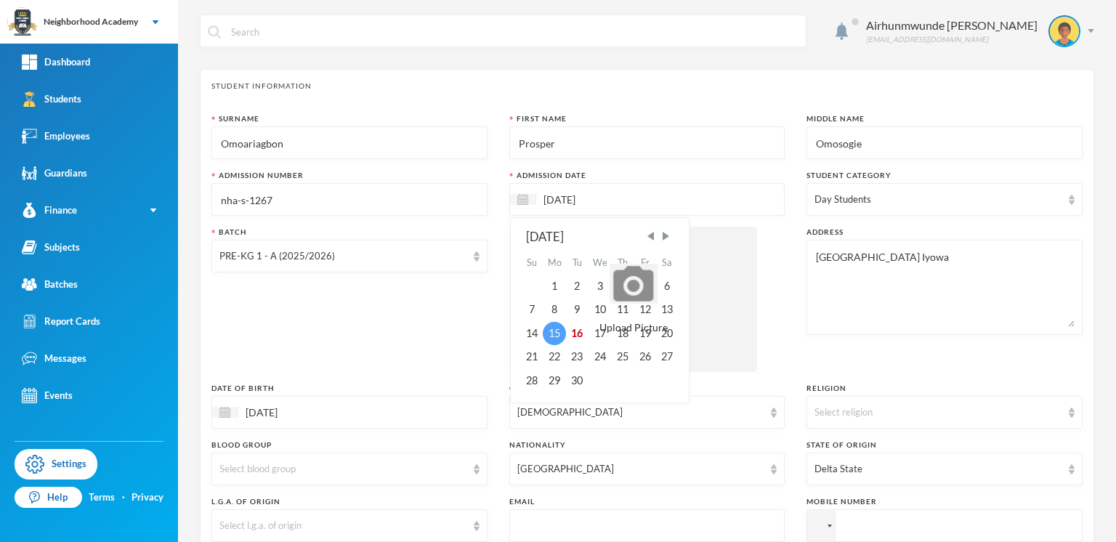
click at [544, 328] on div "15" at bounding box center [554, 333] width 23 height 23
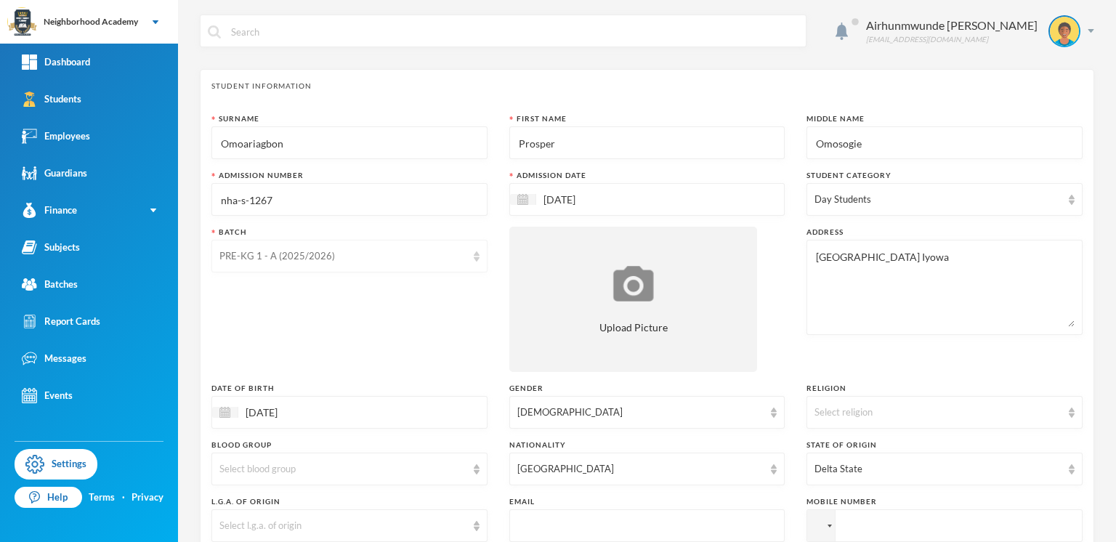
click at [282, 260] on div "PRE-KG 1 - A (2025/2026)" at bounding box center [342, 256] width 247 height 15
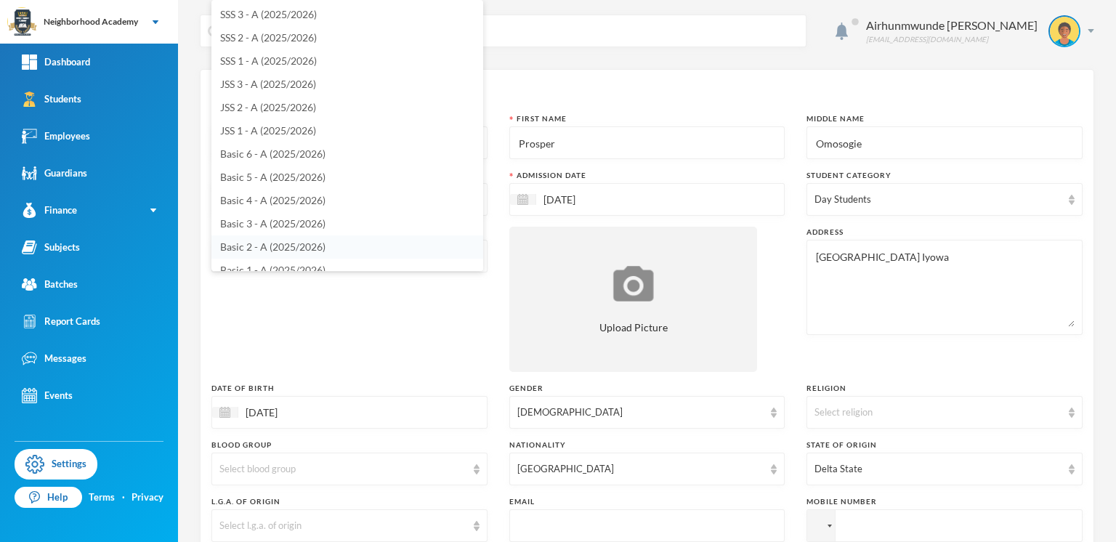
scroll to position [41, 0]
click at [281, 182] on span "Basic 3 - A (2025/2026)" at bounding box center [272, 183] width 105 height 12
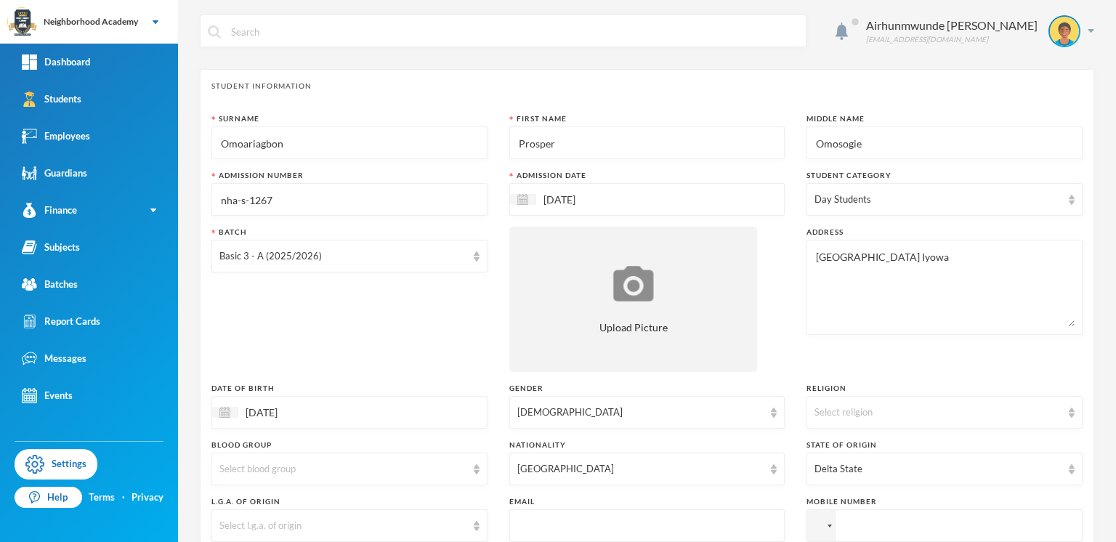
drag, startPoint x: 965, startPoint y: 270, endPoint x: 792, endPoint y: 259, distance: 173.3
click at [792, 259] on div "Surname Omoariagbon First Name Prosper Middle Name Omosogie Admission Number nh…" at bounding box center [646, 392] width 871 height 559
type textarea "Omo-[GEOGRAPHIC_DATA]"
click at [356, 448] on span "Previous Month" at bounding box center [353, 449] width 13 height 13
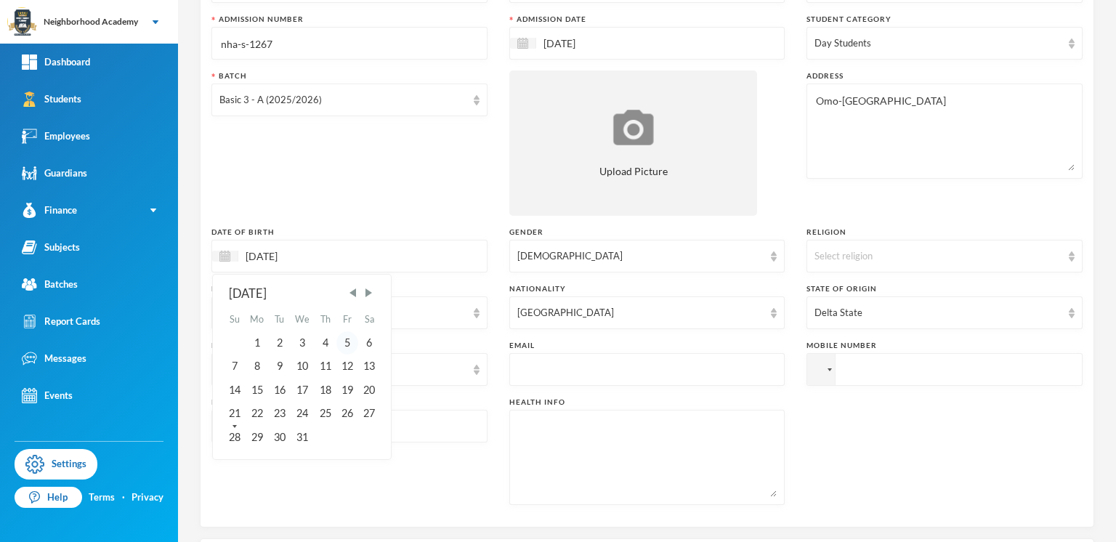
scroll to position [163, 0]
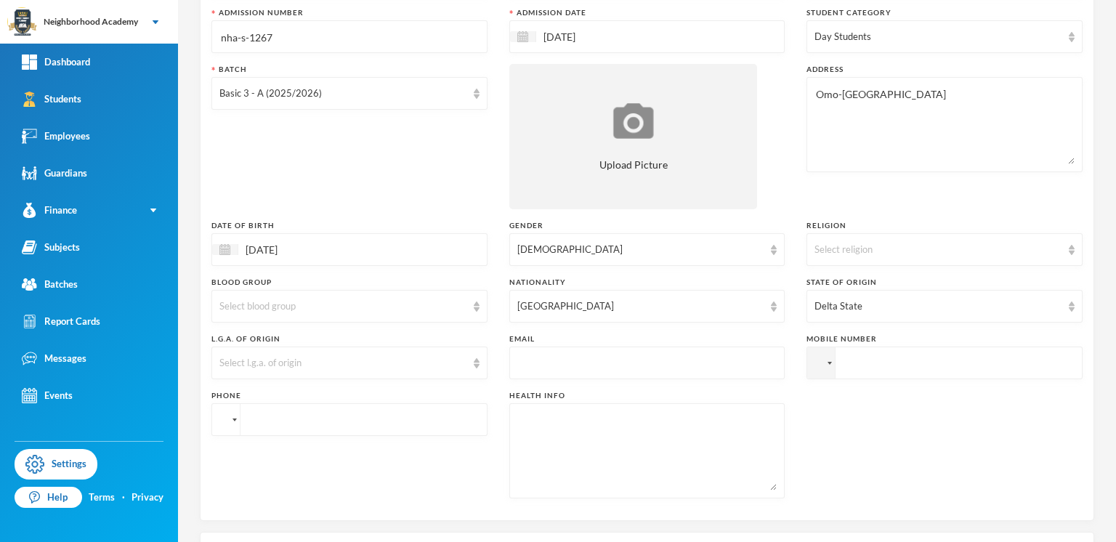
click at [237, 427] on div at bounding box center [226, 419] width 28 height 31
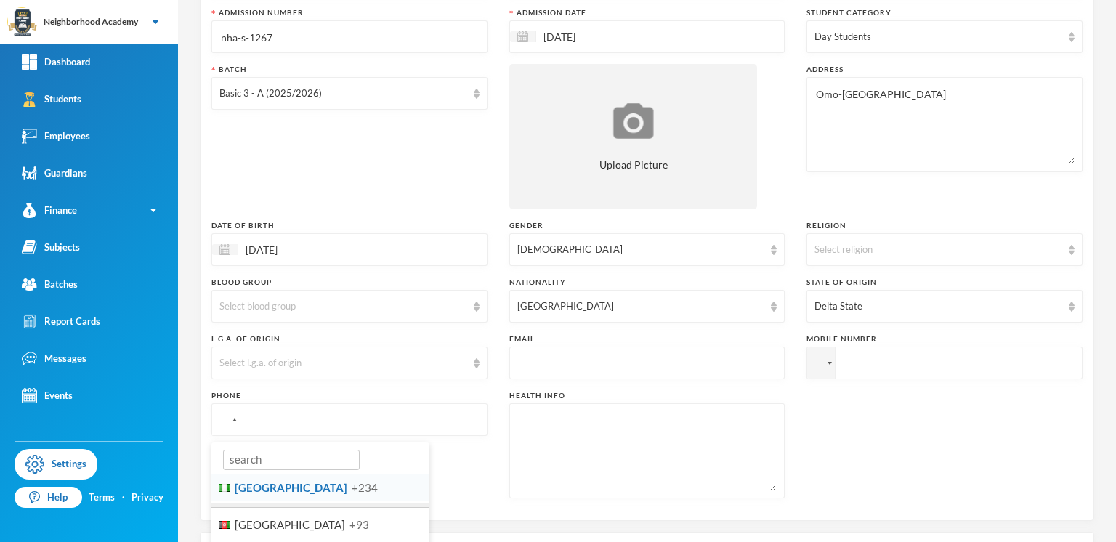
click at [299, 254] on input "[DATE]" at bounding box center [299, 249] width 122 height 17
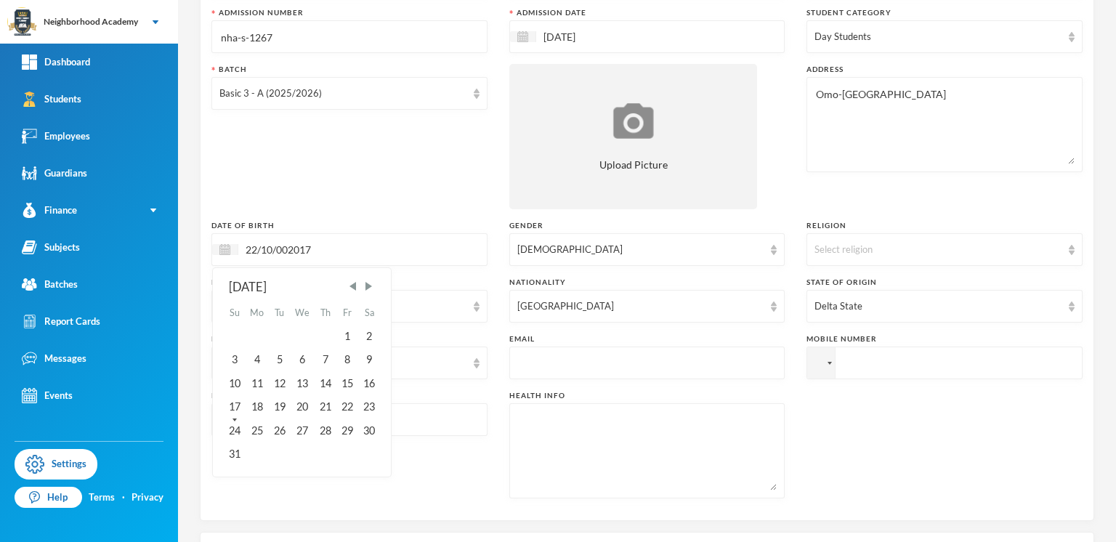
click at [288, 245] on input "22/10/002017" at bounding box center [299, 249] width 122 height 17
type input "[DATE]"
click at [395, 241] on div "[DATE]" at bounding box center [349, 249] width 276 height 33
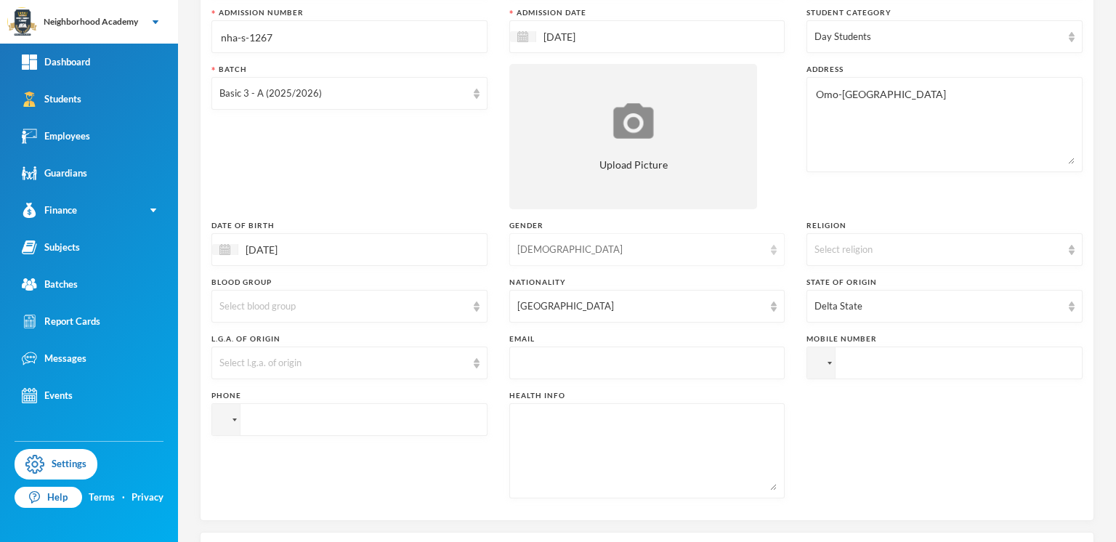
click at [523, 247] on div "[DEMOGRAPHIC_DATA]" at bounding box center [640, 250] width 247 height 15
click at [530, 286] on span "[DEMOGRAPHIC_DATA]" at bounding box center [571, 281] width 114 height 12
click at [849, 254] on div "Select religion" at bounding box center [938, 250] width 247 height 15
click at [826, 280] on span "[DEMOGRAPHIC_DATA]" at bounding box center [864, 281] width 114 height 12
click at [1069, 306] on img at bounding box center [1072, 307] width 6 height 10
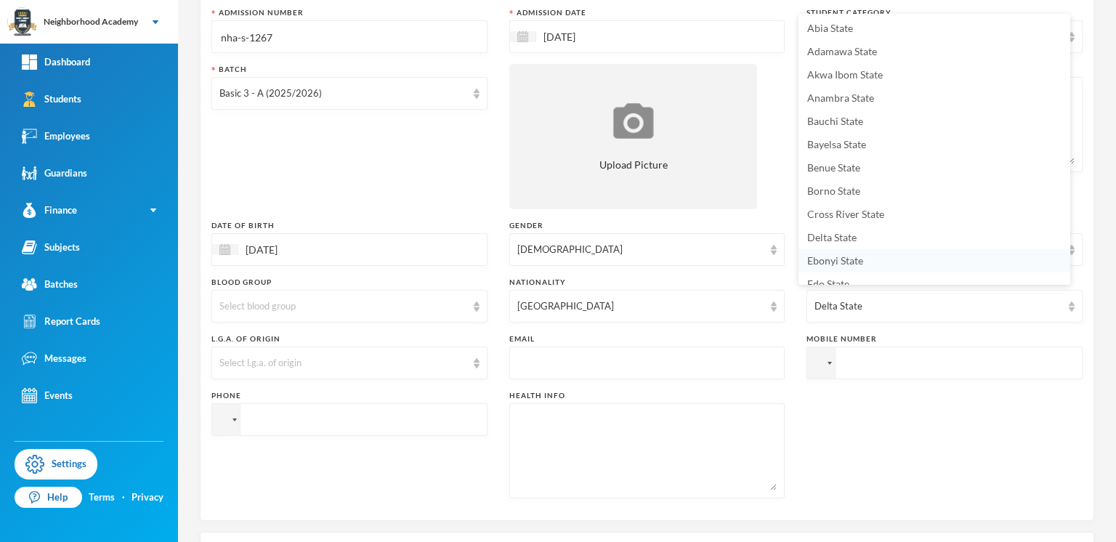
scroll to position [6, 0]
click at [823, 277] on span "Edo State" at bounding box center [828, 278] width 42 height 12
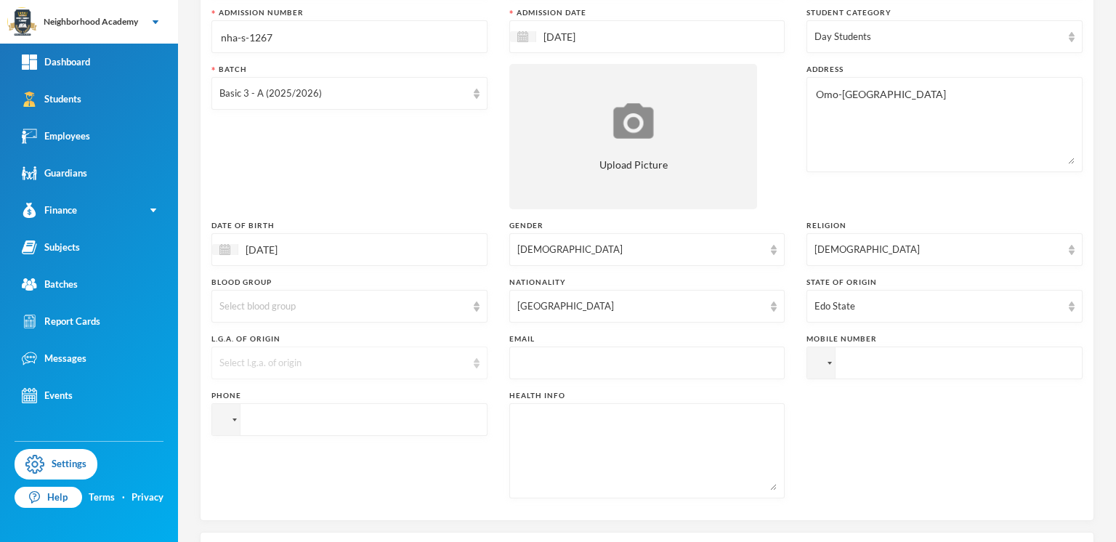
click at [476, 359] on div "Select l.g.a. of origin" at bounding box center [349, 363] width 276 height 33
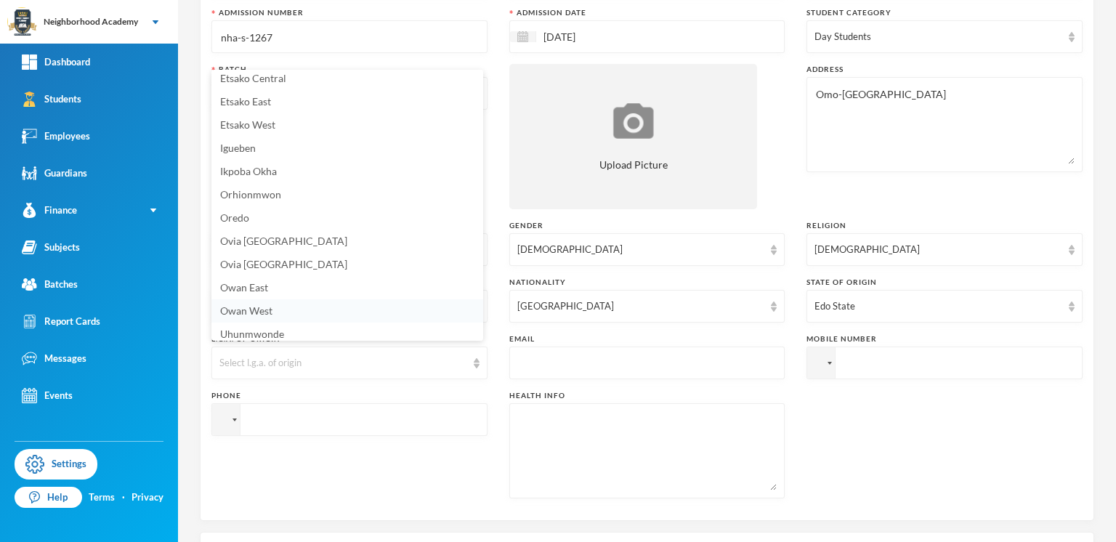
scroll to position [148, 0]
click at [283, 237] on span "Ovia [GEOGRAPHIC_DATA]" at bounding box center [283, 239] width 127 height 12
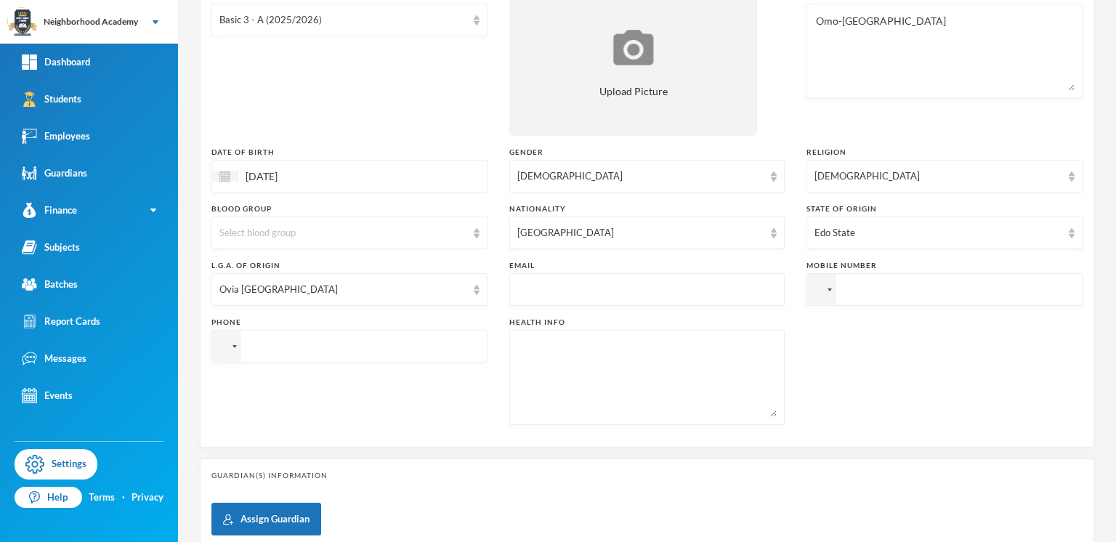
scroll to position [244, 0]
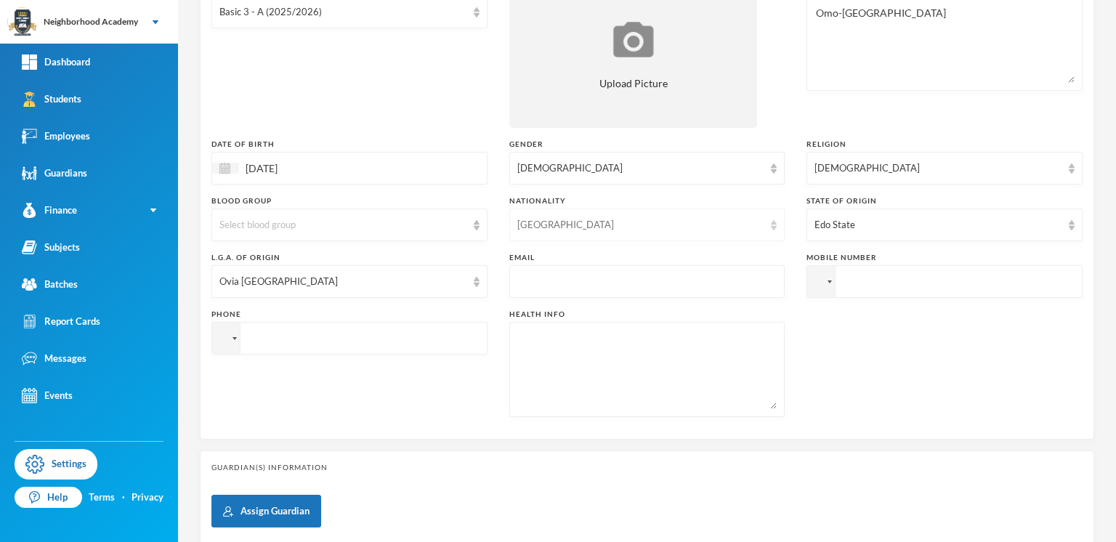
click at [771, 225] on img at bounding box center [774, 225] width 6 height 10
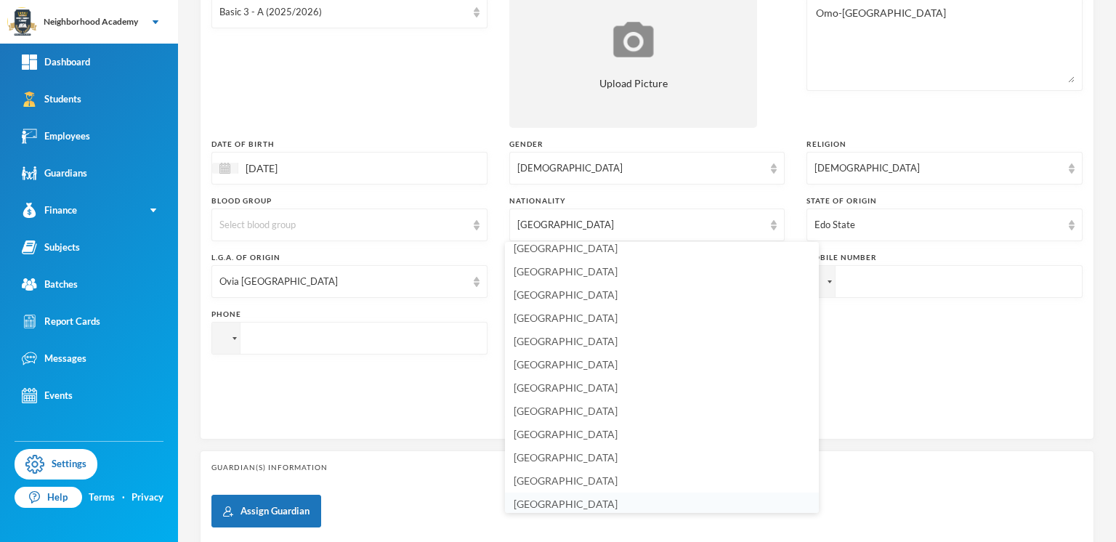
scroll to position [3467, 0]
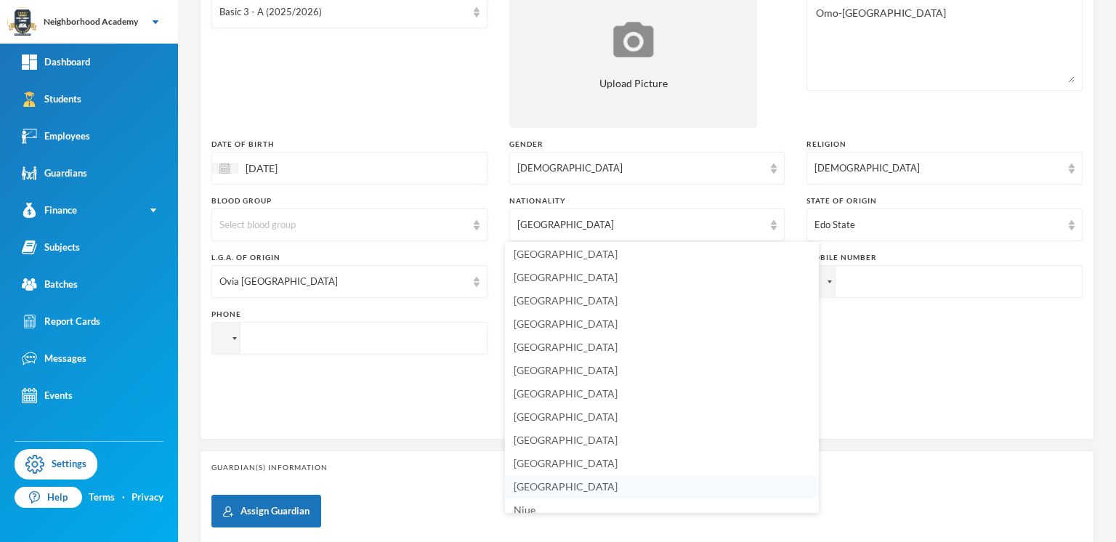
click at [548, 475] on li "[GEOGRAPHIC_DATA]" at bounding box center [662, 486] width 314 height 23
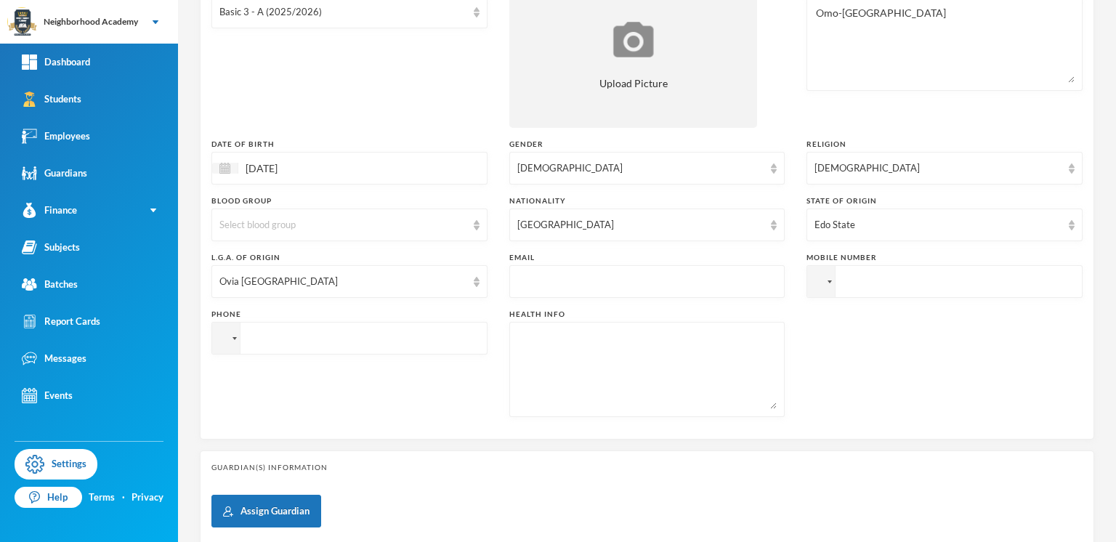
click at [548, 443] on div "Student Information Surname Omoariagbon First Name Prosper Middle Name Omosogie…" at bounding box center [647, 323] width 895 height 996
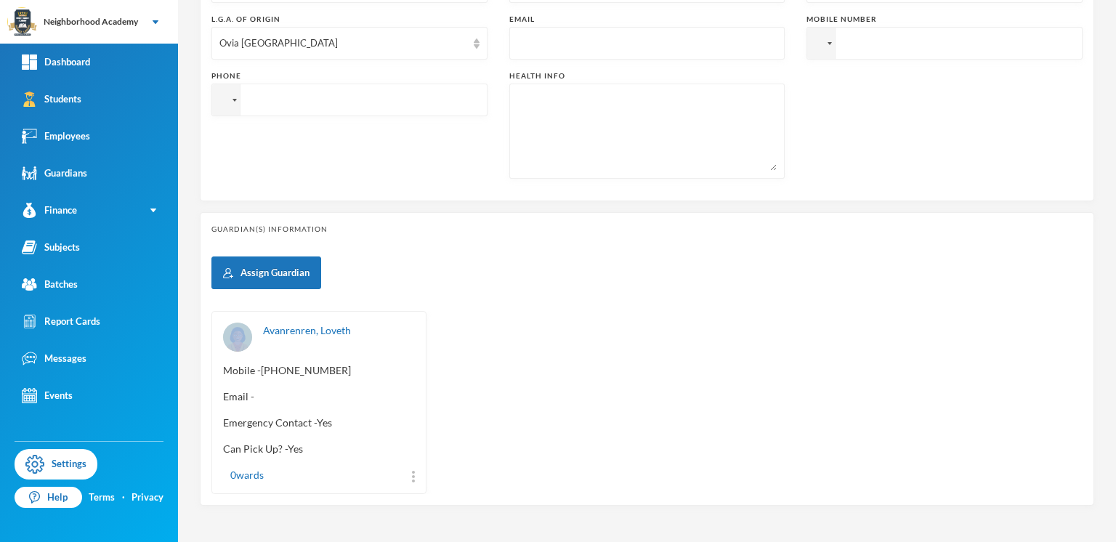
scroll to position [488, 0]
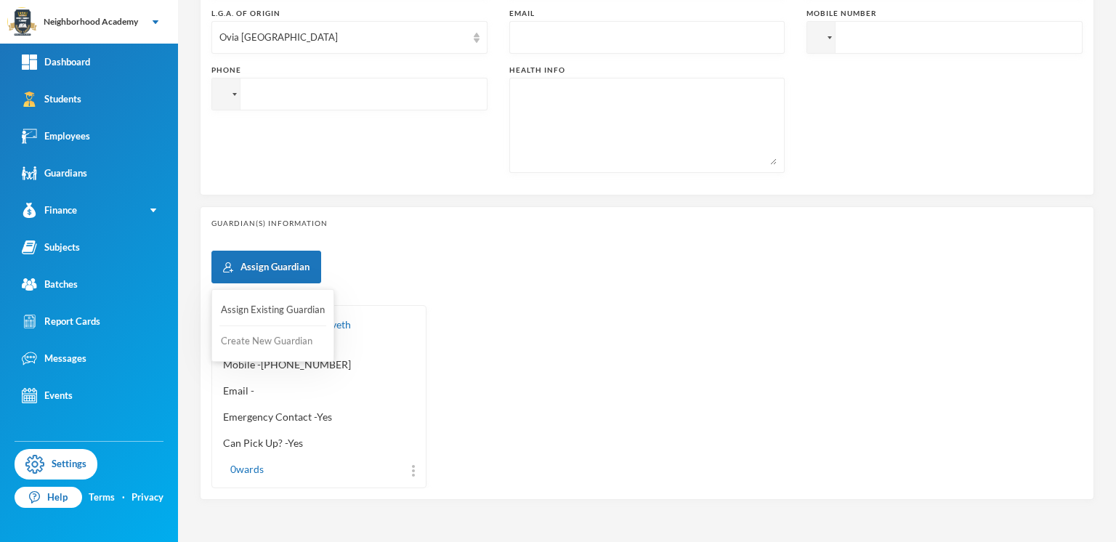
click at [255, 342] on button "Create New Guardian" at bounding box center [272, 341] width 107 height 26
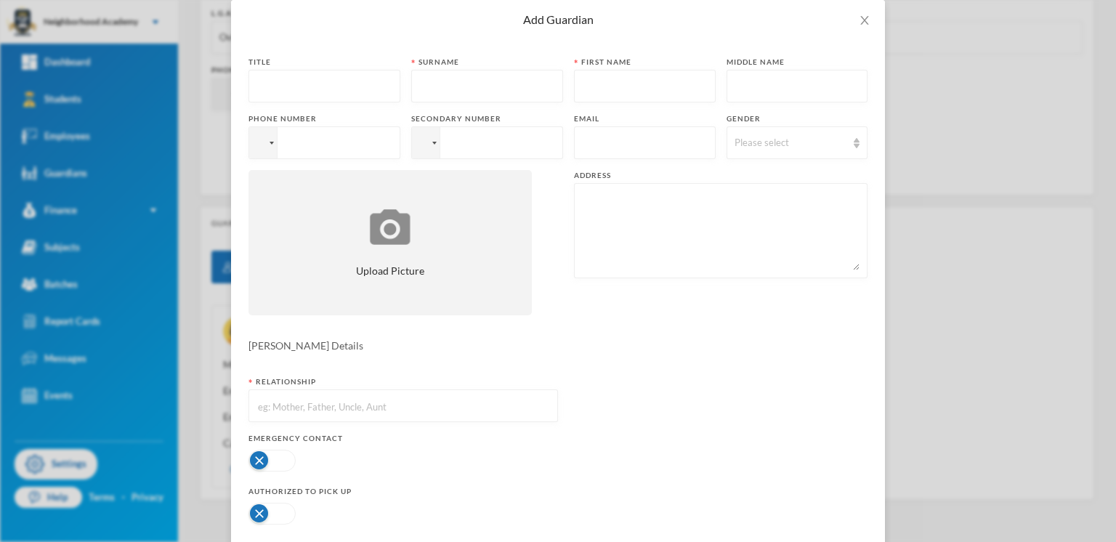
click at [273, 84] on input "text" at bounding box center [325, 86] width 136 height 33
type input "Mrs"
type input "Omoariagbon"
type input "[DEMOGRAPHIC_DATA]"
click at [270, 142] on div at bounding box center [272, 143] width 4 height 3
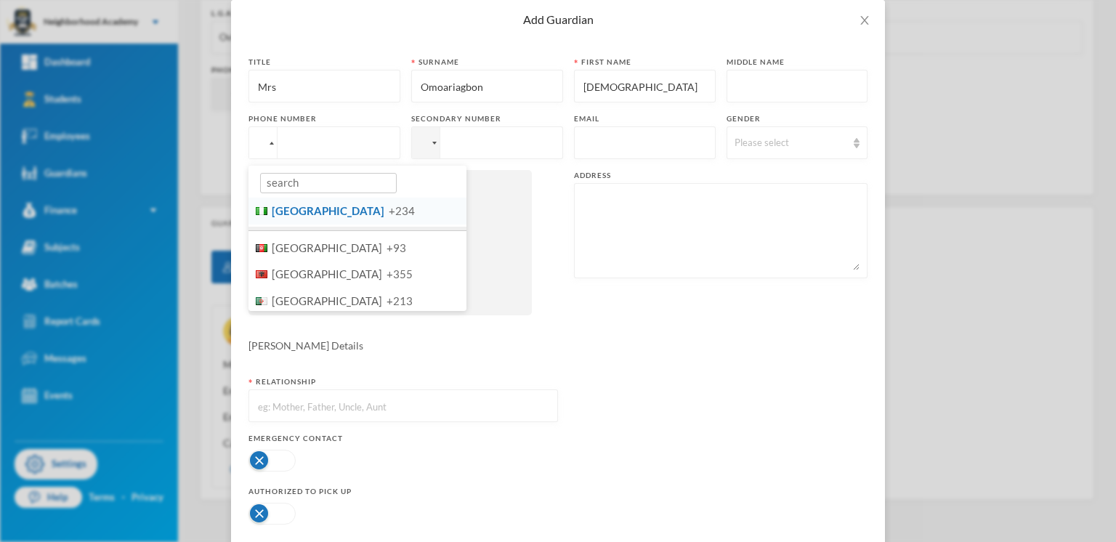
click at [288, 213] on span "[GEOGRAPHIC_DATA]" at bounding box center [328, 210] width 113 height 13
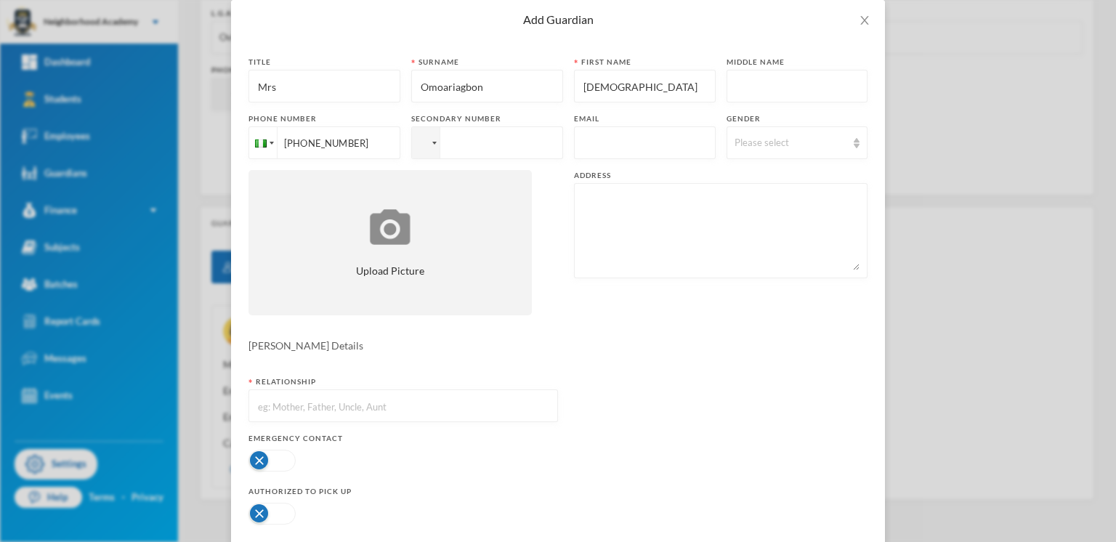
type input "[PHONE_NUMBER]"
click at [426, 147] on div at bounding box center [426, 142] width 28 height 31
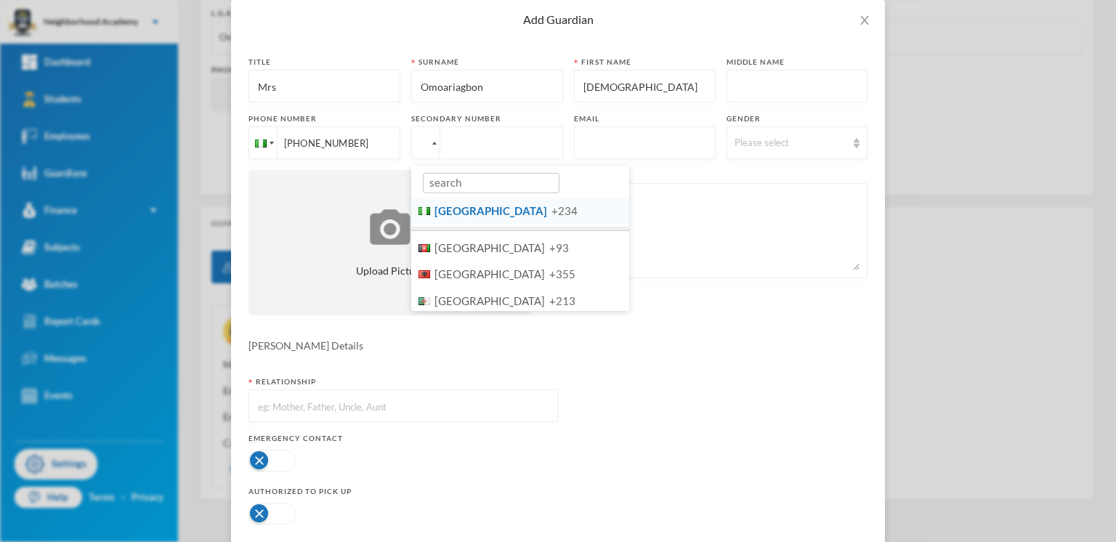
click at [448, 227] on li at bounding box center [520, 229] width 218 height 4
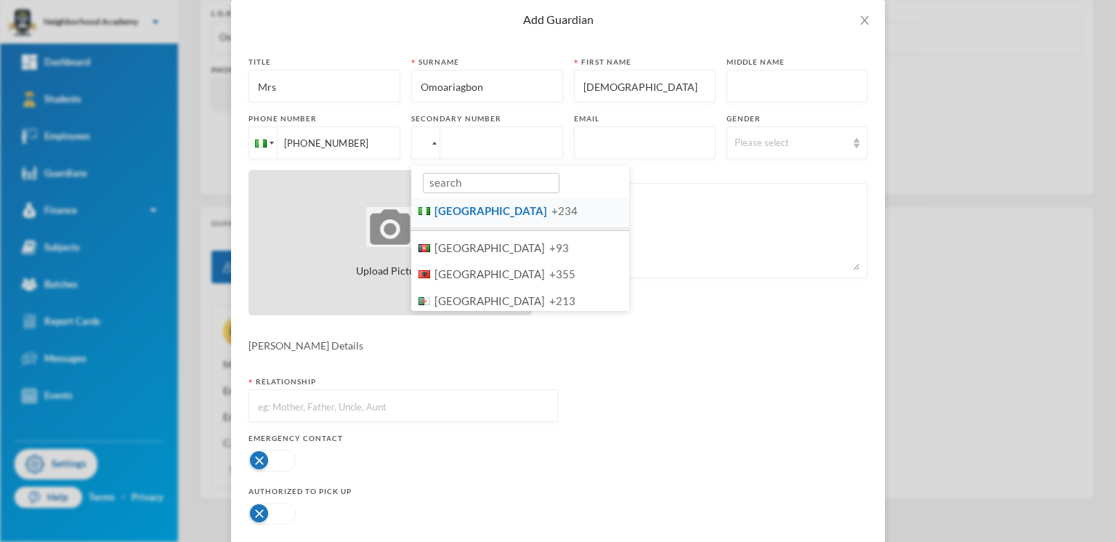
click at [552, 214] on span "+234" at bounding box center [565, 210] width 26 height 13
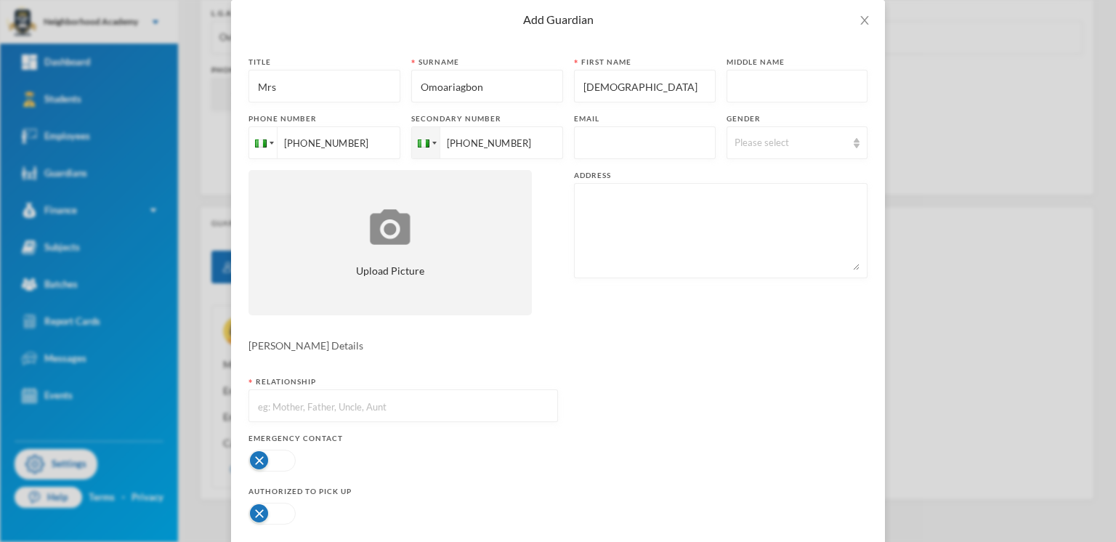
type input "[PHONE_NUMBER]"
click at [582, 139] on input "text" at bounding box center [645, 143] width 126 height 33
click at [777, 141] on div "Please select" at bounding box center [791, 143] width 113 height 15
click at [748, 202] on span "[DEMOGRAPHIC_DATA]" at bounding box center [780, 198] width 114 height 12
click at [584, 199] on textarea at bounding box center [721, 230] width 278 height 79
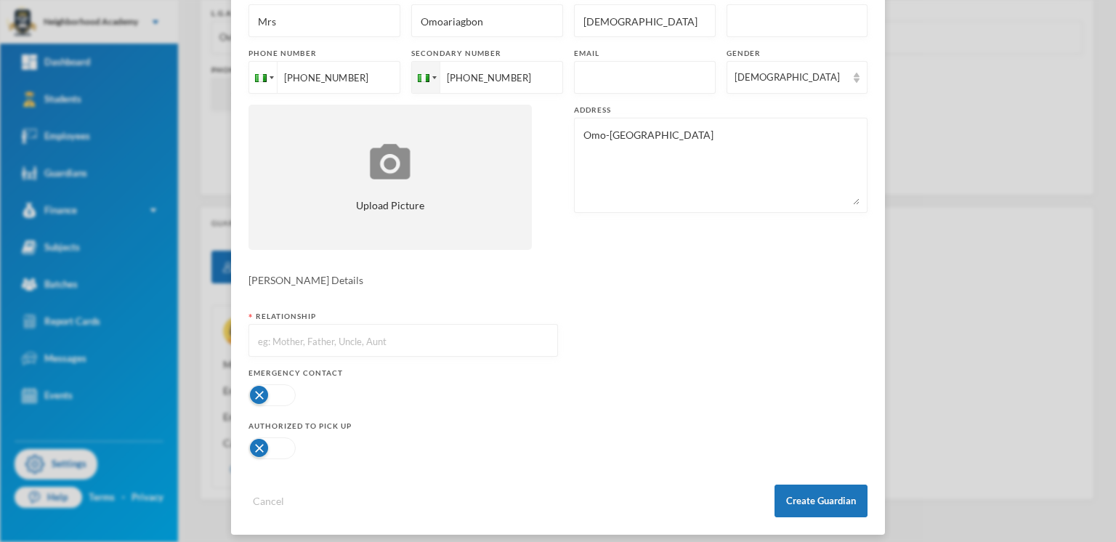
scroll to position [145, 0]
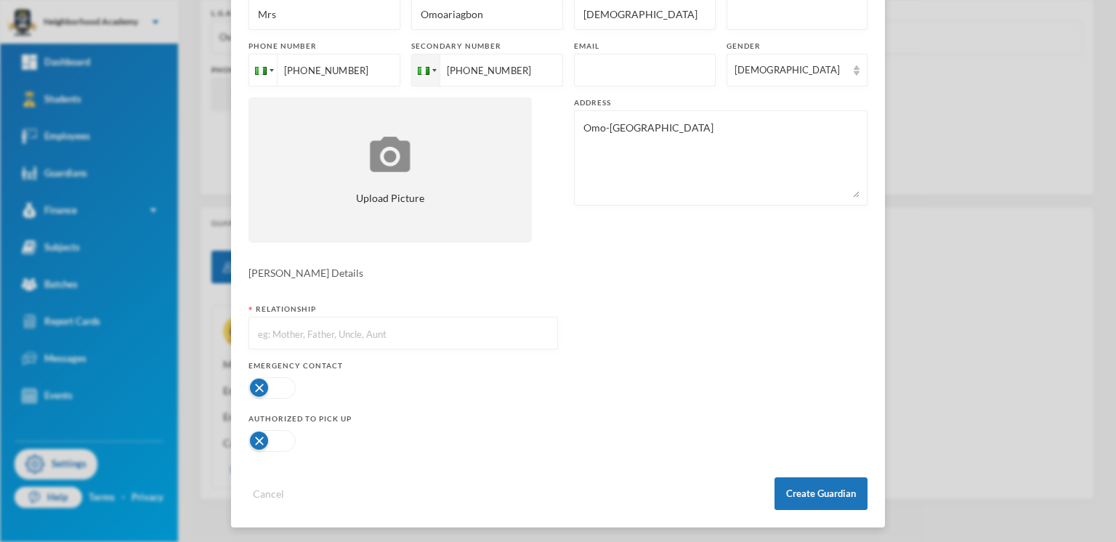
type textarea "Omo-[GEOGRAPHIC_DATA]"
click at [304, 334] on input "text" at bounding box center [404, 334] width 294 height 33
type input "Mother"
click at [249, 386] on button "button" at bounding box center [272, 388] width 47 height 22
click at [820, 491] on button "Create Guardian" at bounding box center [821, 493] width 93 height 33
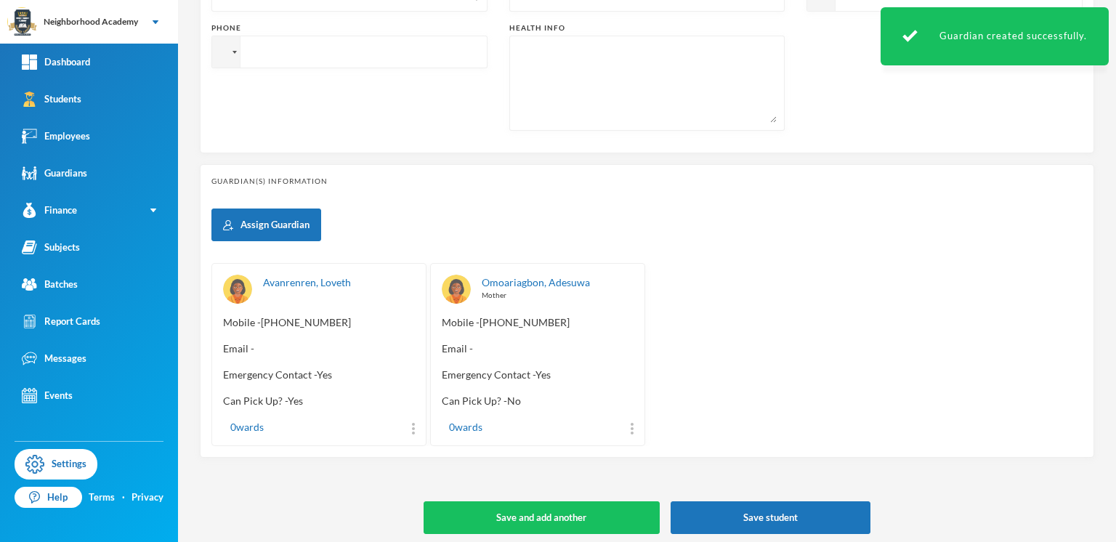
scroll to position [532, 0]
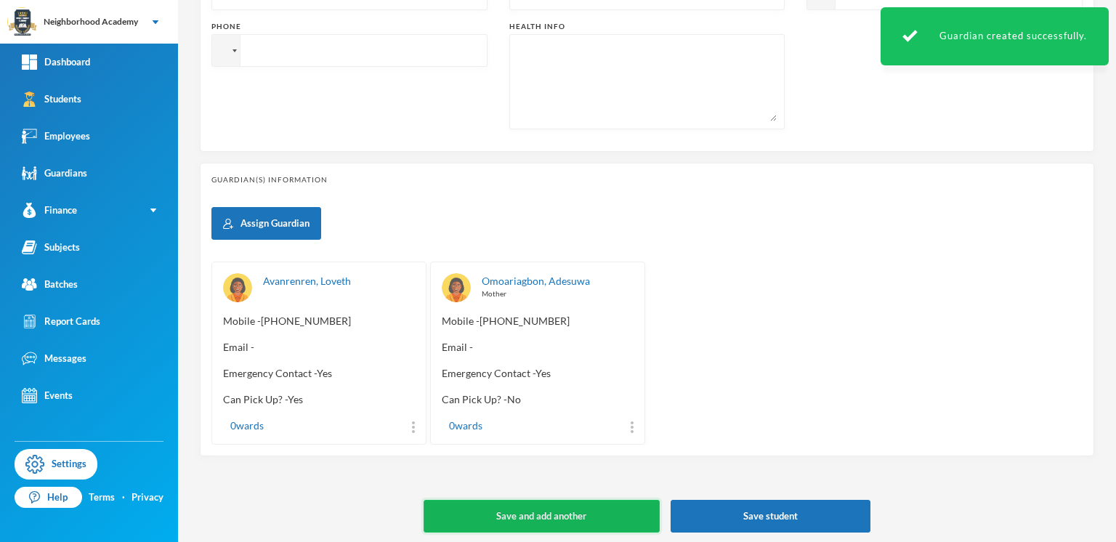
click at [511, 508] on button "Save and add another" at bounding box center [542, 516] width 236 height 33
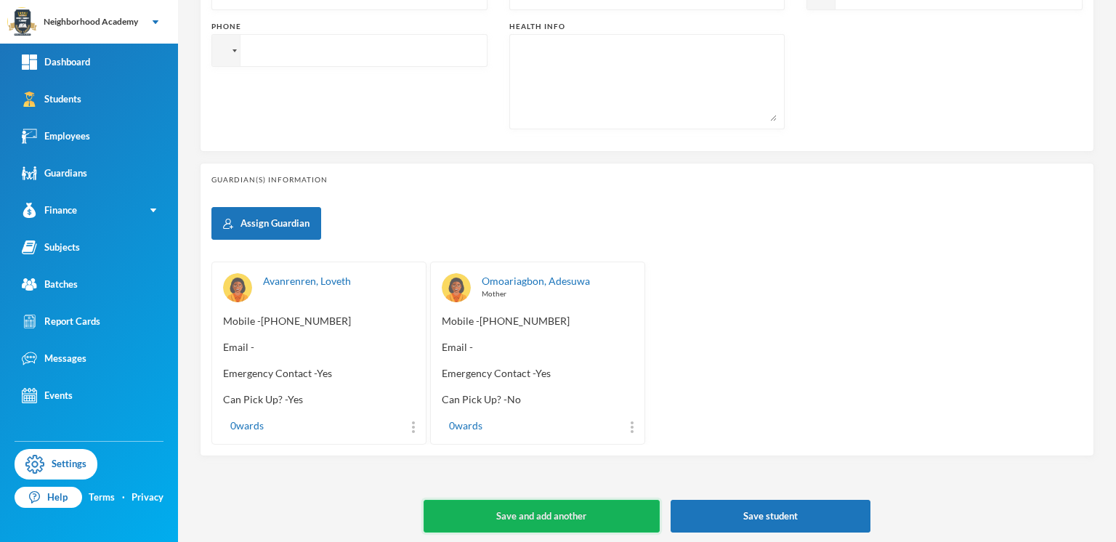
click at [544, 509] on button "Save and add another" at bounding box center [542, 516] width 236 height 33
click at [408, 425] on div "0 wards" at bounding box center [319, 425] width 192 height 15
click at [411, 429] on div "Avanrenren, Loveth Mobile - [PHONE_NUMBER] Email - Emergency Contact - Yes Can …" at bounding box center [318, 353] width 215 height 183
click at [407, 420] on div "0 wards" at bounding box center [319, 425] width 192 height 15
click at [405, 420] on div "0 wards" at bounding box center [319, 425] width 192 height 15
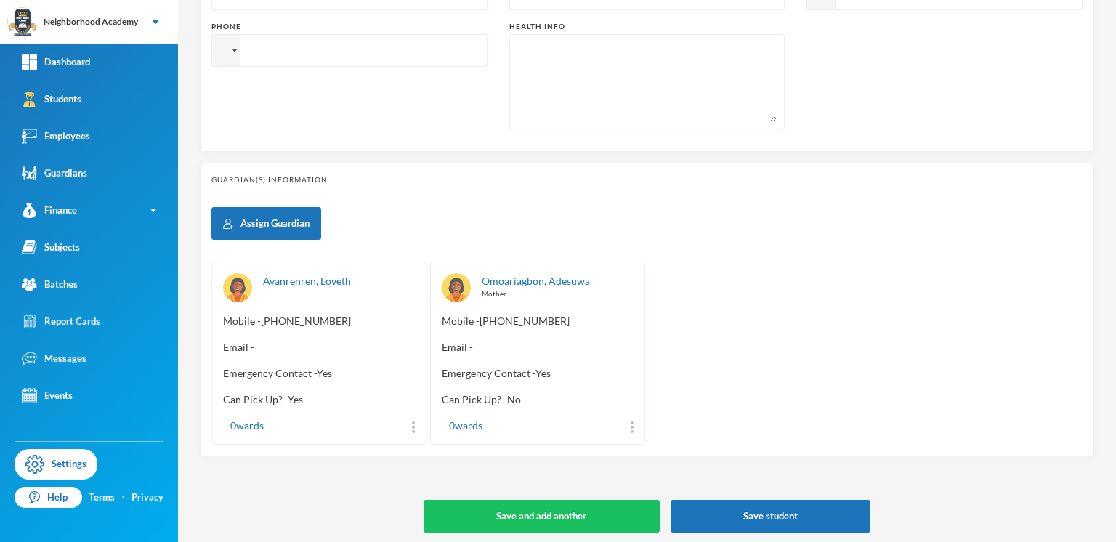
click at [412, 421] on div "Avanrenren, Loveth Mobile - [PHONE_NUMBER] Email - Emergency Contact - Yes Can …" at bounding box center [318, 353] width 215 height 183
click at [412, 421] on img at bounding box center [413, 427] width 3 height 12
click at [416, 427] on div "Avanrenren, Loveth Mobile - [PHONE_NUMBER] Email - Emergency Contact - Yes Can …" at bounding box center [318, 353] width 215 height 183
click at [412, 424] on img at bounding box center [413, 427] width 3 height 12
click at [378, 355] on button "Unassign" at bounding box center [361, 355] width 59 height 26
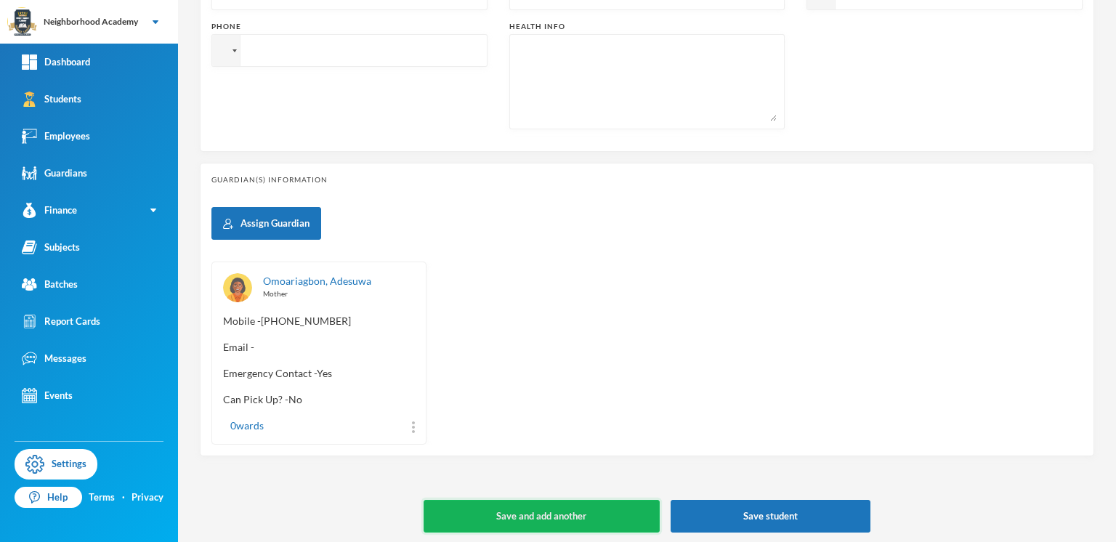
click at [522, 512] on button "Save and add another" at bounding box center [542, 516] width 236 height 33
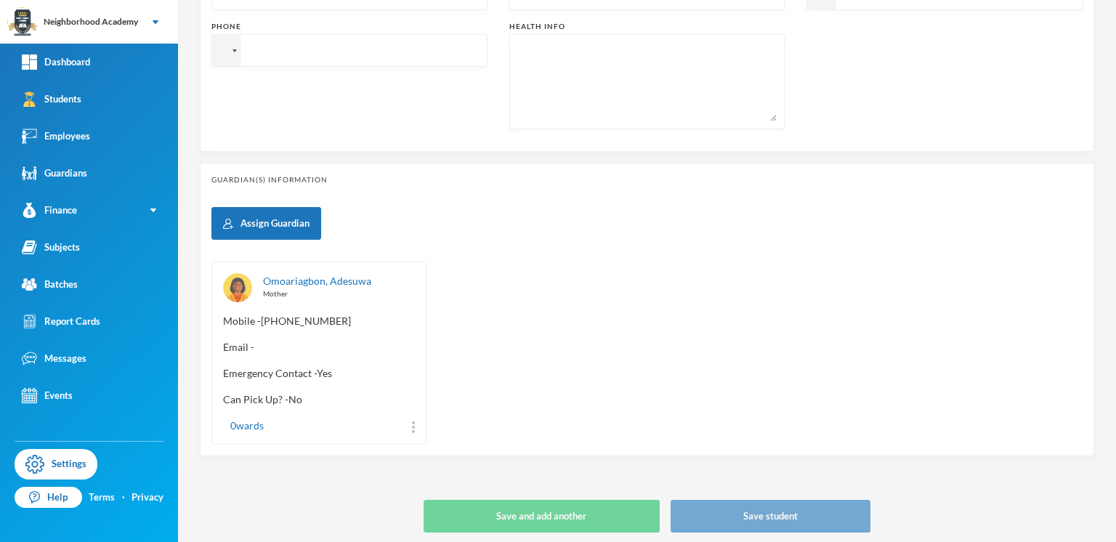
type input "[DATE]"
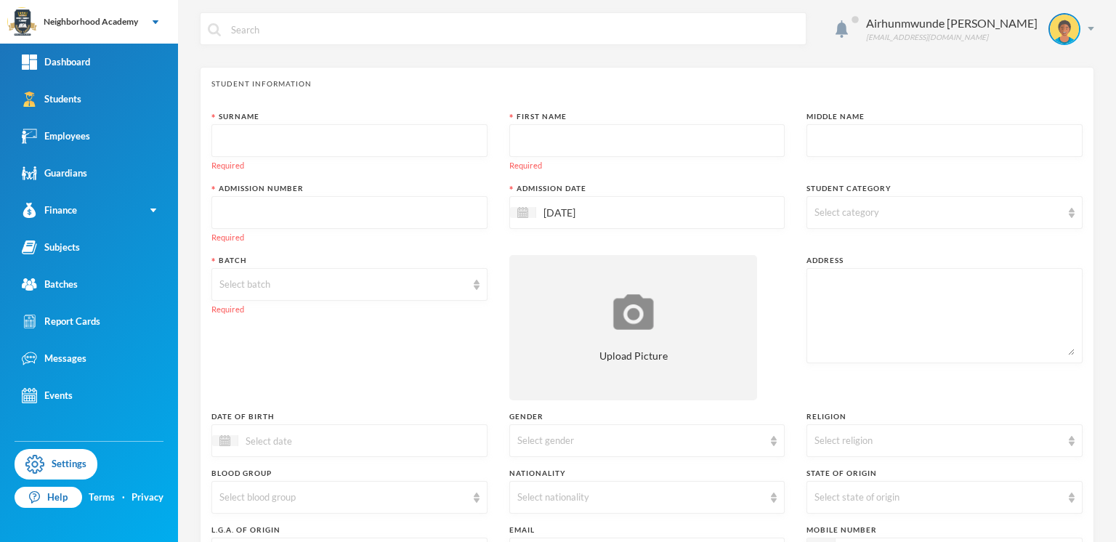
scroll to position [0, 0]
click at [234, 140] on input "text" at bounding box center [349, 143] width 260 height 33
type input "Ehigie"
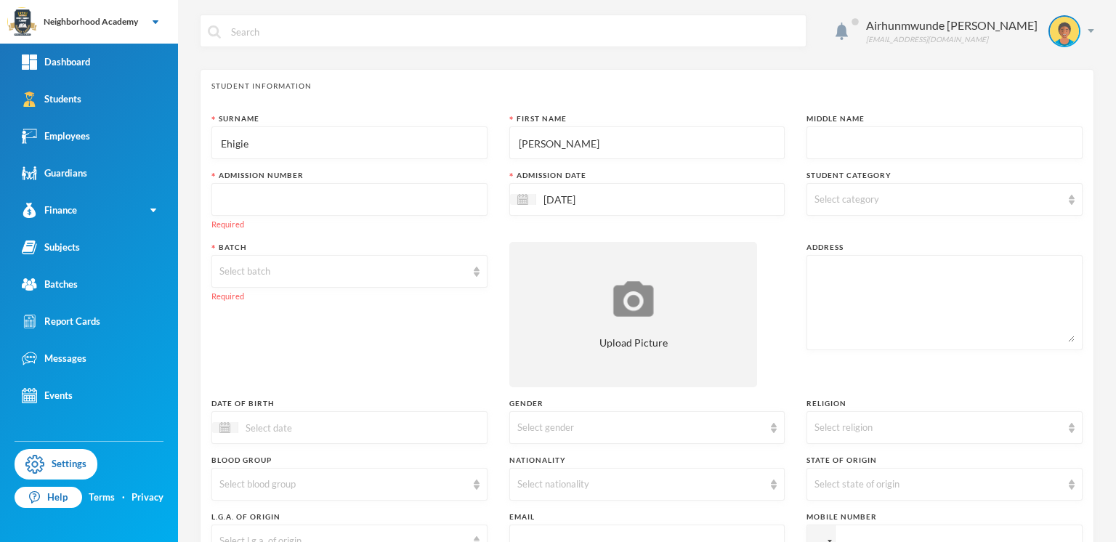
type input "[PERSON_NAME]"
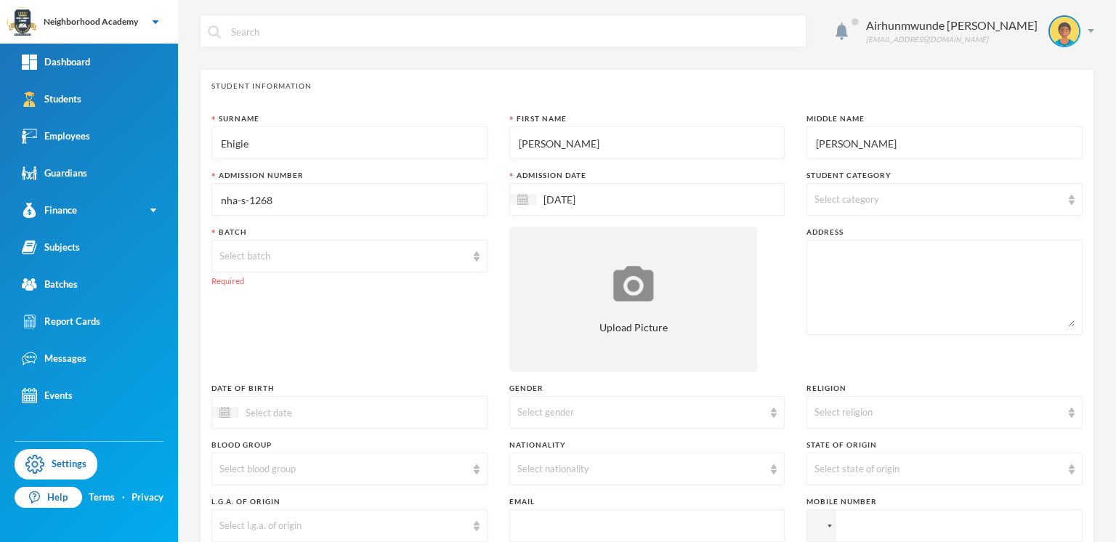
type input "nha-s-1268"
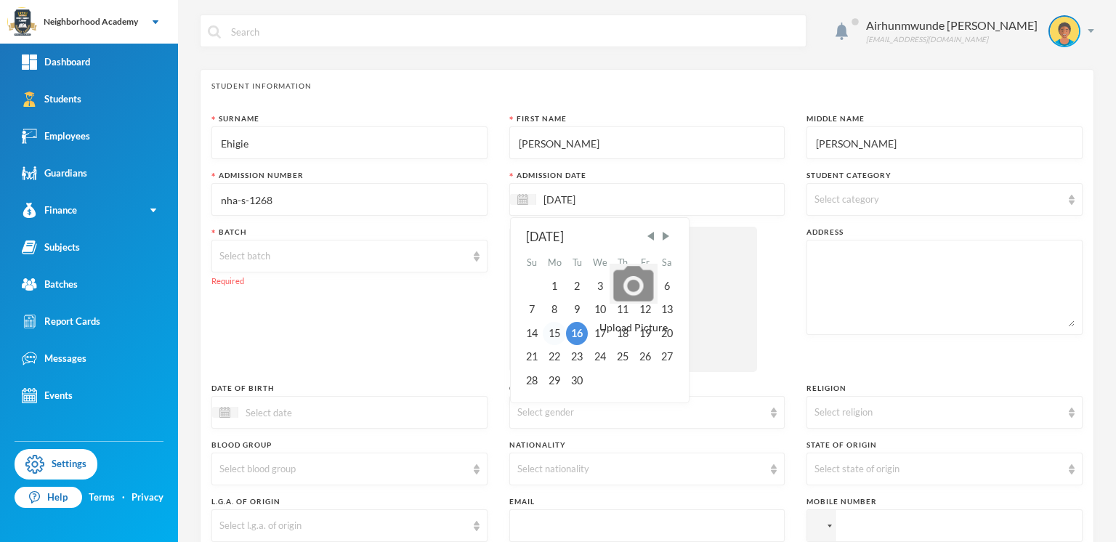
click at [552, 330] on div "15" at bounding box center [554, 333] width 23 height 23
type input "[DATE]"
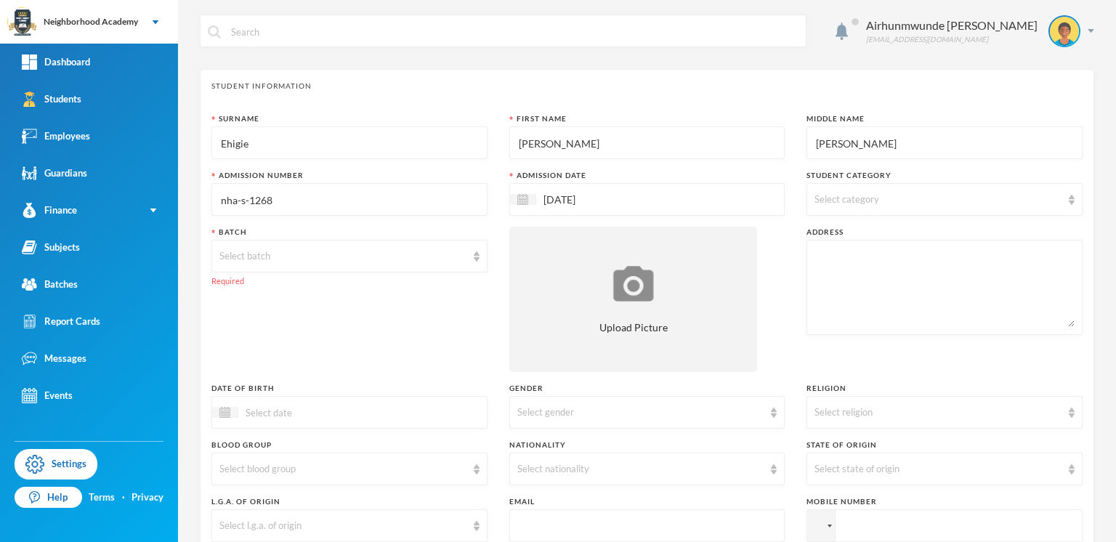
click at [1069, 201] on img at bounding box center [1072, 200] width 6 height 10
click at [886, 241] on label "Day Students" at bounding box center [935, 234] width 250 height 15
click at [823, 241] on input "Day Students" at bounding box center [815, 235] width 15 height 15
click at [860, 241] on span "Day Students" at bounding box center [856, 235] width 71 height 12
click at [823, 241] on input "Day Students" at bounding box center [815, 235] width 15 height 15
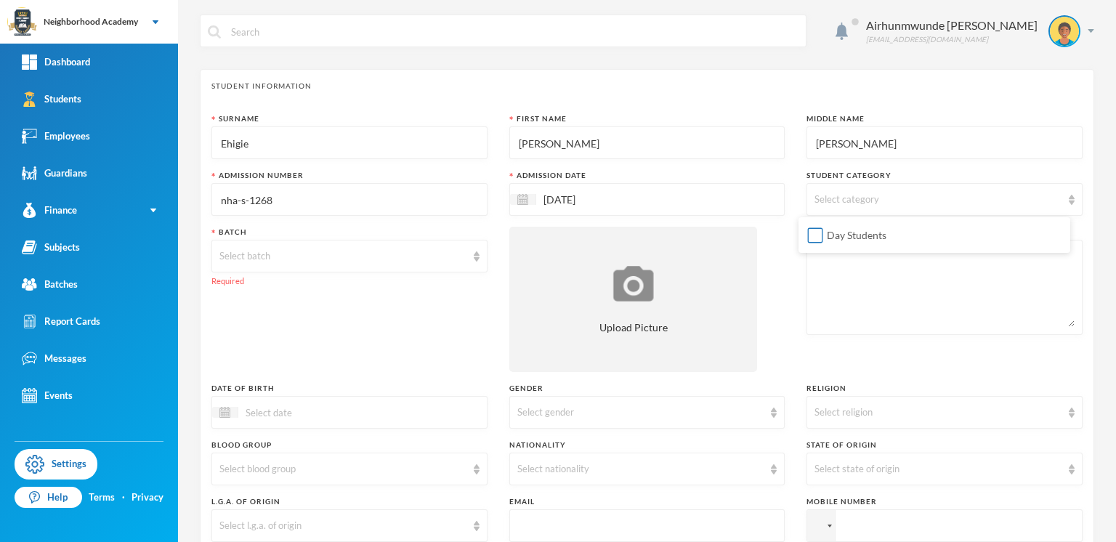
checkbox input "true"
click at [836, 266] on textarea at bounding box center [945, 287] width 260 height 79
type textarea "[STREET_ADDRESS] Opp Chairman Iyowa"
click at [358, 446] on span "Previous Month" at bounding box center [353, 449] width 13 height 13
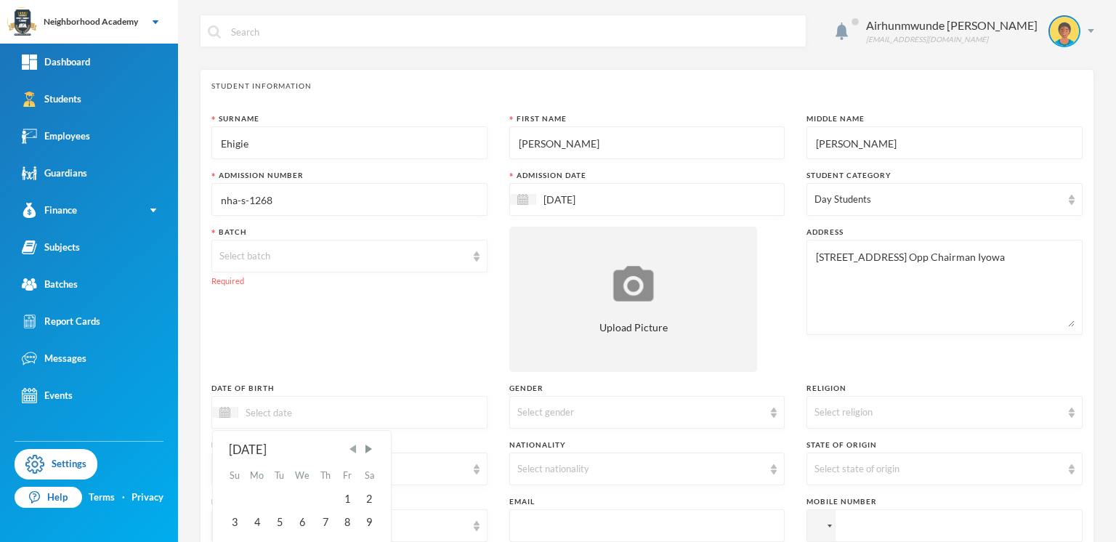
click at [358, 446] on span "Previous Month" at bounding box center [353, 449] width 13 height 13
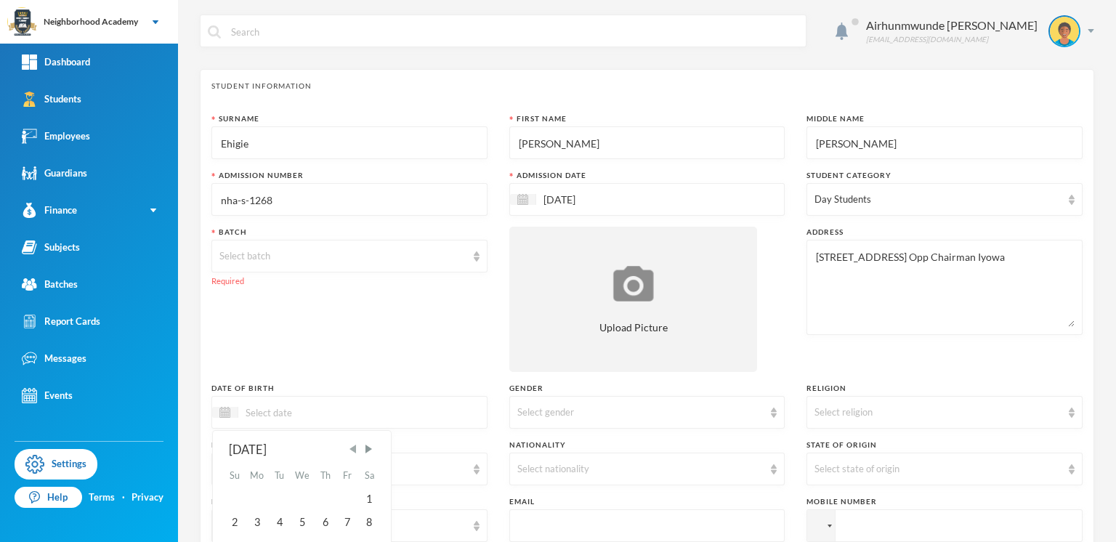
click at [358, 446] on span "Previous Month" at bounding box center [353, 449] width 13 height 13
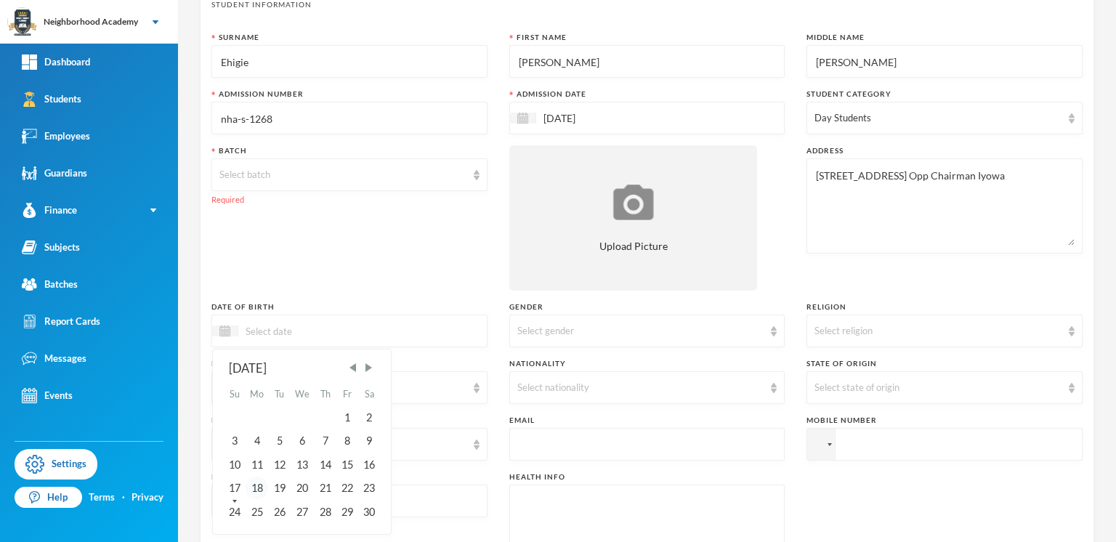
click at [263, 486] on div "18" at bounding box center [257, 488] width 23 height 23
click at [307, 328] on input "[DATE]" at bounding box center [299, 331] width 122 height 17
click at [284, 326] on input "18/11/02023" at bounding box center [299, 331] width 122 height 17
click at [310, 330] on input "[DATE]" at bounding box center [299, 331] width 122 height 17
type input "[DATE]"
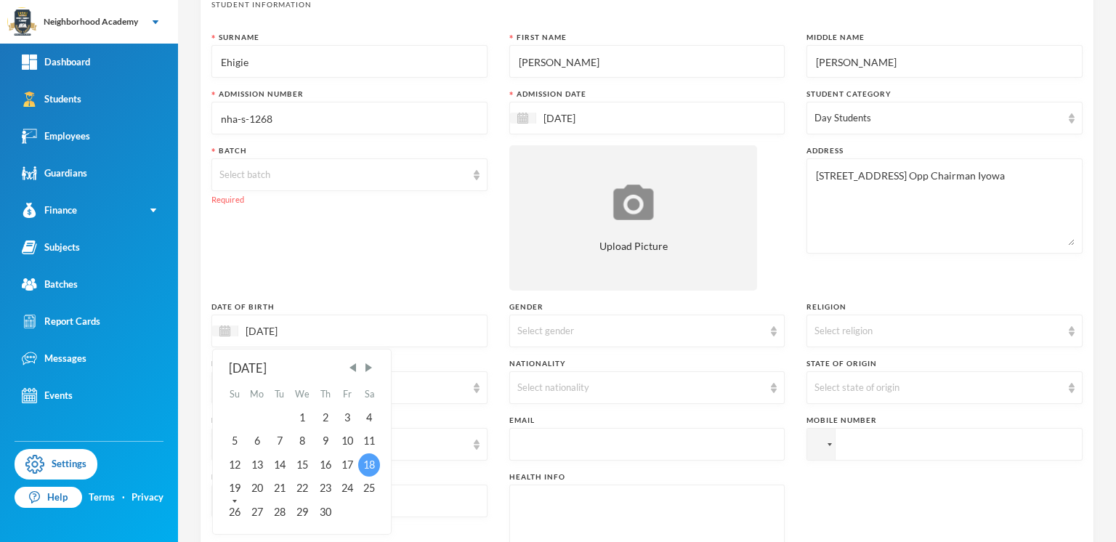
click at [371, 461] on div "18" at bounding box center [369, 464] width 22 height 23
click at [771, 328] on img at bounding box center [774, 331] width 6 height 10
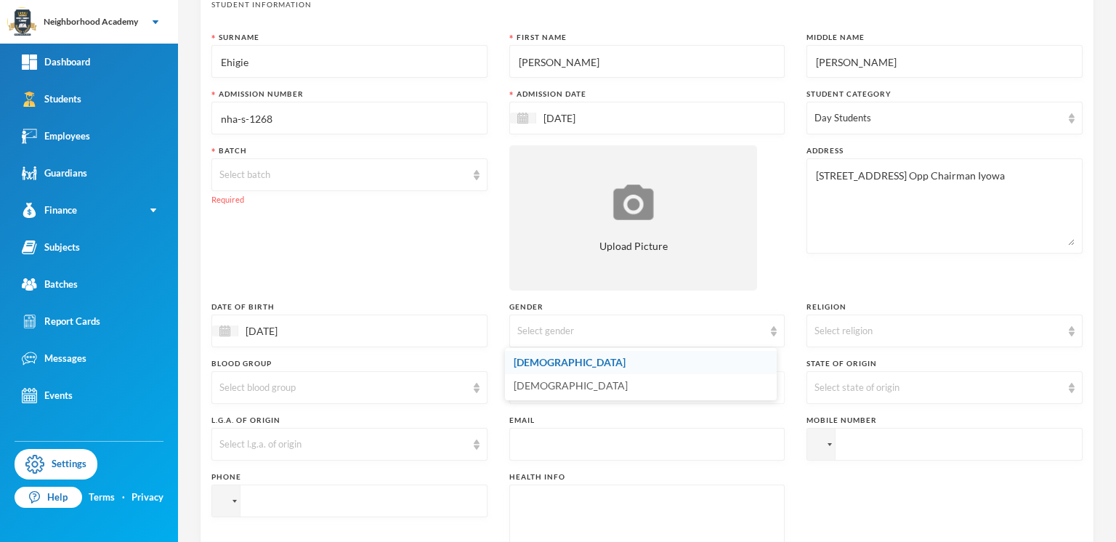
click at [558, 384] on li "[DEMOGRAPHIC_DATA]" at bounding box center [641, 385] width 272 height 23
click at [771, 329] on img at bounding box center [774, 331] width 6 height 10
click at [541, 363] on li "[DEMOGRAPHIC_DATA]" at bounding box center [641, 362] width 272 height 23
click at [771, 387] on img at bounding box center [774, 388] width 6 height 10
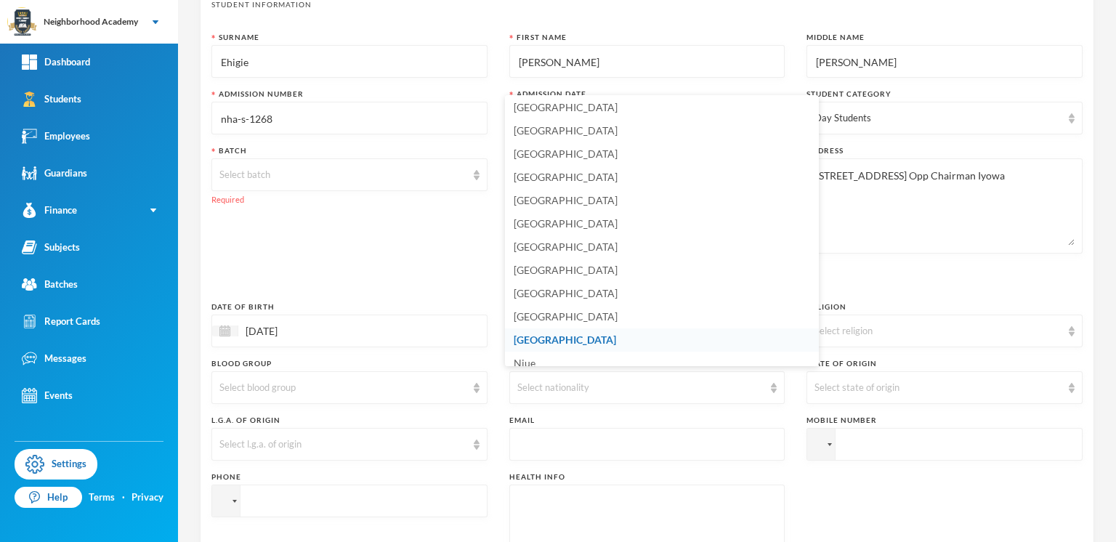
scroll to position [3474, 0]
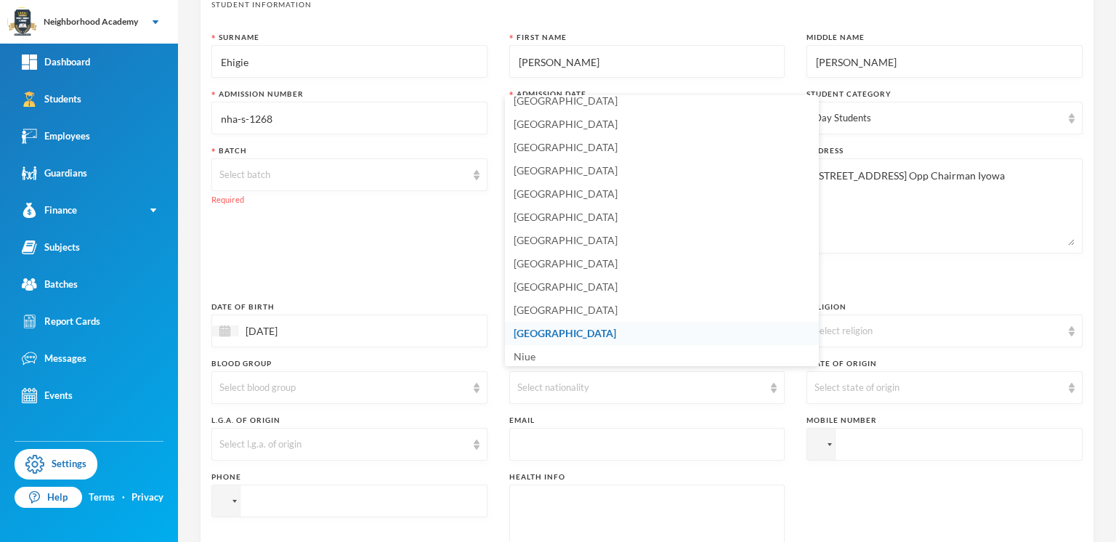
click at [524, 327] on span "[GEOGRAPHIC_DATA]" at bounding box center [565, 333] width 102 height 12
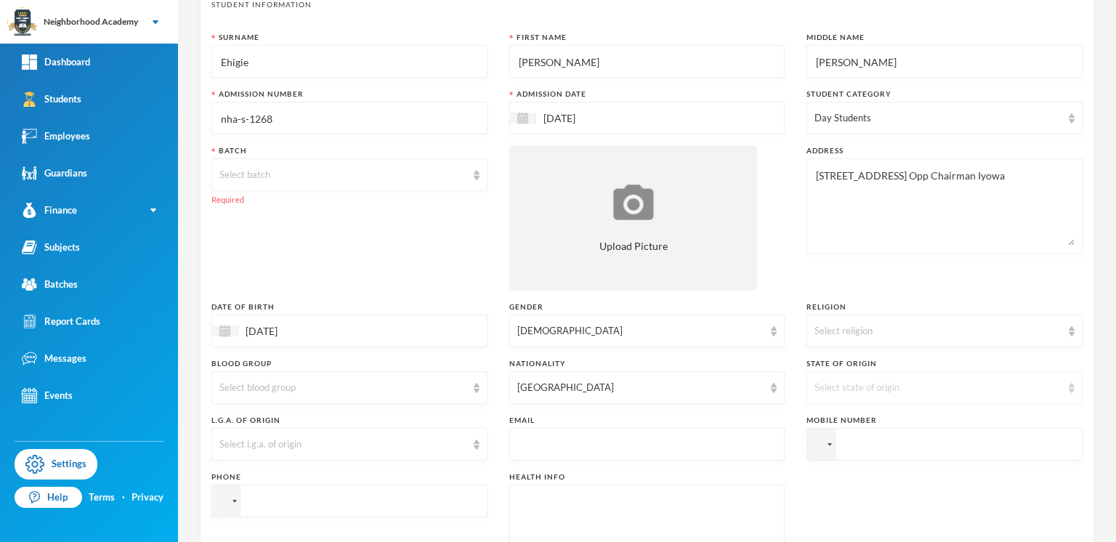
click at [1062, 391] on div "Select state of origin" at bounding box center [945, 387] width 276 height 33
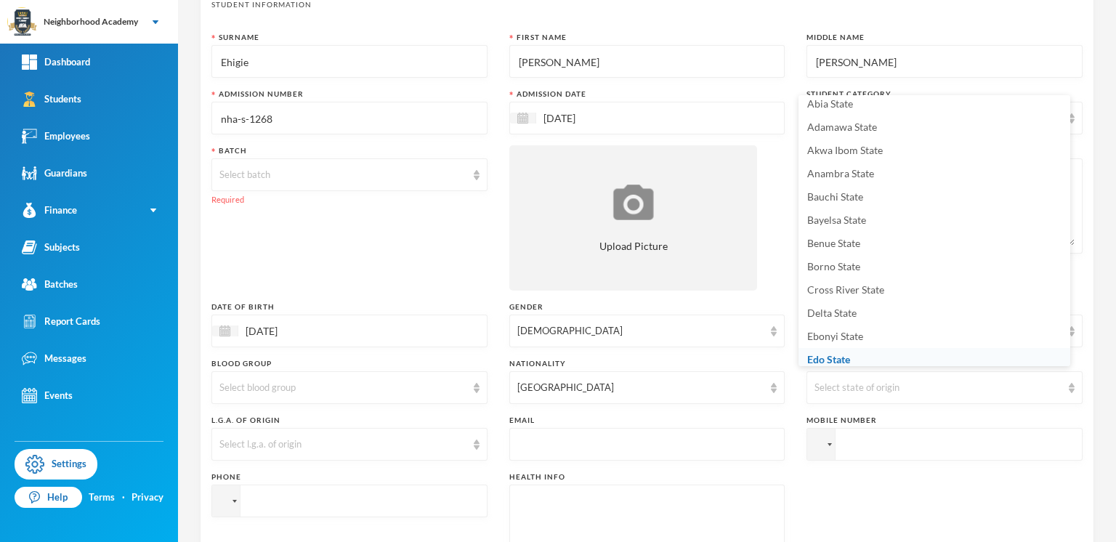
click at [823, 355] on span "Edo State" at bounding box center [828, 359] width 43 height 12
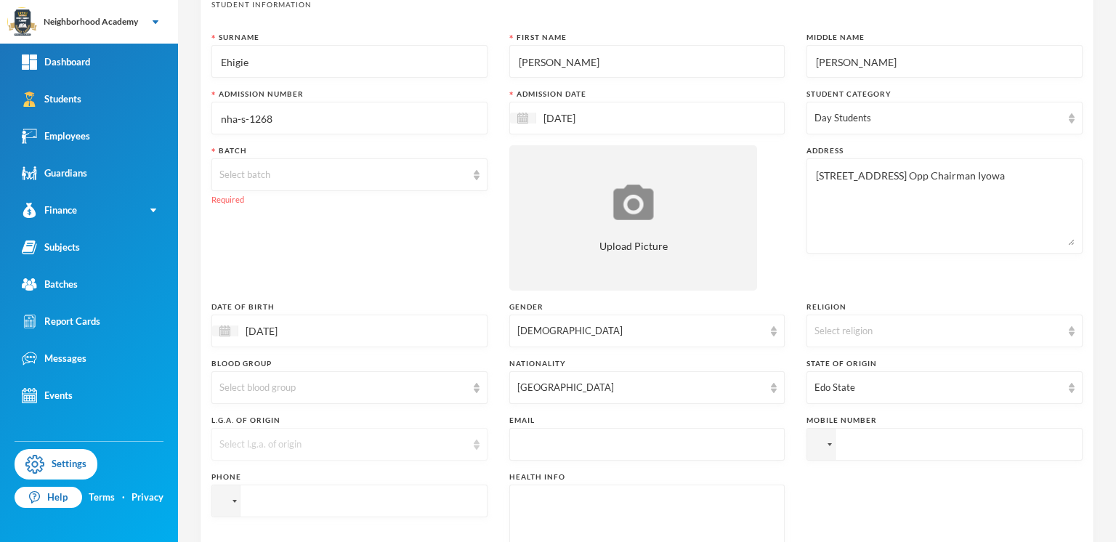
click at [474, 441] on img at bounding box center [477, 445] width 6 height 10
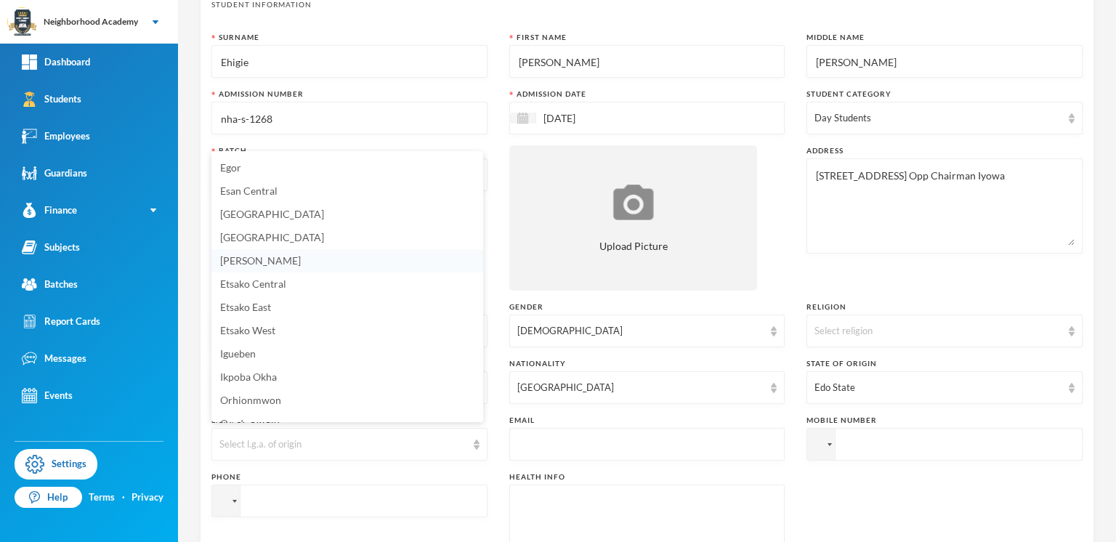
scroll to position [18, 0]
click at [252, 193] on span "Esan Central" at bounding box center [248, 193] width 57 height 12
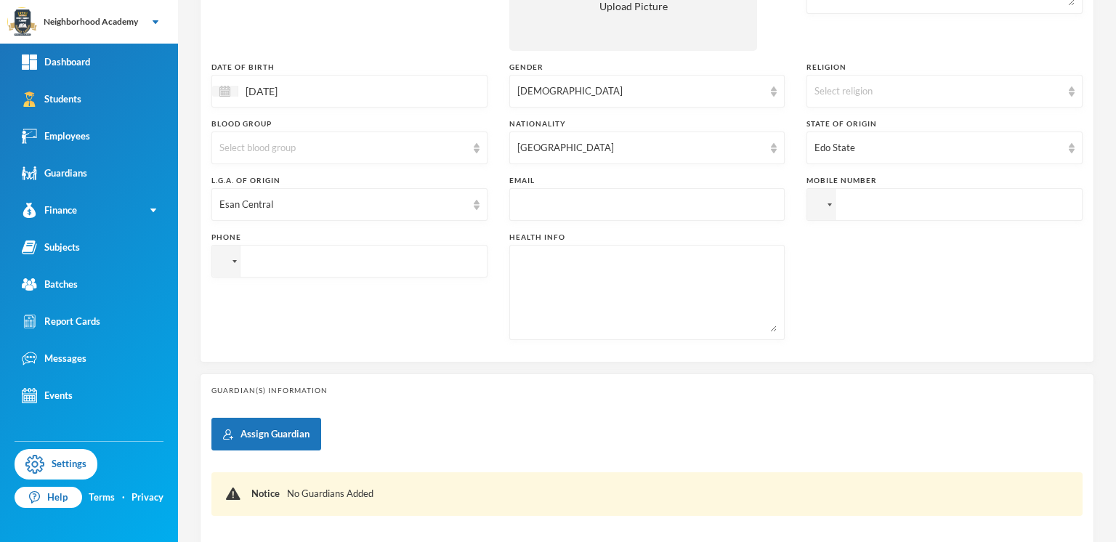
scroll to position [326, 0]
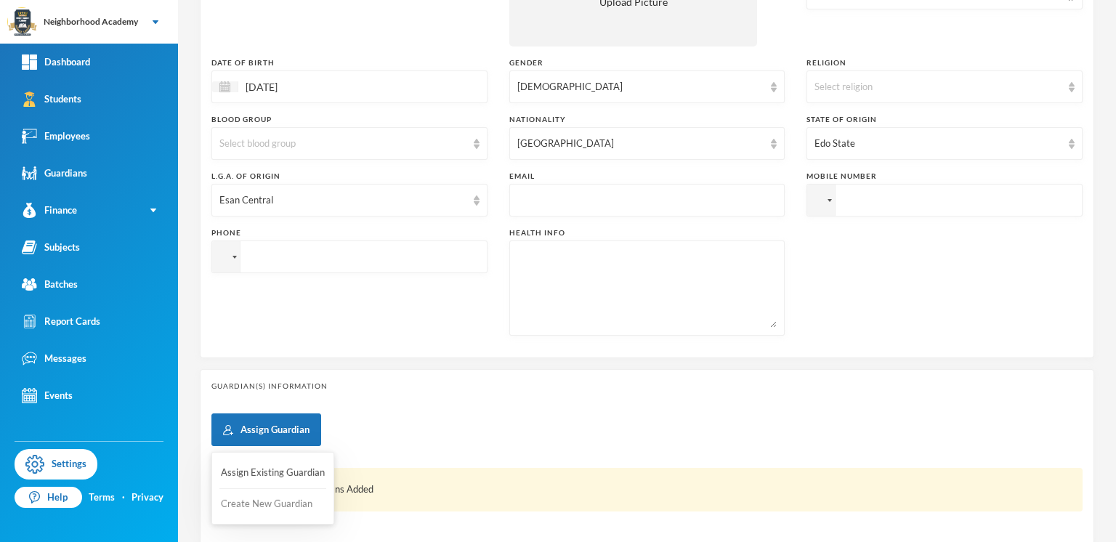
click at [263, 497] on button "Create New Guardian" at bounding box center [272, 504] width 107 height 26
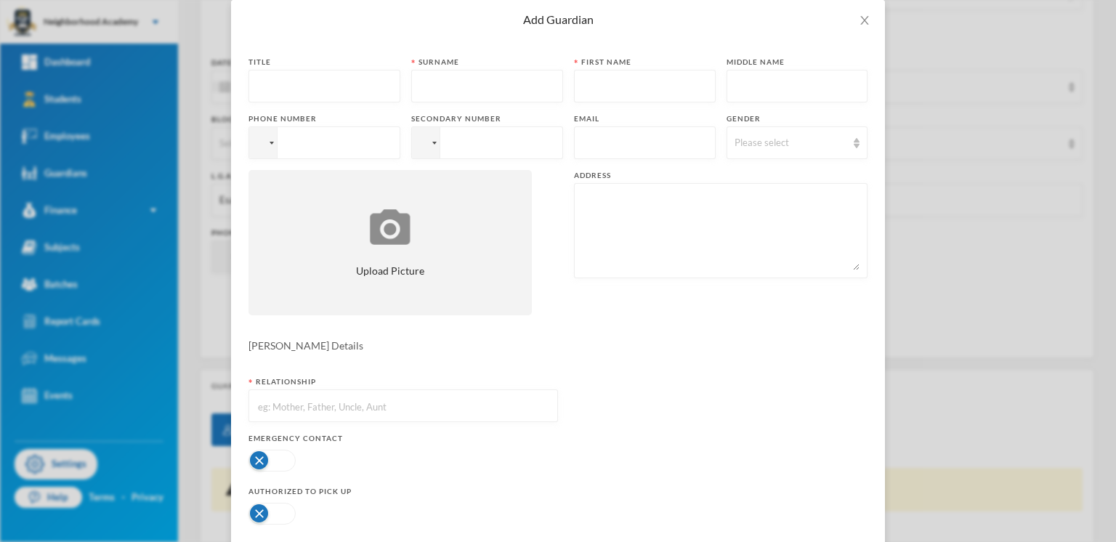
click at [322, 79] on input "text" at bounding box center [325, 86] width 136 height 33
type input "Mrs"
type input "Ehigie"
type input "Precious"
click at [262, 137] on div at bounding box center [263, 142] width 28 height 31
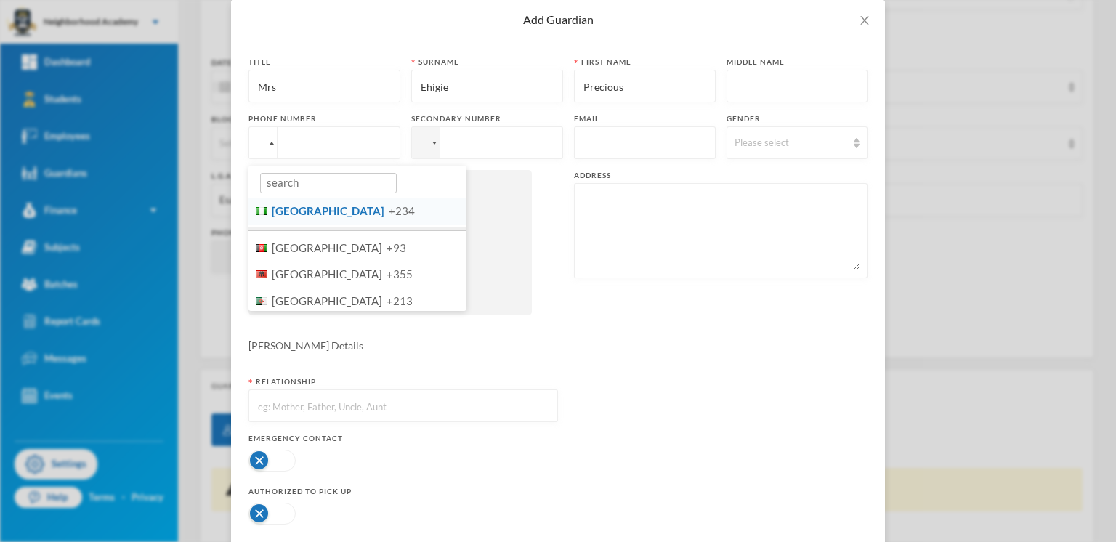
click at [300, 209] on span "[GEOGRAPHIC_DATA]" at bounding box center [328, 210] width 113 height 13
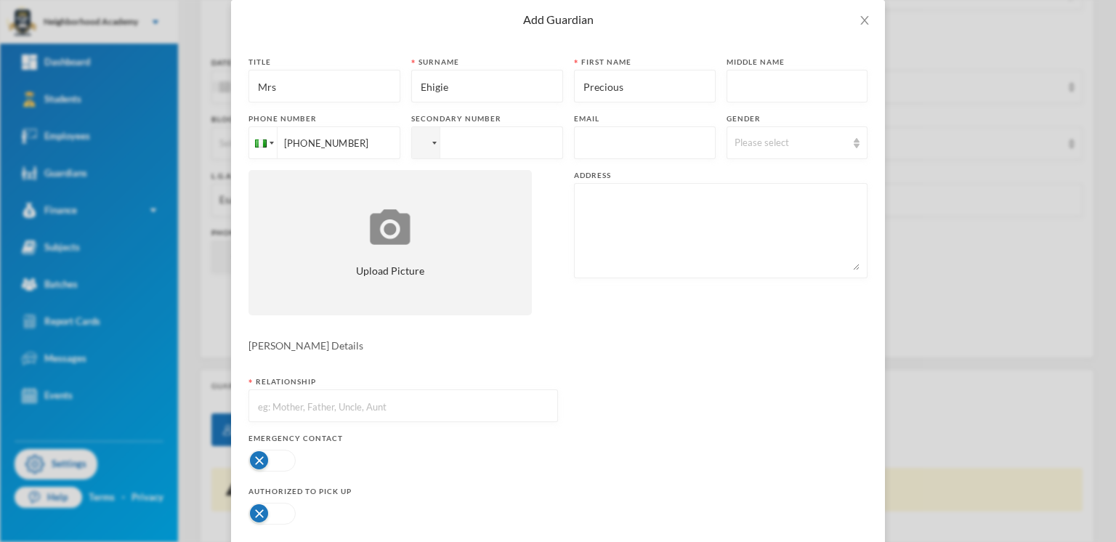
type input "[PHONE_NUMBER]"
click at [857, 143] on div "Please select" at bounding box center [798, 142] width 142 height 33
click at [748, 202] on span "[DEMOGRAPHIC_DATA]" at bounding box center [780, 198] width 114 height 12
click at [600, 213] on textarea at bounding box center [721, 230] width 278 height 79
type textarea "13Shaka Street Opp Chairman Iyowa"
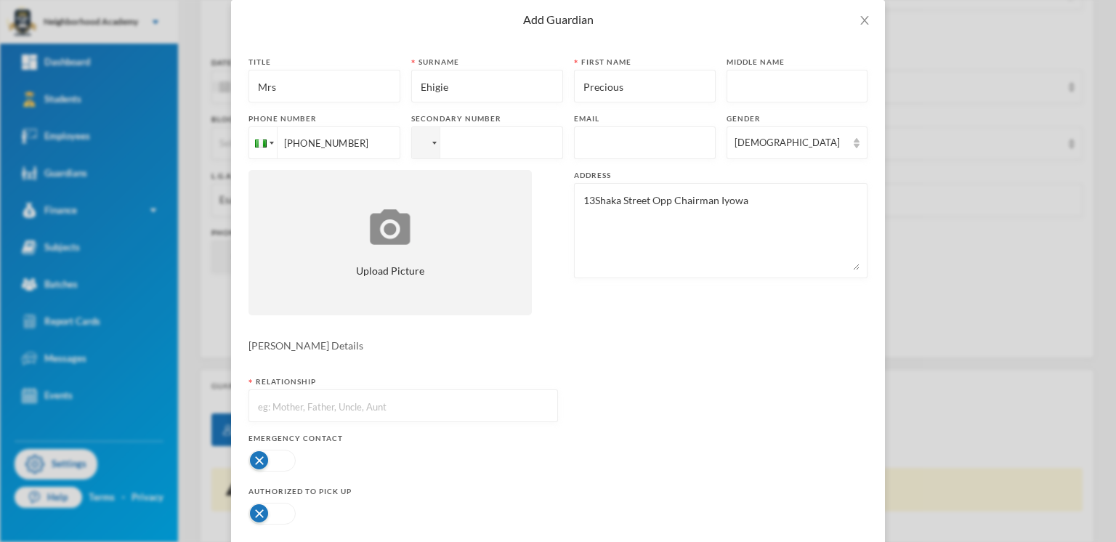
click at [290, 407] on input "text" at bounding box center [404, 406] width 294 height 33
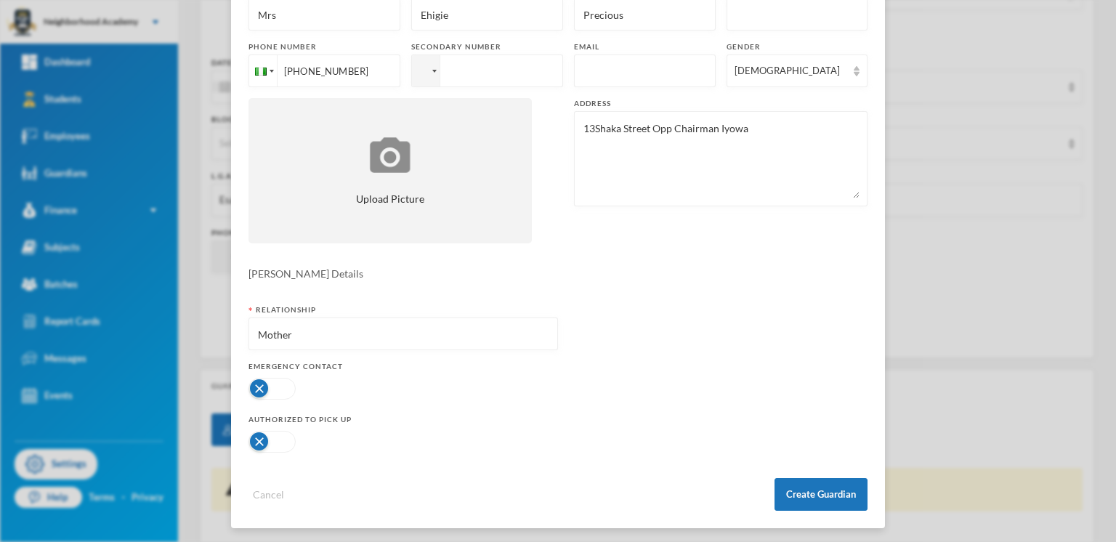
scroll to position [145, 0]
type input "Mother"
click at [250, 386] on button "button" at bounding box center [272, 388] width 47 height 22
click at [825, 496] on button "Create Guardian" at bounding box center [821, 493] width 93 height 33
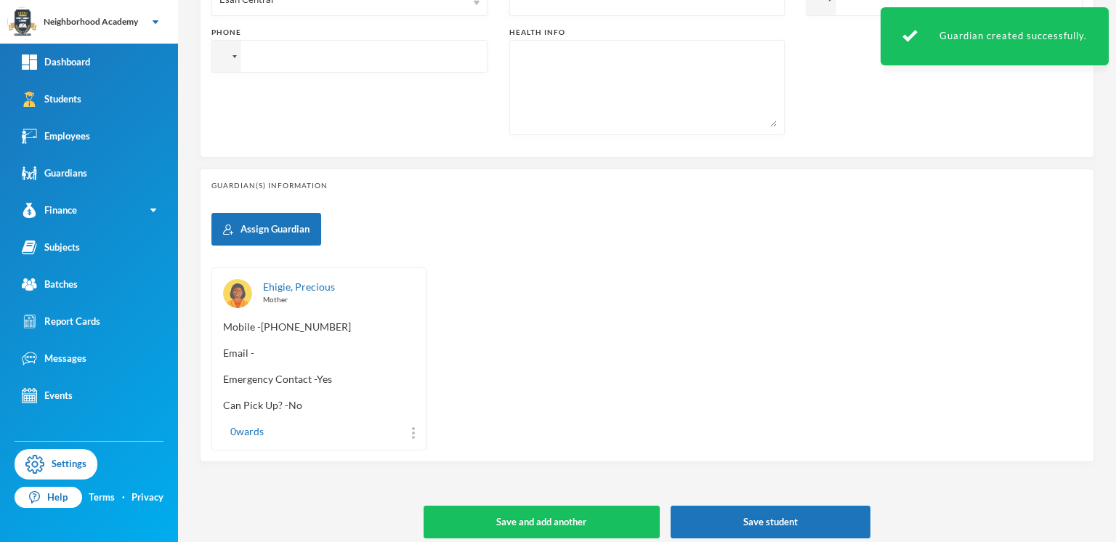
scroll to position [532, 0]
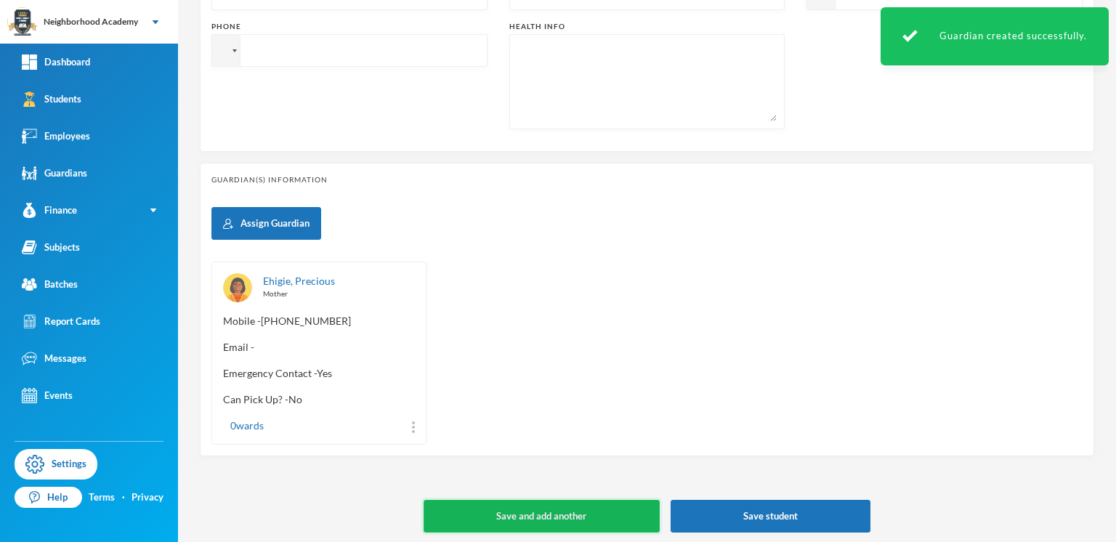
click at [512, 508] on button "Save and add another" at bounding box center [542, 516] width 236 height 33
click at [554, 509] on button "Save and add another" at bounding box center [542, 516] width 236 height 33
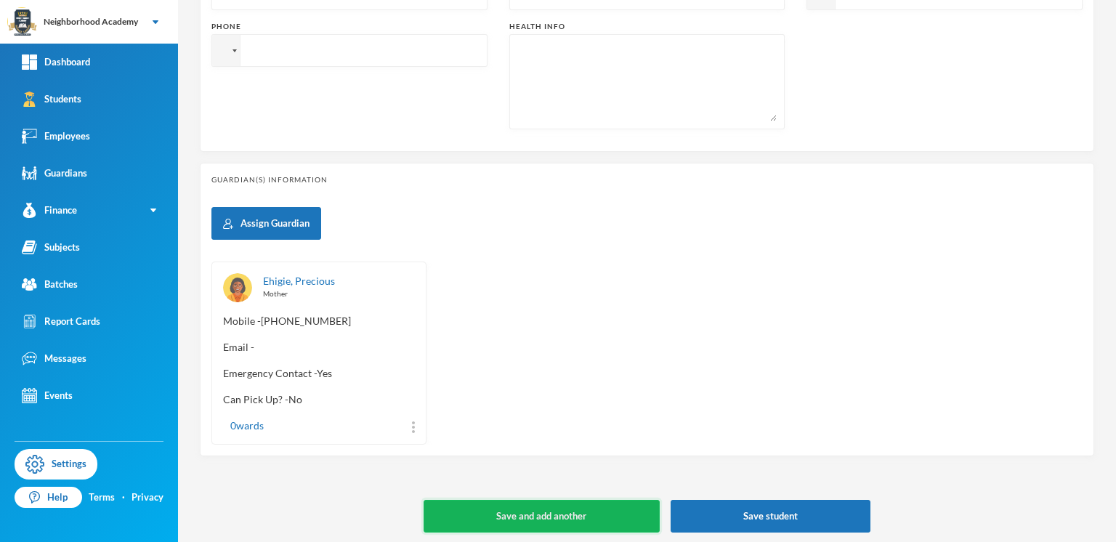
click at [579, 511] on button "Save and add another" at bounding box center [542, 516] width 236 height 33
click at [570, 511] on button "Save and add another" at bounding box center [542, 516] width 236 height 33
click at [570, 510] on button "Save and add another" at bounding box center [542, 516] width 236 height 33
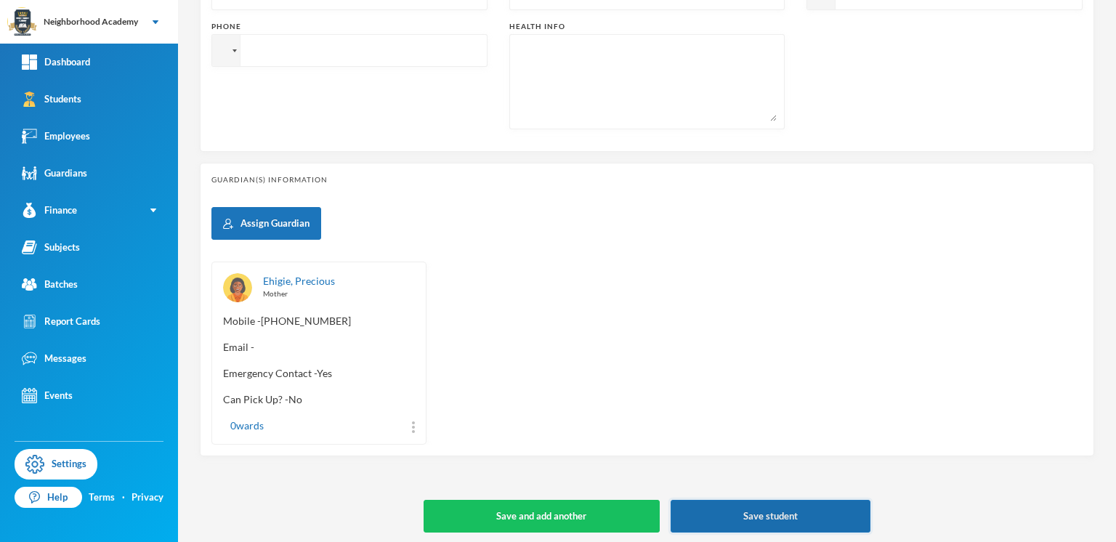
click at [738, 510] on button "Save student" at bounding box center [771, 516] width 201 height 33
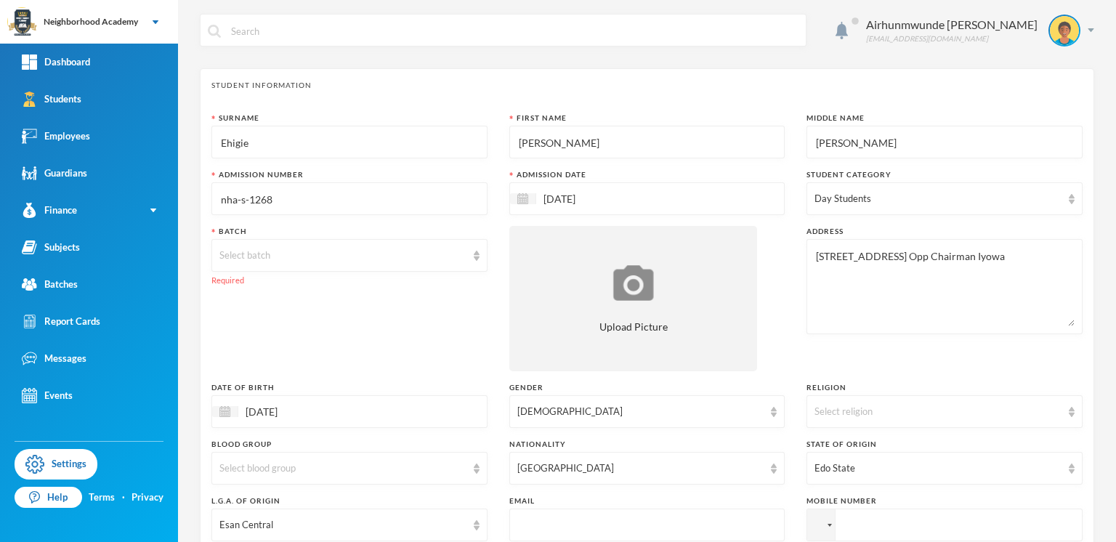
scroll to position [0, 0]
click at [474, 253] on img at bounding box center [477, 256] width 6 height 10
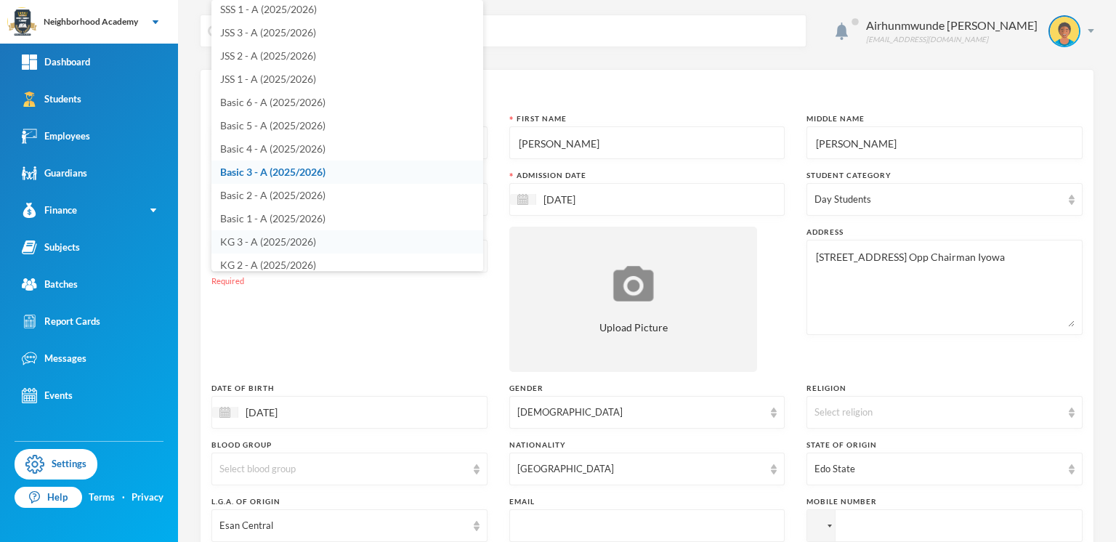
scroll to position [78, 0]
click at [276, 257] on span "PRE-KG 1 - A (2025/2026)" at bounding box center [279, 261] width 118 height 12
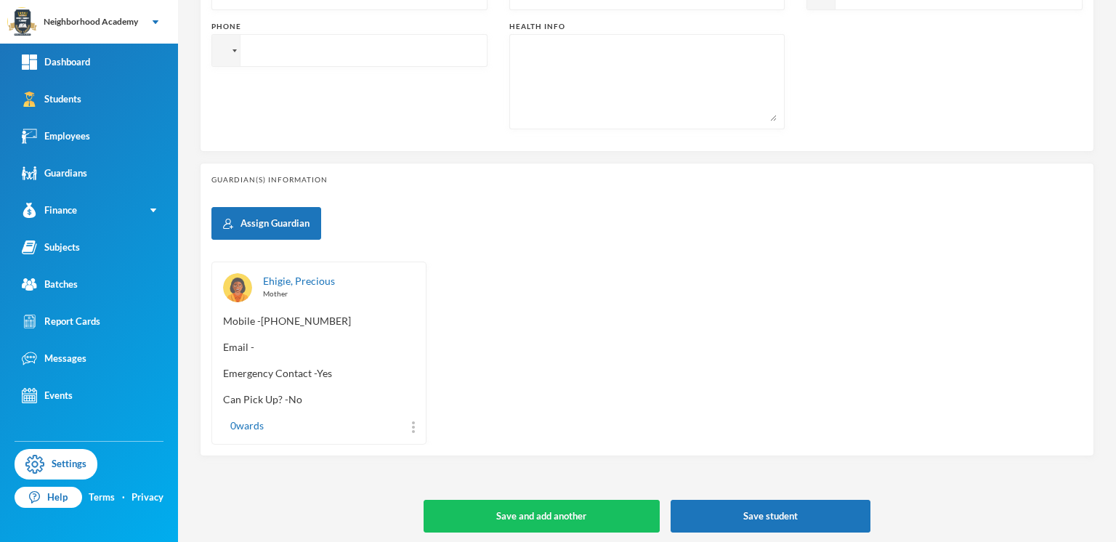
scroll to position [532, 0]
click at [552, 512] on button "Save and add another" at bounding box center [542, 516] width 236 height 33
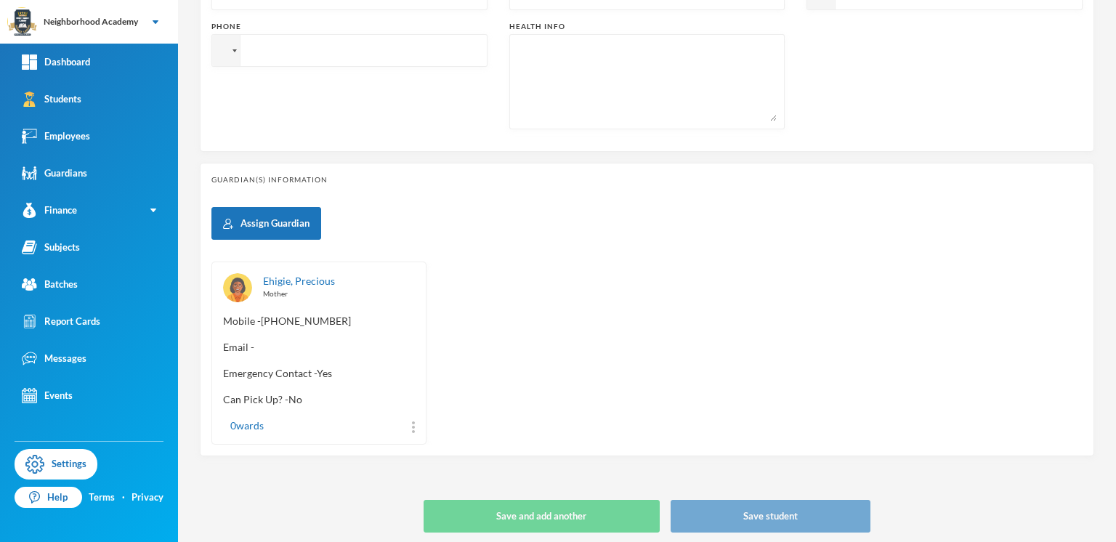
type input "[DATE]"
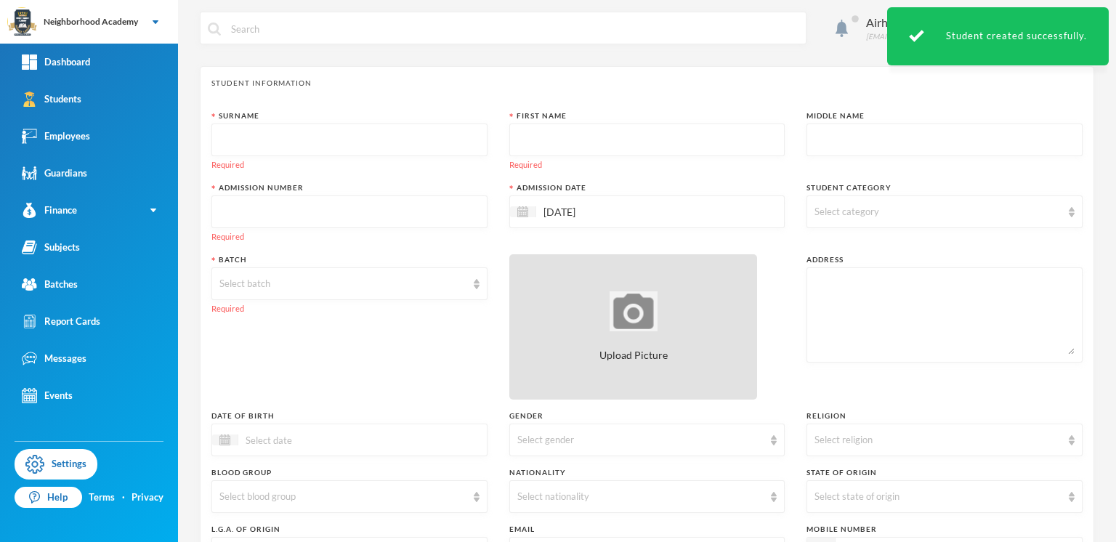
scroll to position [0, 0]
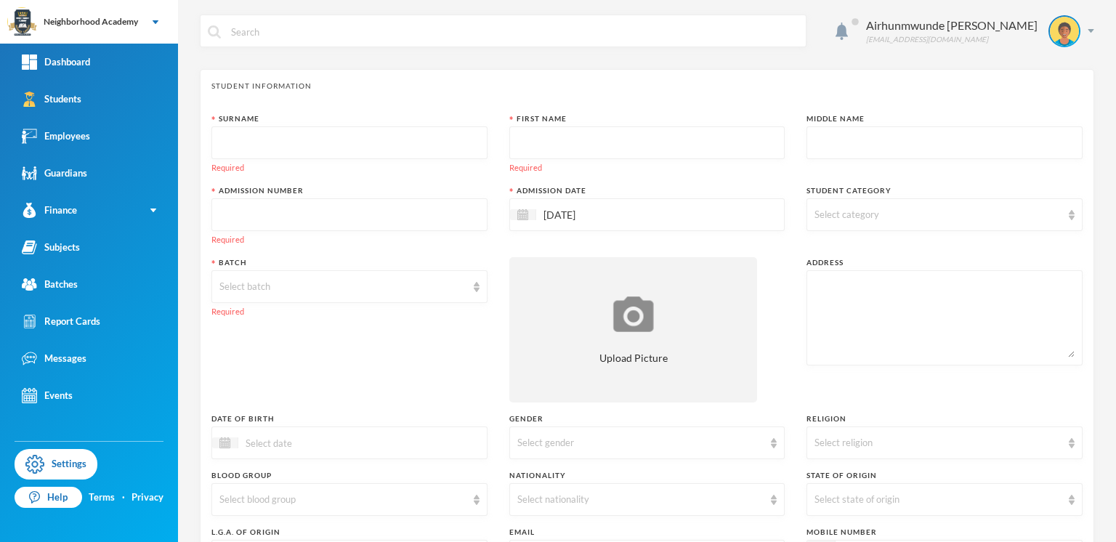
click at [244, 140] on input "text" at bounding box center [349, 143] width 260 height 33
type input "Vitalis"
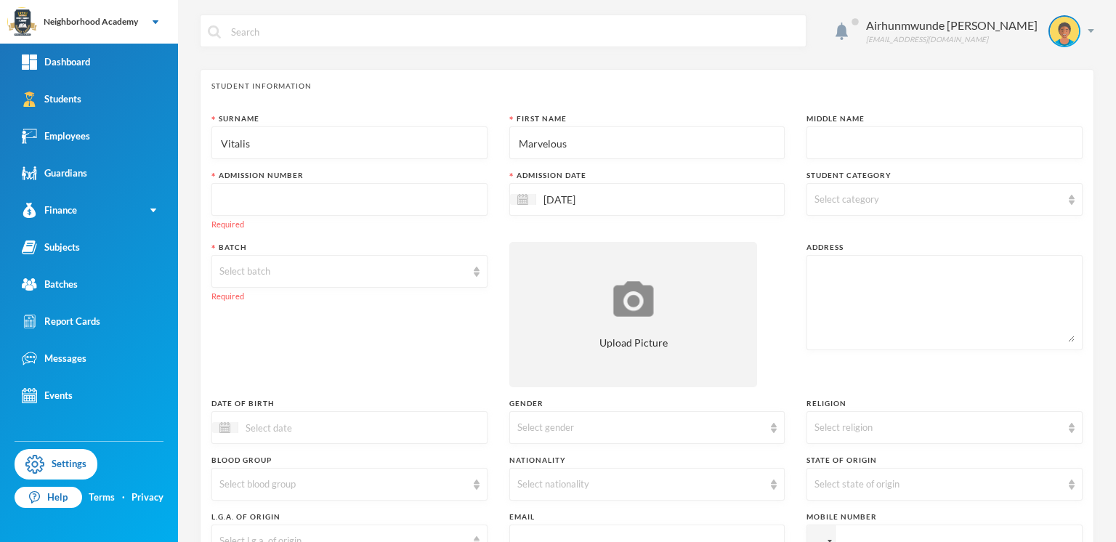
type input "Marvelous"
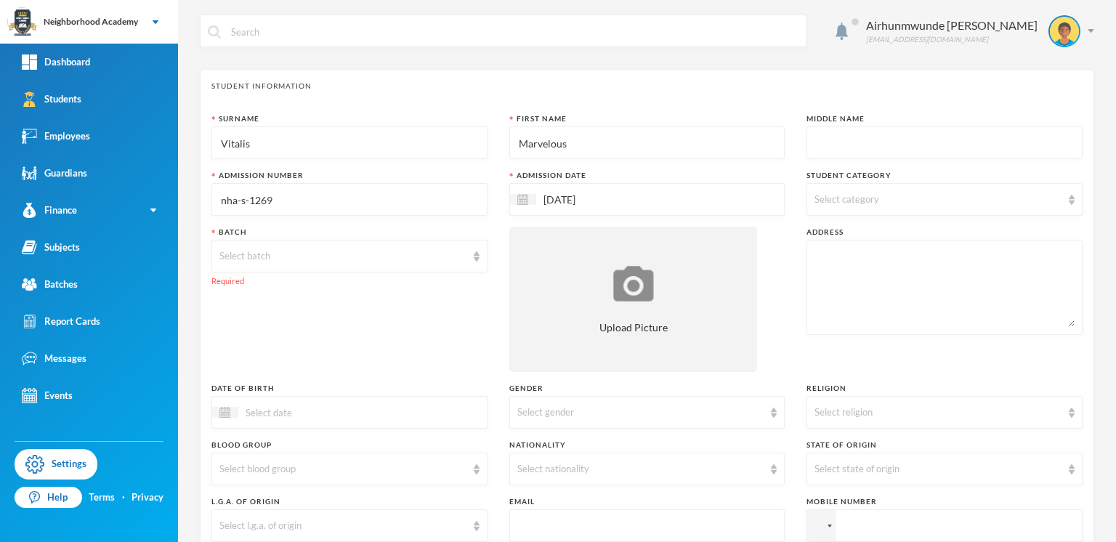
type input "nha-s-1269"
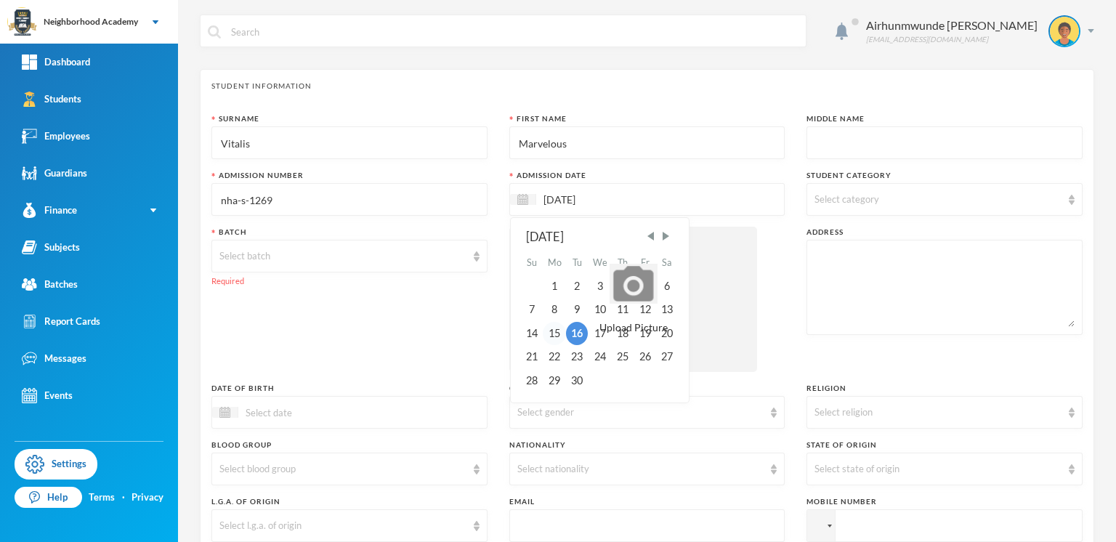
click at [552, 331] on div "15" at bounding box center [554, 333] width 23 height 23
type input "[DATE]"
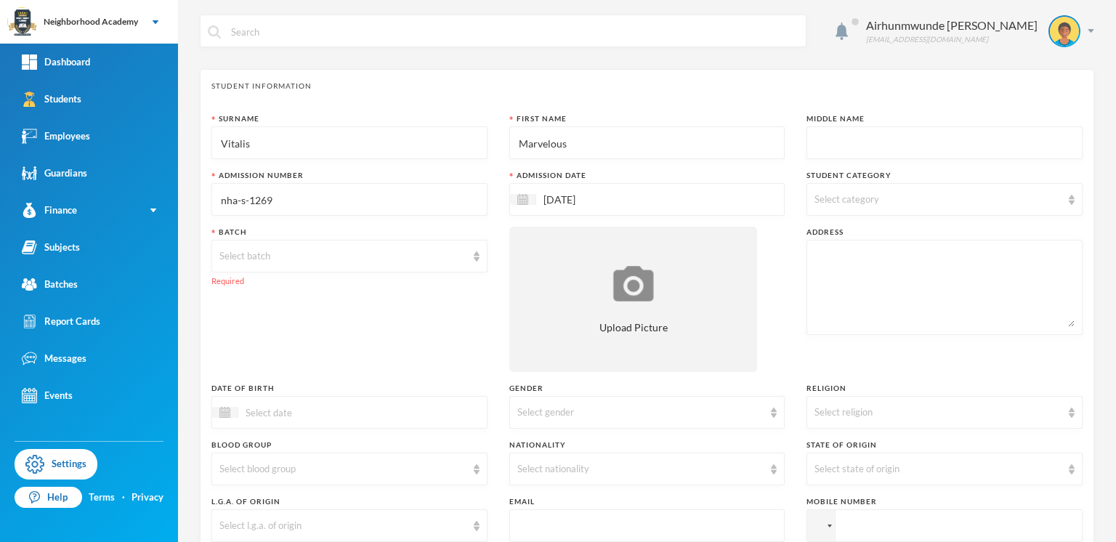
click at [1069, 200] on img at bounding box center [1072, 200] width 6 height 10
drag, startPoint x: 855, startPoint y: 235, endPoint x: 842, endPoint y: 237, distance: 13.2
click at [855, 235] on span "Day Students" at bounding box center [856, 235] width 71 height 12
click at [823, 235] on input "Day Students" at bounding box center [815, 235] width 15 height 15
click at [278, 254] on div "Select batch" at bounding box center [342, 256] width 247 height 15
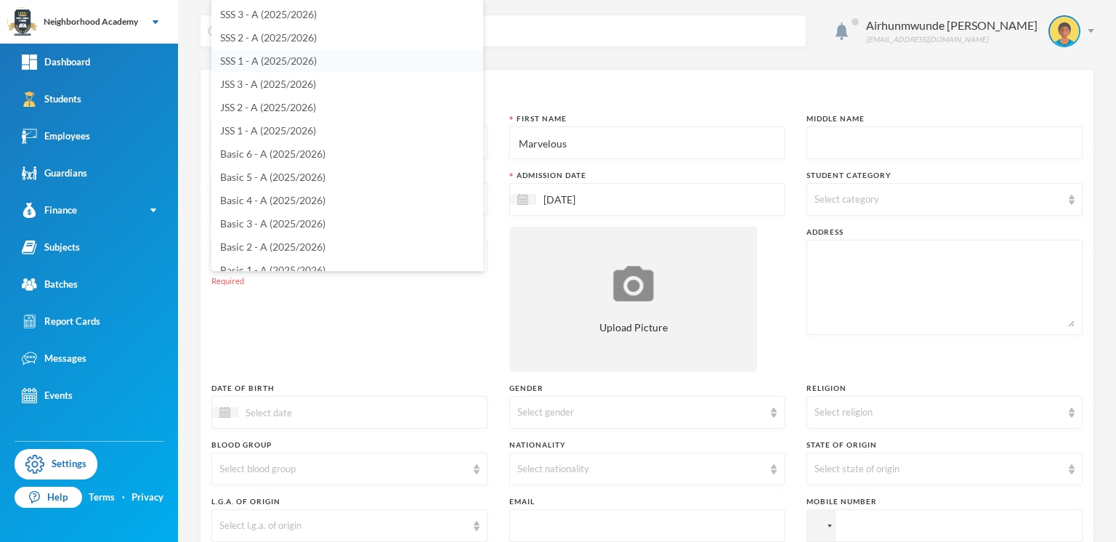
click at [286, 60] on span "SSS 1 - A (2025/2026)" at bounding box center [268, 61] width 97 height 12
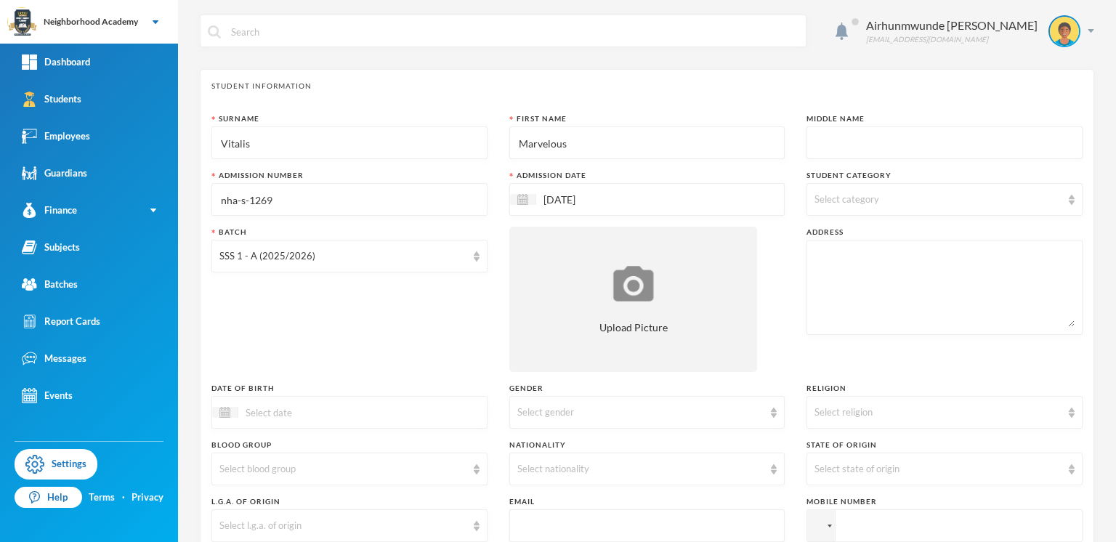
click at [1057, 204] on div "Select category" at bounding box center [945, 199] width 276 height 33
click at [866, 234] on span "Day Students" at bounding box center [856, 235] width 71 height 12
click at [823, 234] on input "Day Students" at bounding box center [815, 235] width 15 height 15
checkbox input "true"
click at [817, 291] on textarea at bounding box center [945, 287] width 260 height 79
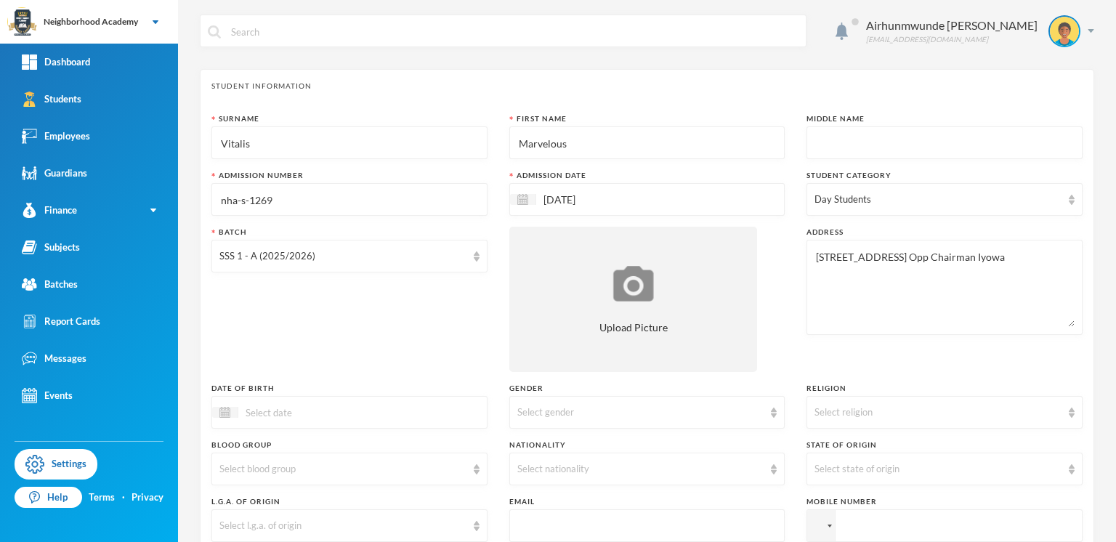
type textarea "[STREET_ADDRESS] Opp Chairman Iyowa"
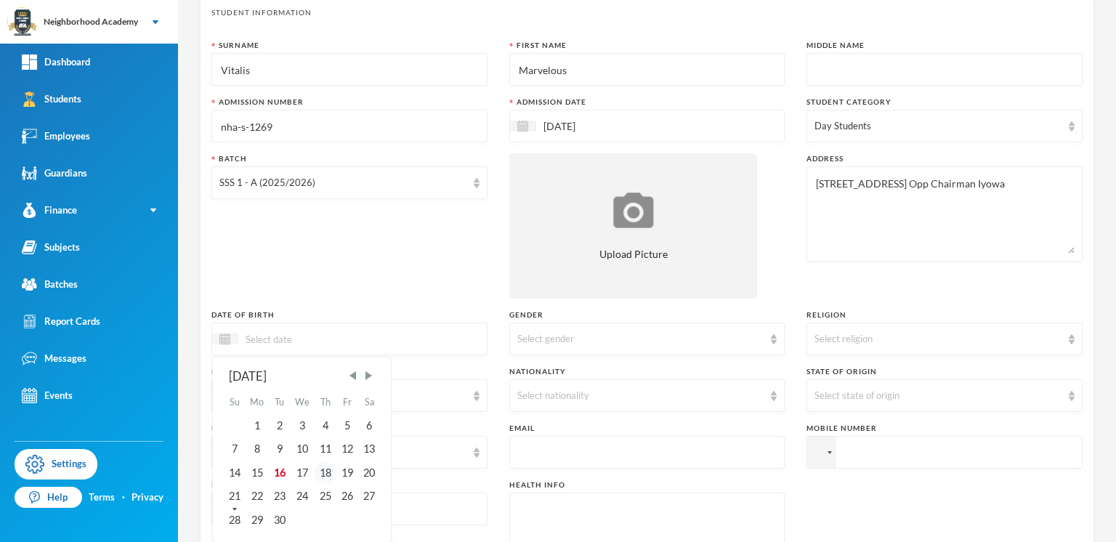
scroll to position [163, 0]
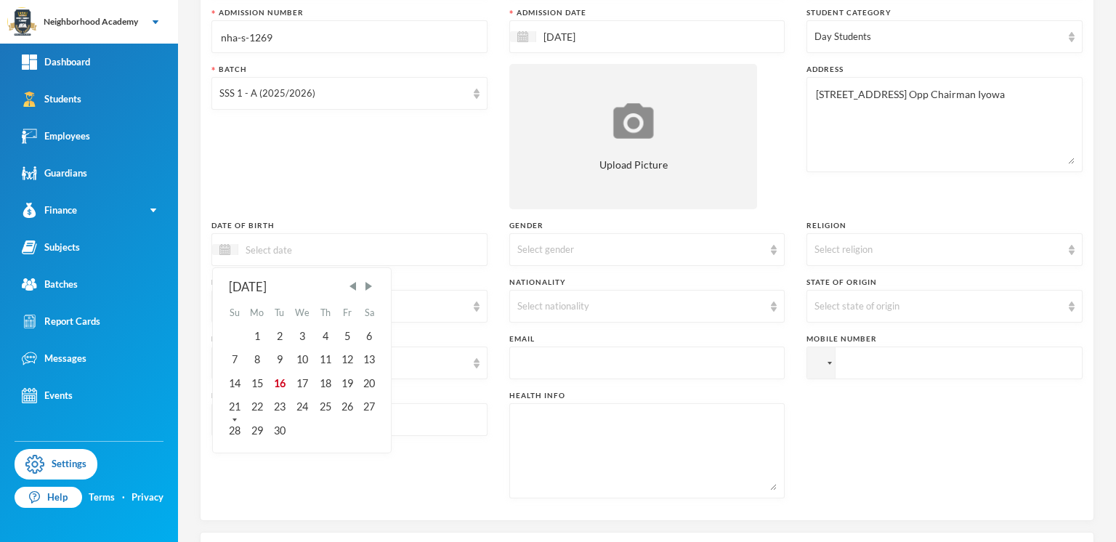
click at [284, 253] on input at bounding box center [299, 249] width 122 height 17
click at [222, 244] on img at bounding box center [224, 249] width 11 height 11
click at [355, 283] on span "Previous Month" at bounding box center [353, 286] width 13 height 13
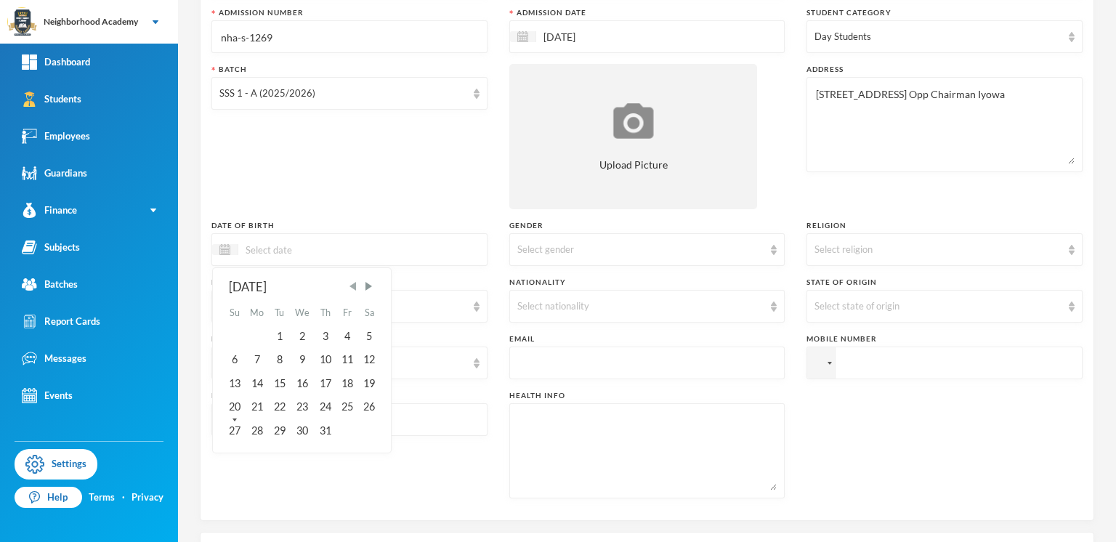
click at [355, 283] on span "Previous Month" at bounding box center [353, 286] width 13 height 13
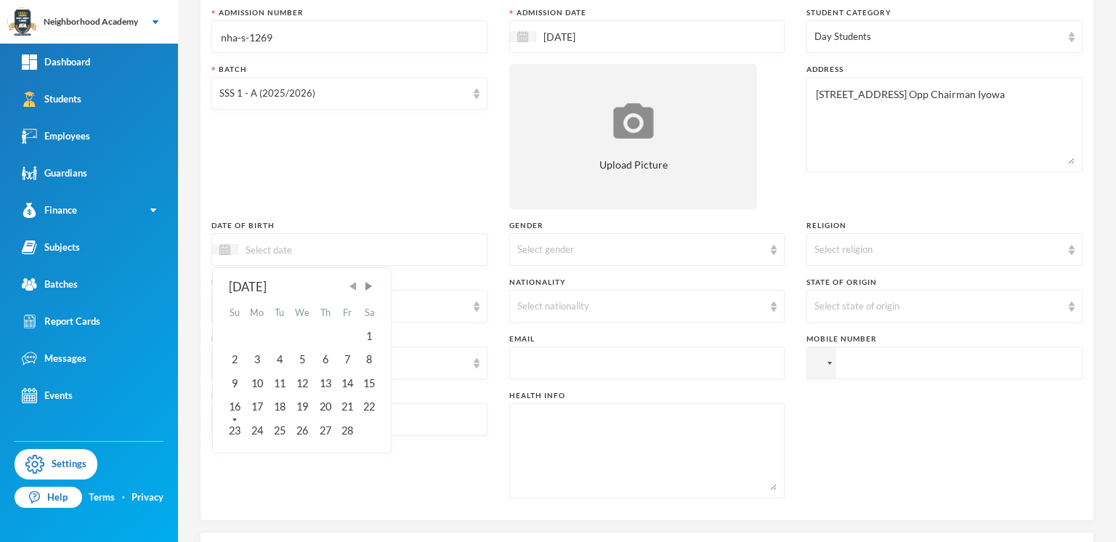
click at [355, 283] on span "Previous Month" at bounding box center [353, 286] width 13 height 13
click at [372, 327] on div "2" at bounding box center [369, 336] width 22 height 23
drag, startPoint x: 304, startPoint y: 247, endPoint x: 291, endPoint y: 247, distance: 13.1
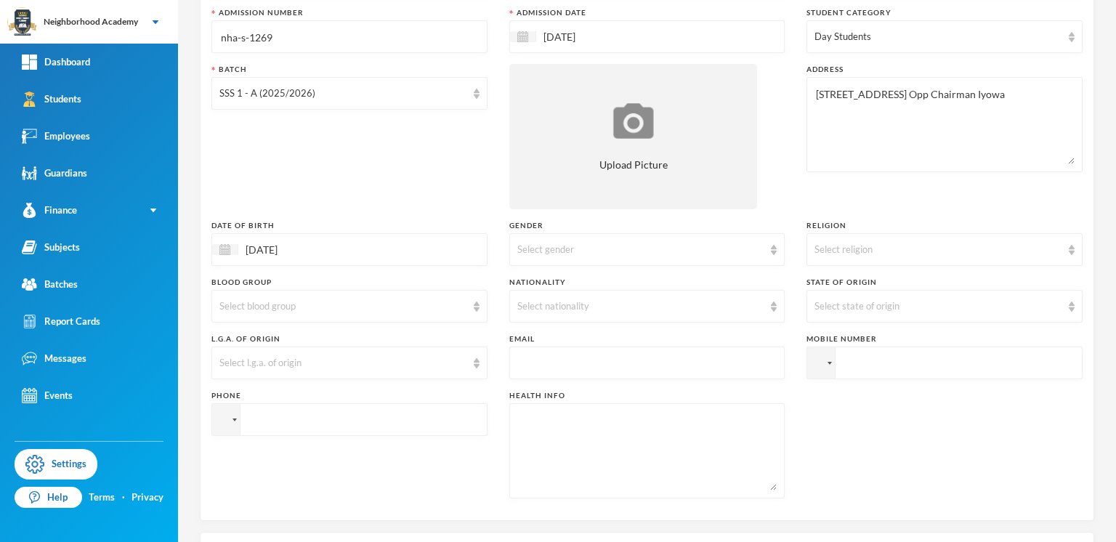
click at [291, 247] on input "[DATE]" at bounding box center [299, 249] width 122 height 17
click at [281, 245] on input "02/11/02011" at bounding box center [299, 249] width 122 height 17
click at [283, 245] on input "02/11/02011" at bounding box center [299, 249] width 122 height 17
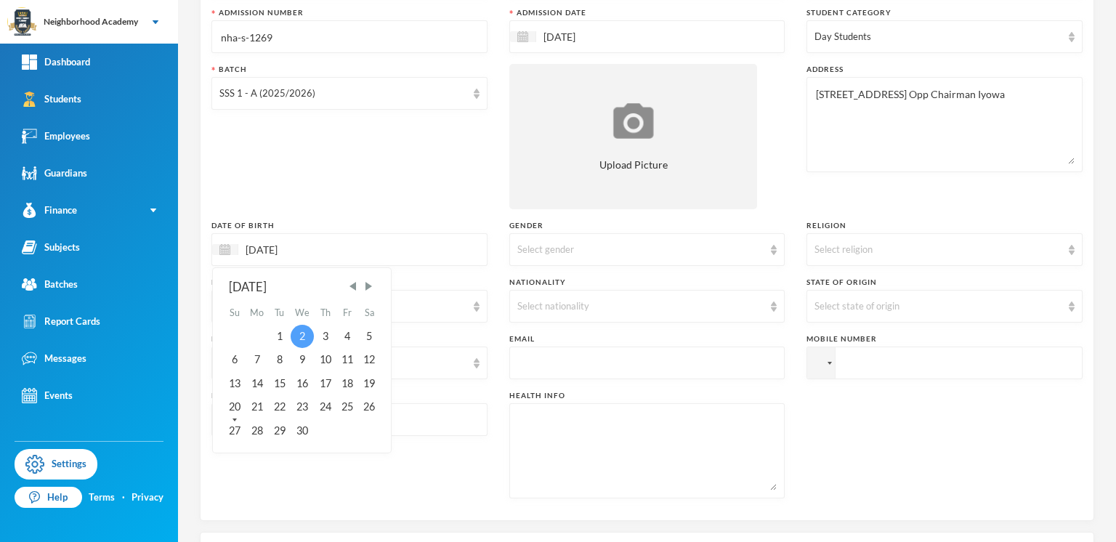
type input "[DATE]"
click at [301, 327] on div "2" at bounding box center [303, 336] width 24 height 23
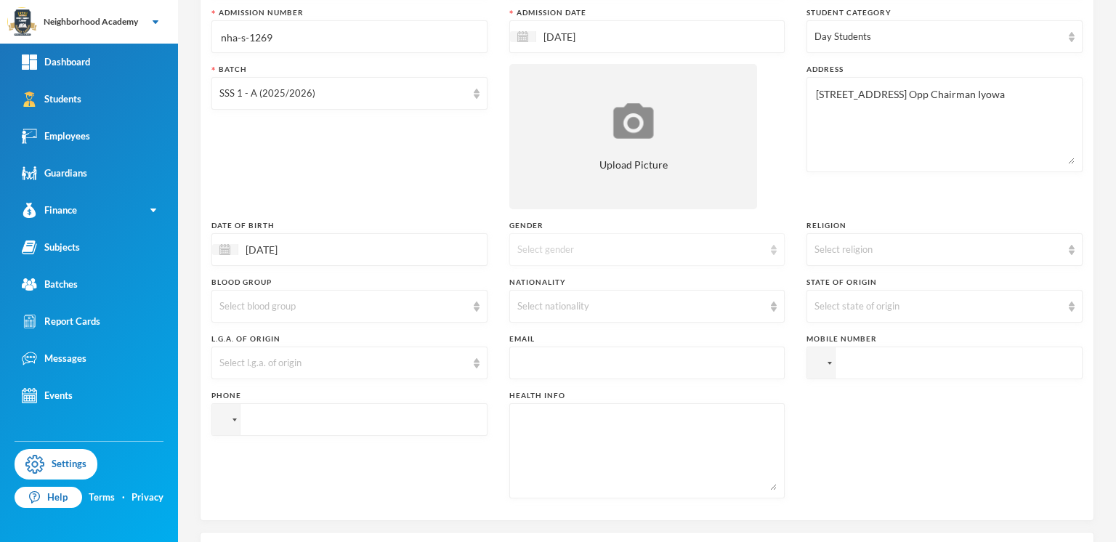
click at [533, 246] on div "Select gender" at bounding box center [640, 250] width 247 height 15
click at [536, 285] on span "[DEMOGRAPHIC_DATA]" at bounding box center [570, 281] width 112 height 12
click at [848, 254] on div "Select religion" at bounding box center [938, 250] width 247 height 15
click at [717, 246] on div "[DEMOGRAPHIC_DATA]" at bounding box center [640, 250] width 247 height 15
click at [541, 286] on li "[DEMOGRAPHIC_DATA]" at bounding box center [641, 281] width 272 height 23
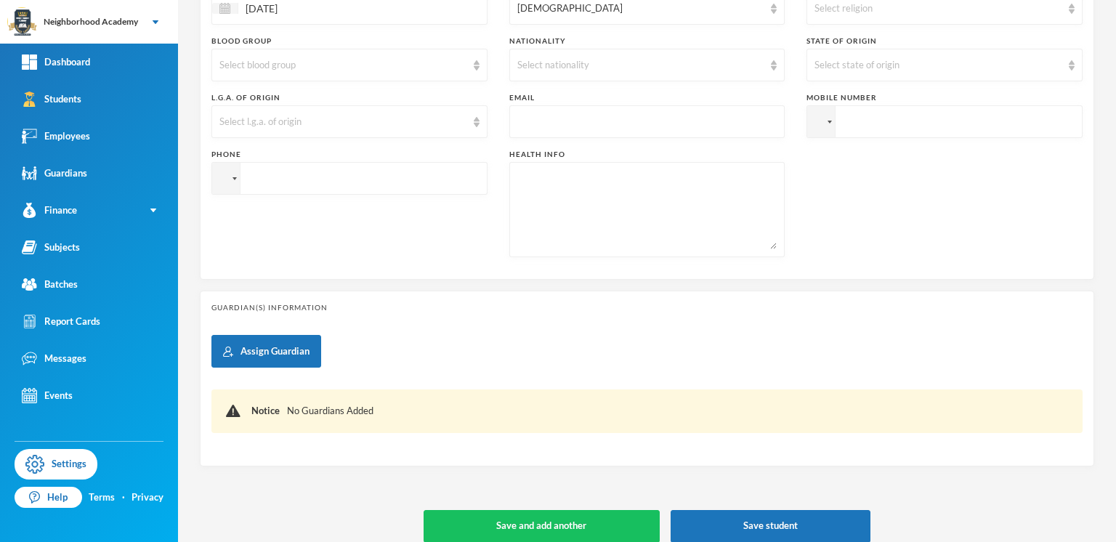
scroll to position [407, 0]
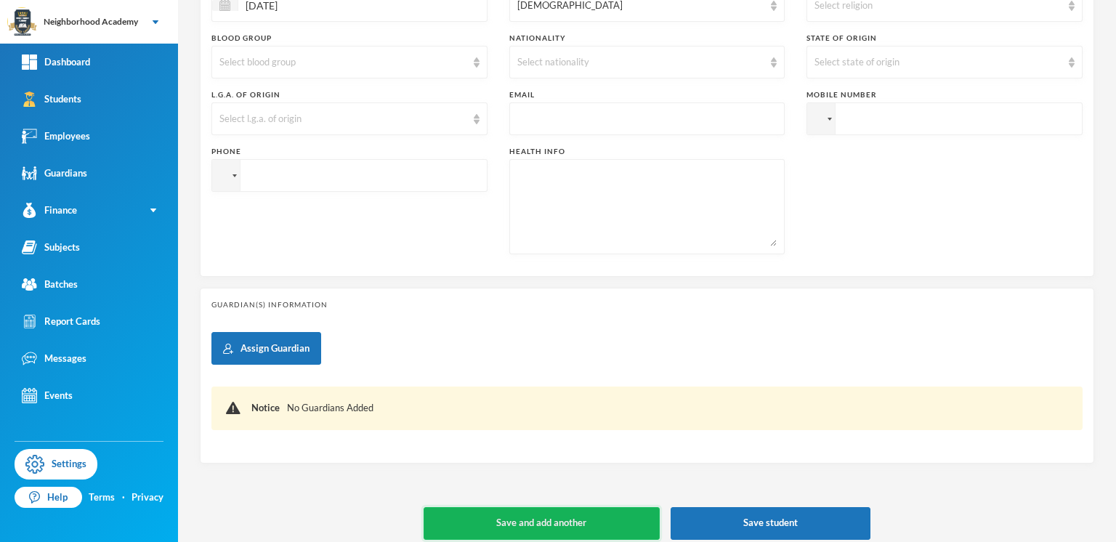
click at [541, 519] on button "Save and add another" at bounding box center [542, 523] width 236 height 33
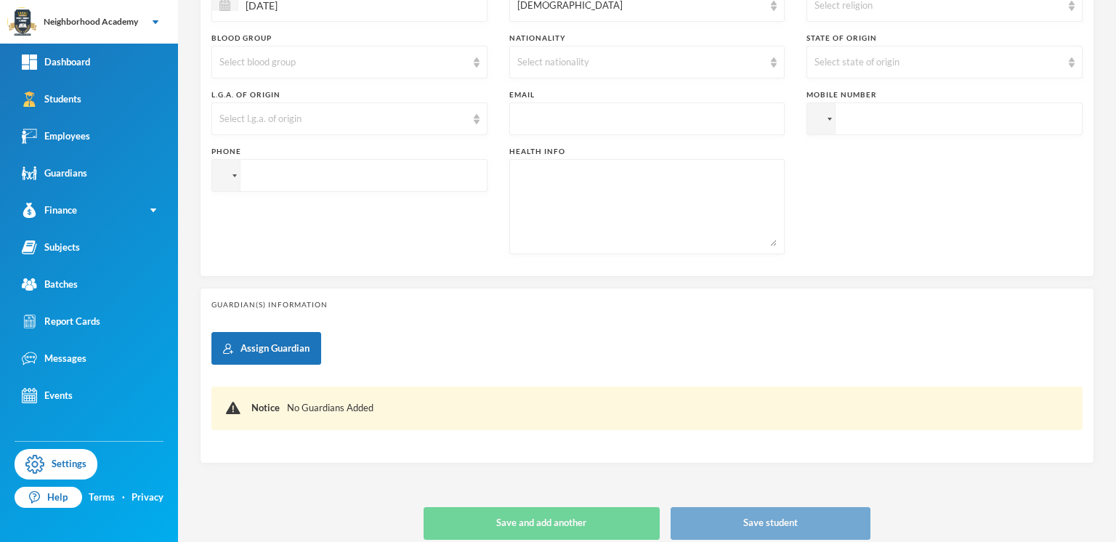
type input "[DATE]"
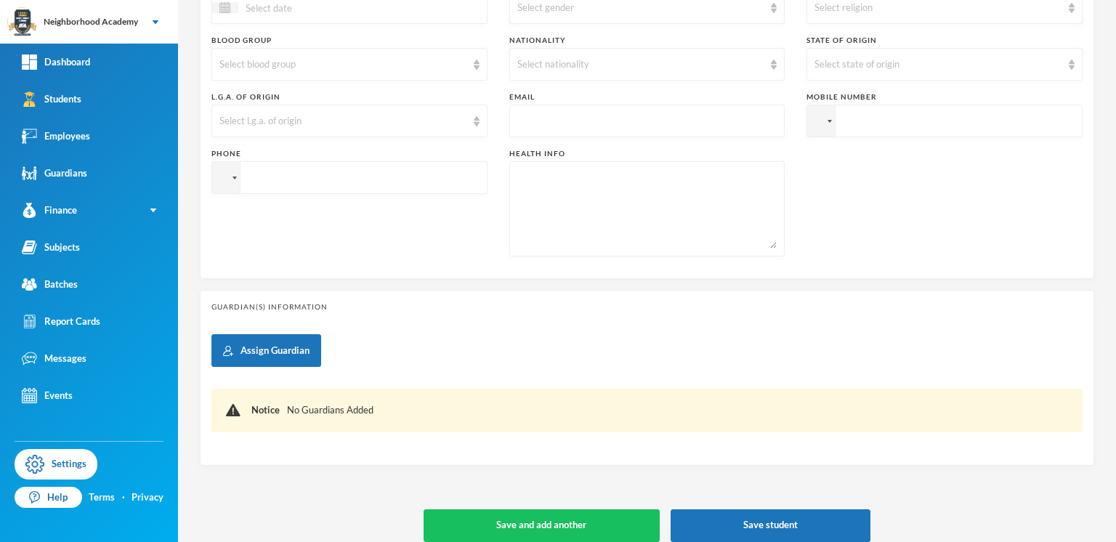
scroll to position [445, 0]
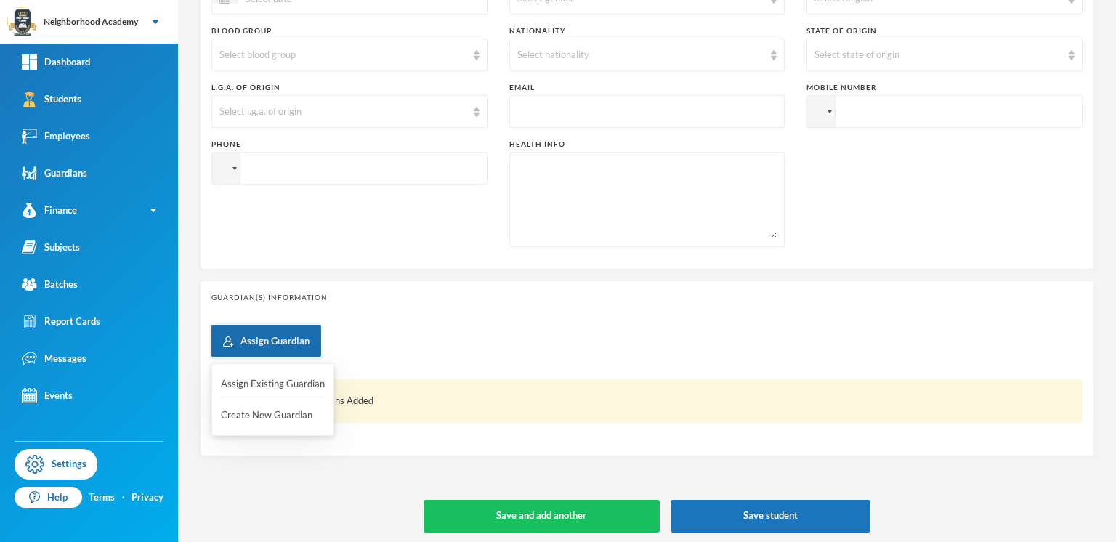
click at [291, 344] on button "Assign Guardian" at bounding box center [266, 341] width 110 height 33
click at [267, 387] on button "Assign Existing Guardian" at bounding box center [272, 384] width 107 height 26
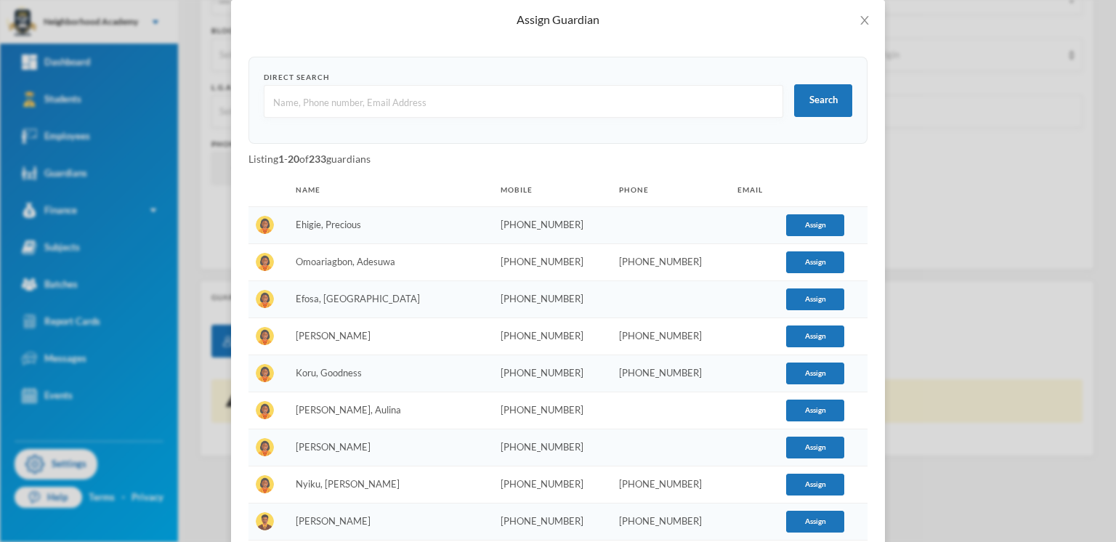
click at [296, 100] on input "text" at bounding box center [524, 102] width 504 height 33
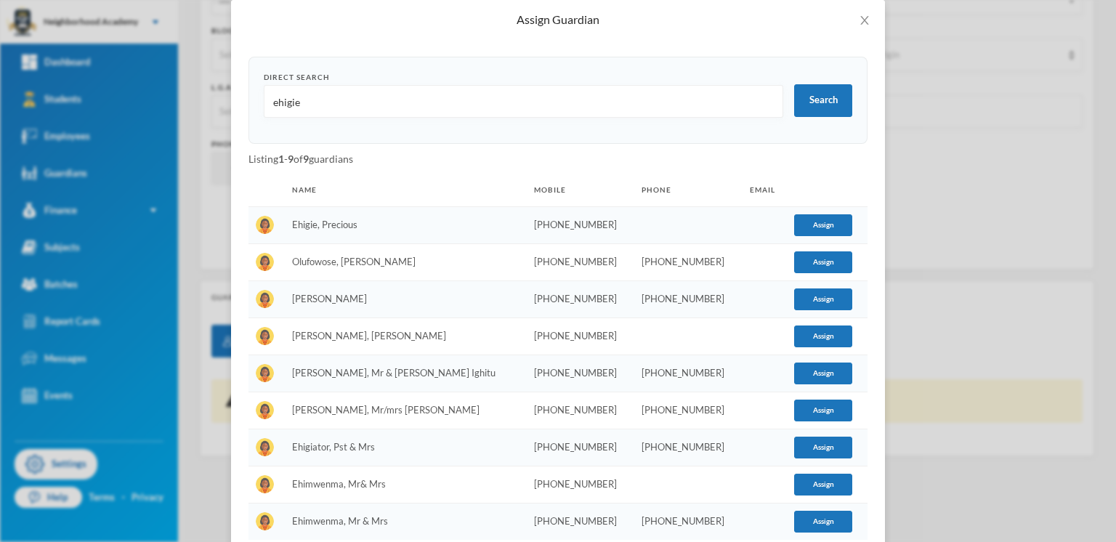
scroll to position [0, 0]
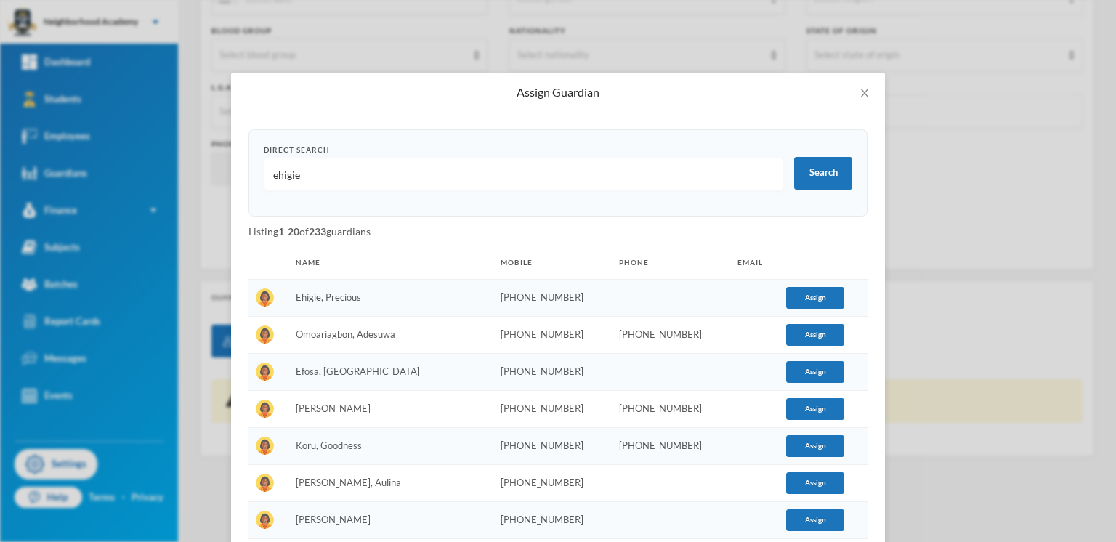
type input "ehigie"
click at [504, 294] on td "[PHONE_NUMBER]" at bounding box center [552, 297] width 118 height 37
click at [802, 296] on button "Assign" at bounding box center [815, 298] width 58 height 22
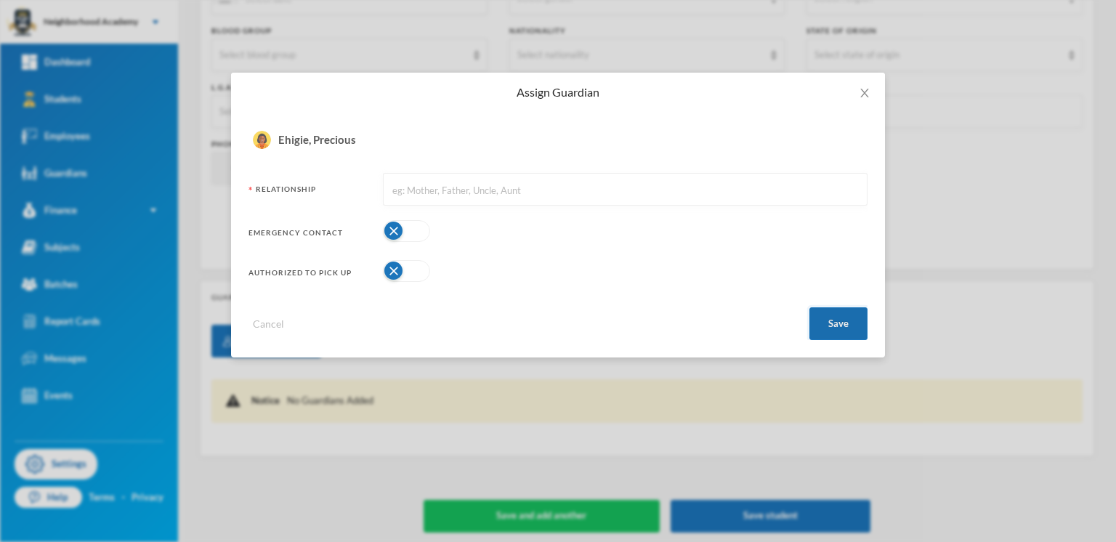
click at [831, 328] on button "Save" at bounding box center [839, 323] width 58 height 33
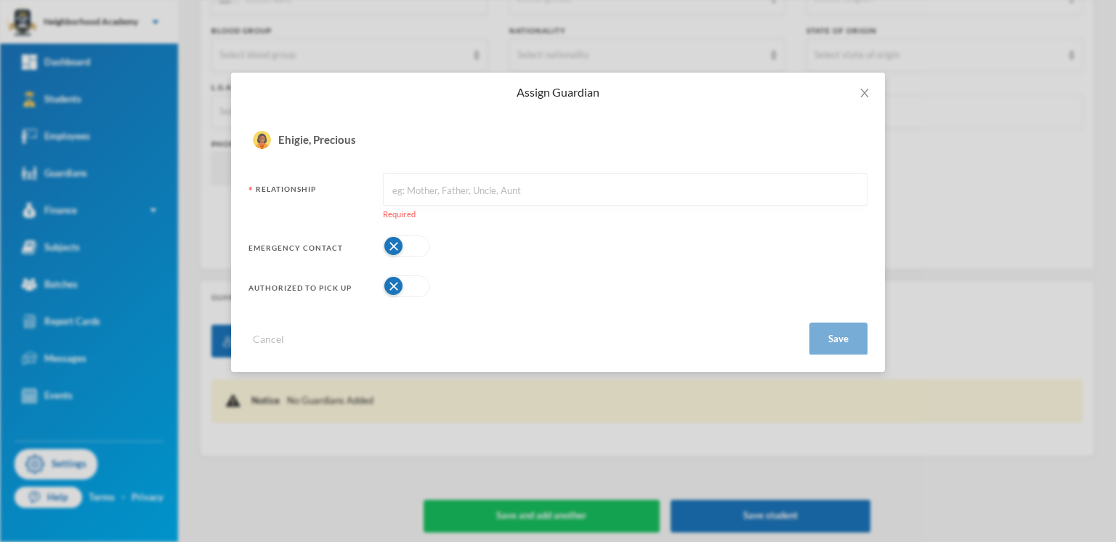
click at [414, 193] on input "text" at bounding box center [625, 190] width 469 height 33
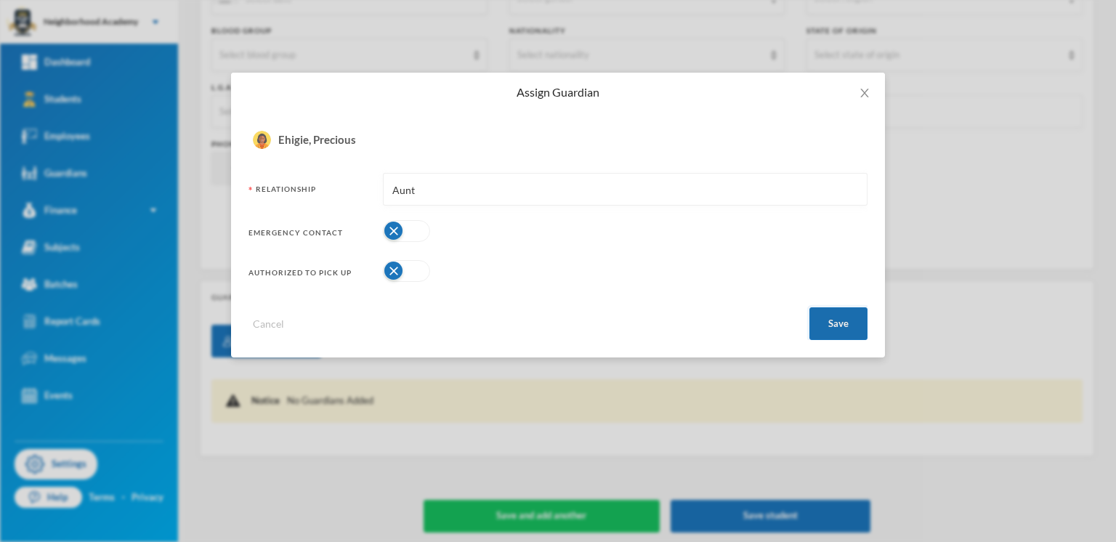
type input "Aunt"
click at [832, 323] on button "Save" at bounding box center [839, 323] width 58 height 33
click at [827, 325] on button "Save" at bounding box center [839, 323] width 58 height 33
drag, startPoint x: 863, startPoint y: 91, endPoint x: 863, endPoint y: 129, distance: 37.8
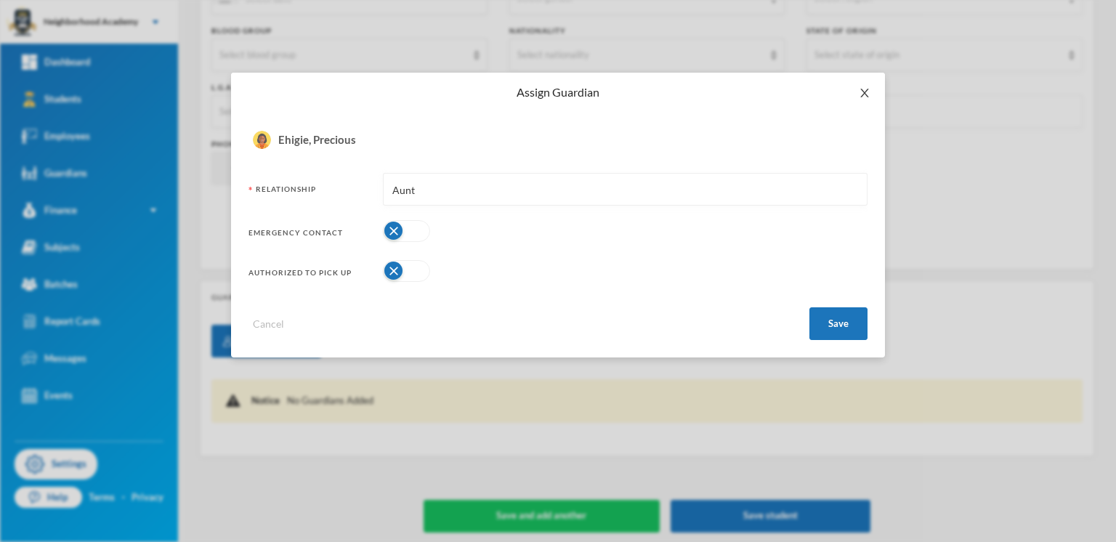
click at [863, 92] on icon "icon: close" at bounding box center [864, 93] width 8 height 9
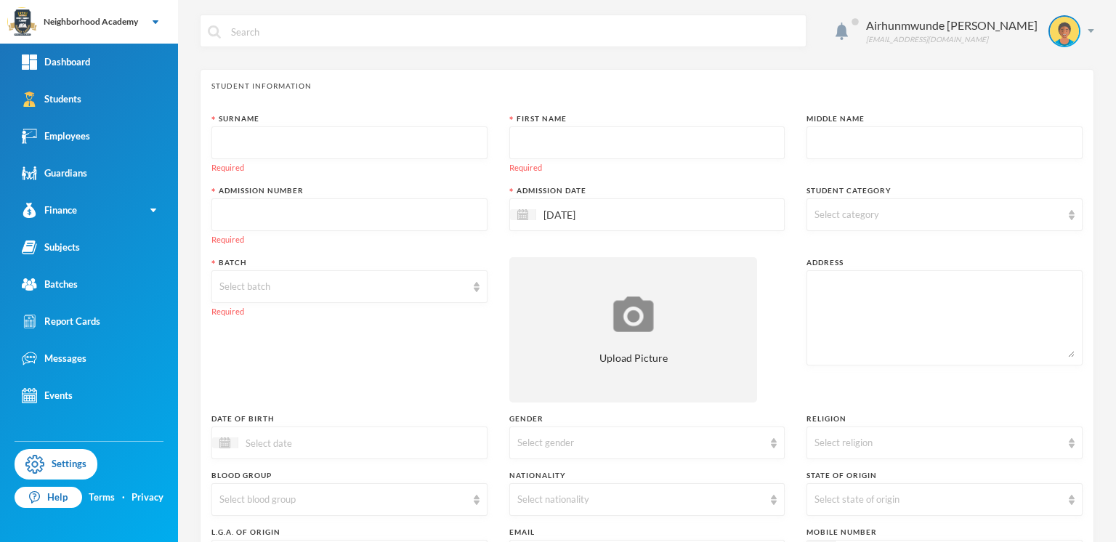
click at [253, 142] on input "text" at bounding box center [349, 143] width 260 height 33
type input "Nosakhare"
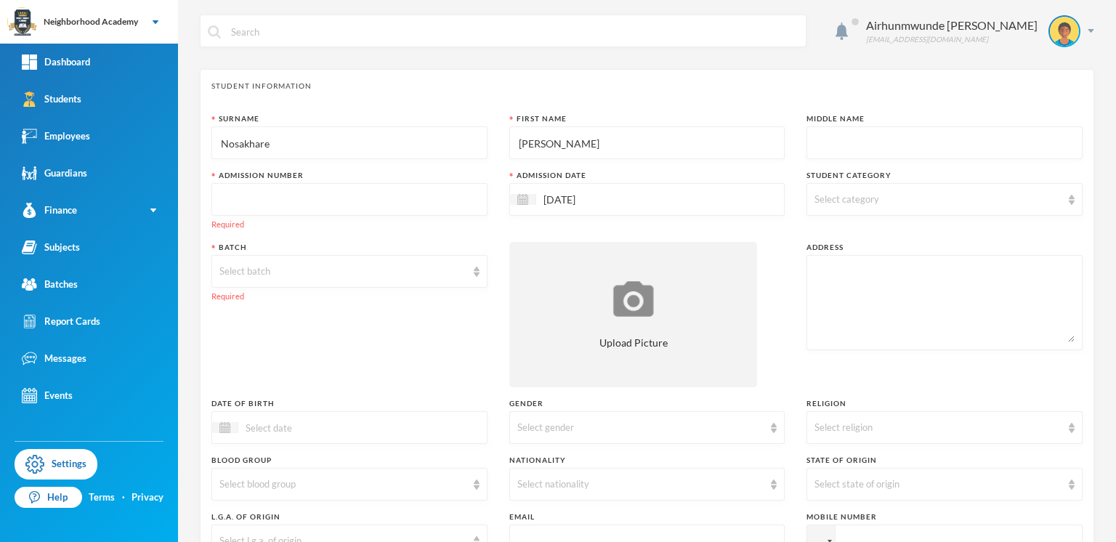
type input "[PERSON_NAME]"
type input "Osaiyekemwen"
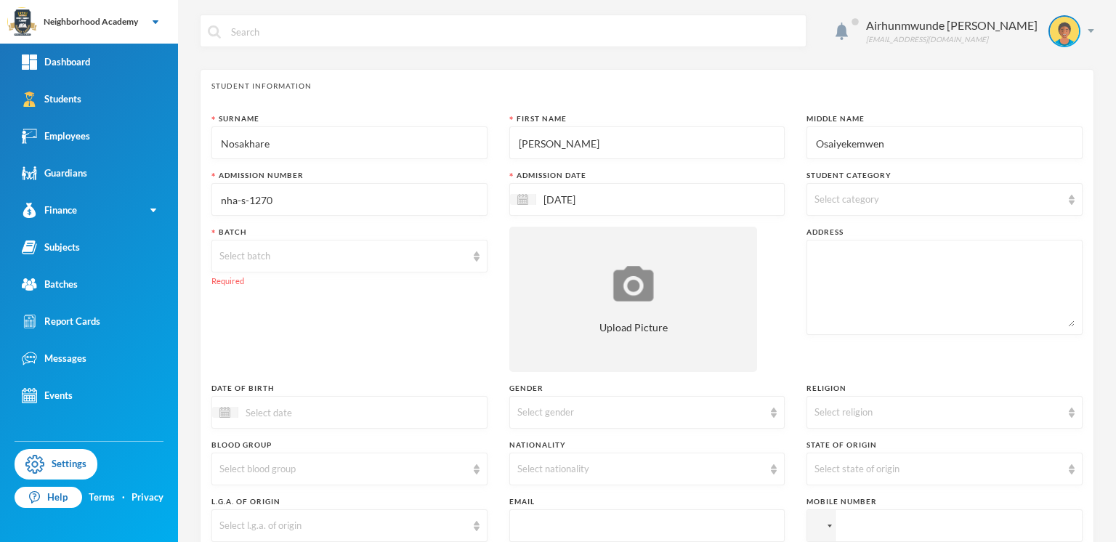
type input "nha-s-1270"
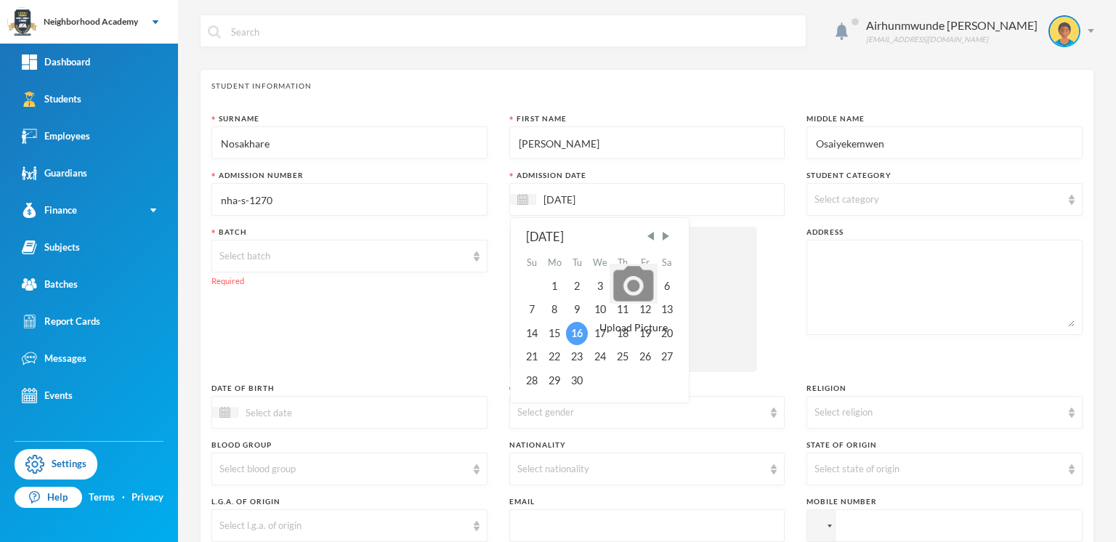
click at [573, 334] on div "16" at bounding box center [577, 333] width 22 height 23
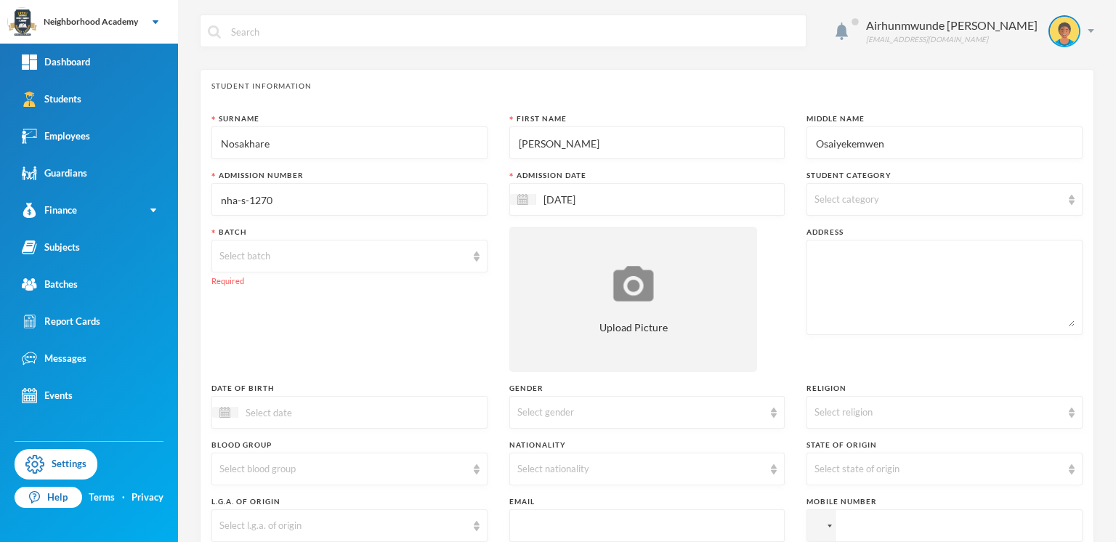
click at [1058, 205] on div "Select category" at bounding box center [945, 199] width 276 height 33
click at [881, 232] on span "Day Students" at bounding box center [856, 235] width 71 height 12
click at [823, 232] on input "Day Students" at bounding box center [815, 235] width 15 height 15
checkbox input "false"
click at [842, 270] on textarea at bounding box center [945, 287] width 260 height 79
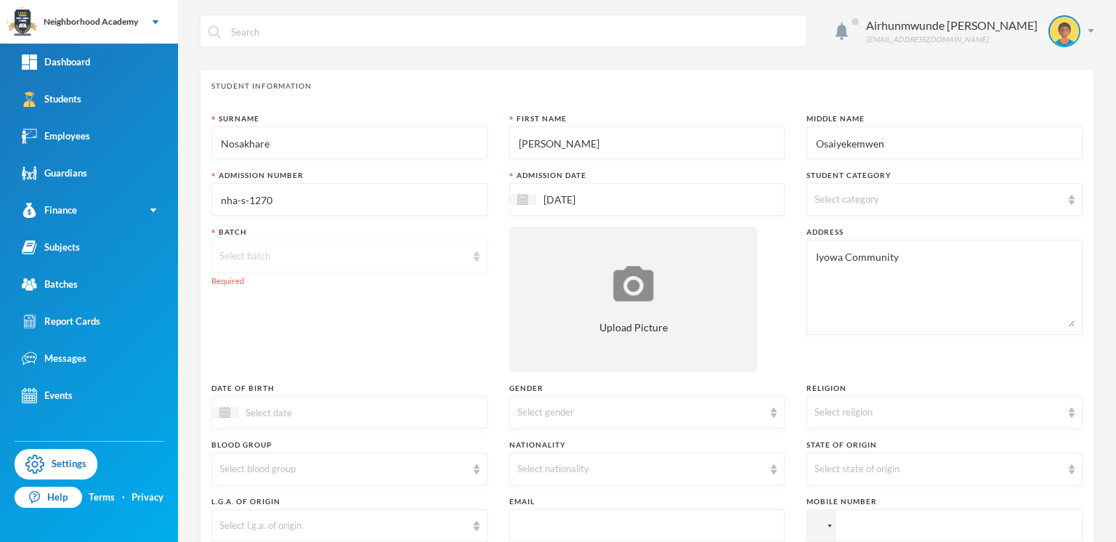
type textarea "Iyowa Community"
click at [270, 249] on div "Select batch" at bounding box center [342, 256] width 247 height 15
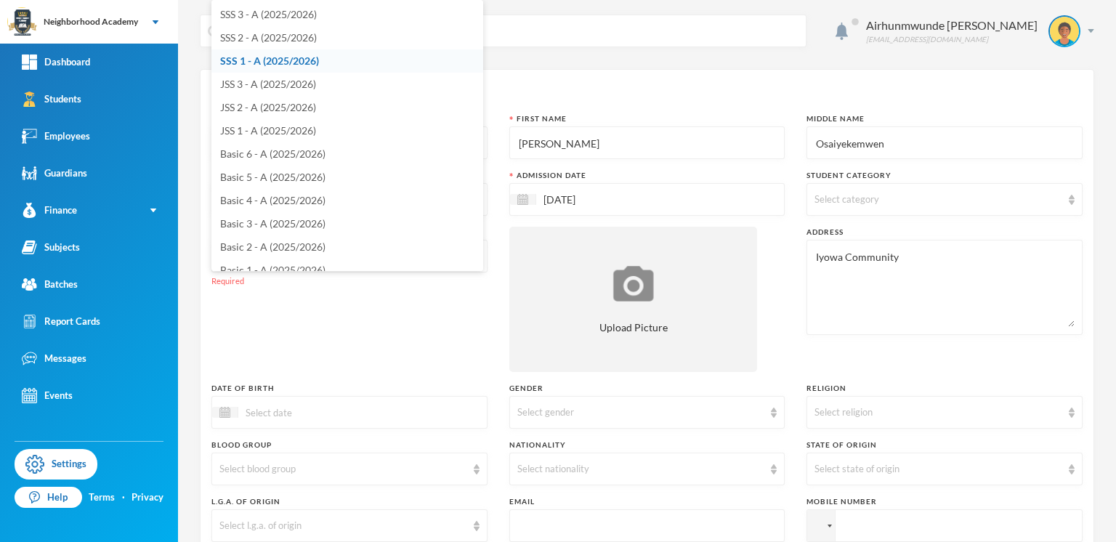
scroll to position [6, 0]
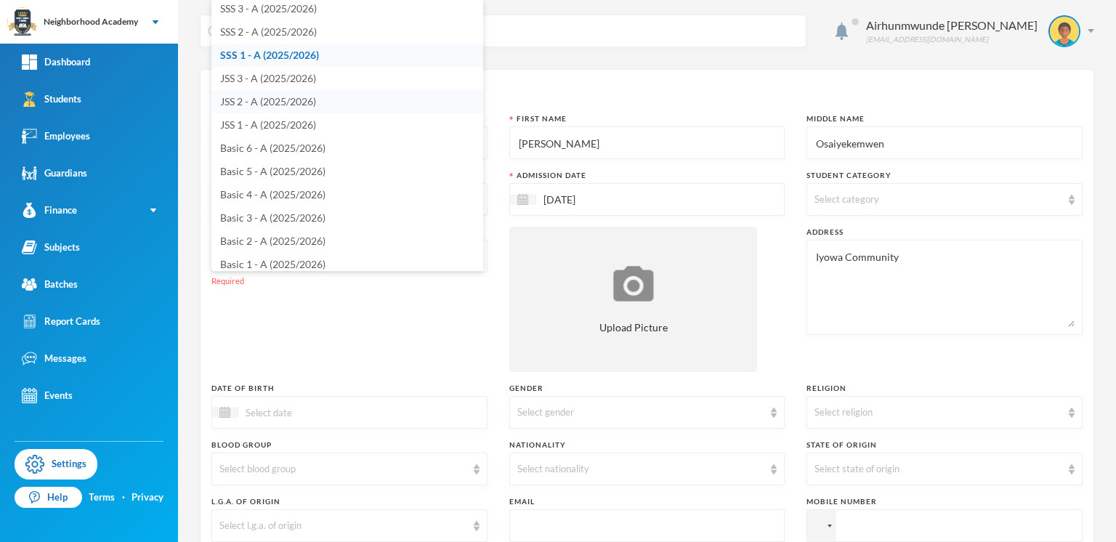
click at [284, 101] on span "JSS 2 - A (2025/2026)" at bounding box center [268, 101] width 96 height 12
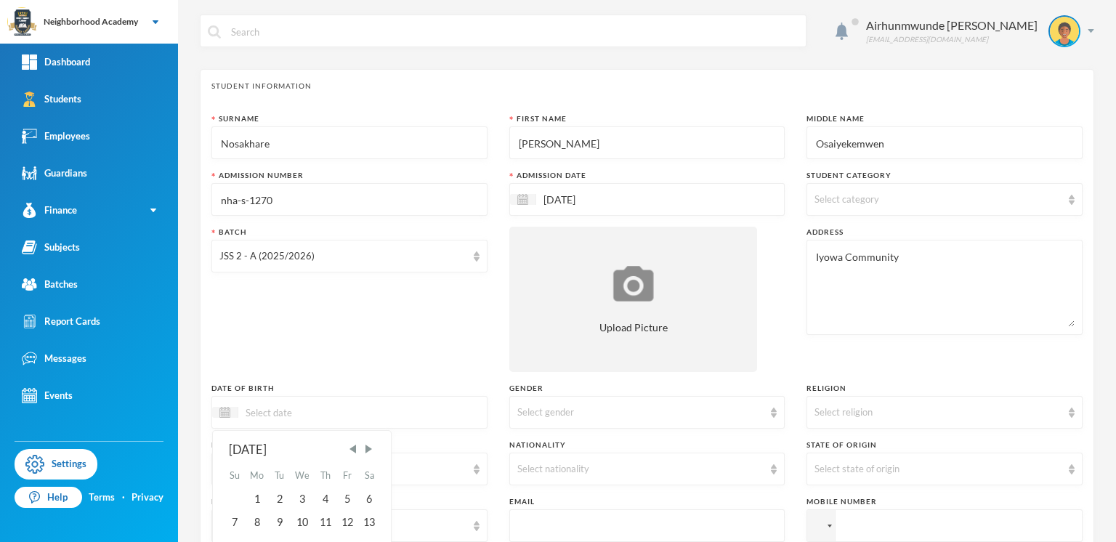
click at [294, 408] on input at bounding box center [299, 412] width 122 height 17
click at [358, 449] on span "Previous Month" at bounding box center [353, 449] width 13 height 13
click at [368, 445] on span "Next Month" at bounding box center [368, 449] width 13 height 13
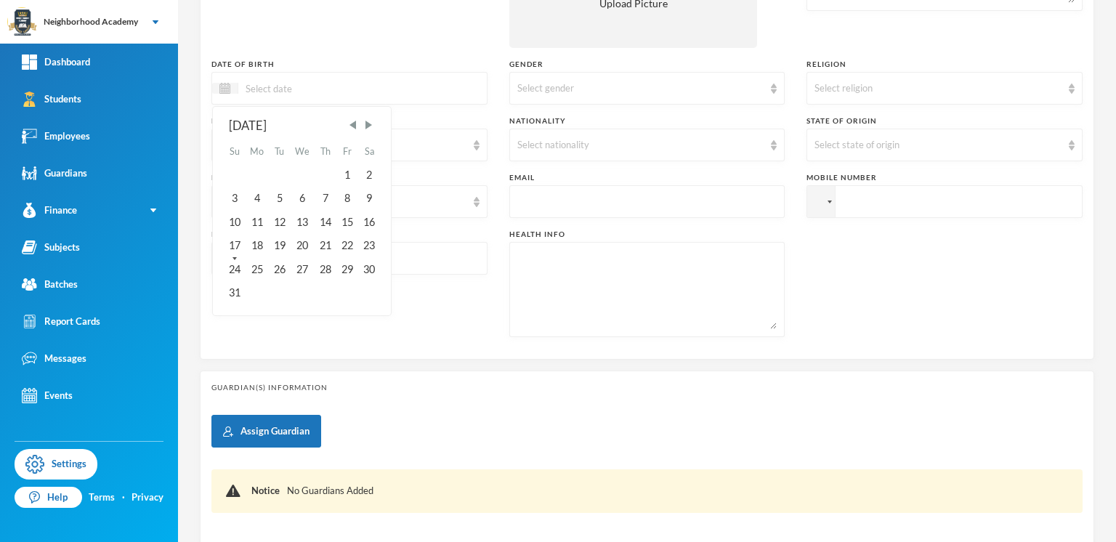
scroll to position [326, 0]
click at [235, 289] on div "31" at bounding box center [234, 291] width 22 height 23
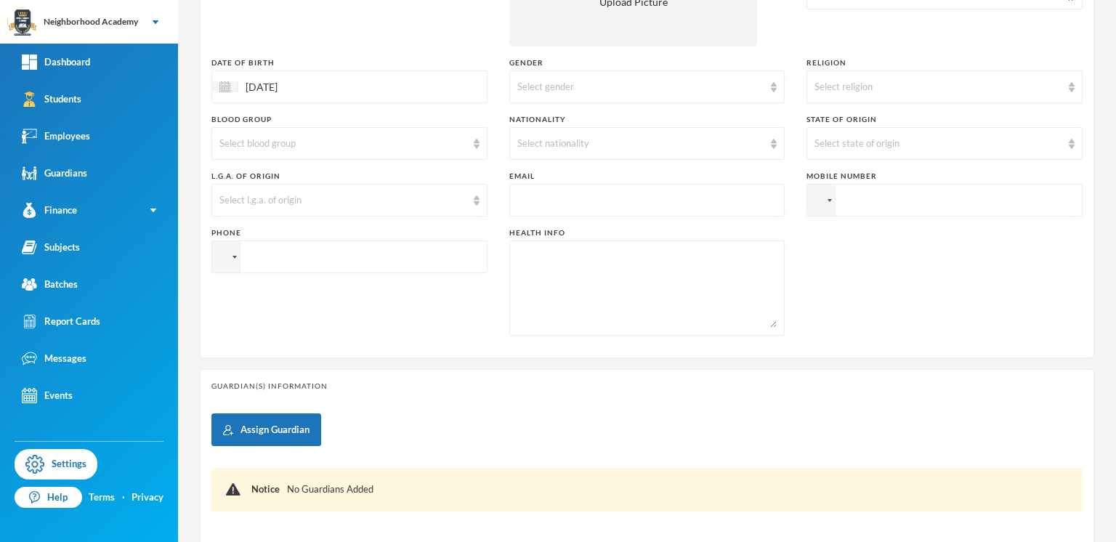
click at [306, 84] on input "[DATE]" at bounding box center [299, 86] width 122 height 17
click at [294, 79] on input "31/08/0002014" at bounding box center [299, 86] width 122 height 17
type input "[DATE]"
click at [233, 283] on div "31" at bounding box center [234, 291] width 22 height 23
click at [536, 86] on div "Select gender" at bounding box center [640, 87] width 247 height 15
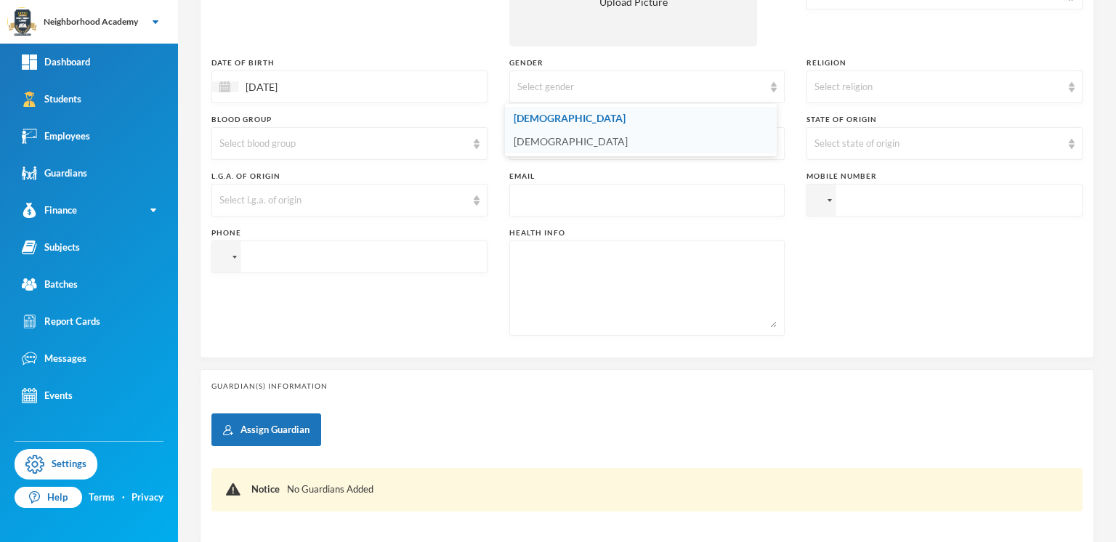
click at [536, 141] on span "[DEMOGRAPHIC_DATA]" at bounding box center [571, 141] width 114 height 12
click at [535, 140] on div "Select nationality" at bounding box center [640, 144] width 247 height 15
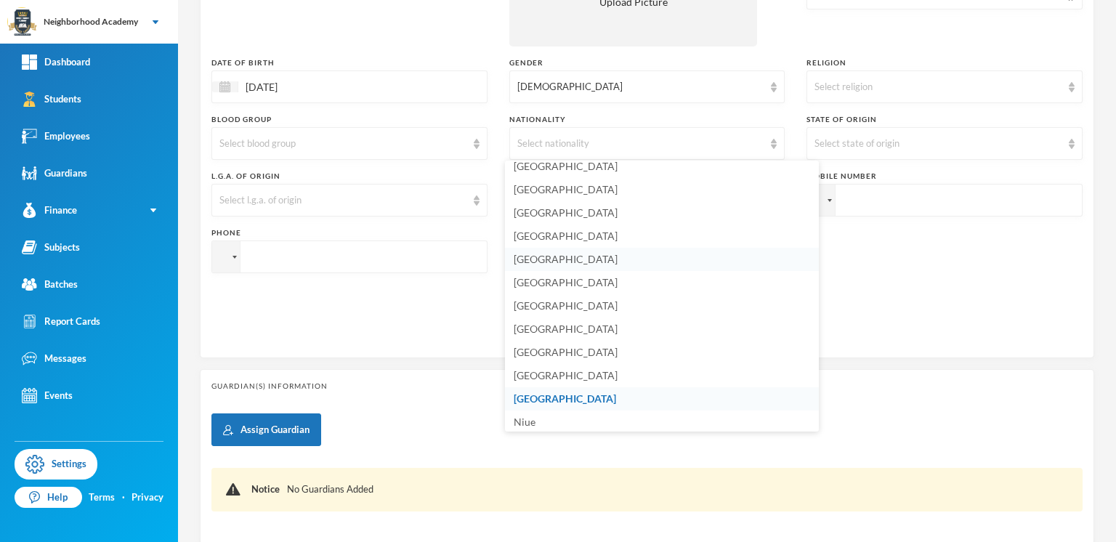
scroll to position [3470, 0]
click at [543, 396] on span "[GEOGRAPHIC_DATA]" at bounding box center [565, 402] width 102 height 12
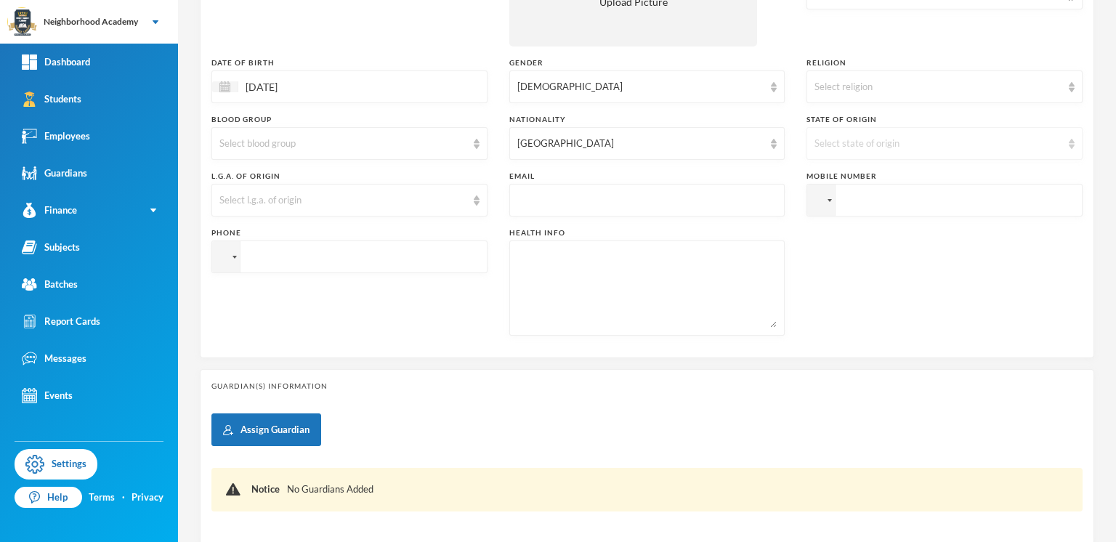
click at [1054, 144] on div "Select state of origin" at bounding box center [945, 143] width 276 height 33
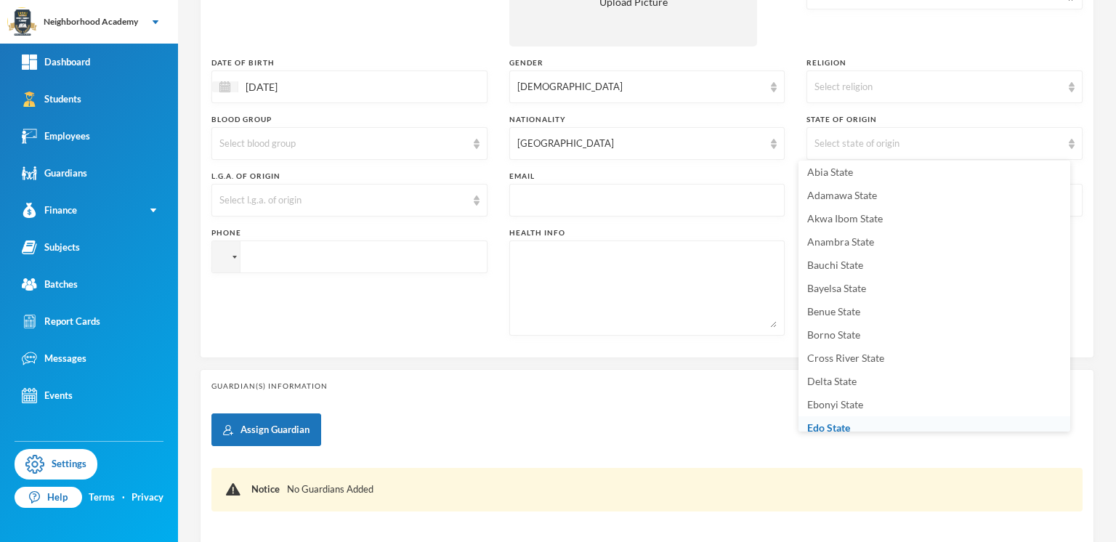
scroll to position [6, 0]
click at [847, 421] on span "Edo State" at bounding box center [828, 425] width 43 height 12
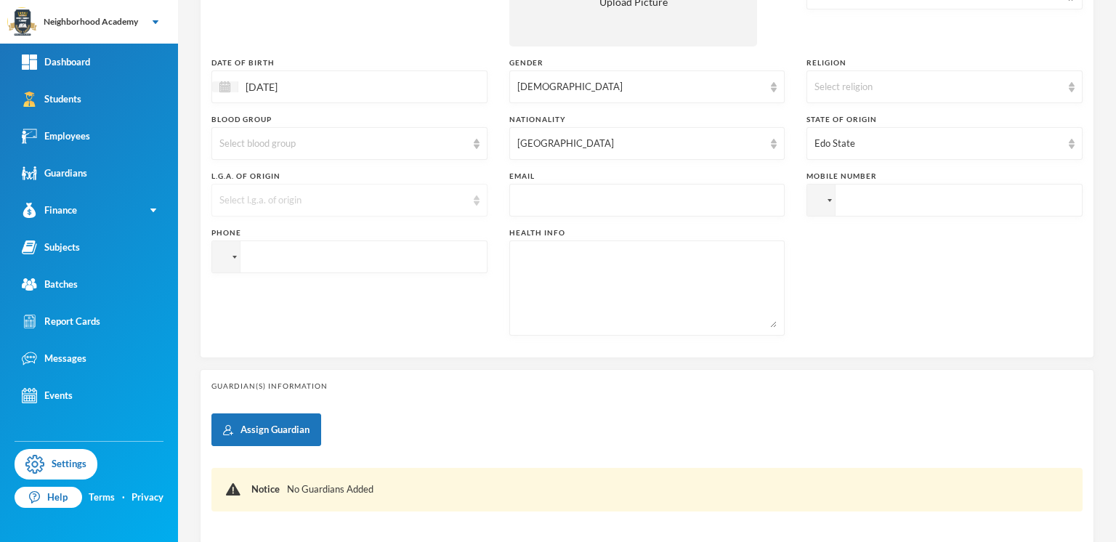
click at [293, 198] on div "Select l.g.a. of origin" at bounding box center [342, 200] width 247 height 15
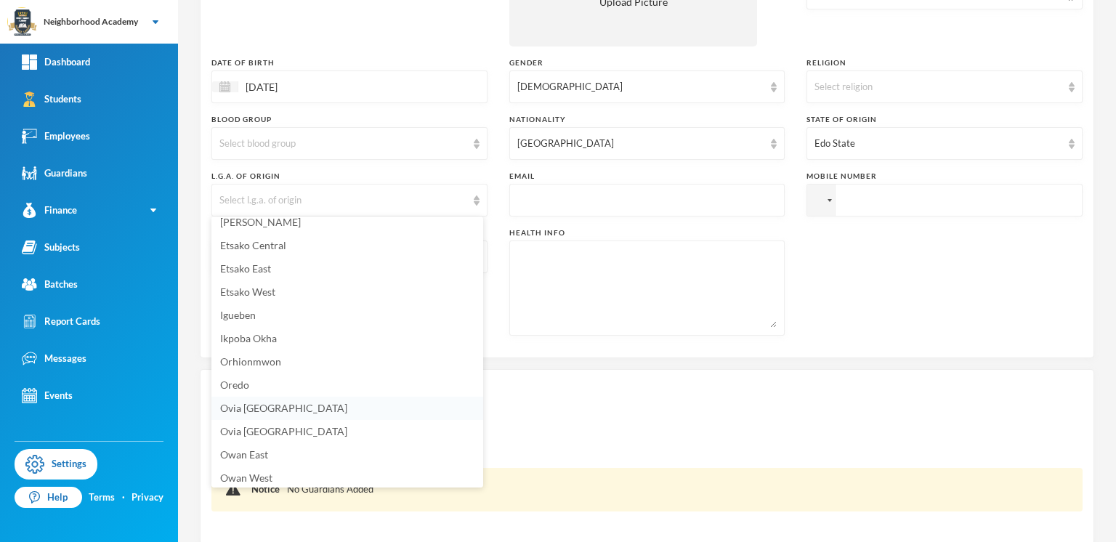
scroll to position [148, 0]
click at [259, 383] on span "Ovia [GEOGRAPHIC_DATA]" at bounding box center [283, 385] width 127 height 12
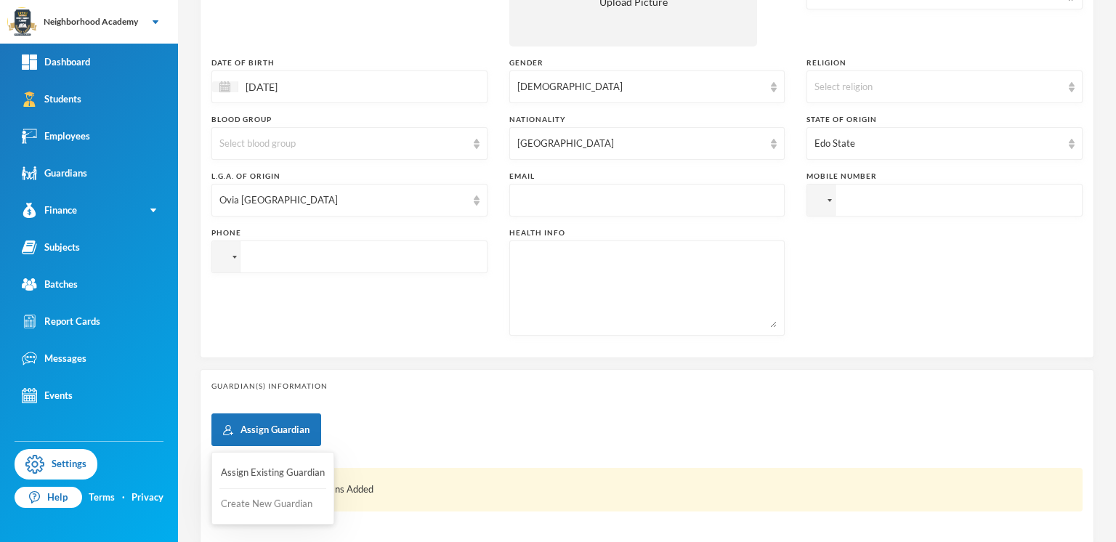
click at [253, 504] on button "Create New Guardian" at bounding box center [272, 504] width 107 height 26
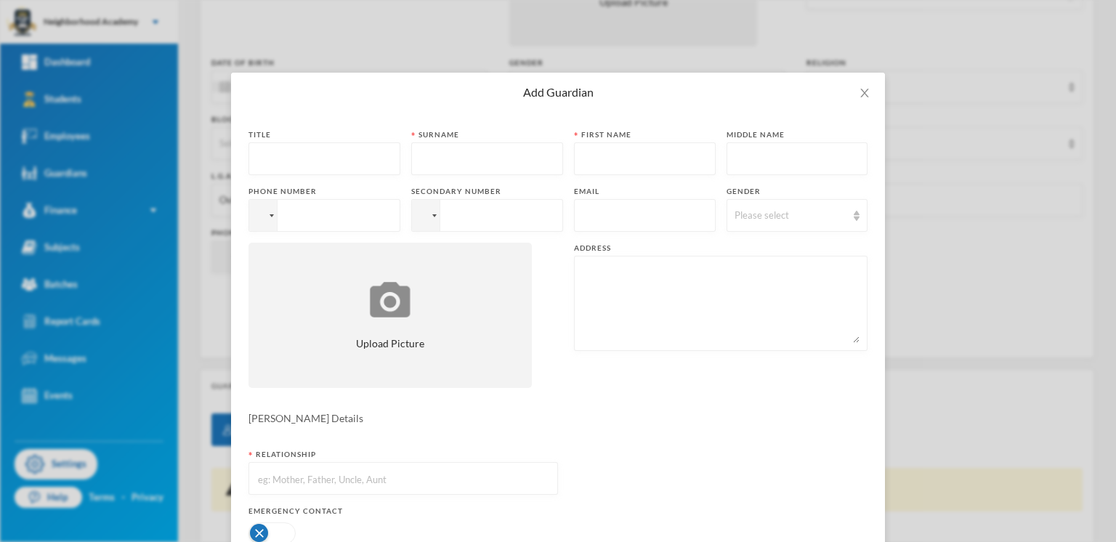
click at [288, 157] on input "text" at bounding box center [325, 159] width 136 height 33
type input "Mrs"
type input "E"
type input "[PERSON_NAME]"
type input "Ese"
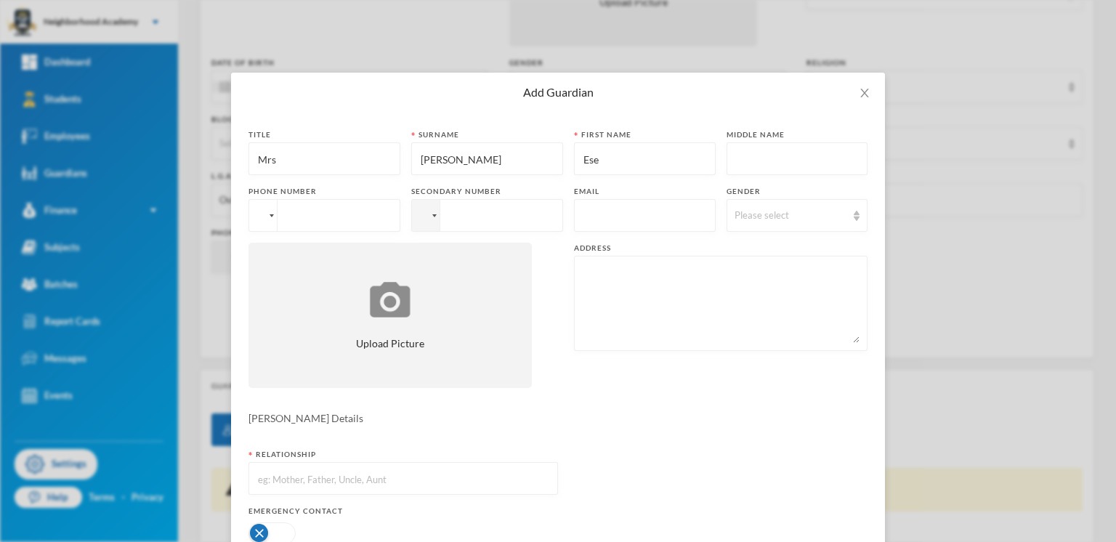
click at [262, 216] on div at bounding box center [263, 215] width 28 height 31
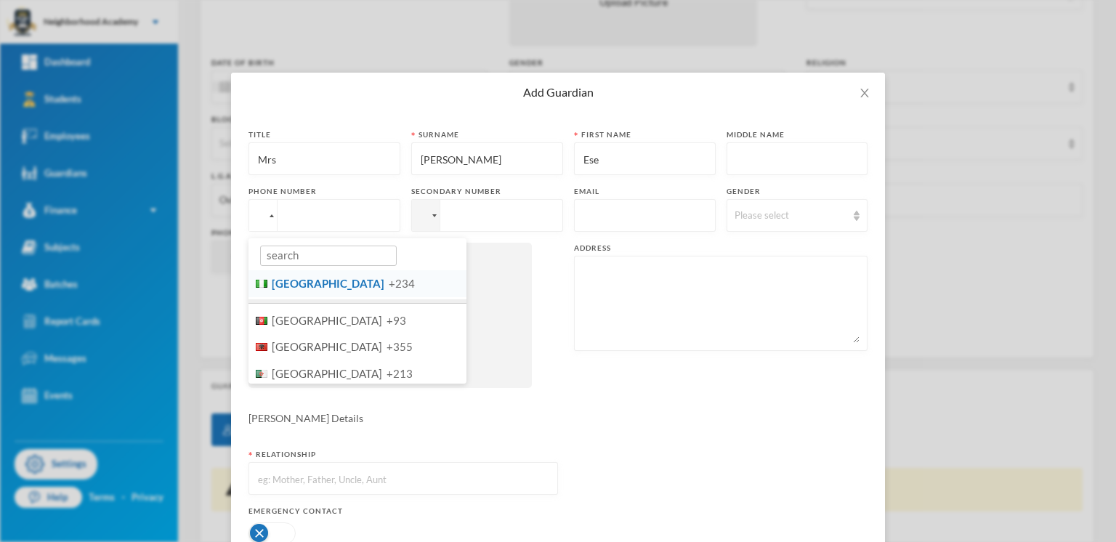
click at [281, 283] on span "[GEOGRAPHIC_DATA]" at bounding box center [328, 283] width 113 height 13
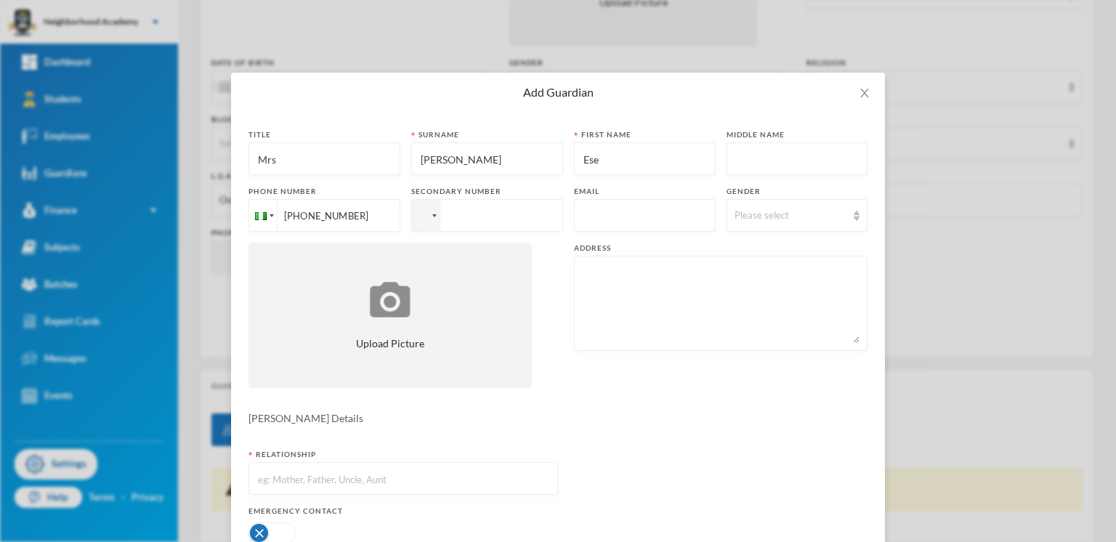
type input "[PHONE_NUMBER]"
click at [416, 220] on div at bounding box center [426, 215] width 28 height 31
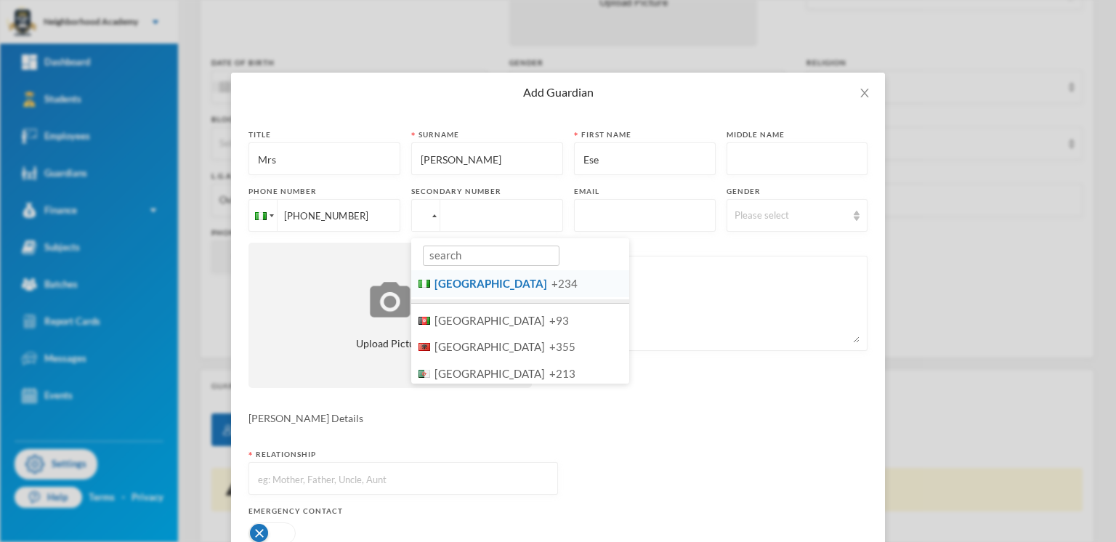
click at [440, 286] on span "[GEOGRAPHIC_DATA]" at bounding box center [491, 283] width 113 height 13
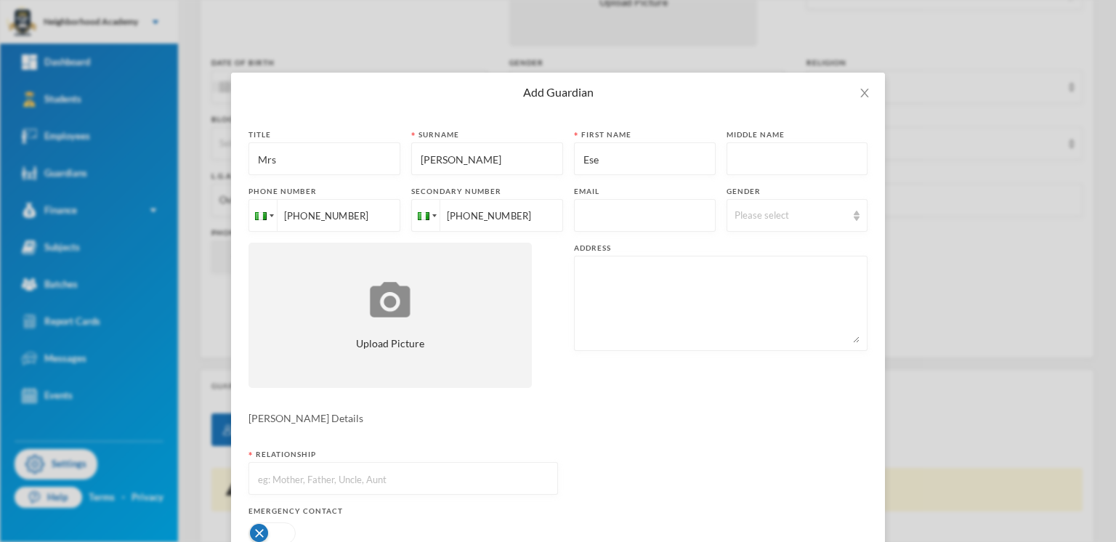
type input "[PHONE_NUMBER]"
drag, startPoint x: 852, startPoint y: 216, endPoint x: 837, endPoint y: 219, distance: 15.7
click at [854, 216] on img at bounding box center [857, 216] width 6 height 10
click at [745, 271] on span "[DEMOGRAPHIC_DATA]" at bounding box center [780, 271] width 114 height 12
click at [586, 283] on textarea at bounding box center [721, 303] width 278 height 79
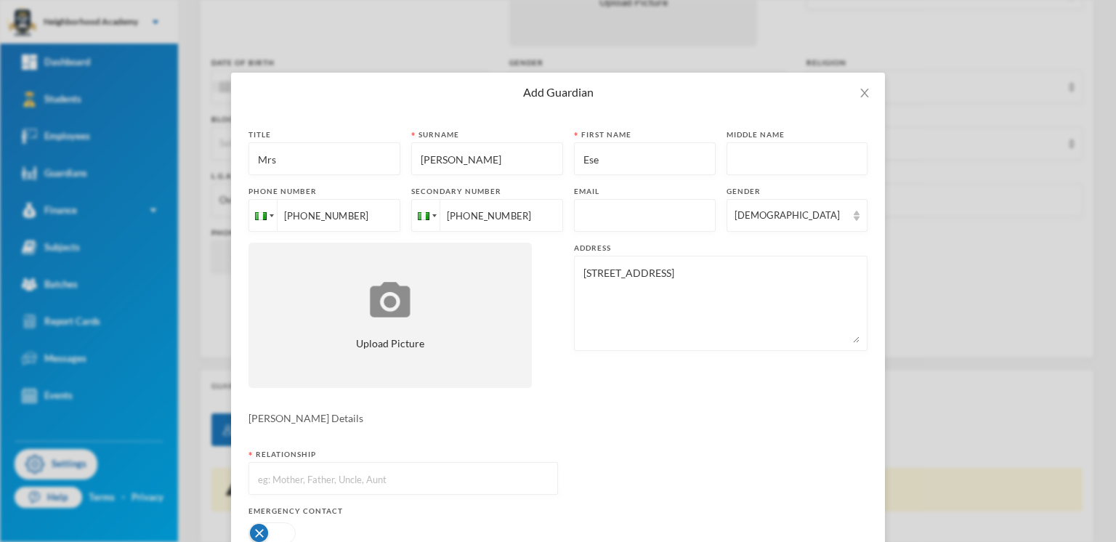
type textarea "[STREET_ADDRESS]"
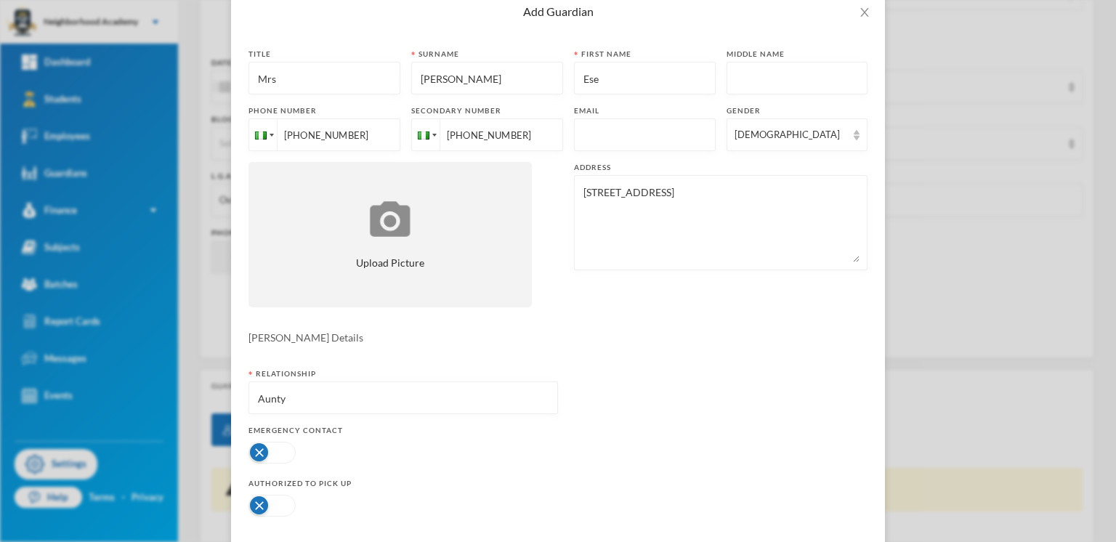
scroll to position [145, 0]
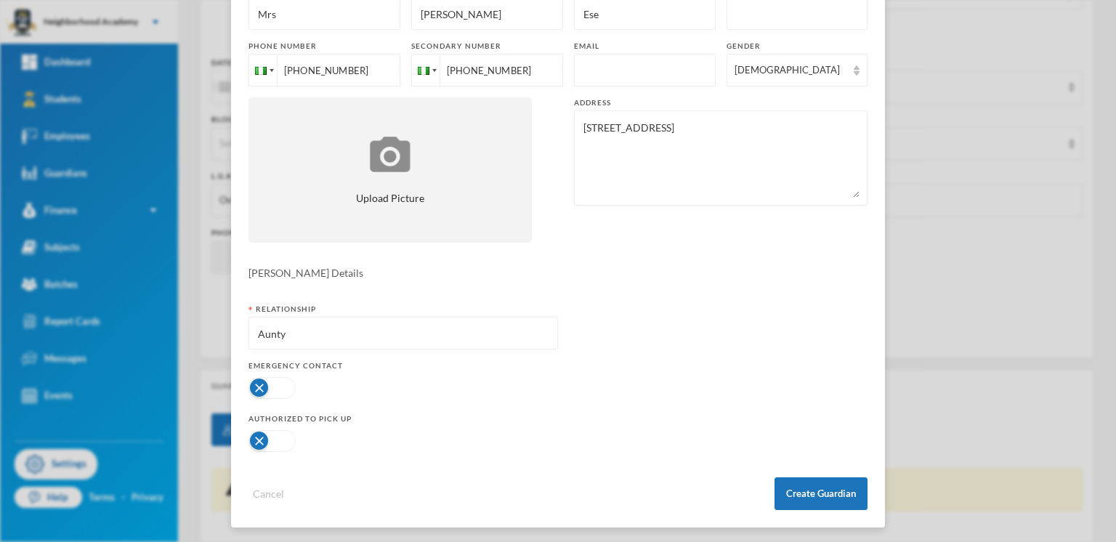
type input "Aunty"
click at [251, 387] on button "button" at bounding box center [272, 388] width 47 height 22
click at [802, 491] on button "Create Guardian" at bounding box center [821, 493] width 93 height 33
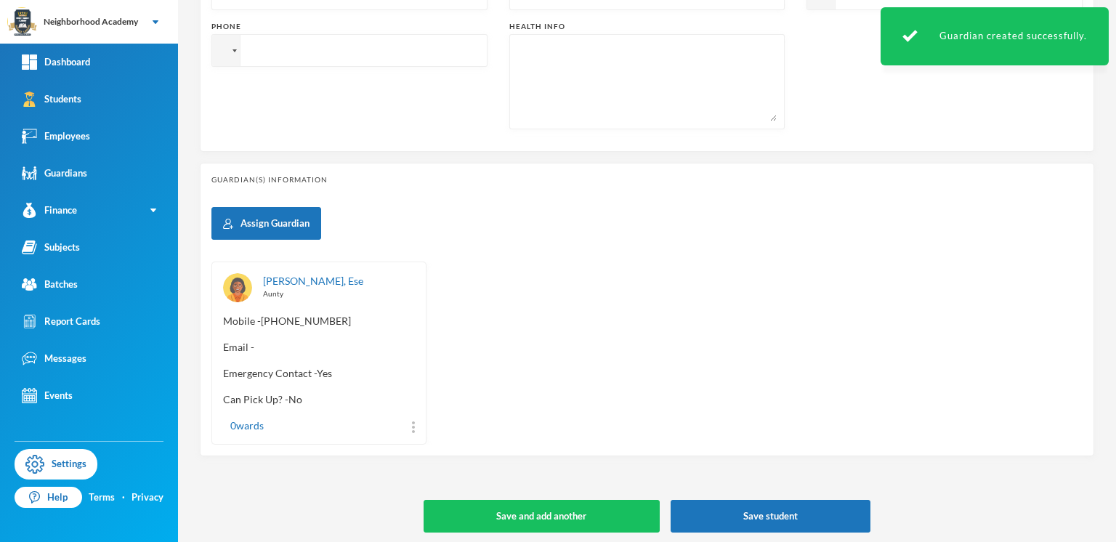
scroll to position [532, 0]
click at [510, 505] on button "Save and add another" at bounding box center [542, 516] width 236 height 33
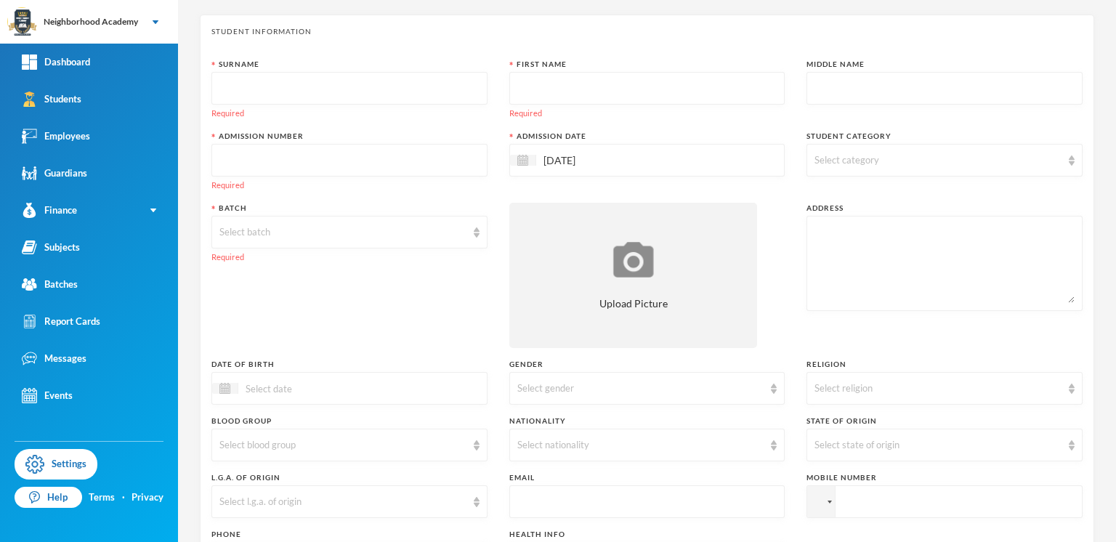
scroll to position [0, 0]
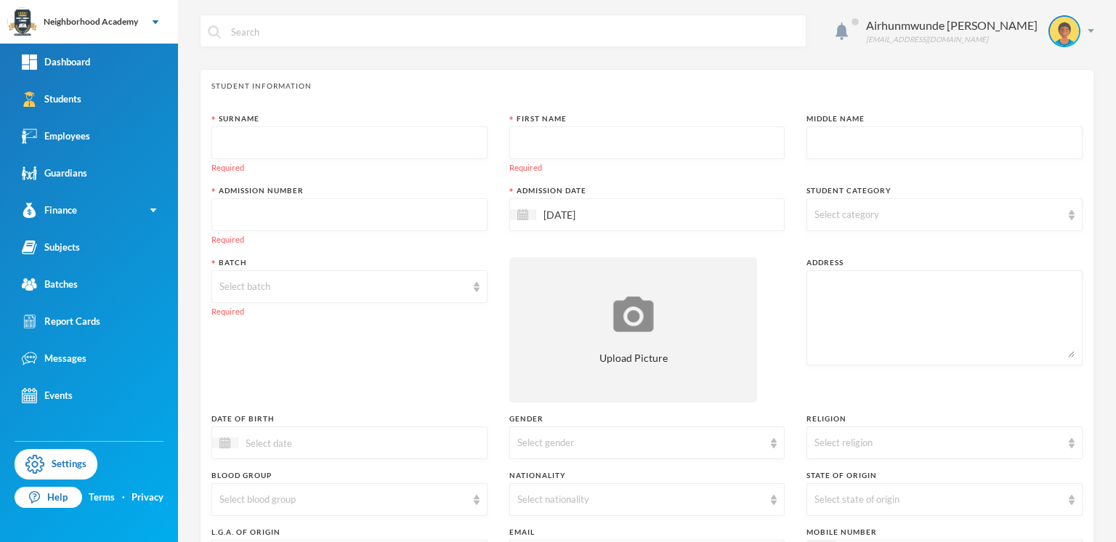
click at [244, 150] on input "text" at bounding box center [349, 143] width 260 height 33
type input "n"
type input "[PERSON_NAME]"
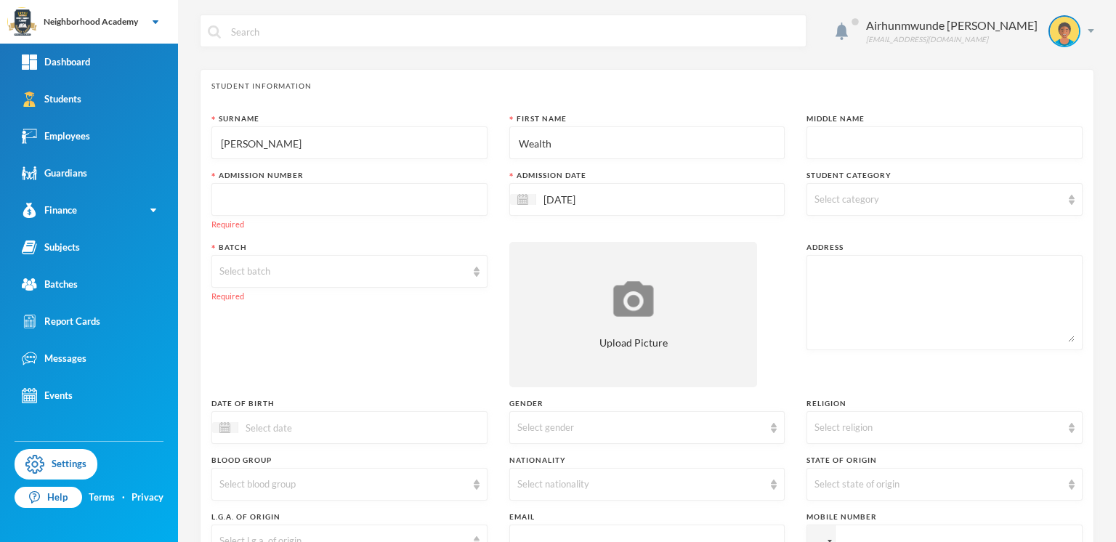
type input "Wealth"
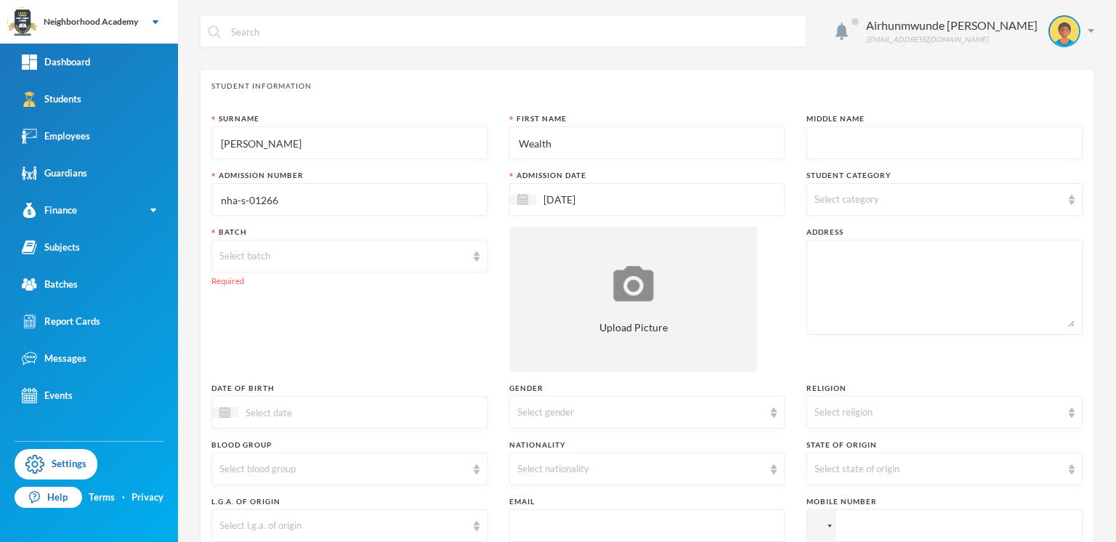
type input "nha-s-01266"
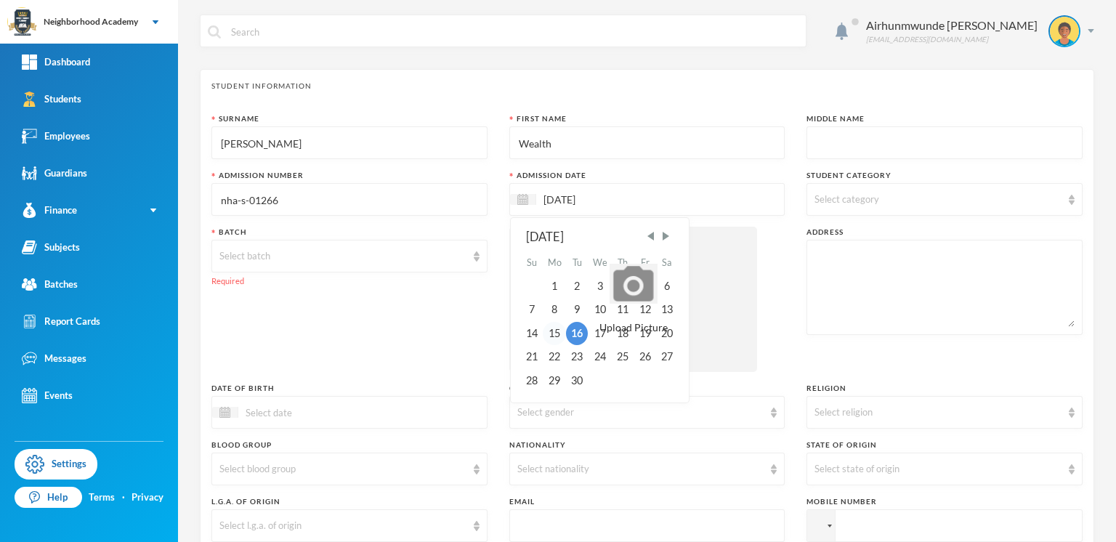
click at [547, 333] on div "15" at bounding box center [554, 333] width 23 height 23
type input "[DATE]"
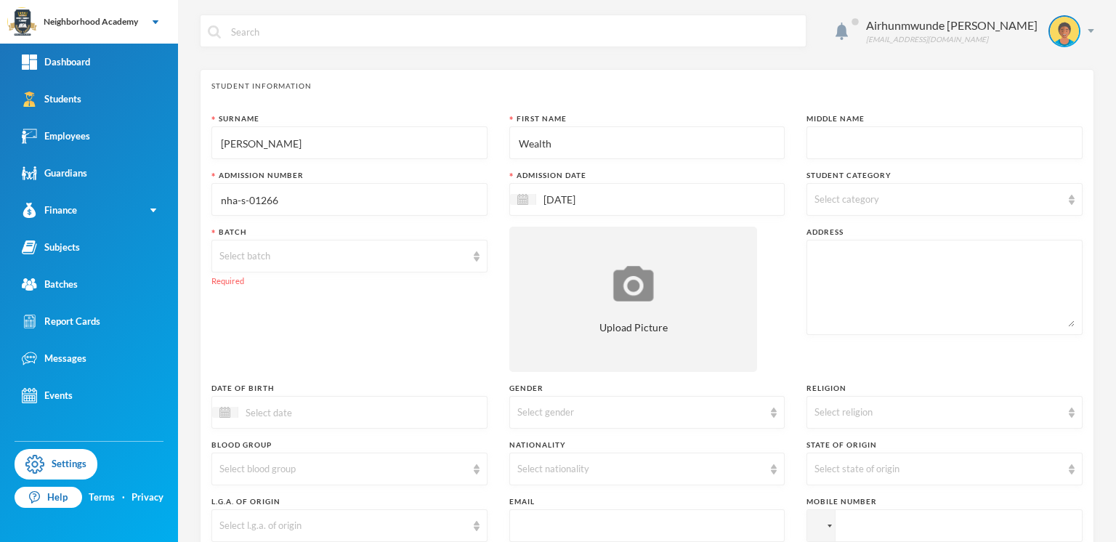
click at [1069, 196] on img at bounding box center [1072, 200] width 6 height 10
click at [820, 233] on input "Day Students" at bounding box center [815, 235] width 15 height 15
checkbox input "true"
drag, startPoint x: 885, startPoint y: 297, endPoint x: 770, endPoint y: 278, distance: 116.5
click at [884, 297] on textarea at bounding box center [945, 287] width 260 height 79
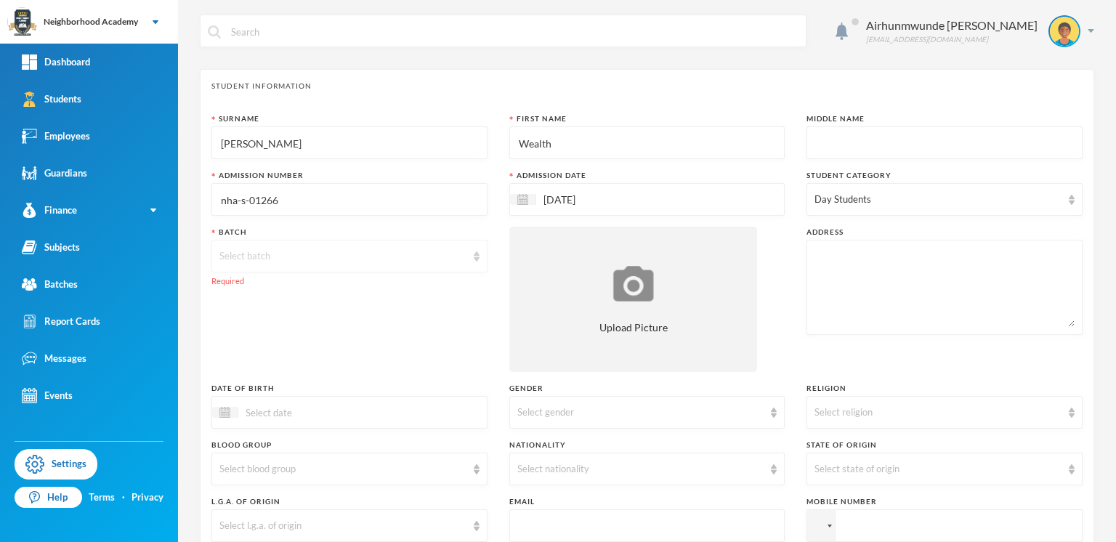
click at [262, 251] on div "Select batch" at bounding box center [342, 256] width 247 height 15
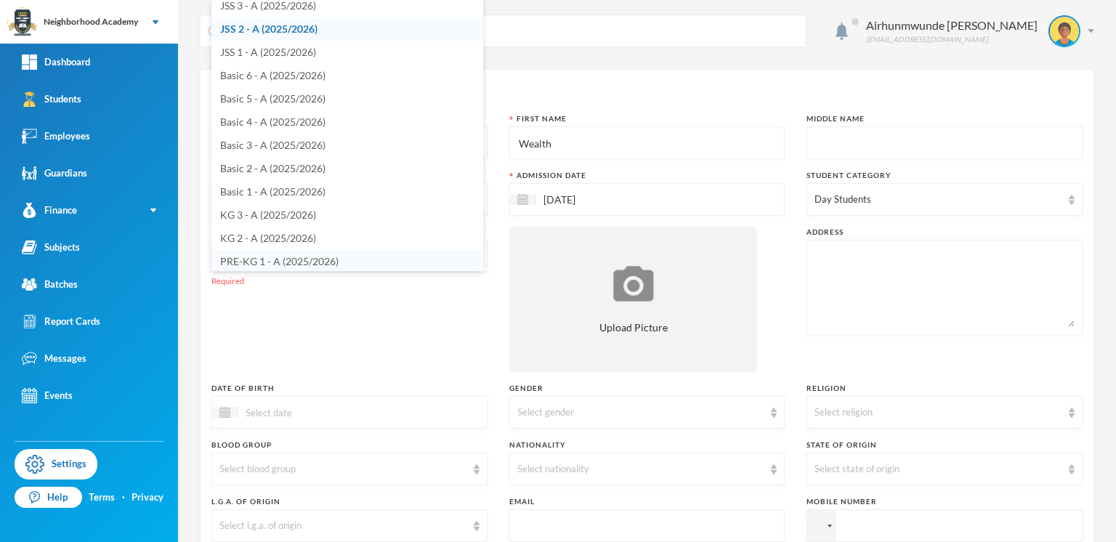
scroll to position [78, 0]
click at [262, 260] on span "PRE-KG 1 - A (2025/2026)" at bounding box center [279, 261] width 118 height 12
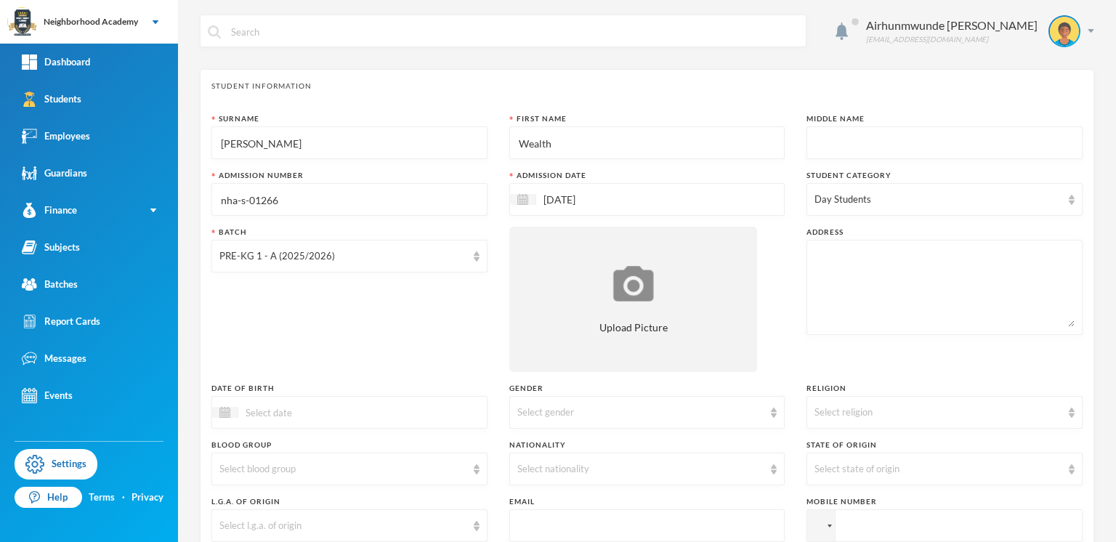
click at [831, 251] on textarea at bounding box center [945, 287] width 260 height 79
type textarea "[GEOGRAPHIC_DATA] Iyowa"
click at [356, 445] on span "Previous Month" at bounding box center [353, 449] width 13 height 13
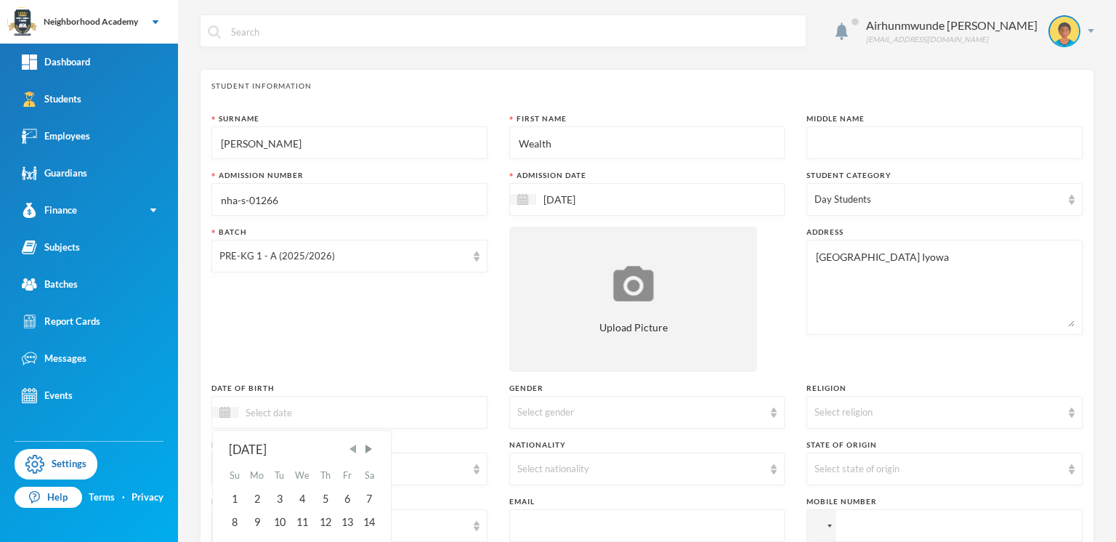
click at [356, 445] on span "Previous Month" at bounding box center [353, 449] width 13 height 13
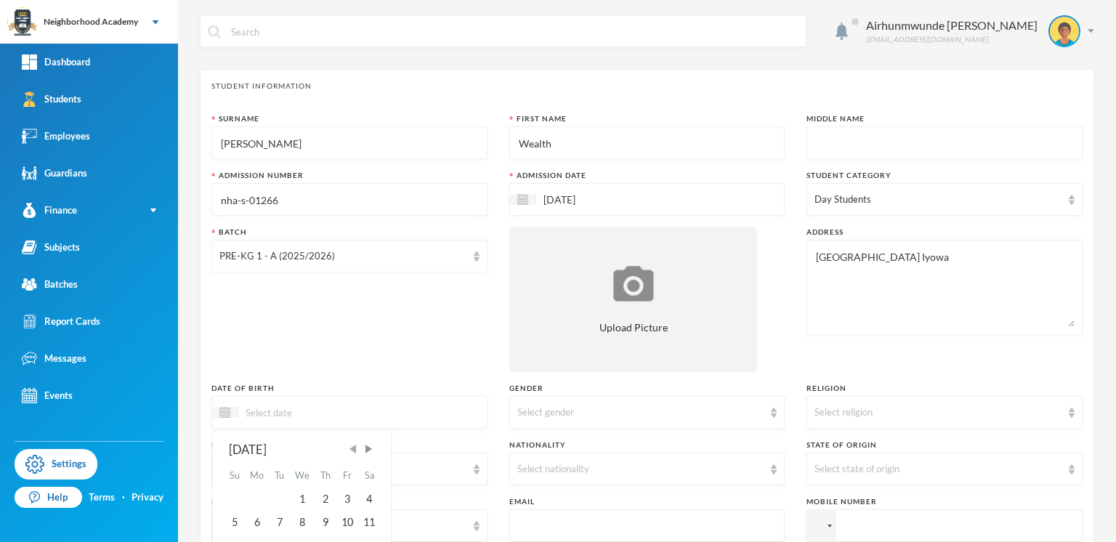
click at [356, 445] on span "Previous Month" at bounding box center [353, 449] width 13 height 13
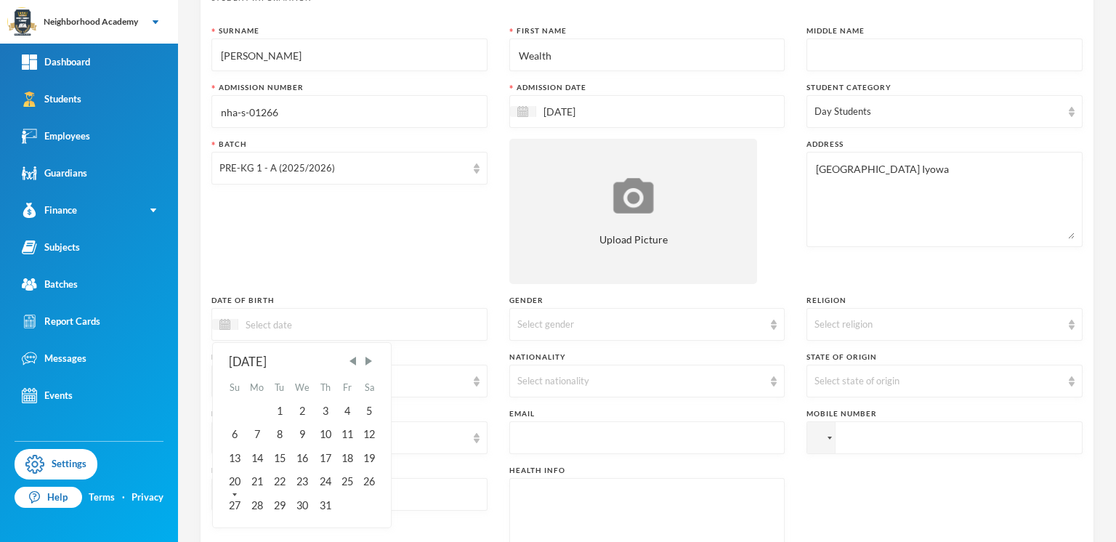
scroll to position [163, 0]
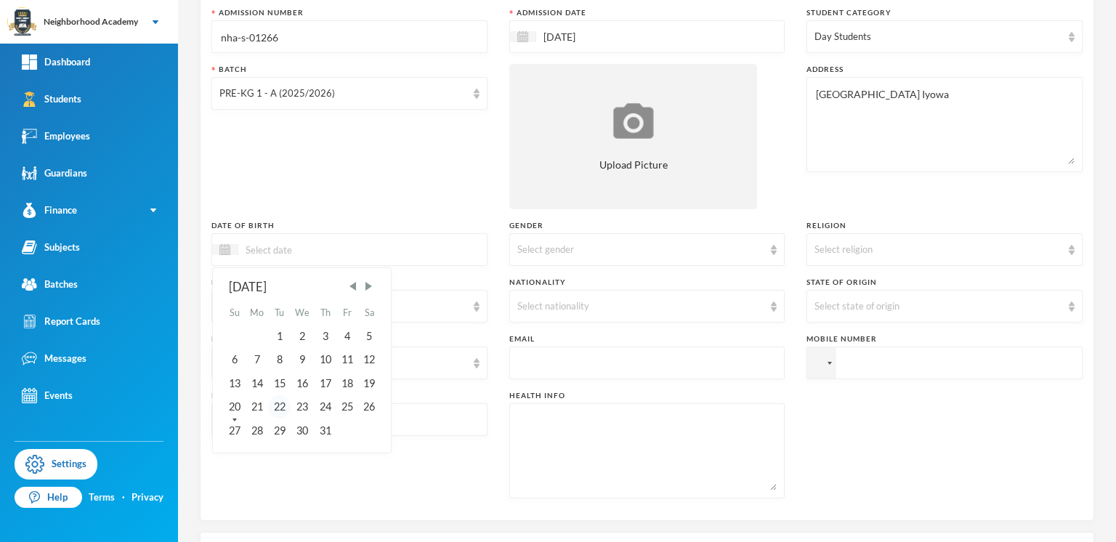
click at [278, 403] on div "22" at bounding box center [279, 406] width 22 height 23
type input "[DATE]"
click at [558, 249] on div "Select gender" at bounding box center [640, 250] width 247 height 15
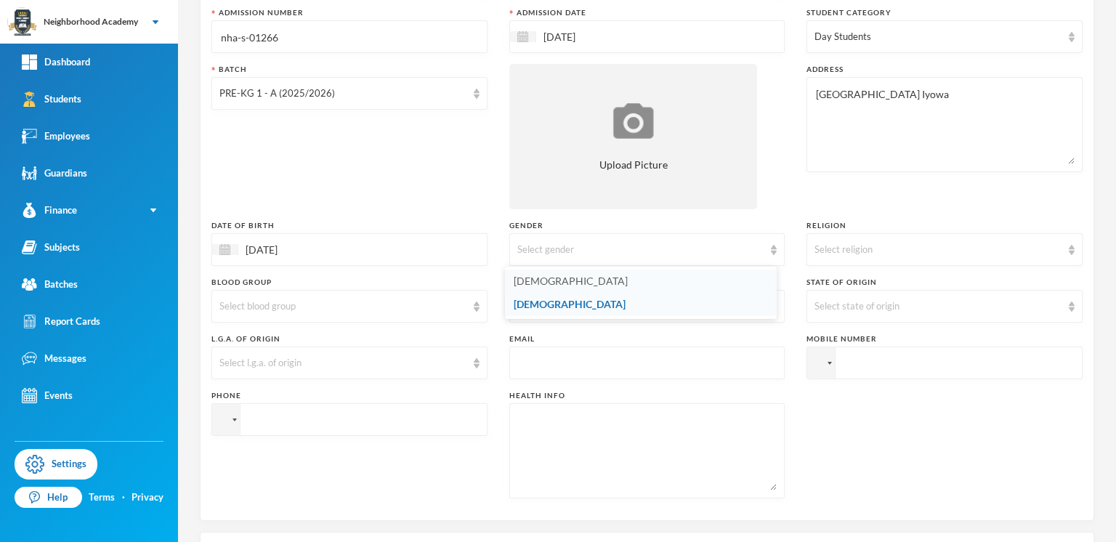
click at [538, 281] on li "[DEMOGRAPHIC_DATA]" at bounding box center [641, 281] width 272 height 23
click at [1056, 241] on div "Select religion" at bounding box center [945, 249] width 276 height 33
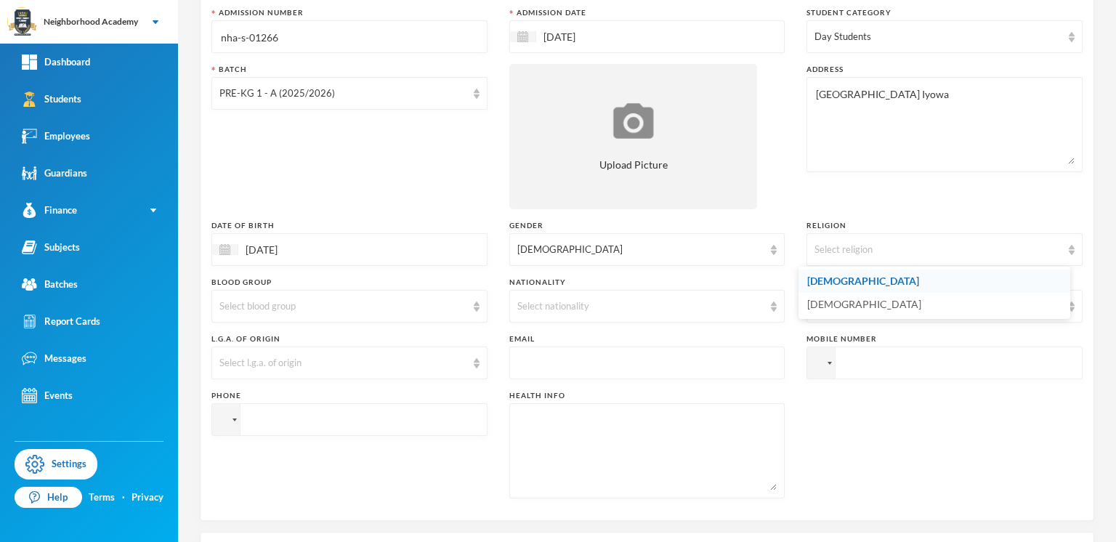
click at [772, 209] on div "Surname [PERSON_NAME] First Name Wealth Middle Name Admission Number nha-s-0126…" at bounding box center [646, 230] width 871 height 559
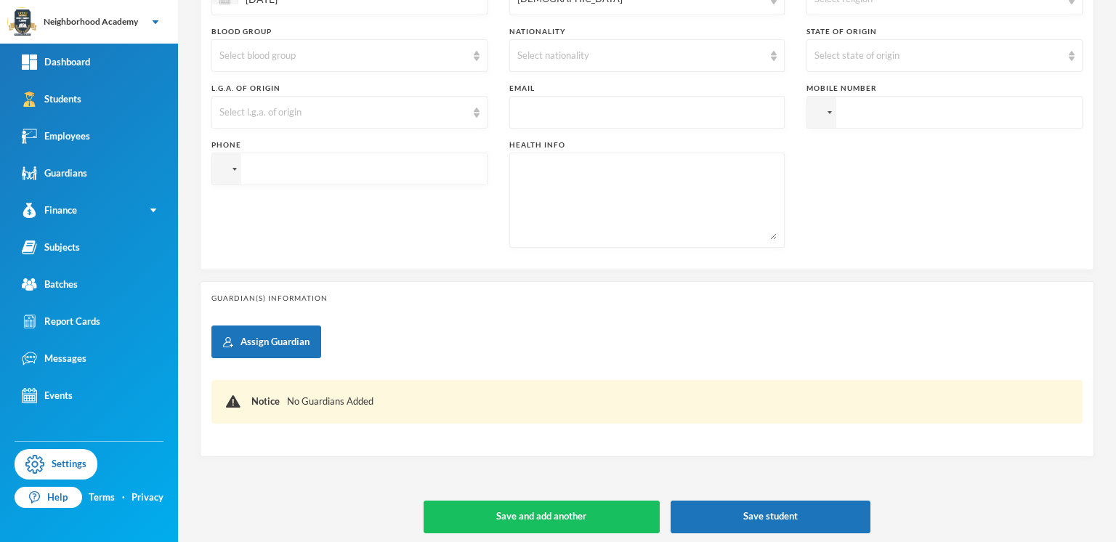
scroll to position [414, 0]
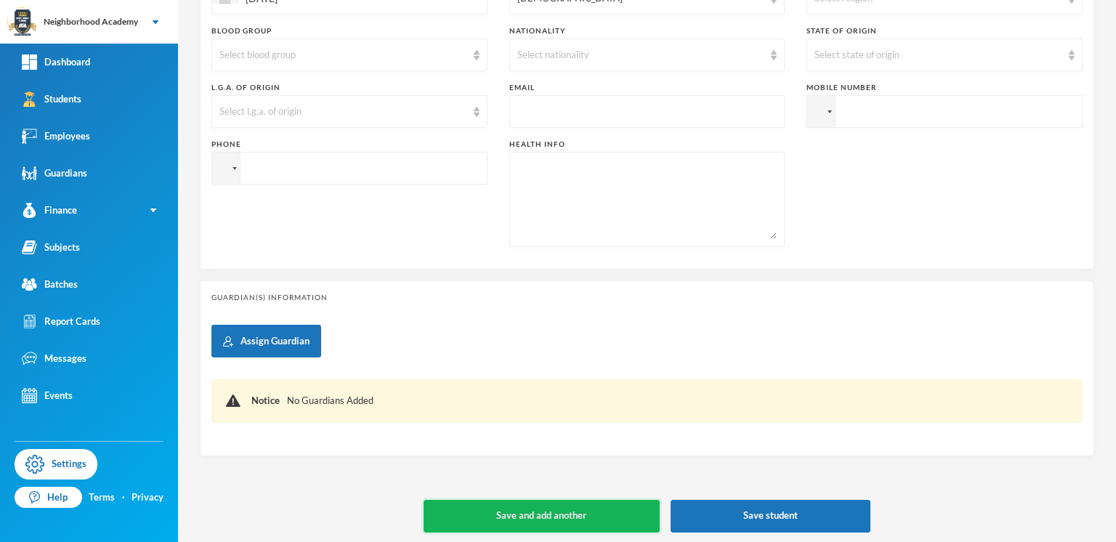
click at [573, 508] on button "Save and add another" at bounding box center [542, 516] width 236 height 33
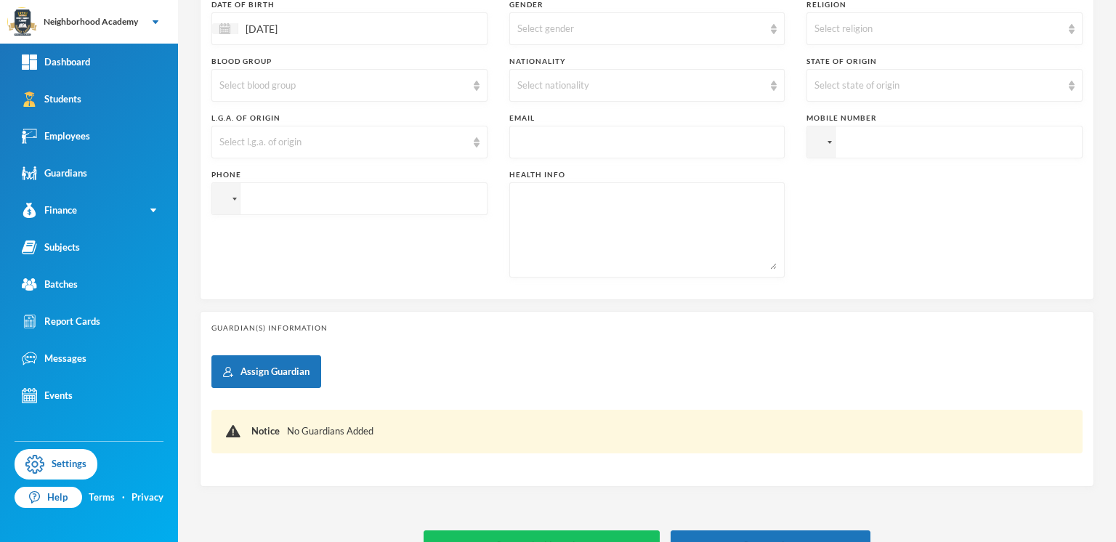
type input "[DATE]"
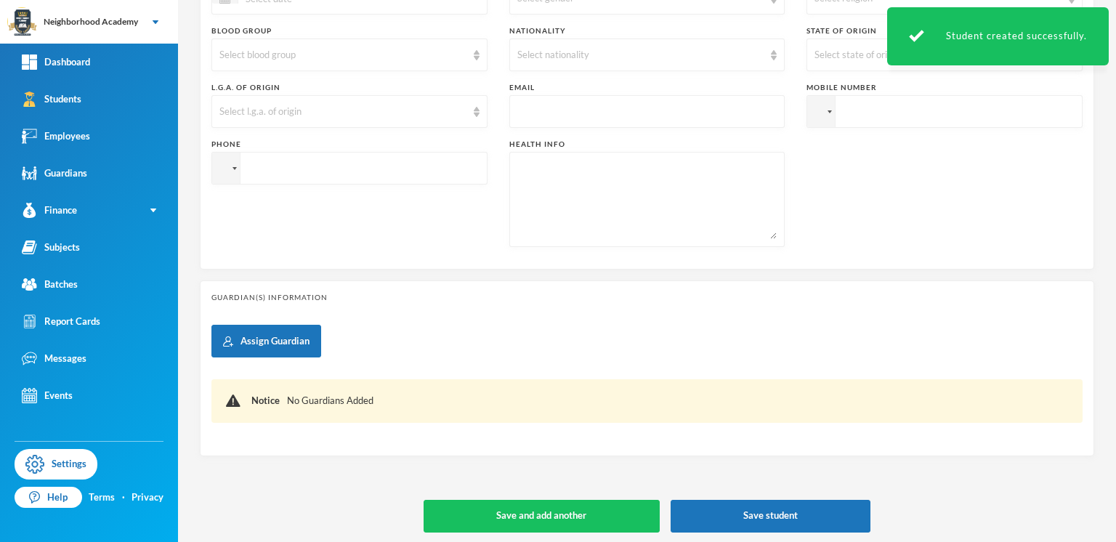
scroll to position [363, 0]
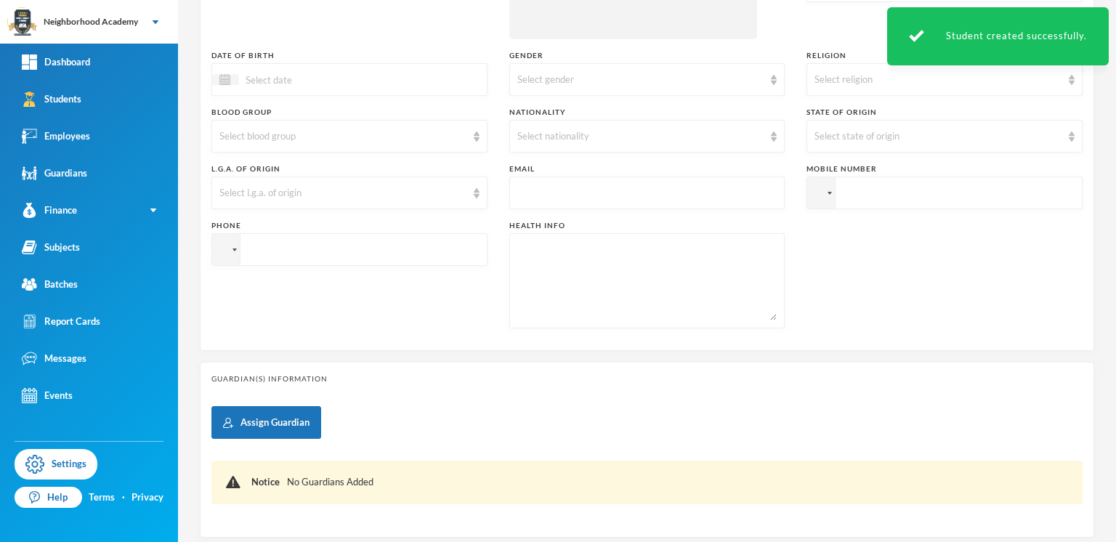
click at [691, 298] on textarea at bounding box center [647, 280] width 260 height 79
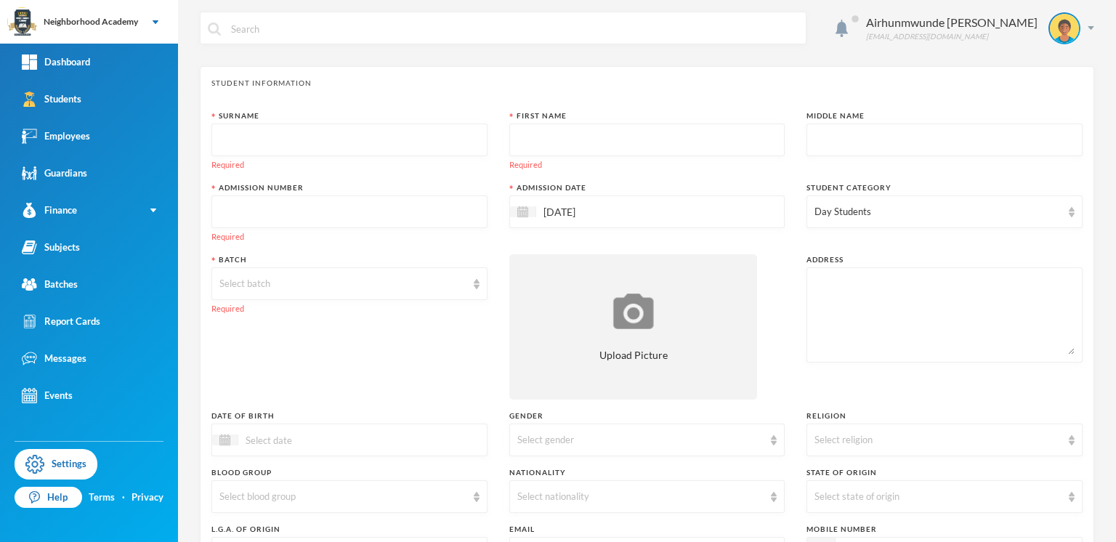
scroll to position [0, 0]
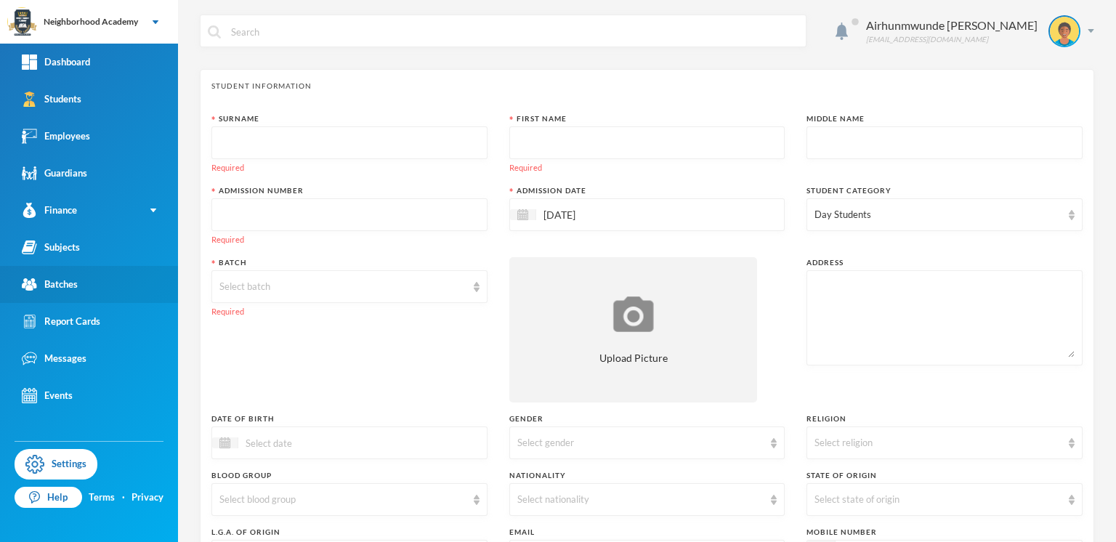
click at [69, 286] on div "Batches" at bounding box center [50, 284] width 56 height 15
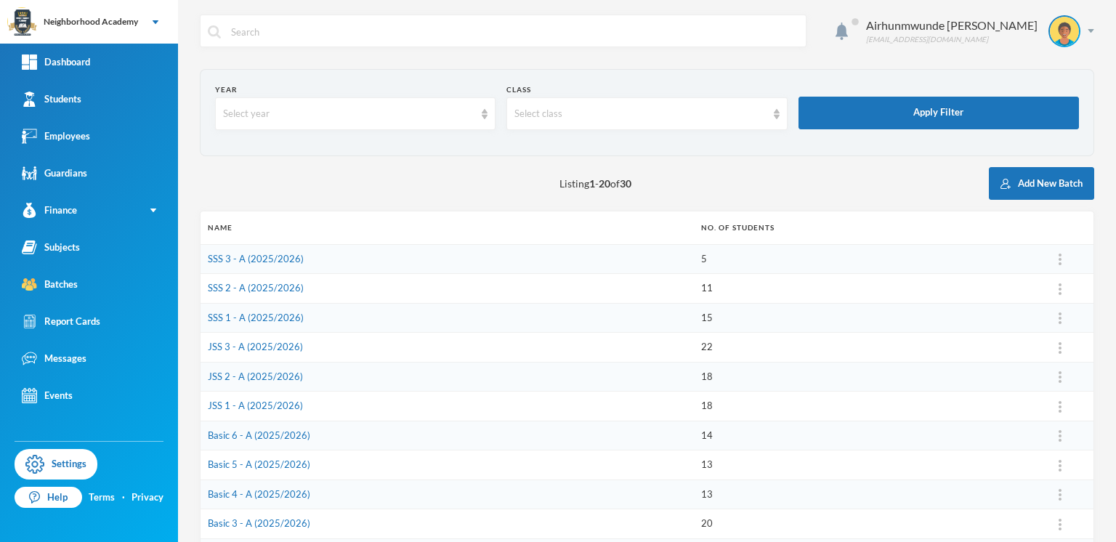
scroll to position [81, 0]
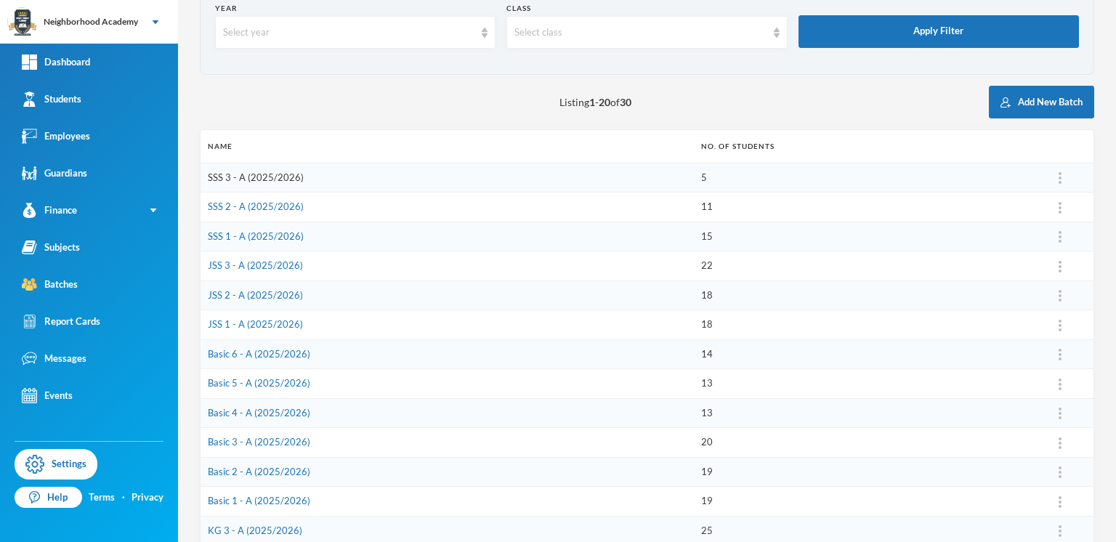
click at [275, 176] on link "SSS 3 - A (2025/2026)" at bounding box center [256, 177] width 96 height 12
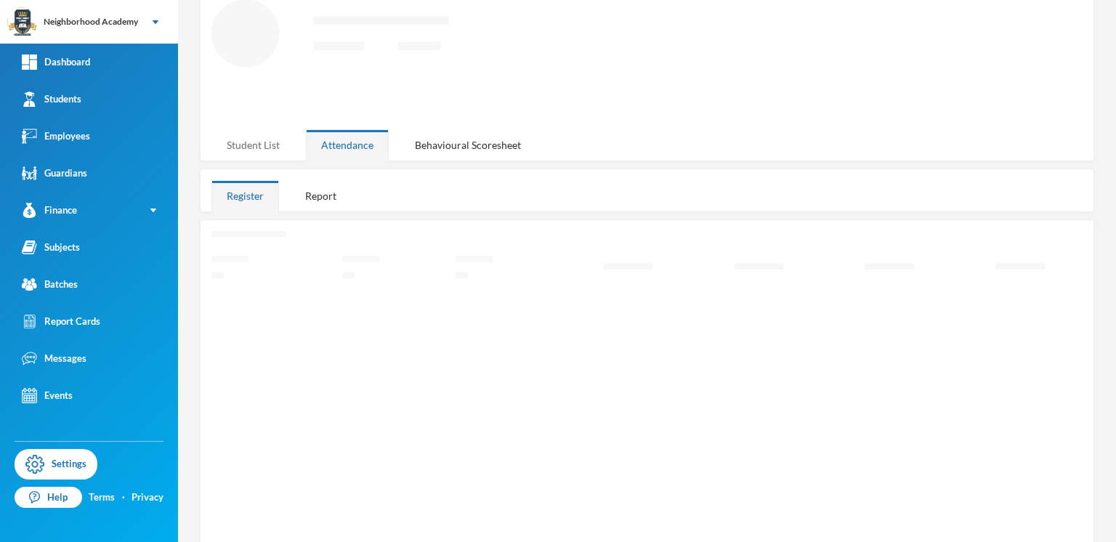
scroll to position [61, 0]
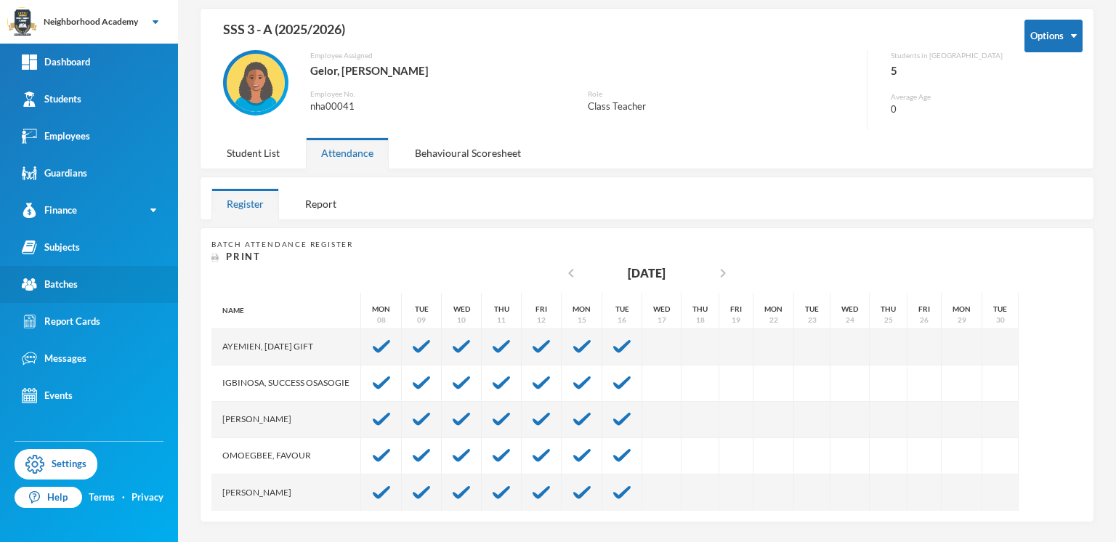
click at [73, 288] on div "Batches" at bounding box center [50, 284] width 56 height 15
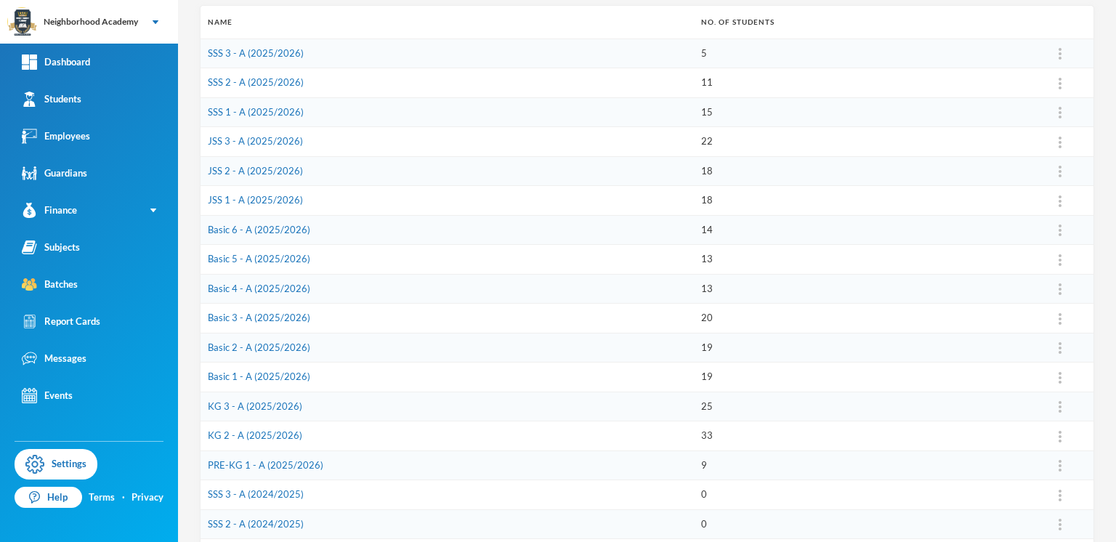
scroll to position [360, 0]
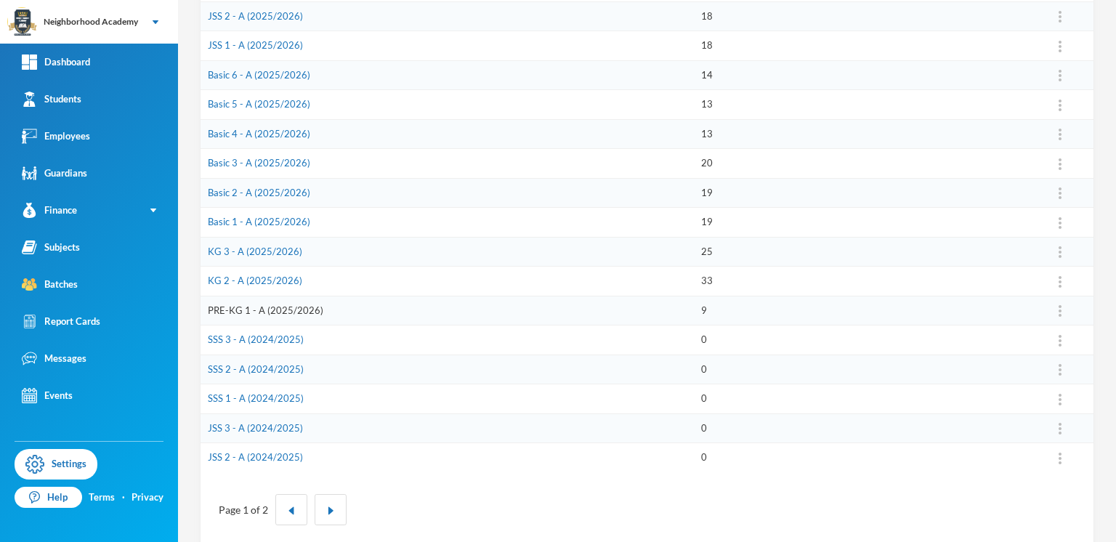
click at [245, 304] on link "PRE-KG 1 - A (2025/2026)" at bounding box center [266, 310] width 116 height 12
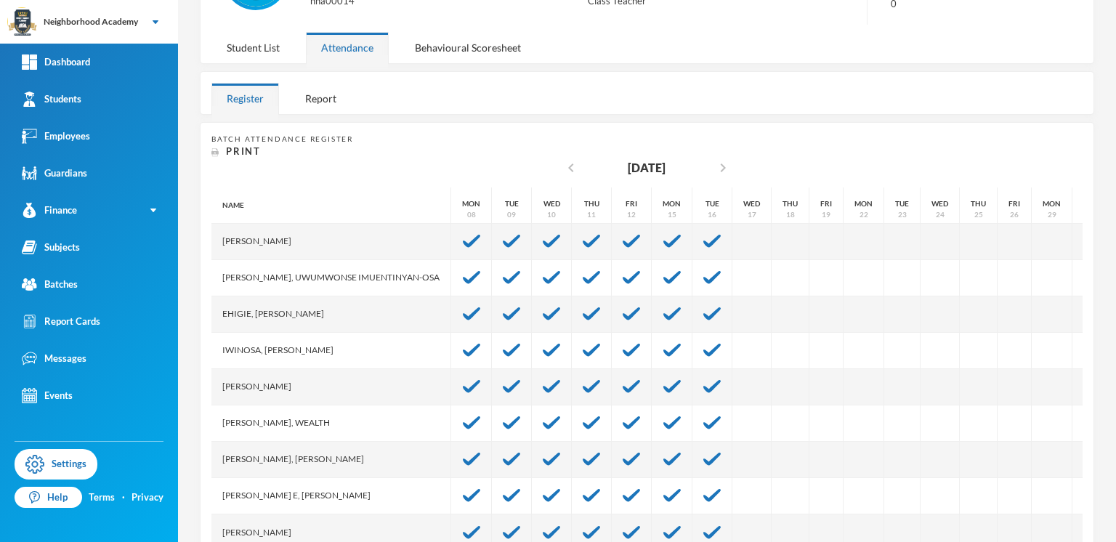
scroll to position [12, 0]
click at [64, 283] on div "Batches" at bounding box center [50, 284] width 56 height 15
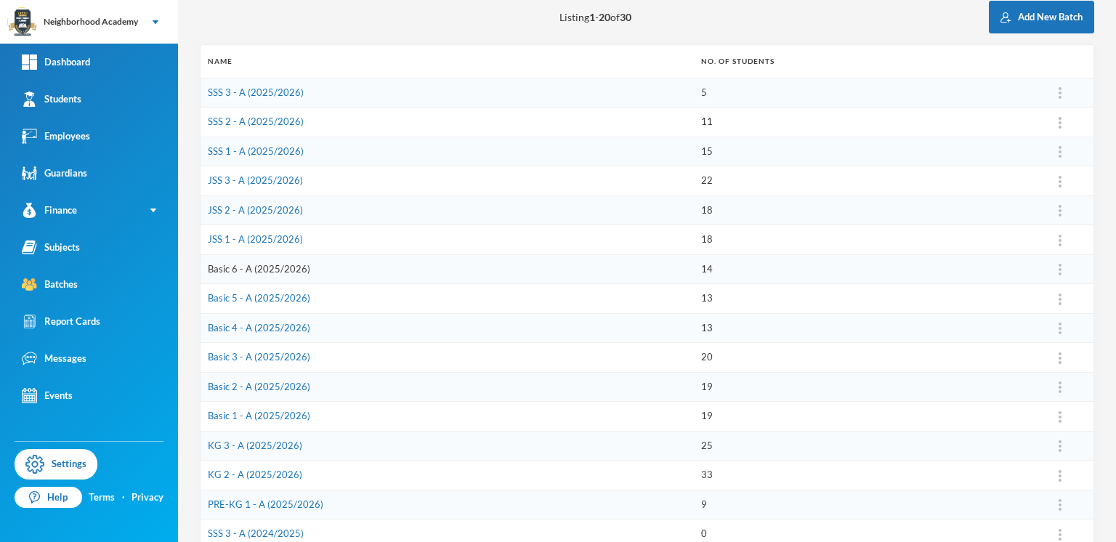
click at [272, 264] on link "Basic 6 - A (2025/2026)" at bounding box center [259, 269] width 102 height 12
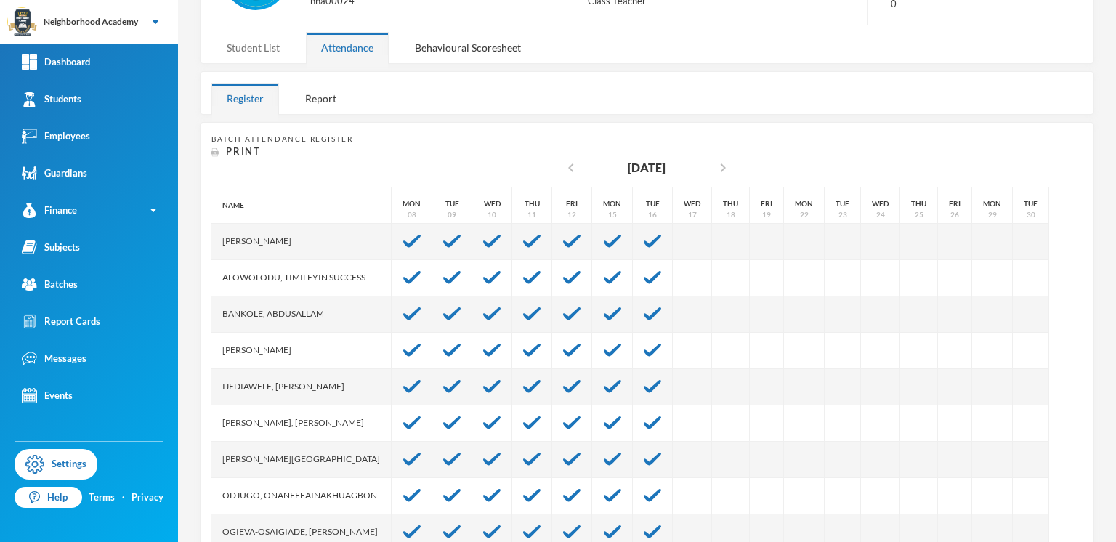
click at [254, 45] on div "Student List" at bounding box center [253, 47] width 84 height 31
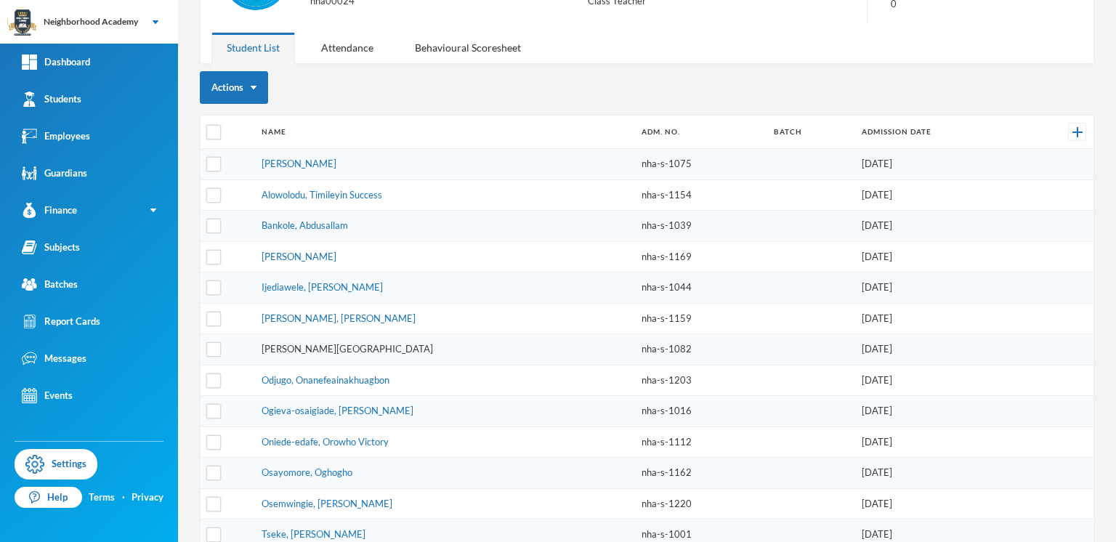
click at [282, 343] on link "[PERSON_NAME][GEOGRAPHIC_DATA]" at bounding box center [347, 349] width 171 height 12
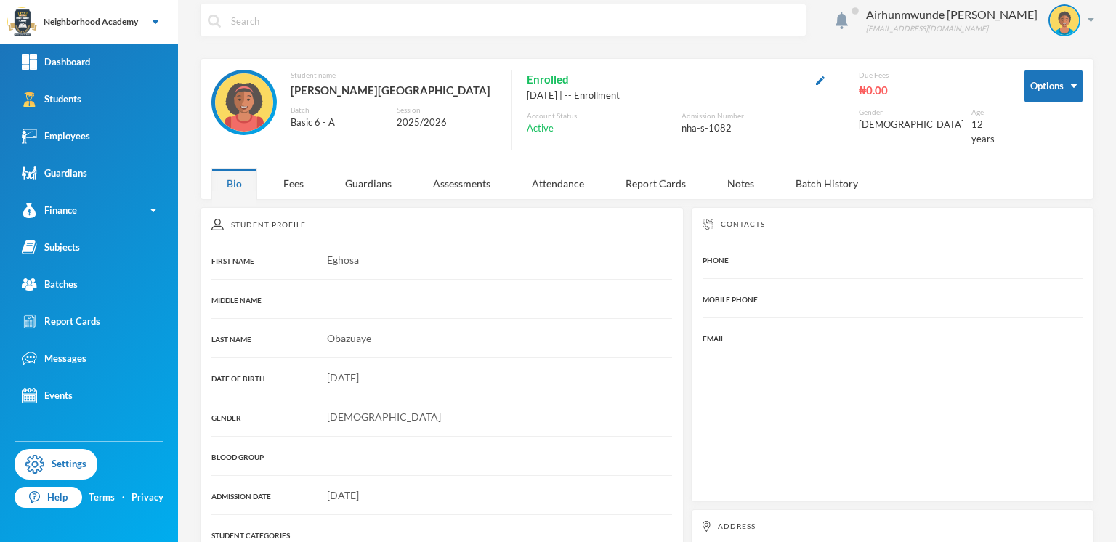
scroll to position [4, 0]
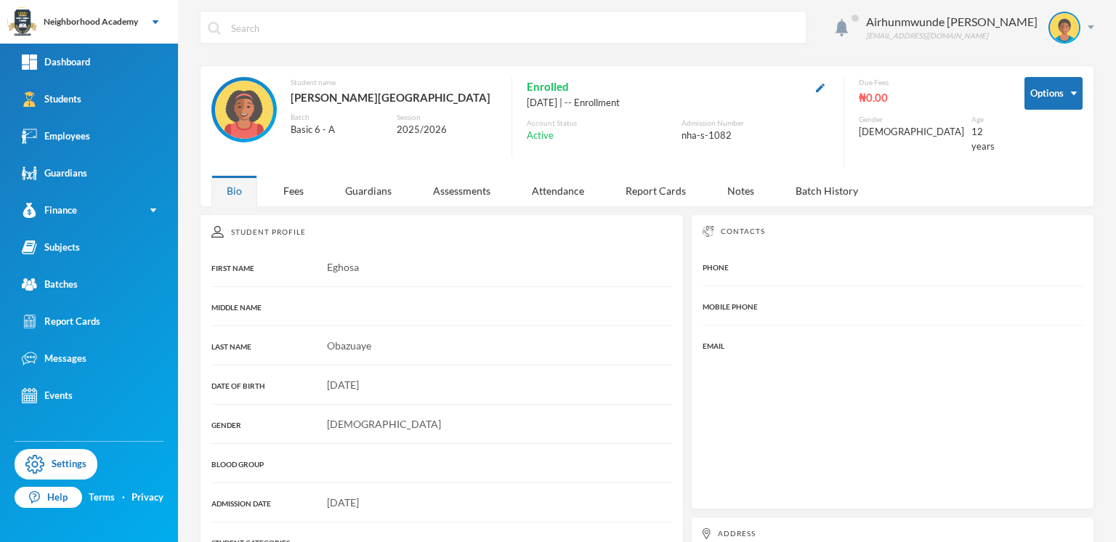
click at [236, 182] on div "Bio" at bounding box center [234, 190] width 46 height 31
click at [83, 286] on link "Batches" at bounding box center [89, 284] width 178 height 37
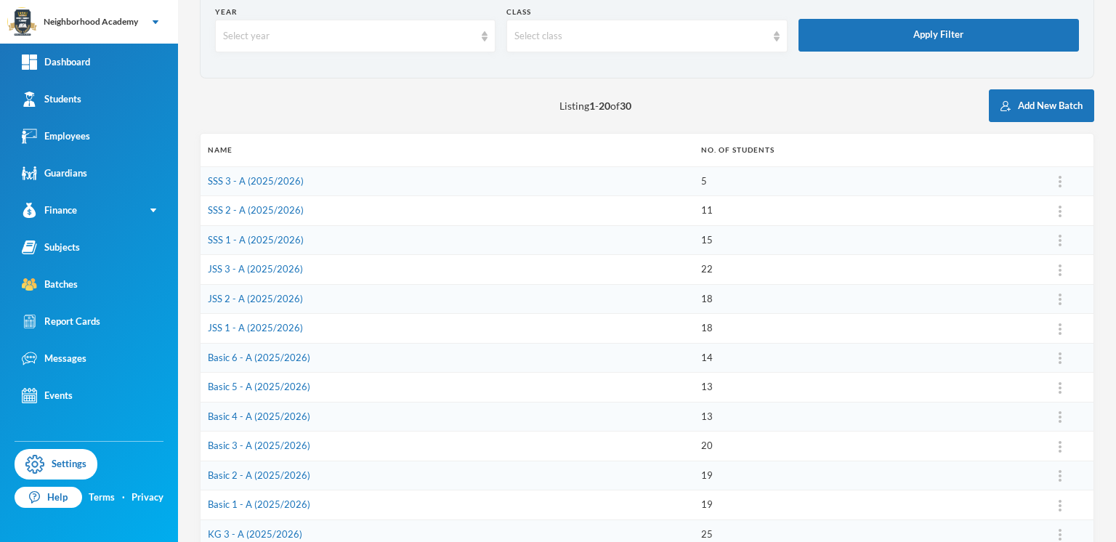
scroll to position [85, 0]
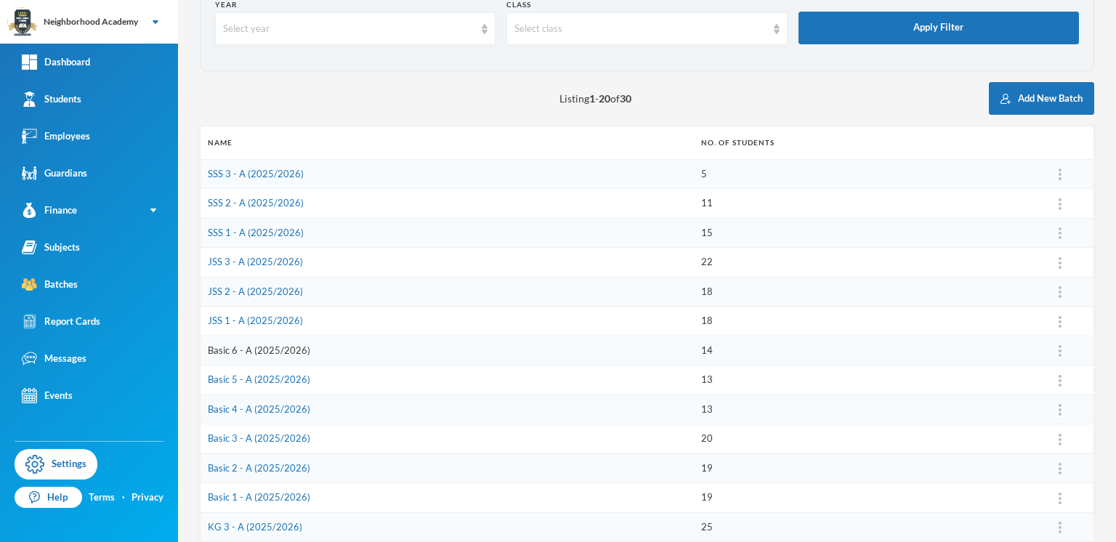
click at [274, 344] on link "Basic 6 - A (2025/2026)" at bounding box center [259, 350] width 102 height 12
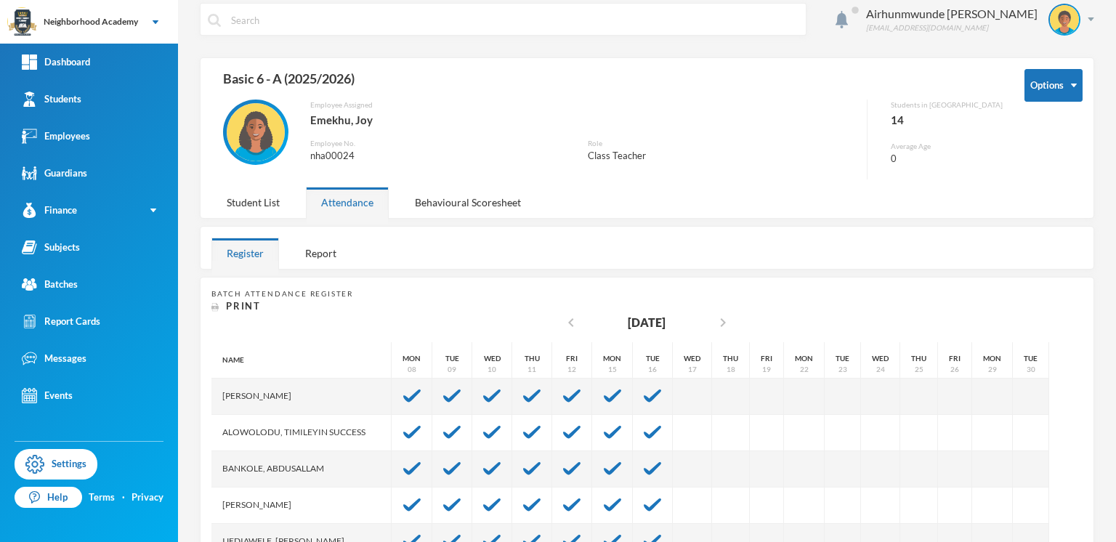
scroll to position [4, 0]
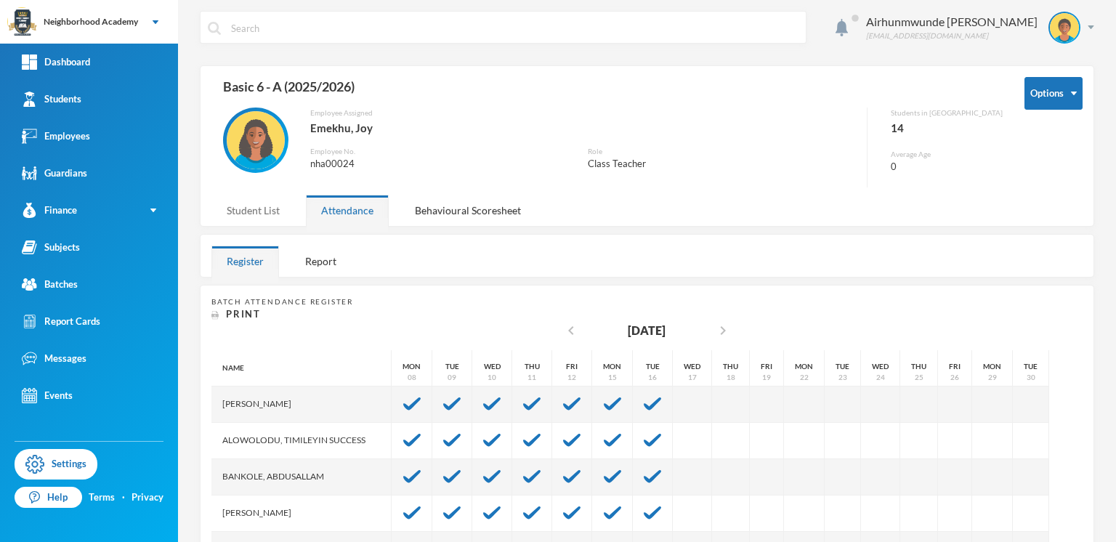
click at [240, 214] on div "Student List" at bounding box center [253, 210] width 84 height 31
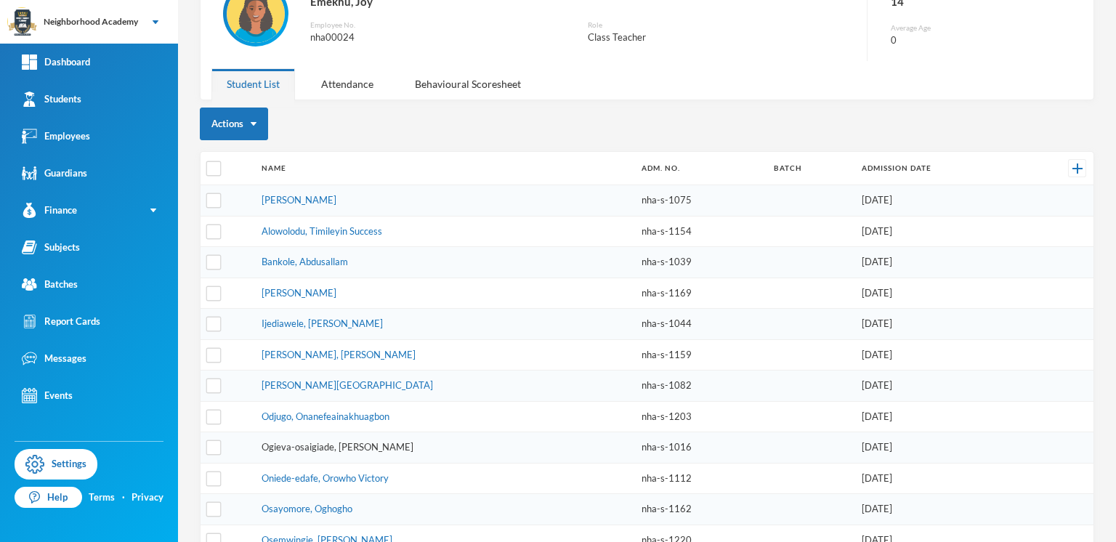
scroll to position [166, 0]
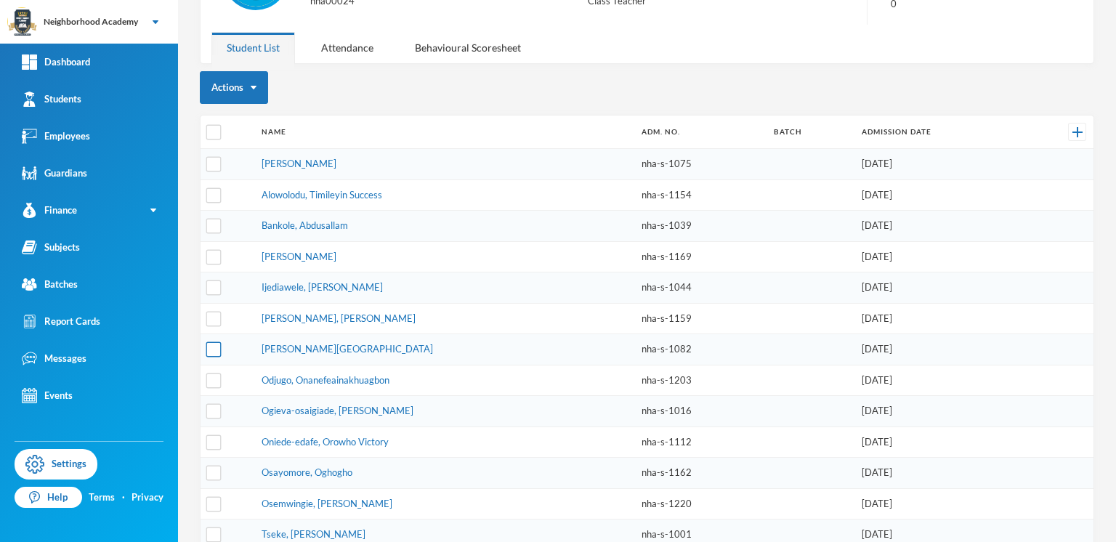
click at [216, 342] on input "checkbox" at bounding box center [213, 349] width 15 height 15
checkbox input "true"
click at [254, 200] on button "Change Batch" at bounding box center [248, 195] width 81 height 26
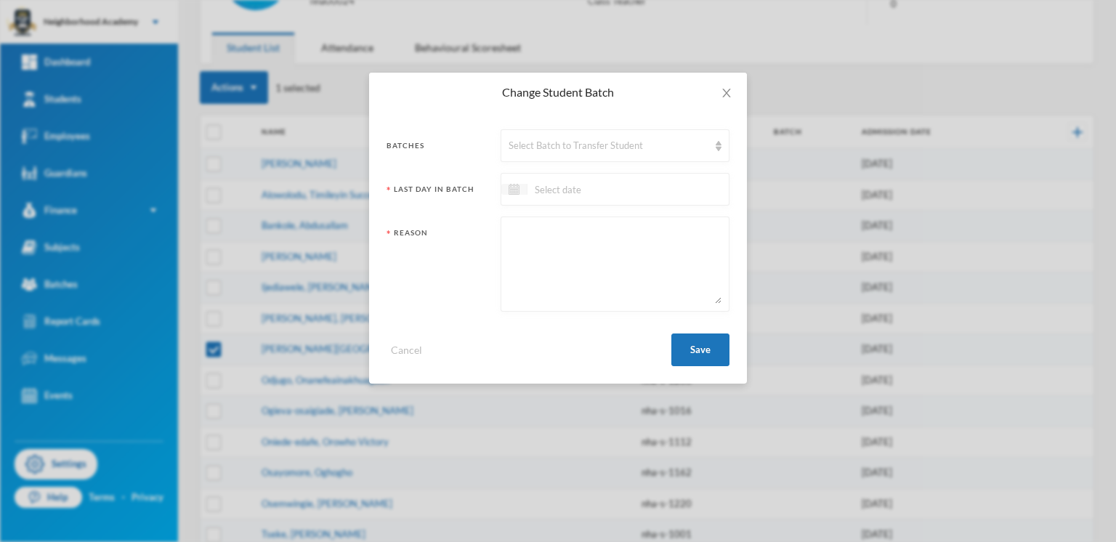
click at [518, 193] on img at bounding box center [514, 189] width 11 height 11
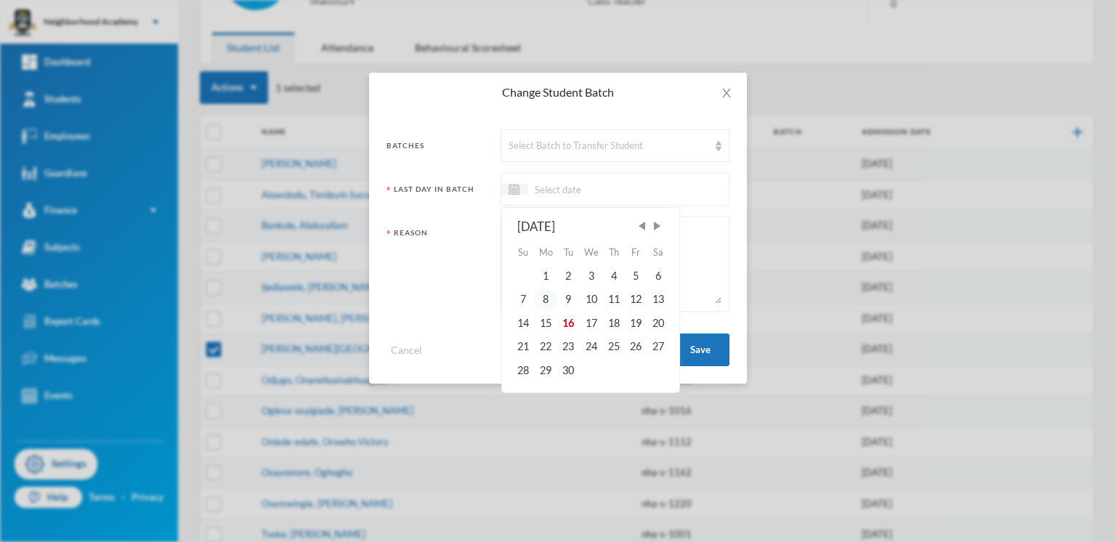
click at [541, 301] on div "8" at bounding box center [545, 299] width 23 height 23
type input "[DATE]"
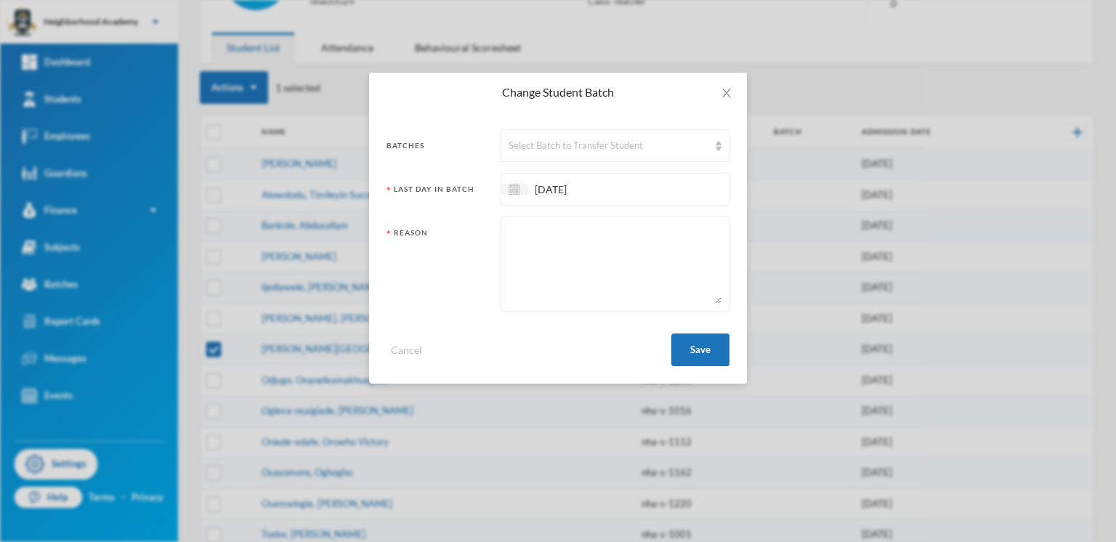
click at [525, 232] on textarea at bounding box center [615, 264] width 213 height 79
type textarea "Moved to JSS1"
click at [645, 149] on div "Select Batch to Transfer Student" at bounding box center [609, 146] width 200 height 15
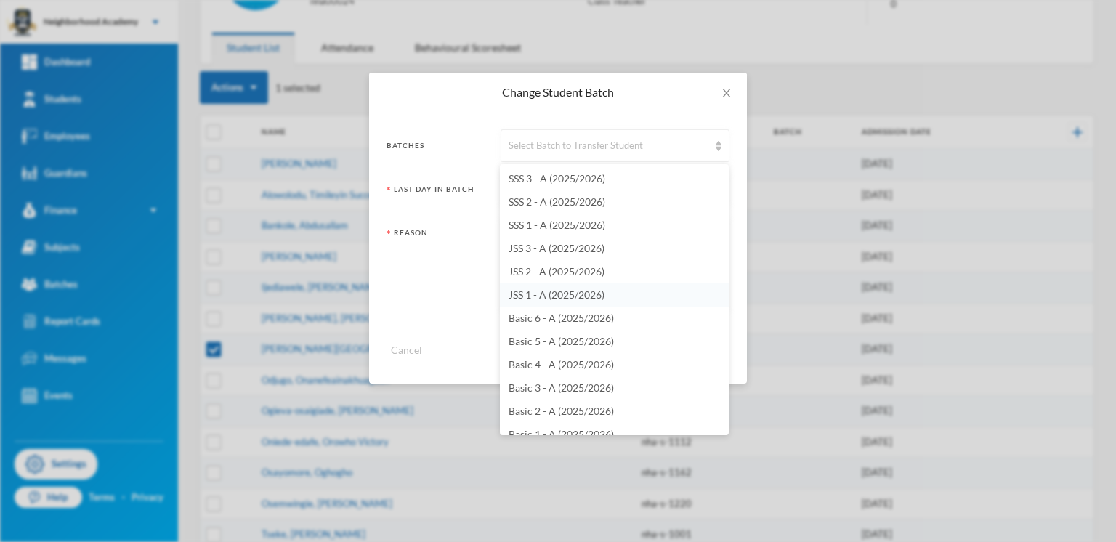
click at [556, 294] on span "JSS 1 - A (2025/2026)" at bounding box center [557, 294] width 96 height 12
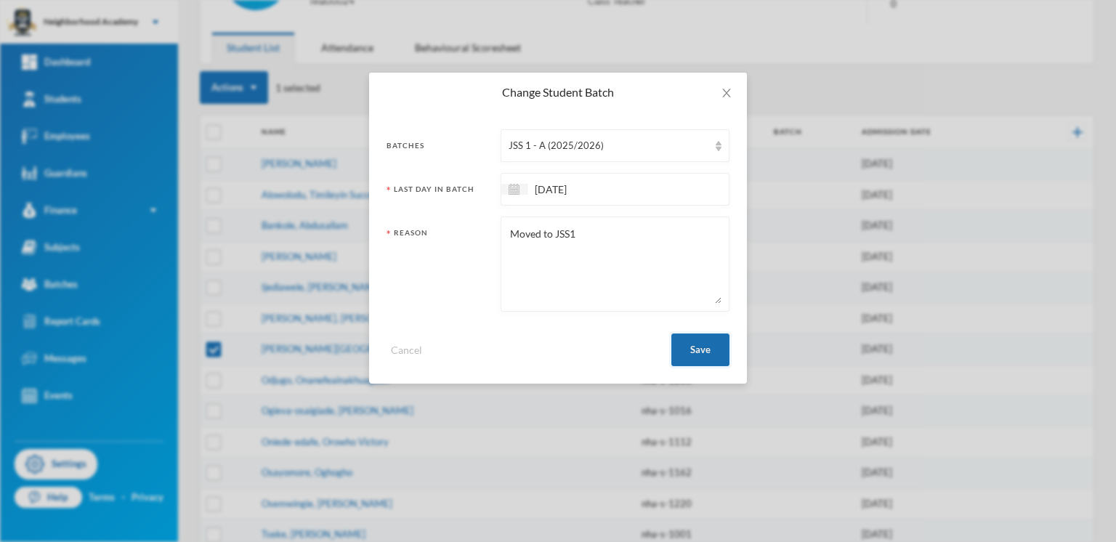
click at [703, 355] on button "Save" at bounding box center [700, 350] width 58 height 33
checkbox input "false"
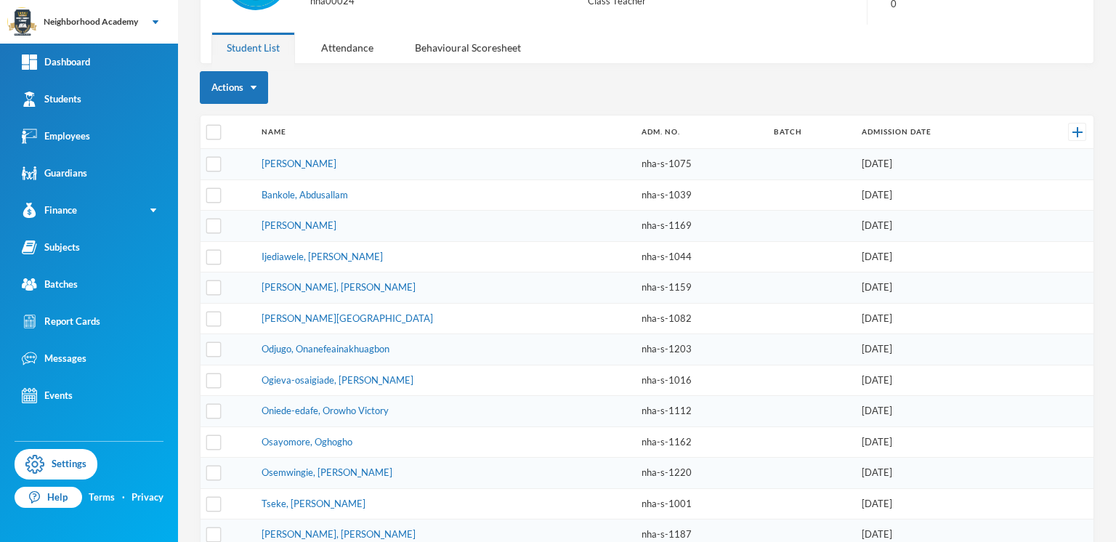
scroll to position [171, 0]
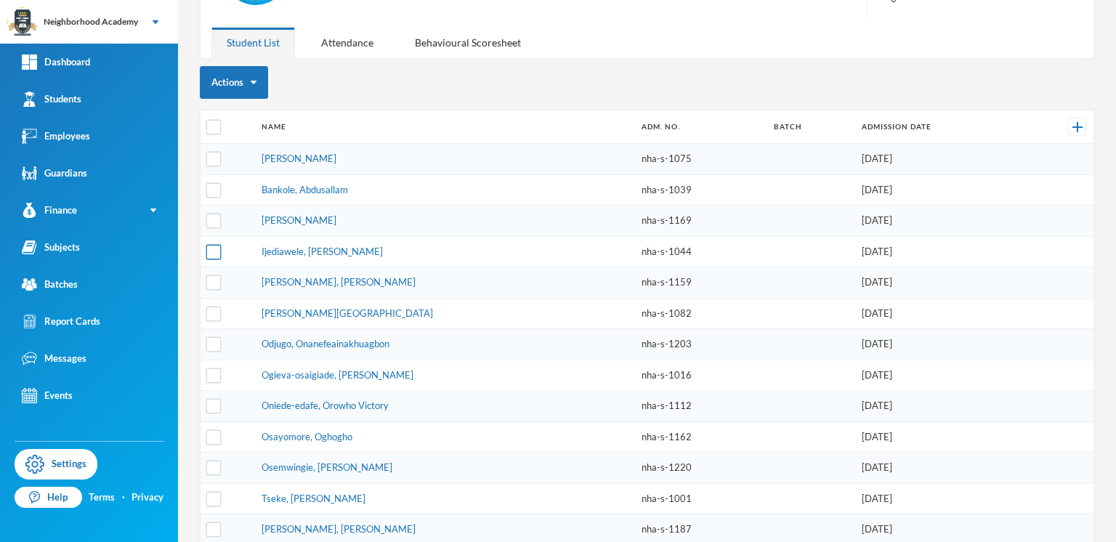
click at [218, 250] on input "checkbox" at bounding box center [213, 251] width 15 height 15
checkbox input "true"
click at [216, 190] on input "checkbox" at bounding box center [213, 189] width 15 height 15
checkbox input "true"
click at [251, 85] on button "Actions" at bounding box center [234, 82] width 68 height 33
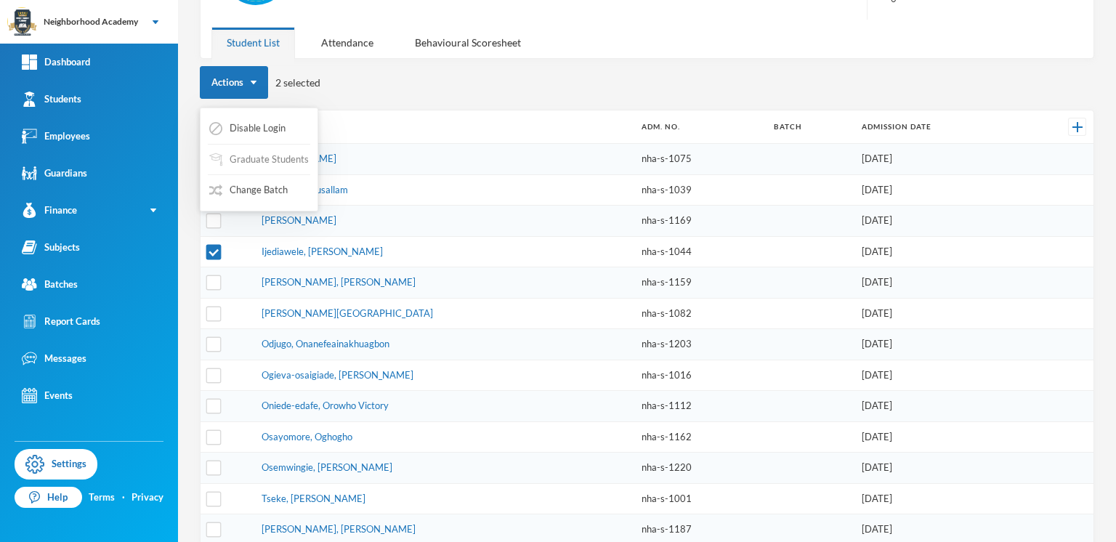
click at [263, 158] on button "Graduate Students" at bounding box center [259, 160] width 102 height 26
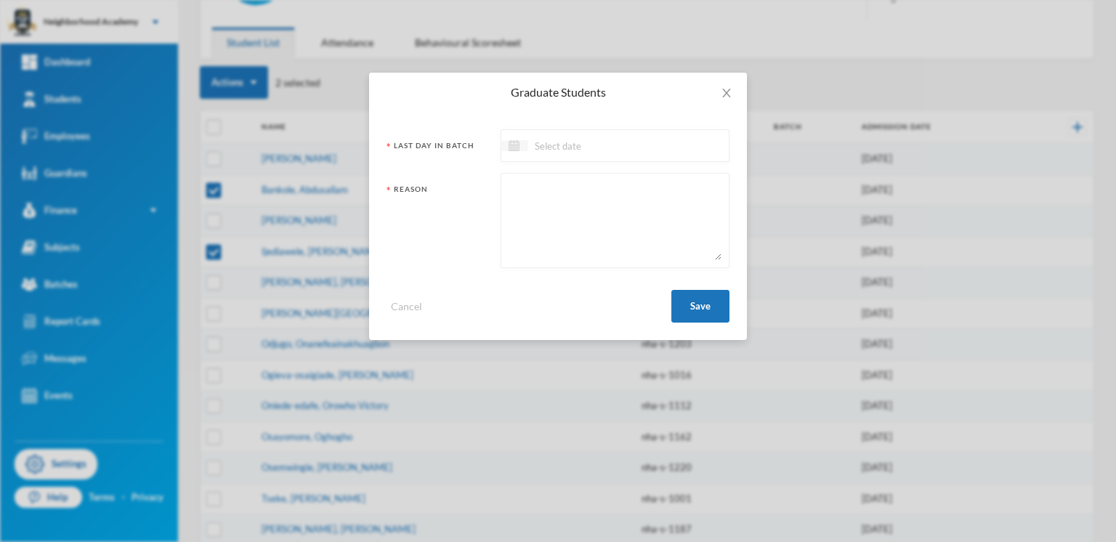
click at [517, 148] on img at bounding box center [514, 145] width 11 height 11
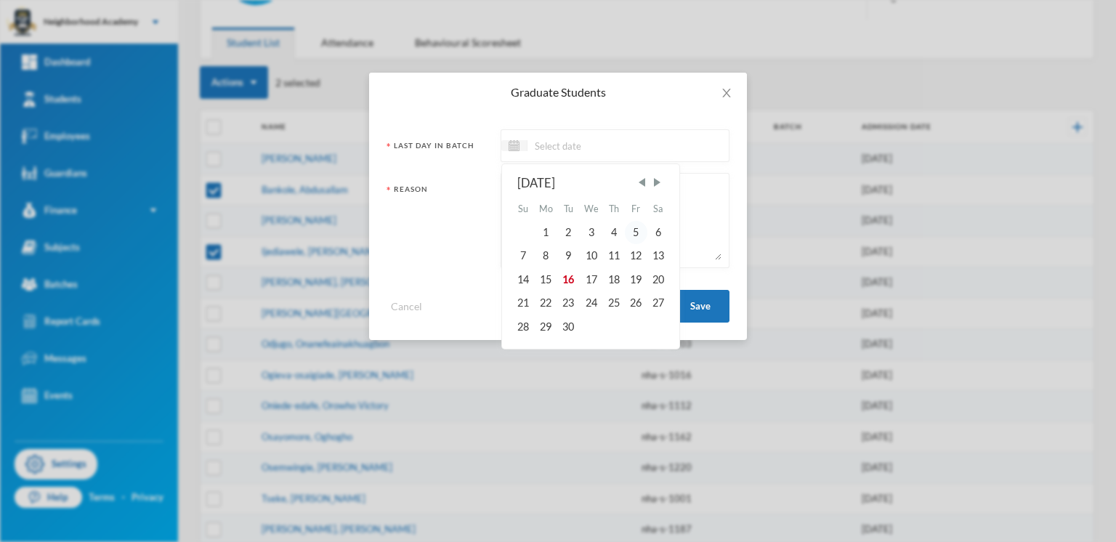
click at [637, 234] on div "5" at bounding box center [636, 232] width 22 height 23
type input "[DATE]"
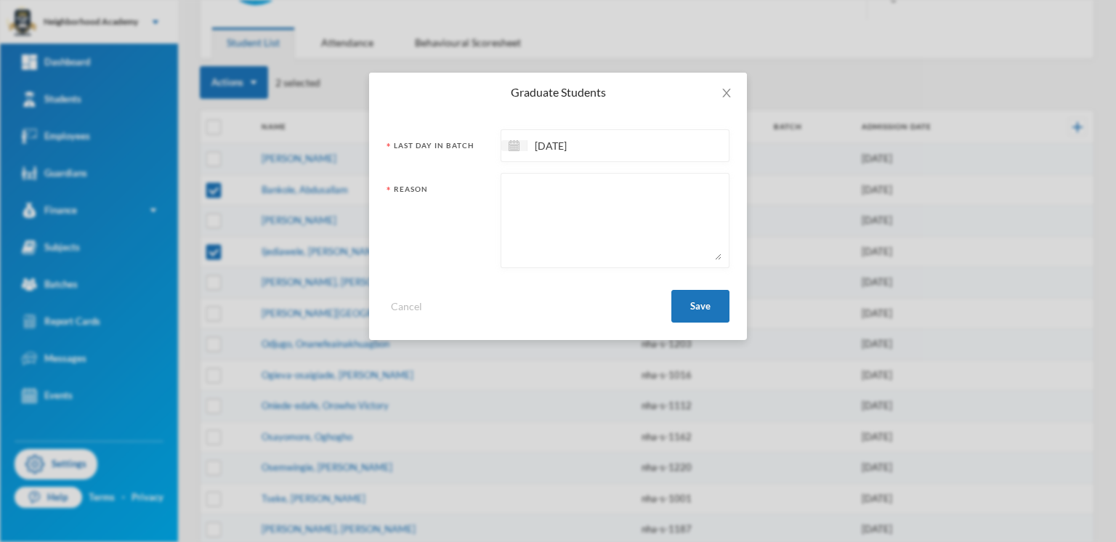
click at [514, 193] on textarea at bounding box center [615, 220] width 213 height 79
type textarea "t"
type textarea "Relocate to another school"
click at [704, 301] on button "Save" at bounding box center [700, 306] width 58 height 33
checkbox input "false"
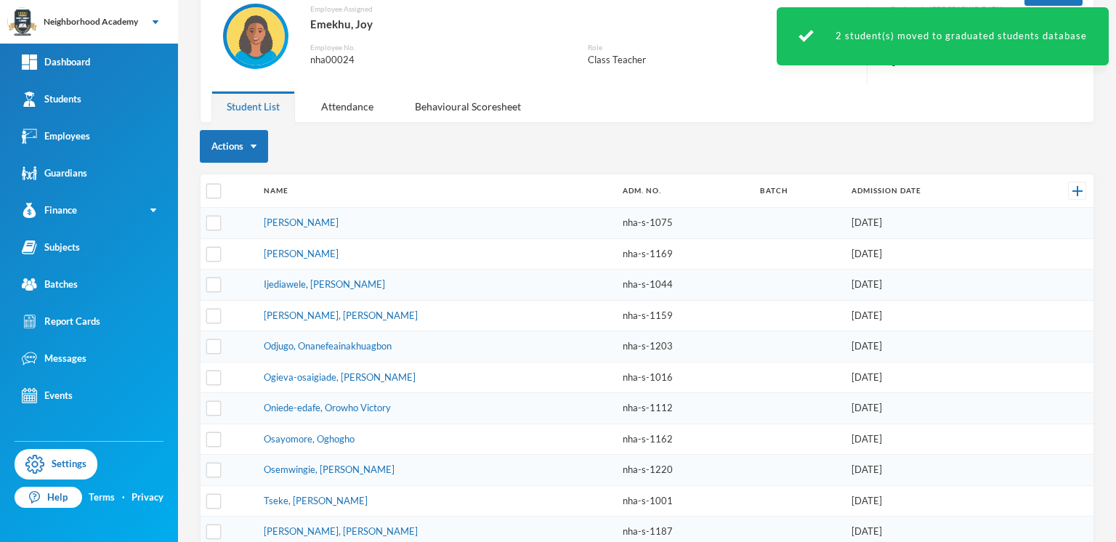
scroll to position [113, 0]
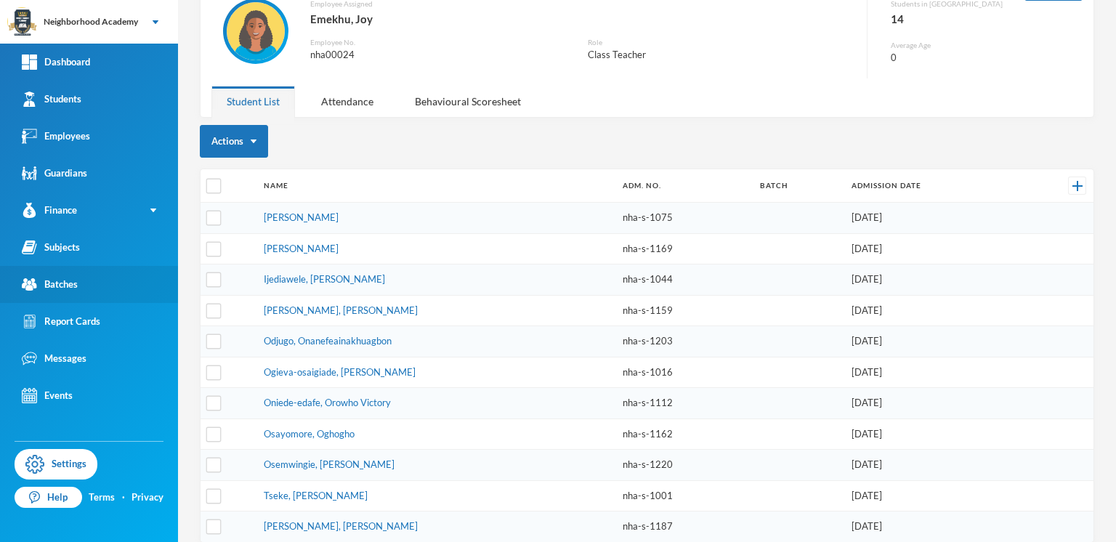
click at [68, 285] on div "Batches" at bounding box center [50, 284] width 56 height 15
